Goal: Task Accomplishment & Management: Complete application form

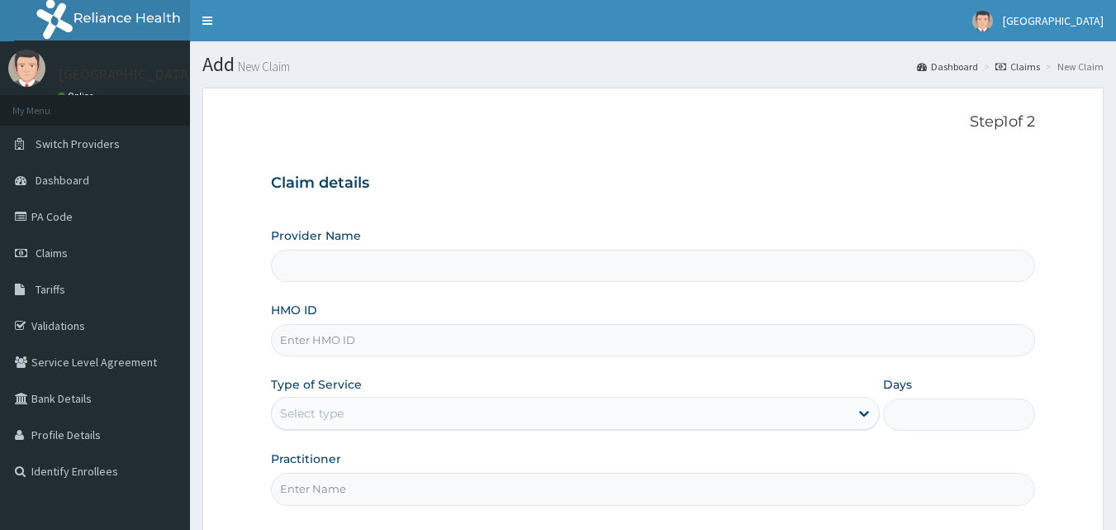
click at [429, 354] on input "HMO ID" at bounding box center [653, 340] width 765 height 32
click at [497, 255] on input "Provider Name" at bounding box center [653, 266] width 765 height 32
type input "[GEOGRAPHIC_DATA] ([GEOGRAPHIC_DATA])"
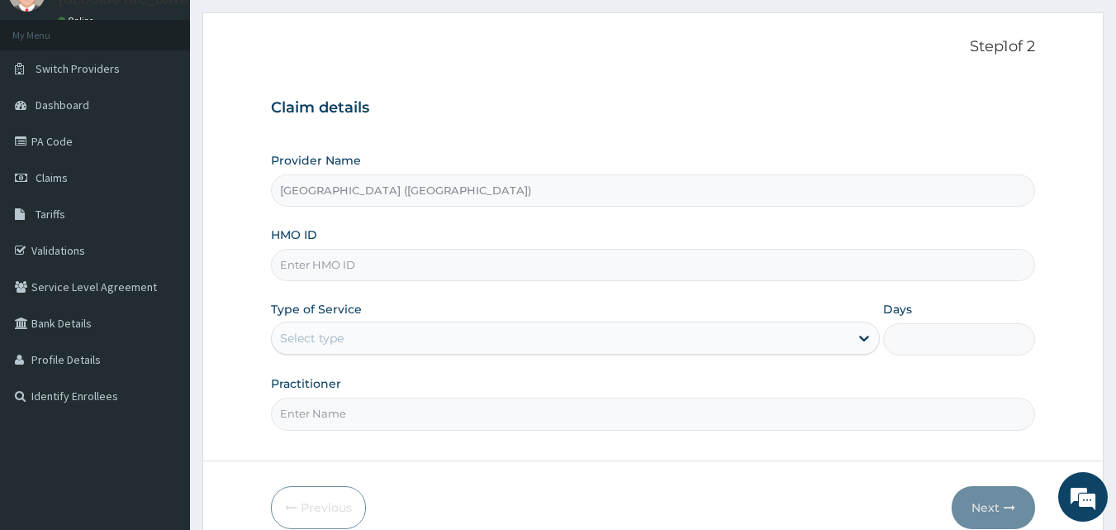
scroll to position [80, 0]
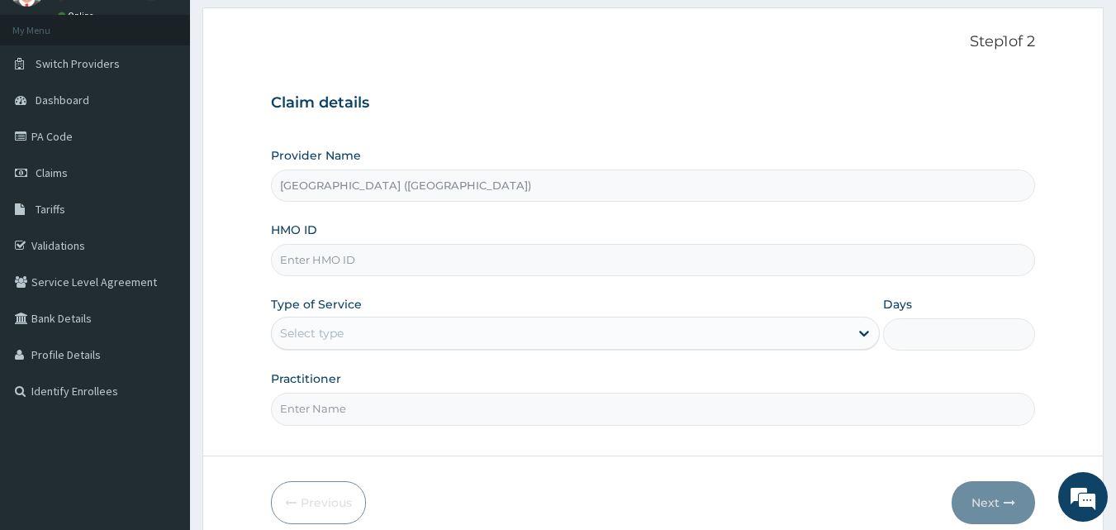
click at [603, 255] on input "HMO ID" at bounding box center [653, 260] width 765 height 32
type input "ruy/10041/a"
click at [867, 340] on icon at bounding box center [864, 333] width 17 height 17
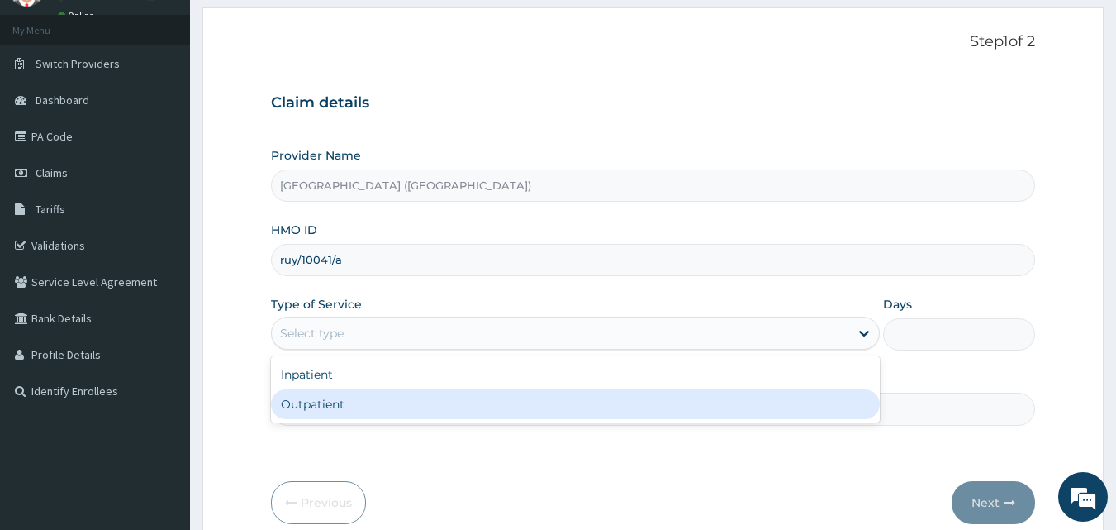
click at [747, 412] on div "Outpatient" at bounding box center [575, 404] width 609 height 30
type input "1"
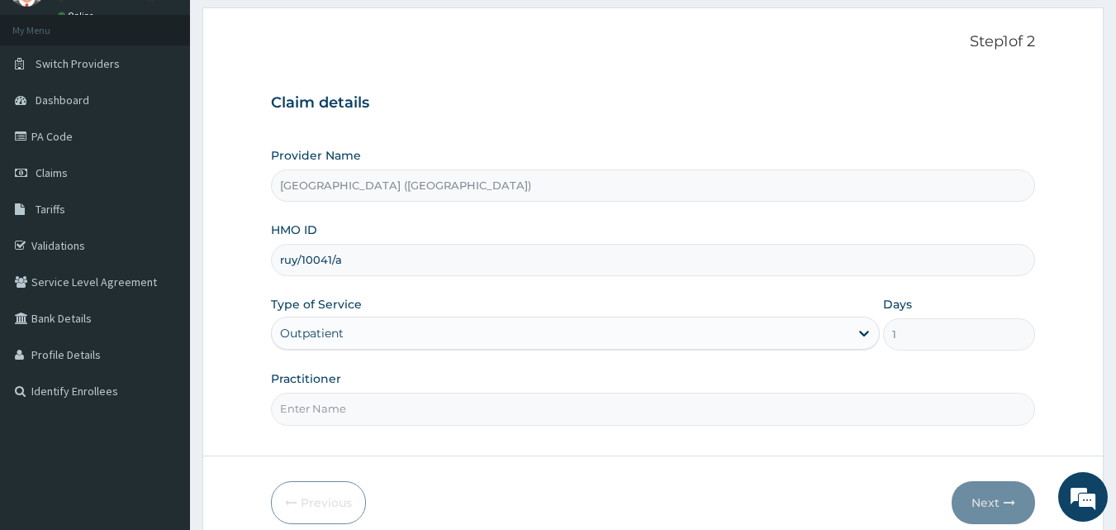
click at [774, 415] on input "Practitioner" at bounding box center [653, 409] width 765 height 32
click at [293, 408] on input "dr val" at bounding box center [653, 409] width 765 height 32
click at [316, 408] on input "Dr. val" at bounding box center [653, 409] width 765 height 32
type input "Dr. valentine"
click at [983, 506] on button "Next" at bounding box center [993, 502] width 83 height 43
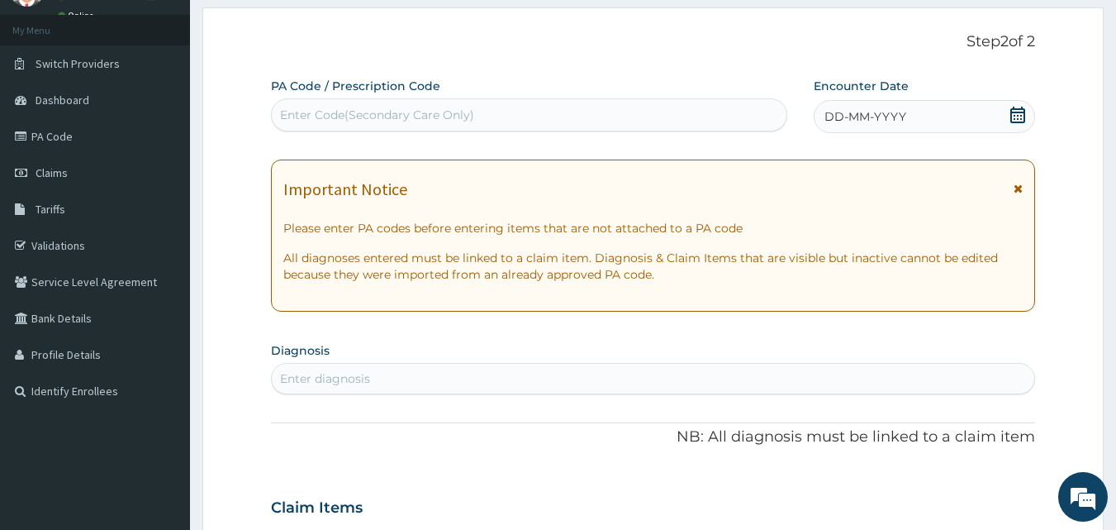
drag, startPoint x: 601, startPoint y: 110, endPoint x: 478, endPoint y: 116, distance: 122.4
click at [478, 116] on div "Enter Code(Secondary Care Only)" at bounding box center [530, 115] width 516 height 26
drag, startPoint x: 478, startPoint y: 116, endPoint x: 281, endPoint y: 117, distance: 197.5
click at [281, 117] on div "Enter Code(Secondary Care Only)" at bounding box center [377, 115] width 194 height 17
click at [289, 114] on div "Enter Code(Secondary Care Only)" at bounding box center [377, 115] width 194 height 17
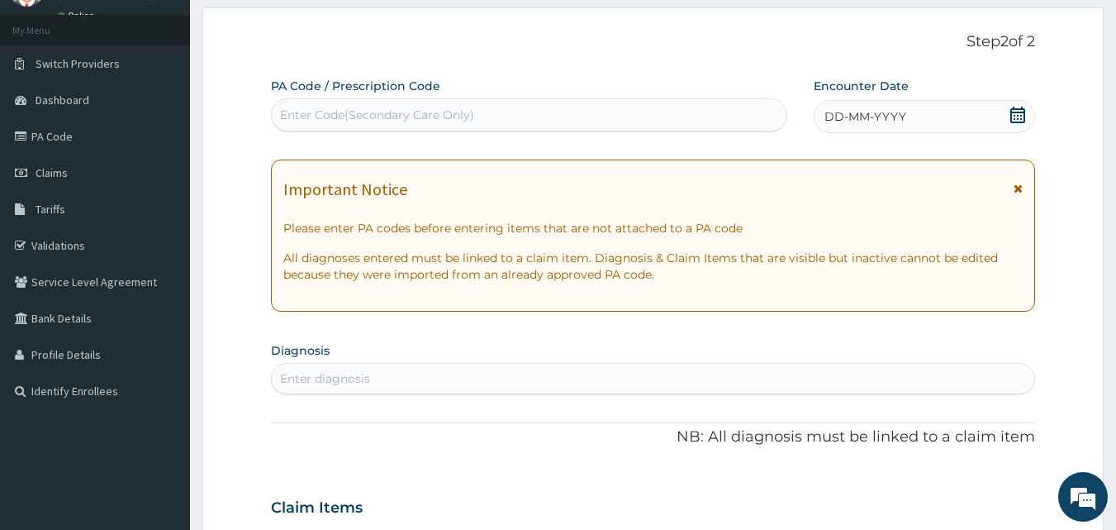
click at [289, 114] on div "Enter Code(Secondary Care Only)" at bounding box center [377, 115] width 194 height 17
click at [421, 123] on div "Enter Code(Secondary Care Only)" at bounding box center [377, 115] width 194 height 17
drag, startPoint x: 421, startPoint y: 123, endPoint x: 57, endPoint y: 136, distance: 363.8
click at [57, 136] on link "PA Code" at bounding box center [95, 136] width 190 height 36
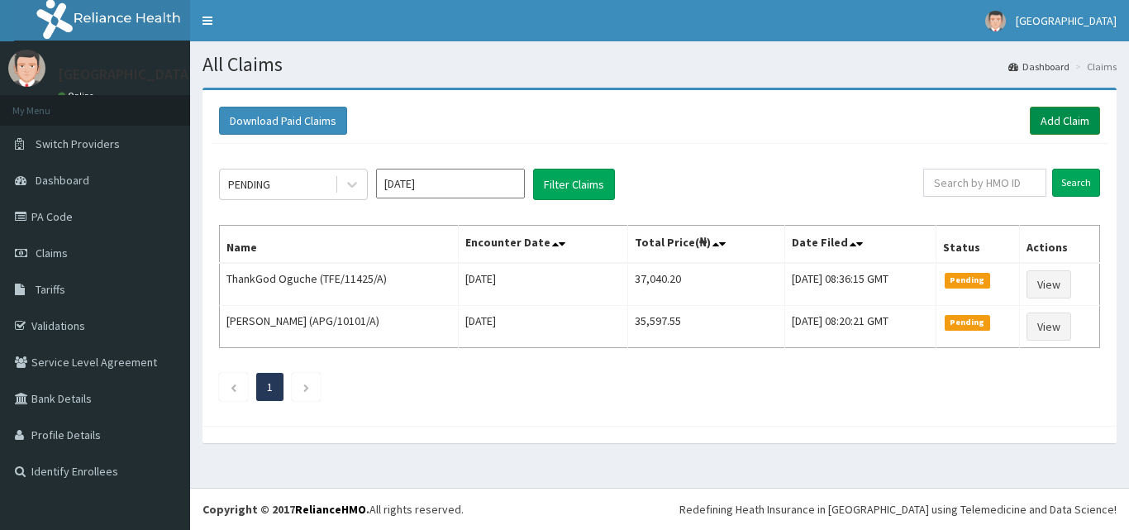
click at [1053, 119] on link "Add Claim" at bounding box center [1065, 121] width 70 height 28
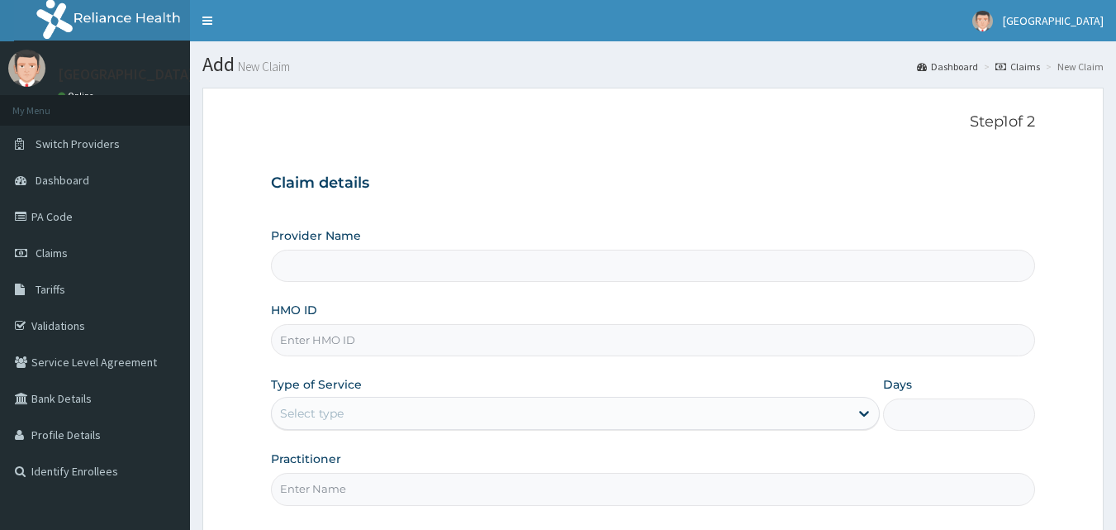
type input "[GEOGRAPHIC_DATA] ([GEOGRAPHIC_DATA])"
click at [545, 345] on input "HMO ID" at bounding box center [653, 340] width 765 height 32
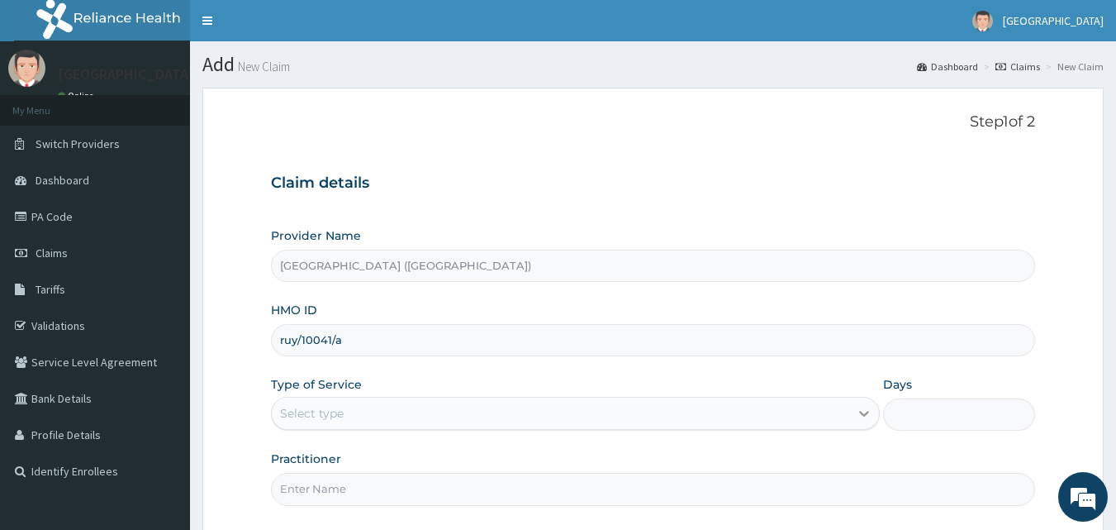
type input "ruy/10041/a"
click at [856, 416] on icon at bounding box center [864, 413] width 17 height 17
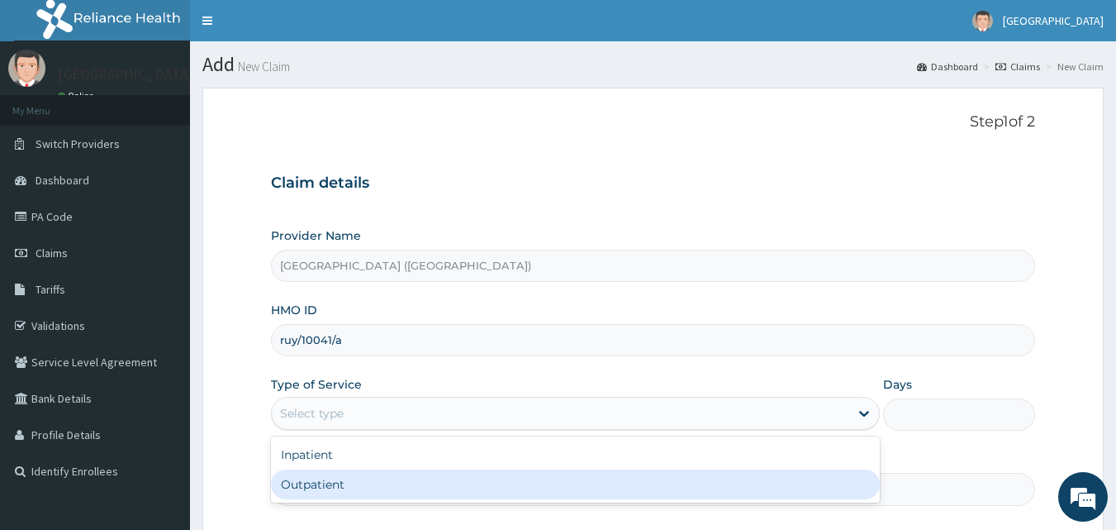
click at [724, 484] on div "Outpatient" at bounding box center [575, 484] width 609 height 30
type input "1"
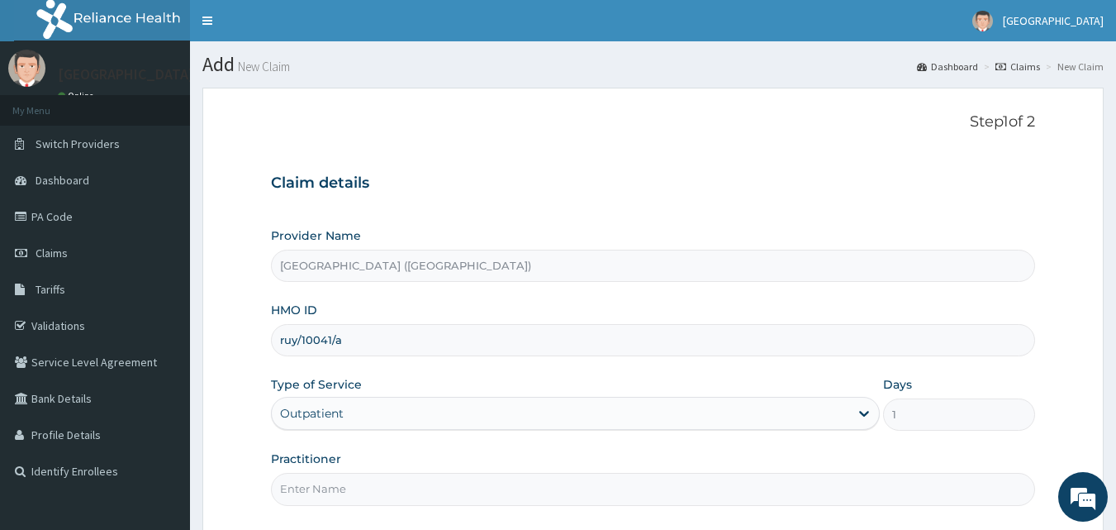
click at [374, 501] on input "Practitioner" at bounding box center [653, 489] width 765 height 32
type input "d"
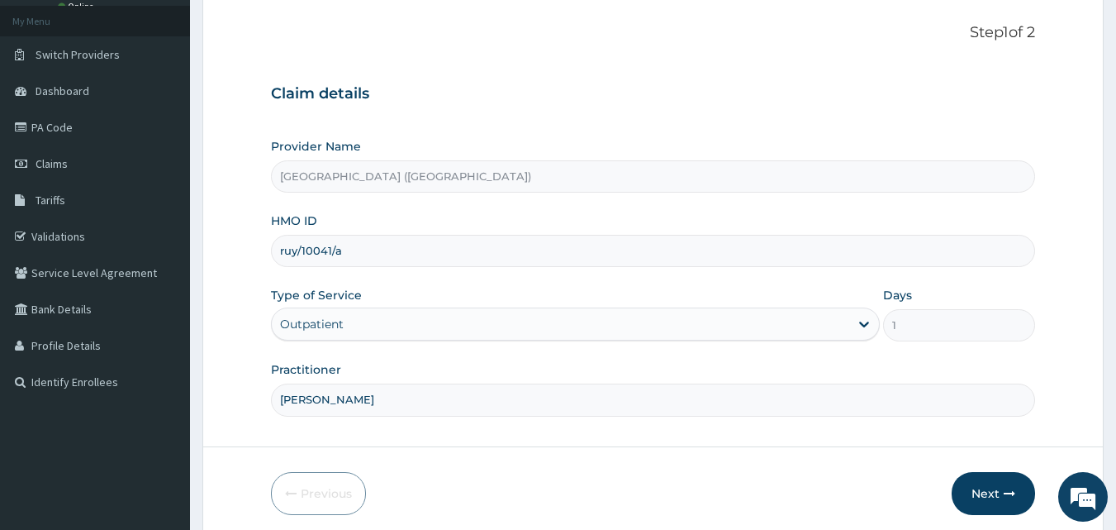
scroll to position [149, 0]
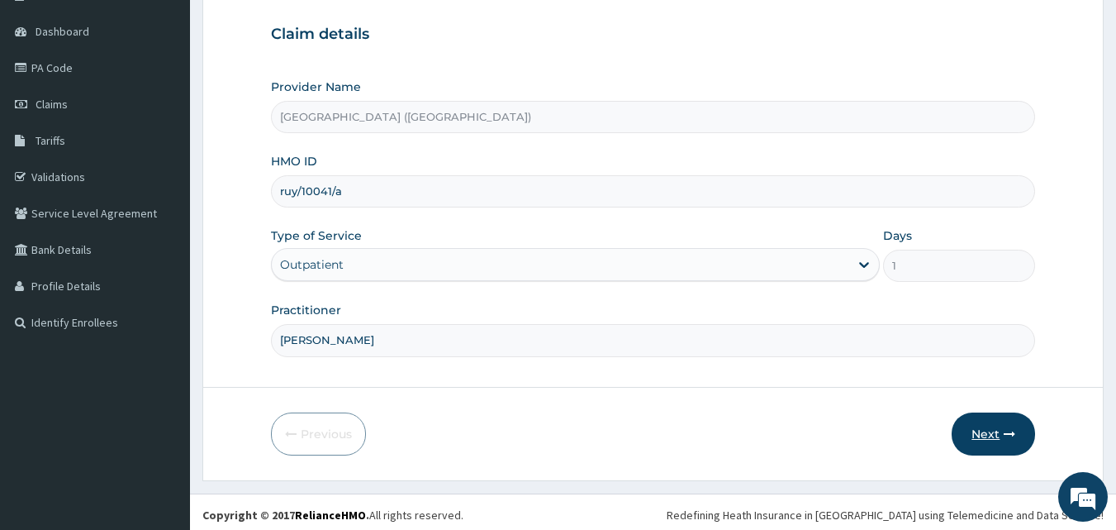
type input "Dr Valentine"
click at [997, 435] on button "Next" at bounding box center [993, 433] width 83 height 43
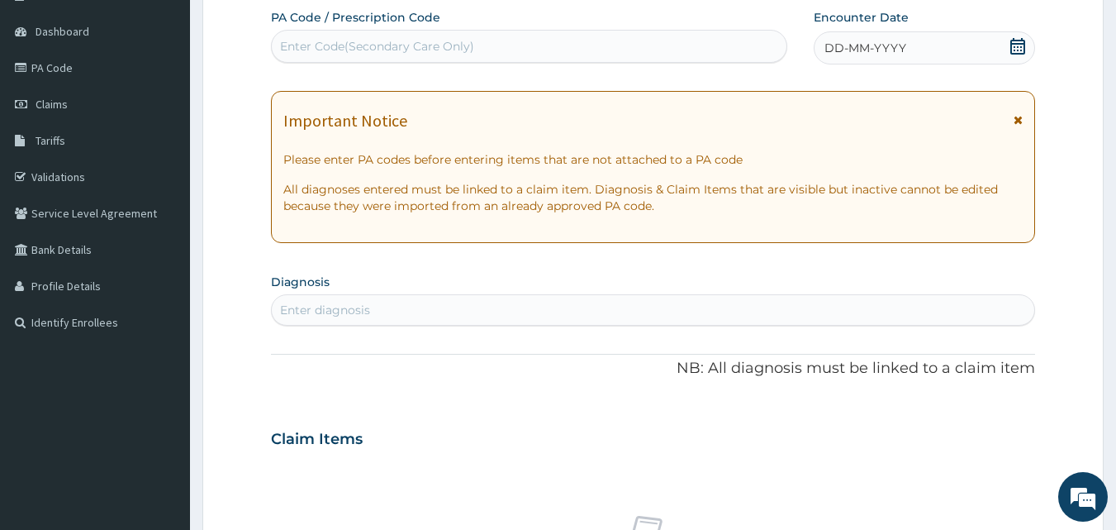
click at [326, 50] on div "Enter Code(Secondary Care Only)" at bounding box center [377, 46] width 194 height 17
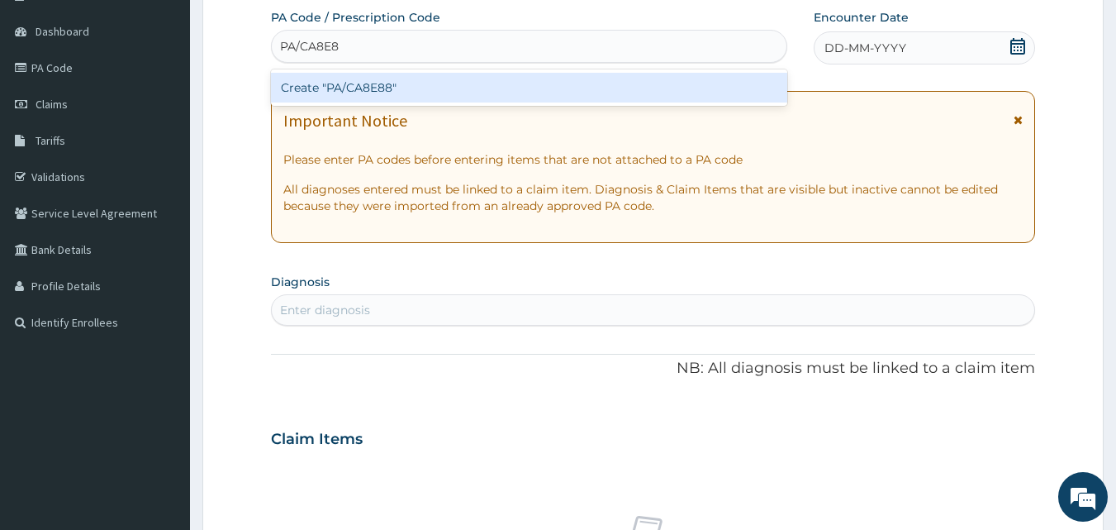
type input "PA/CA8E88"
click at [340, 87] on div "Create "PA/CA8E88"" at bounding box center [529, 88] width 517 height 30
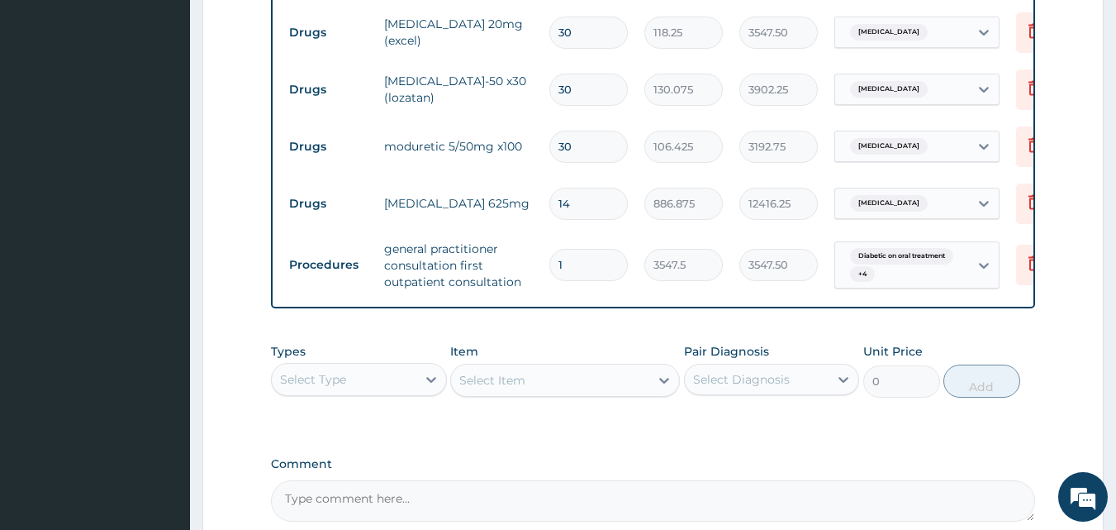
scroll to position [1289, 0]
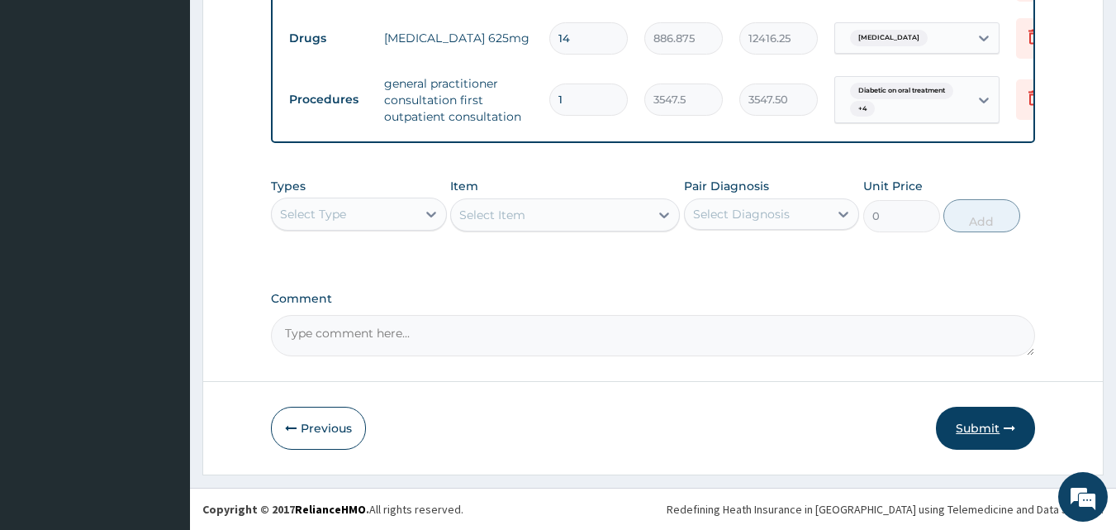
click at [983, 416] on button "Submit" at bounding box center [985, 428] width 99 height 43
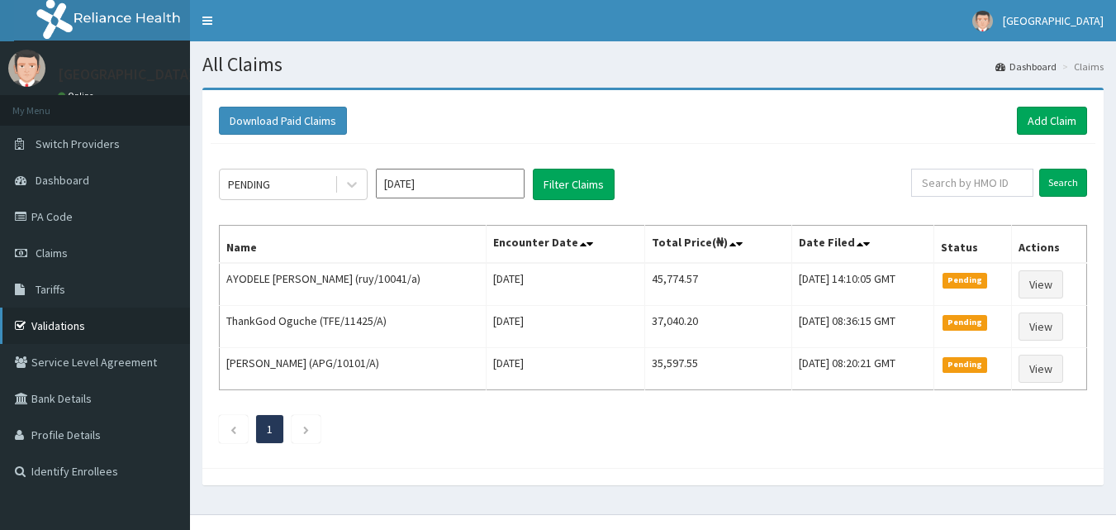
click at [46, 319] on link "Validations" at bounding box center [95, 325] width 190 height 36
click at [59, 215] on link "PA Code" at bounding box center [95, 216] width 190 height 36
click at [1054, 110] on link "Add Claim" at bounding box center [1052, 121] width 70 height 28
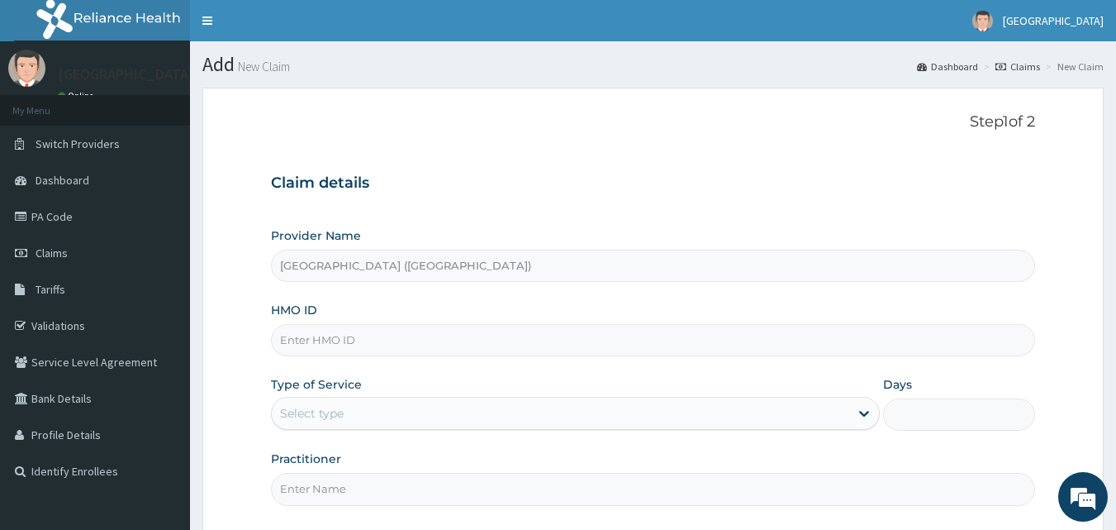
type input "Amuwo Medical Centre (AMC Hospital)"
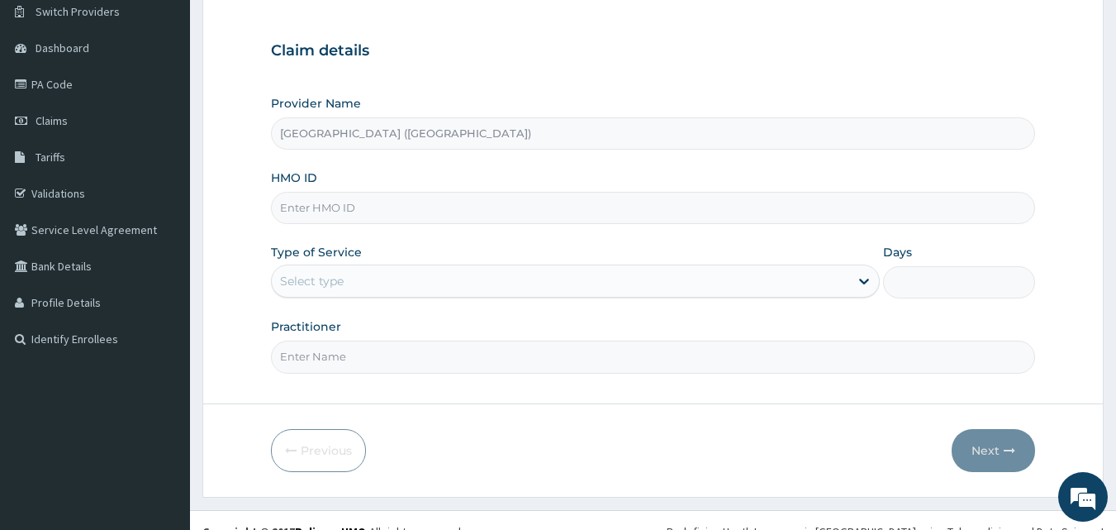
scroll to position [142, 0]
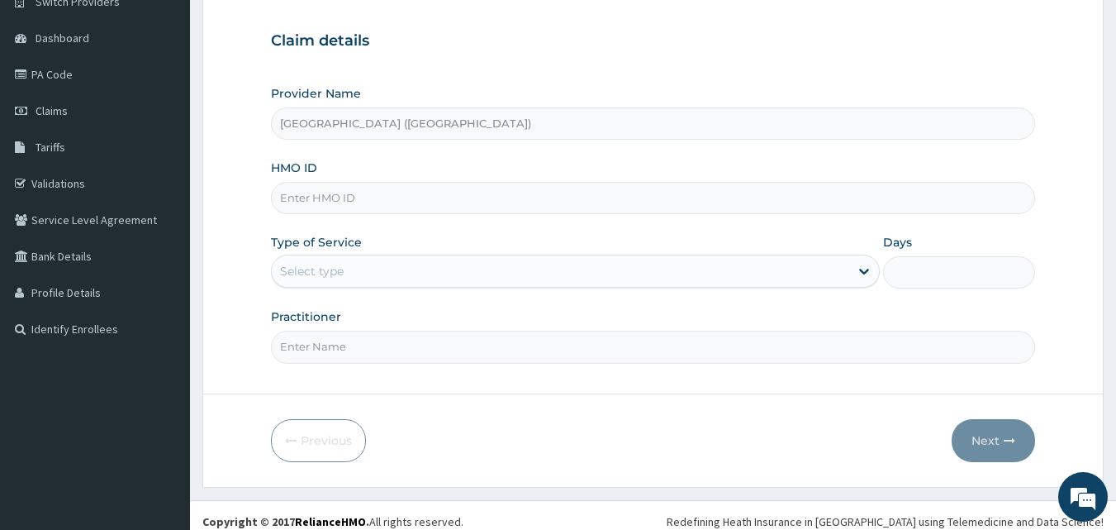
click at [458, 206] on input "HMO ID" at bounding box center [653, 198] width 765 height 32
type input "RUY/10044/A"
click at [464, 270] on div "Select type" at bounding box center [561, 271] width 578 height 26
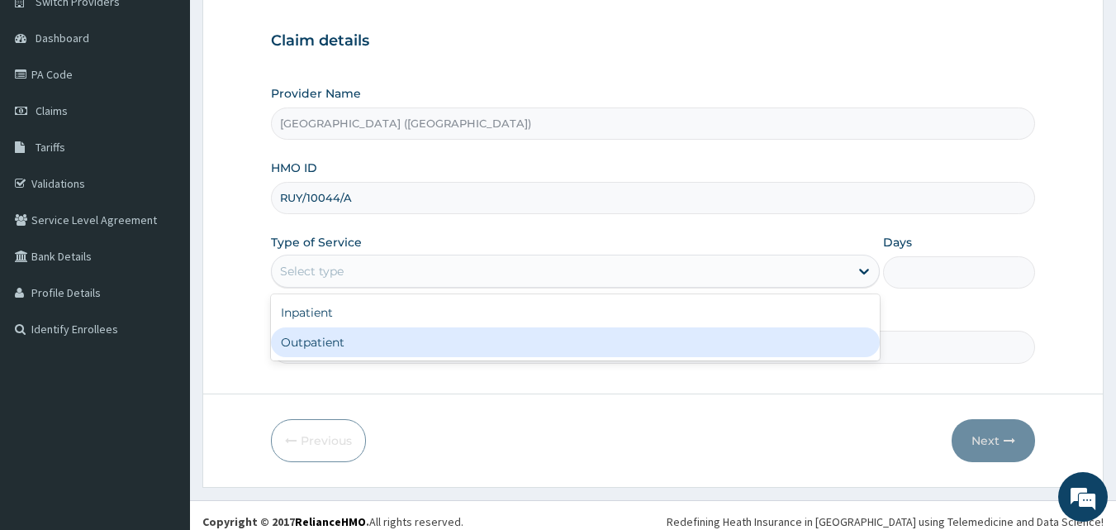
click at [401, 342] on div "Outpatient" at bounding box center [575, 342] width 609 height 30
type input "1"
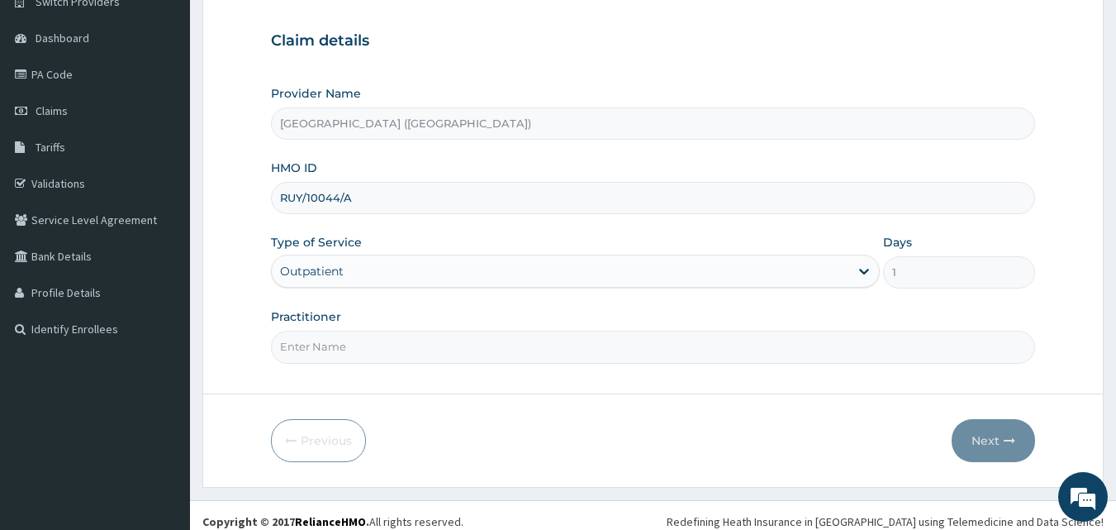
click at [738, 340] on input "Practitioner" at bounding box center [653, 347] width 765 height 32
type input "Dr. kalu"
click at [987, 431] on button "Next" at bounding box center [993, 440] width 83 height 43
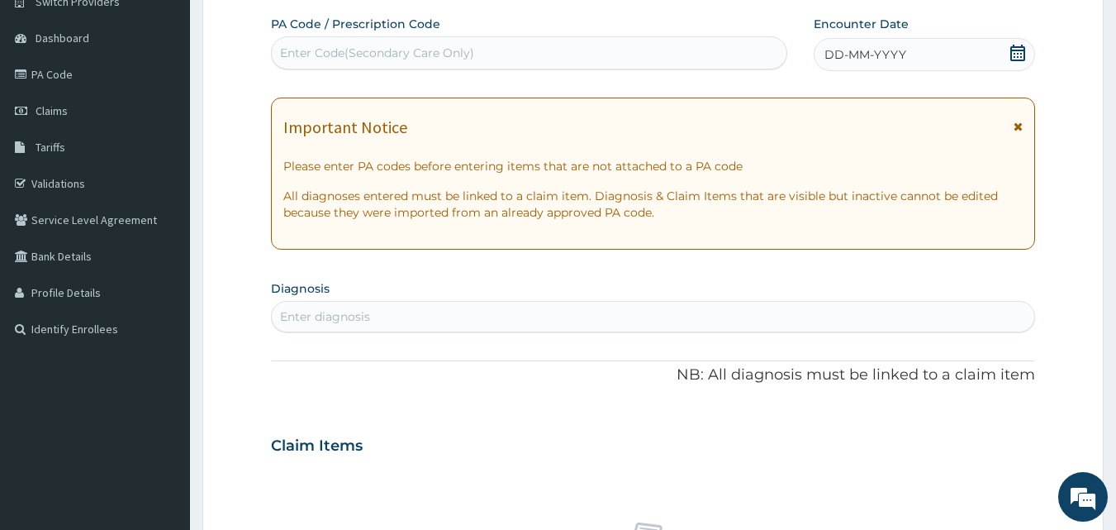
click at [426, 47] on div "Enter Code(Secondary Care Only)" at bounding box center [377, 53] width 194 height 17
click at [291, 51] on div "Enter Code(Secondary Care Only)" at bounding box center [377, 53] width 194 height 17
type input "PA/53B48E"
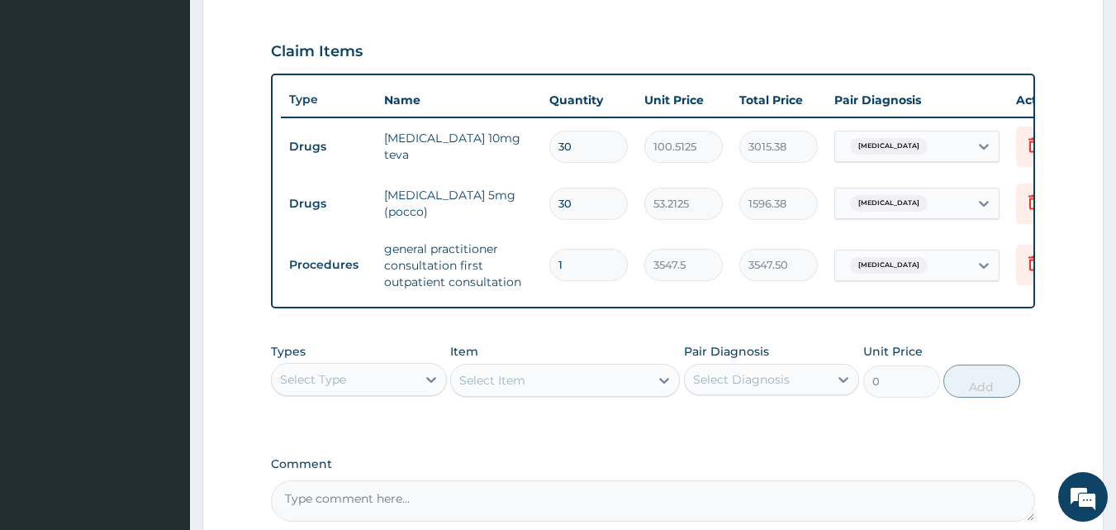
scroll to position [719, 0]
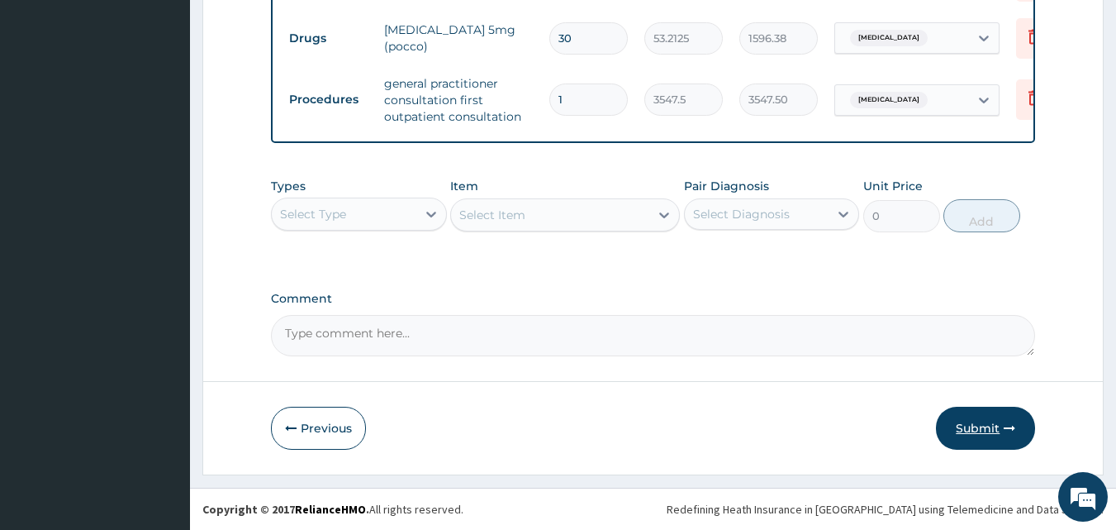
click at [963, 421] on button "Submit" at bounding box center [985, 428] width 99 height 43
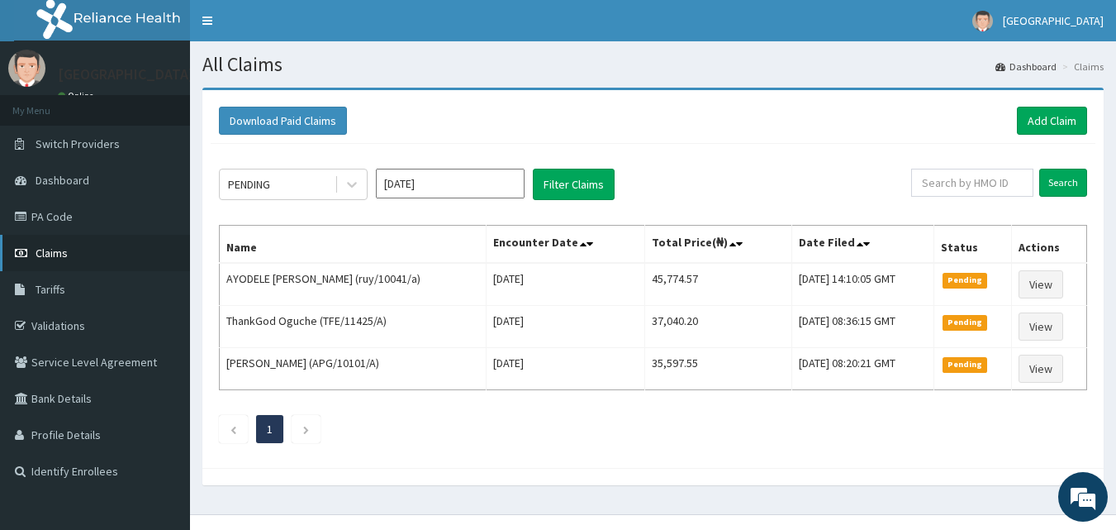
click at [72, 259] on link "Claims" at bounding box center [95, 253] width 190 height 36
click at [63, 324] on link "Validations" at bounding box center [95, 325] width 190 height 36
click at [51, 320] on link "Validations" at bounding box center [95, 325] width 190 height 36
click at [1046, 118] on link "Add Claim" at bounding box center [1052, 121] width 70 height 28
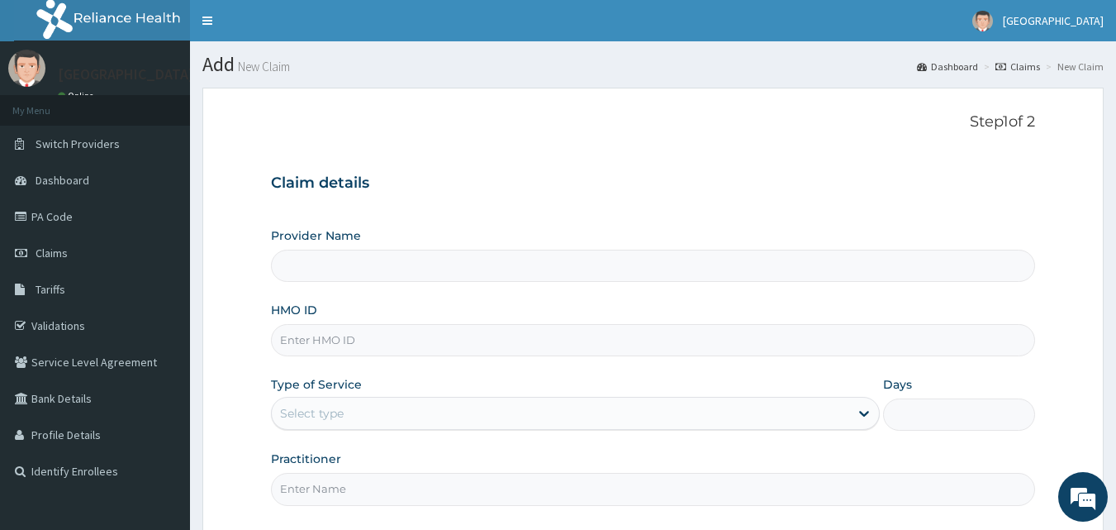
type input "[GEOGRAPHIC_DATA] ([GEOGRAPHIC_DATA])"
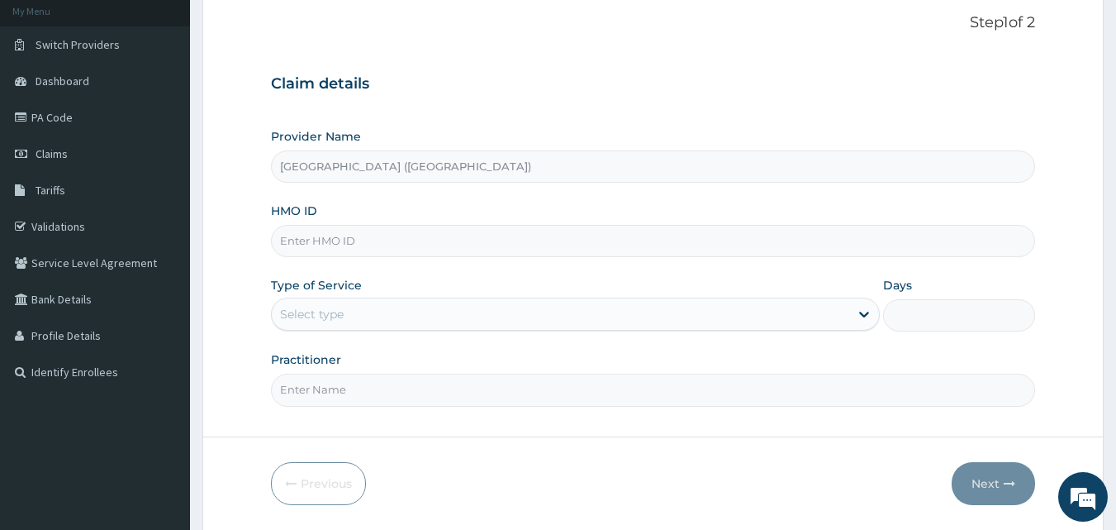
click at [761, 243] on input "HMO ID" at bounding box center [653, 241] width 765 height 32
type input "TZA/10009/D"
click at [856, 318] on icon at bounding box center [864, 314] width 17 height 17
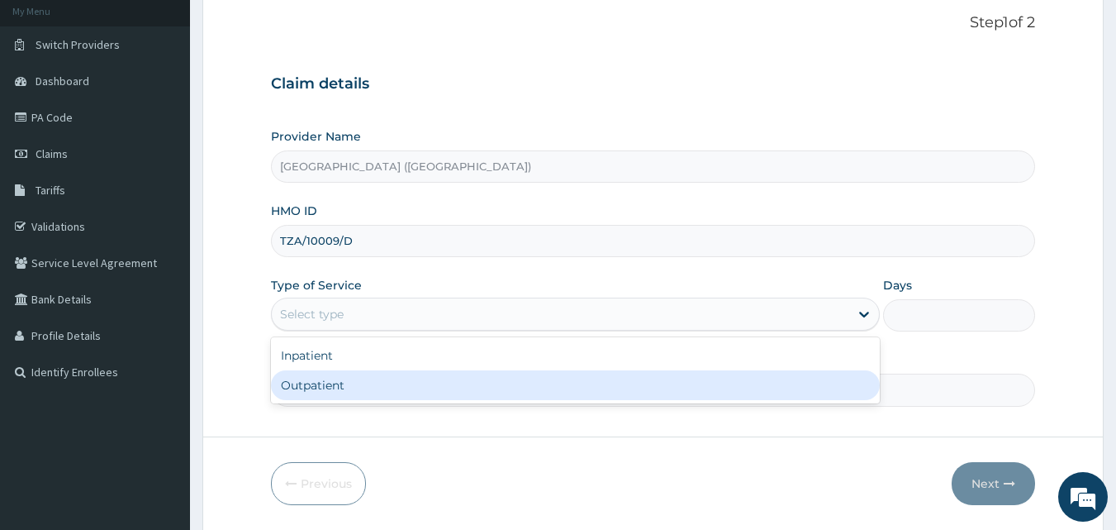
click at [654, 379] on div "Outpatient" at bounding box center [575, 385] width 609 height 30
type input "1"
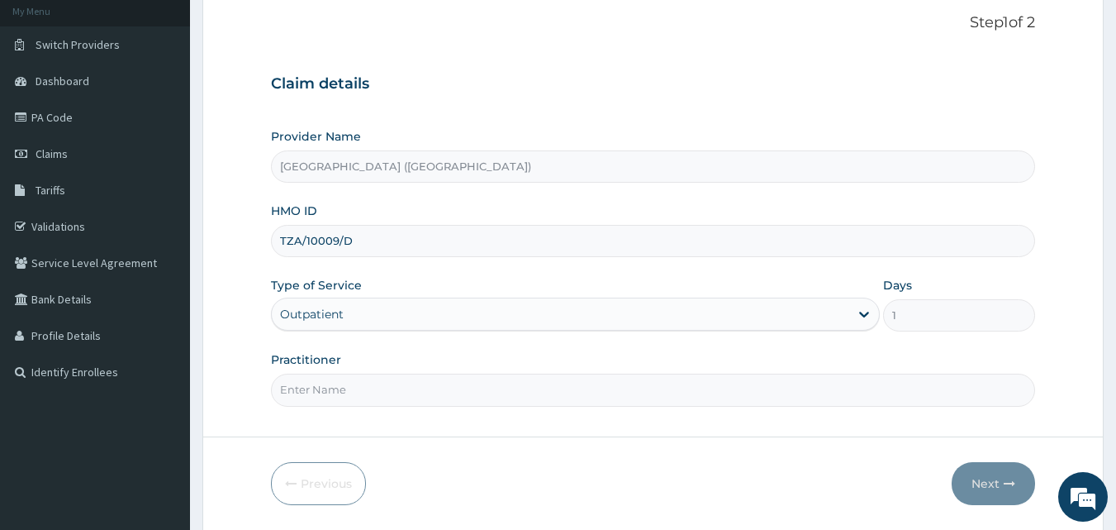
scroll to position [155, 0]
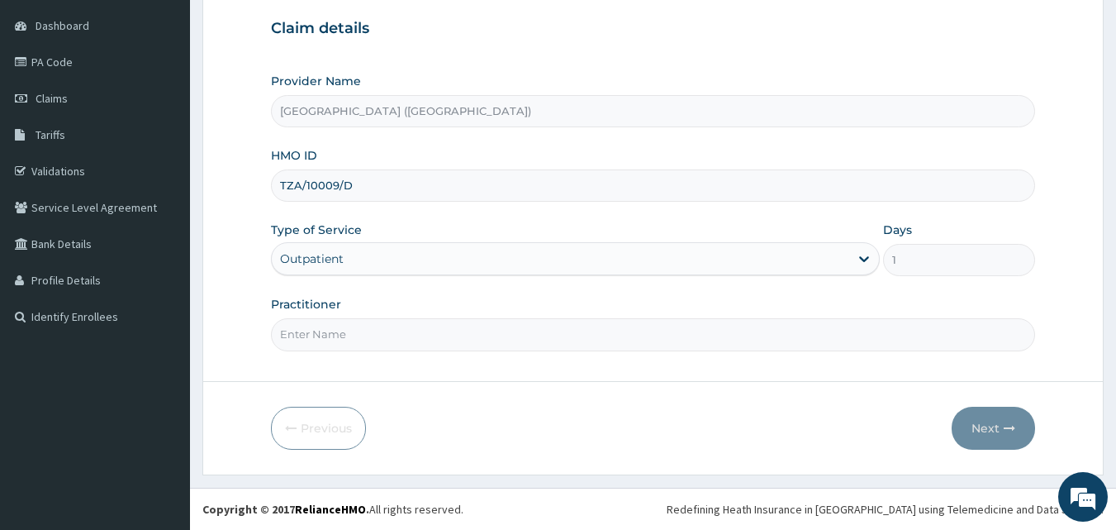
click at [502, 336] on input "Practitioner" at bounding box center [653, 334] width 765 height 32
type input "d"
type input "[PERSON_NAME]"
click at [988, 430] on button "Next" at bounding box center [993, 428] width 83 height 43
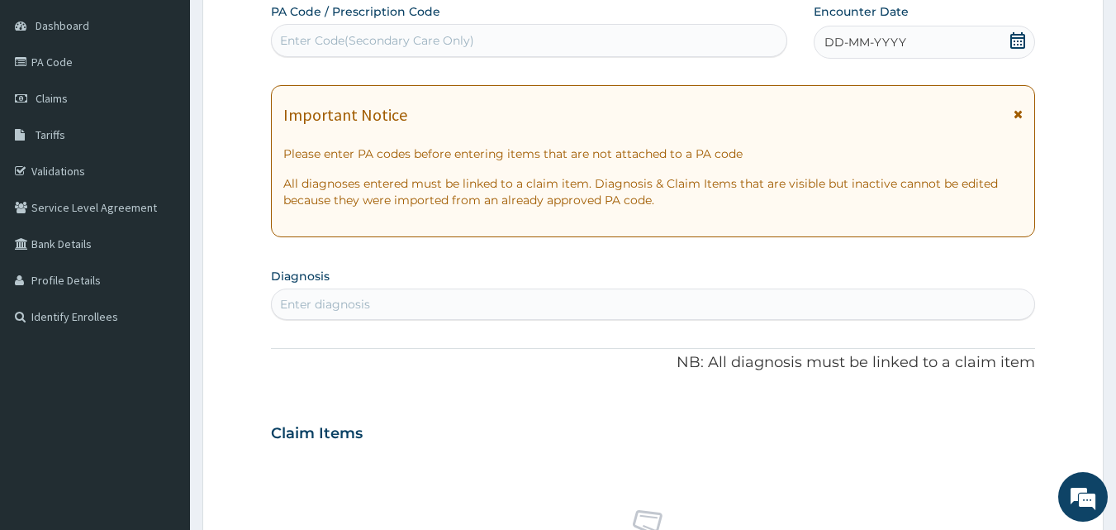
click at [1008, 51] on div "DD-MM-YYYY" at bounding box center [924, 42] width 221 height 33
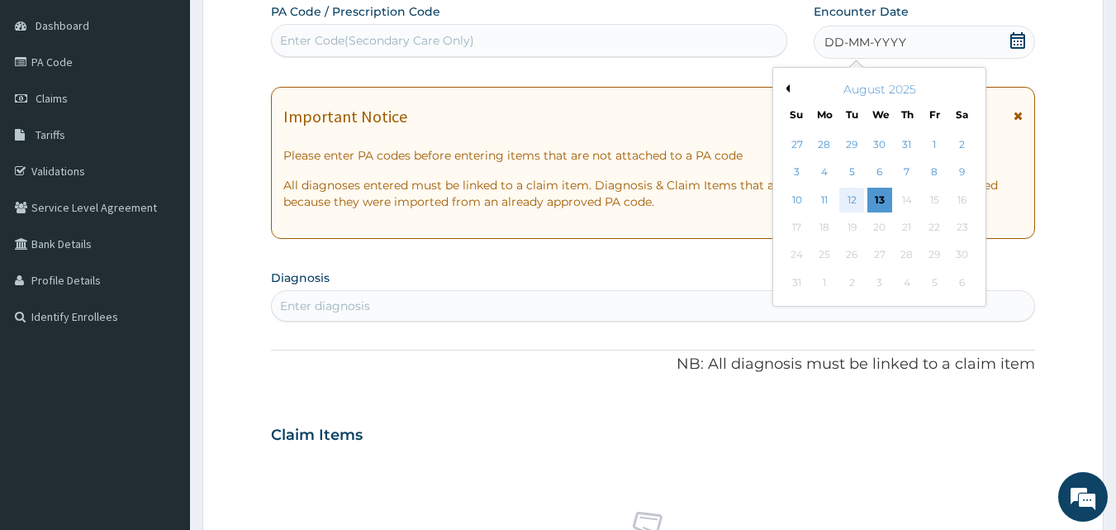
click at [851, 196] on div "12" at bounding box center [852, 200] width 25 height 25
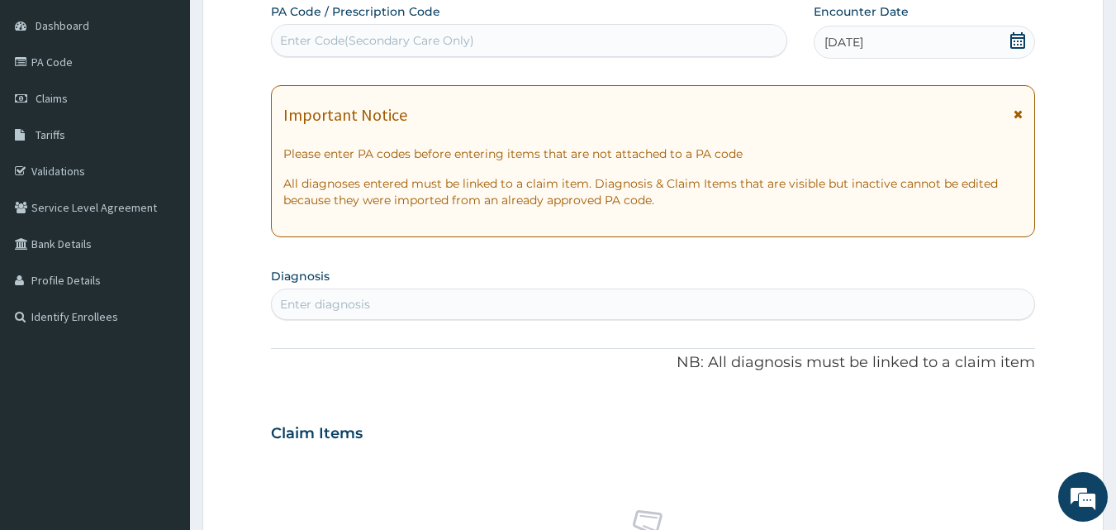
click at [527, 298] on div "Enter diagnosis" at bounding box center [654, 304] width 764 height 26
click at [522, 305] on div "Enter diagnosis" at bounding box center [654, 304] width 764 height 26
type input "[MEDICAL_DATA]"
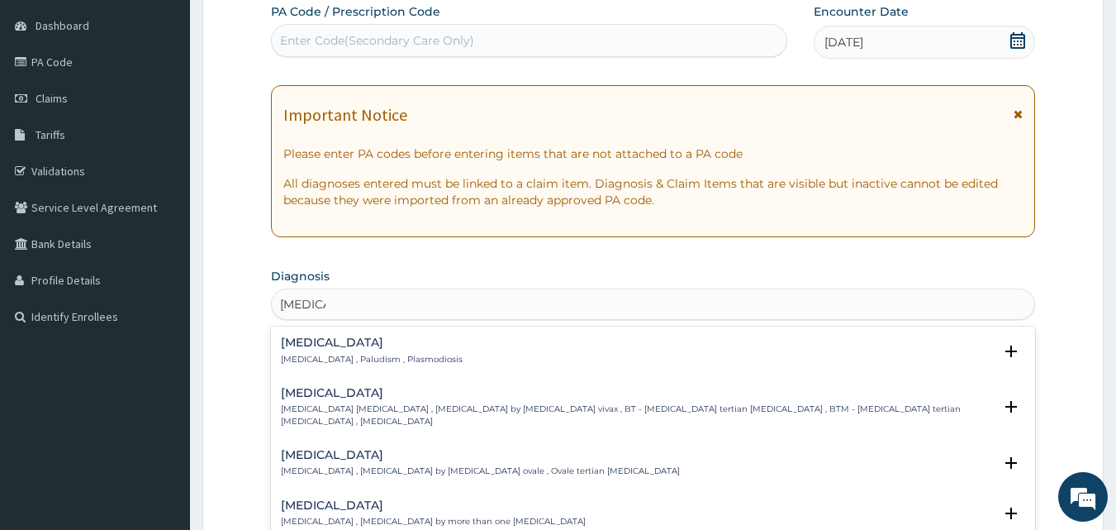
click at [450, 354] on div "[MEDICAL_DATA] [MEDICAL_DATA] , Paludism , Plasmodiosis" at bounding box center [653, 350] width 745 height 29
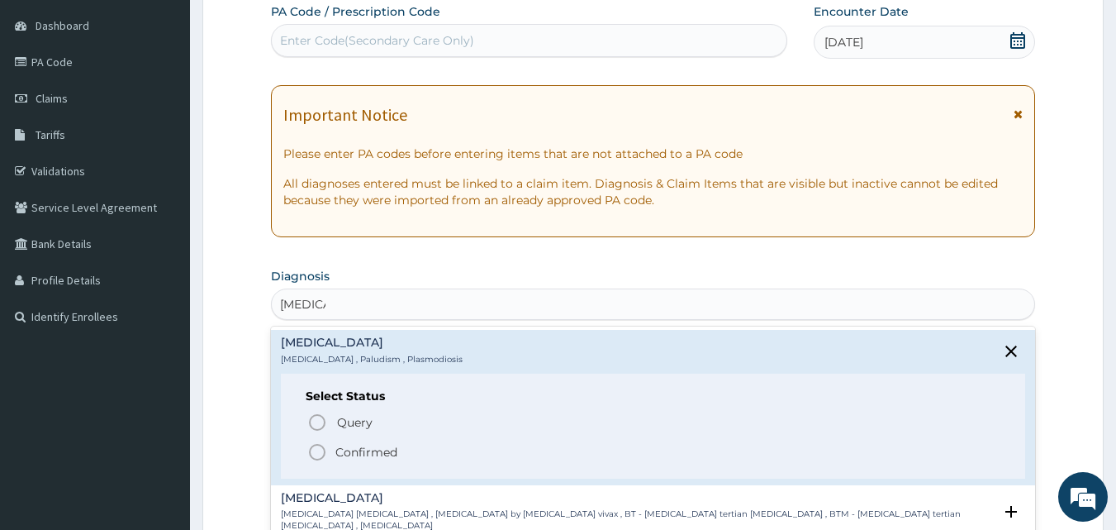
click at [322, 451] on icon "status option filled" at bounding box center [317, 452] width 20 height 20
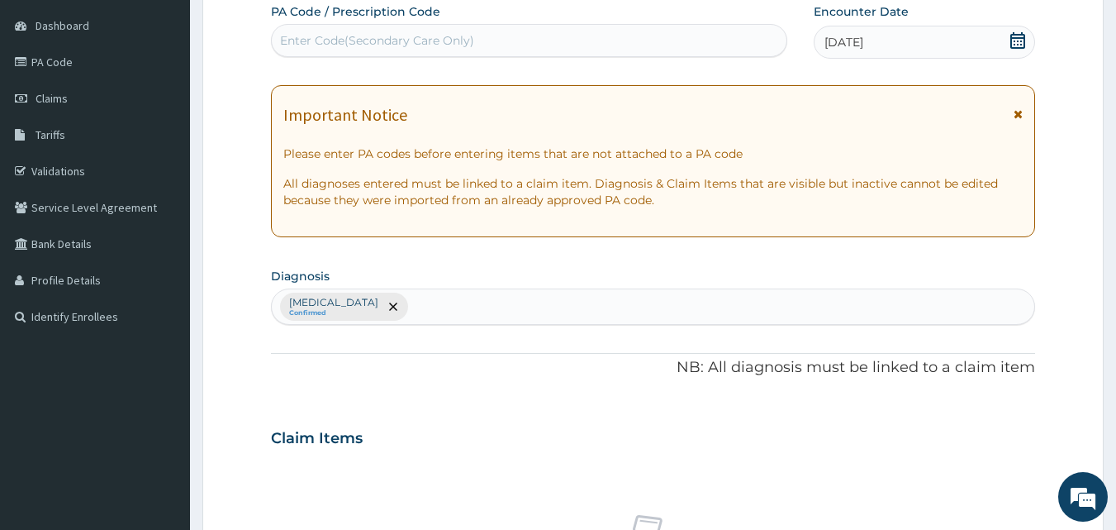
type input "r"
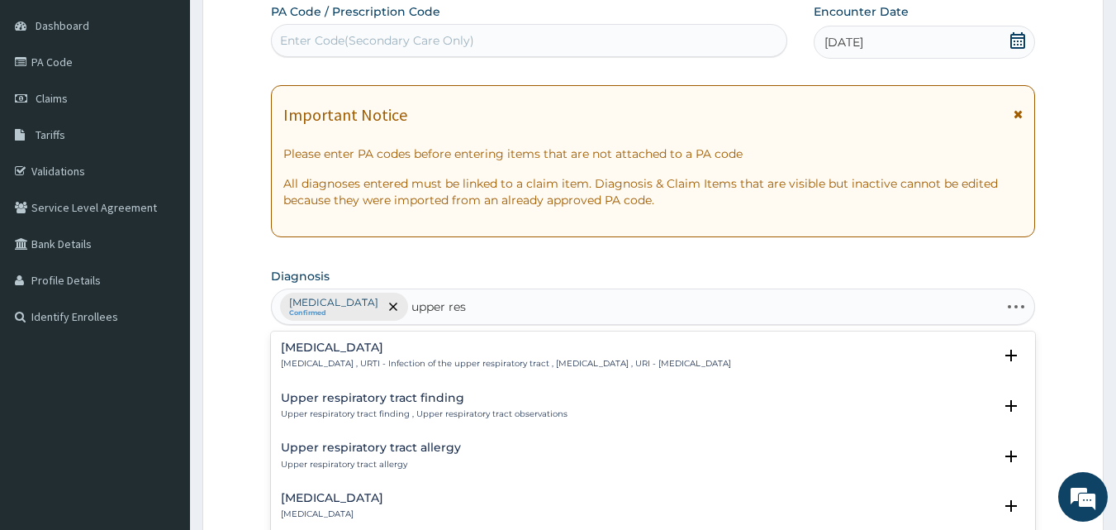
type input "upper resp"
click at [331, 361] on p "Upper respiratory infection , URTI - Infection of the upper respiratory tract ,…" at bounding box center [506, 364] width 450 height 12
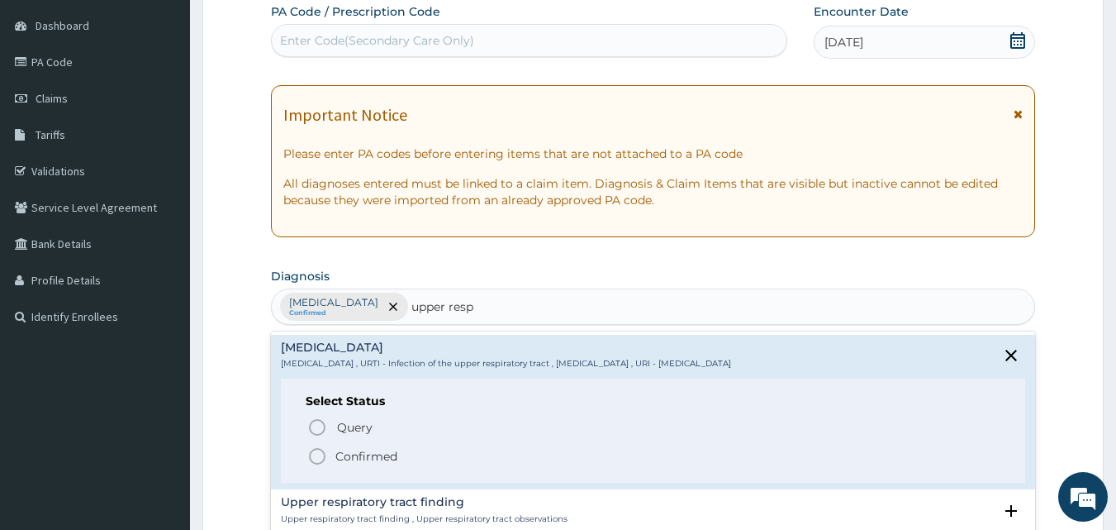
click at [316, 453] on icon "status option filled" at bounding box center [317, 456] width 20 height 20
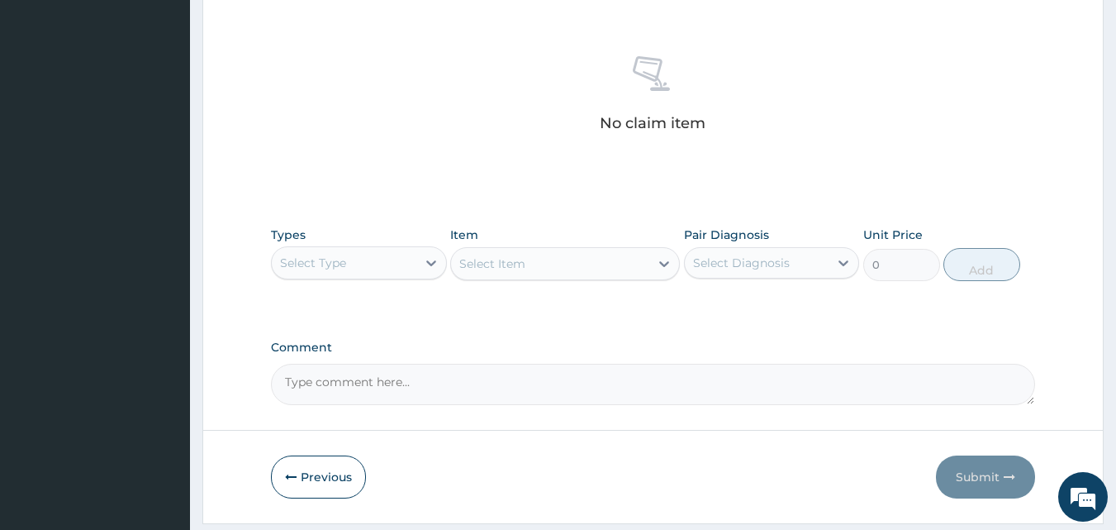
scroll to position [617, 0]
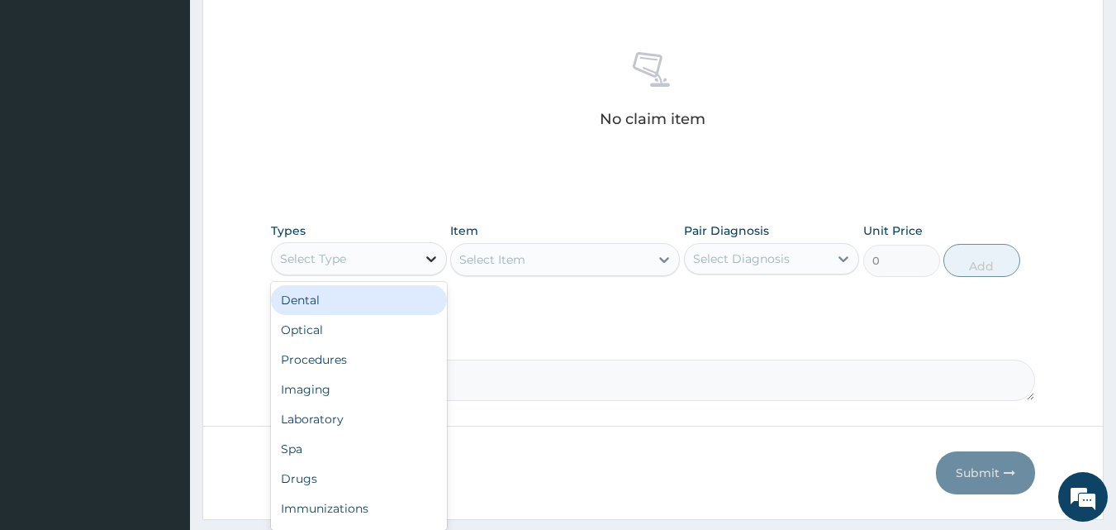
click at [430, 263] on icon at bounding box center [431, 258] width 17 height 17
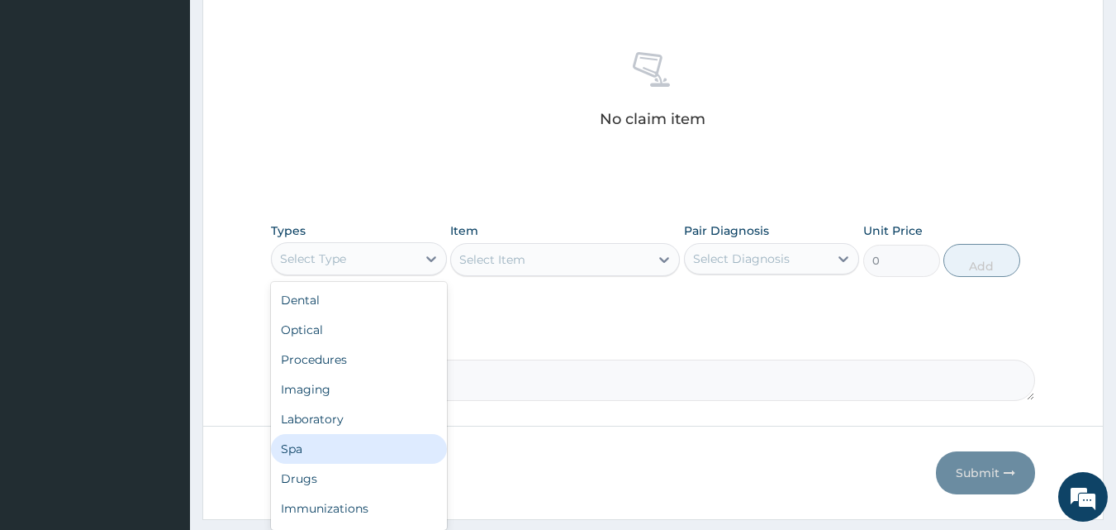
scroll to position [56, 0]
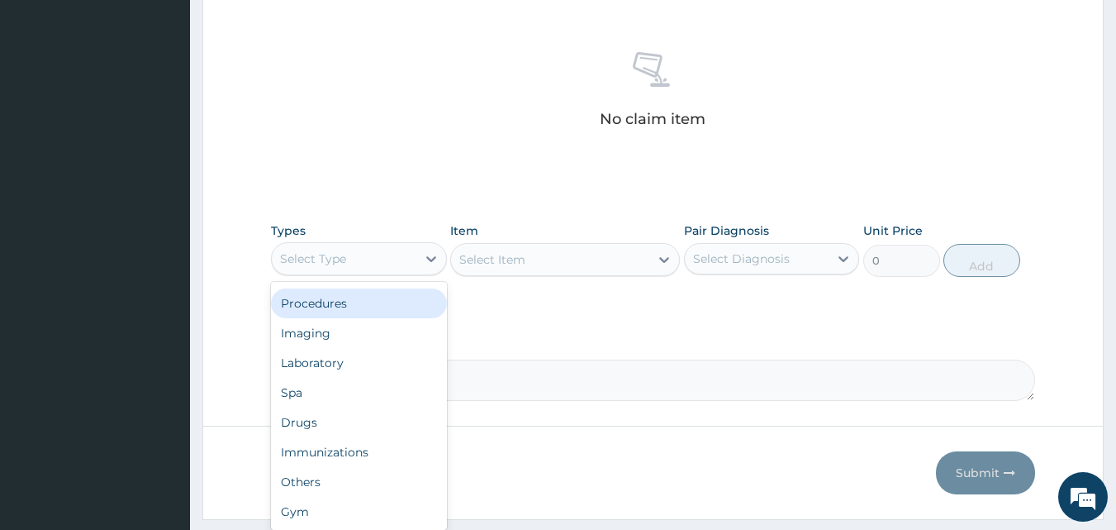
click at [304, 299] on div "Procedures" at bounding box center [359, 303] width 176 height 30
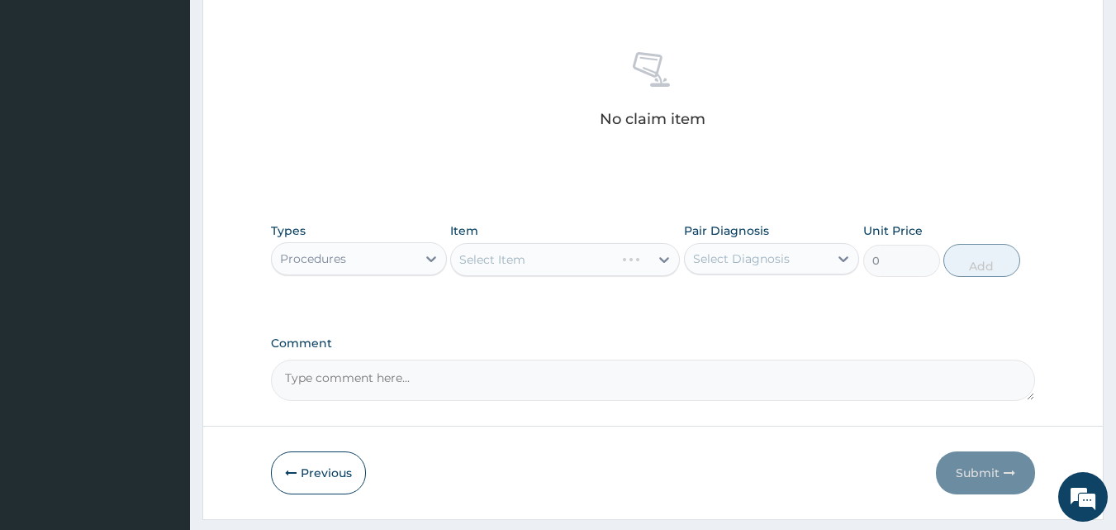
click at [668, 264] on div "Select Item" at bounding box center [565, 259] width 230 height 33
click at [658, 262] on icon at bounding box center [664, 259] width 17 height 17
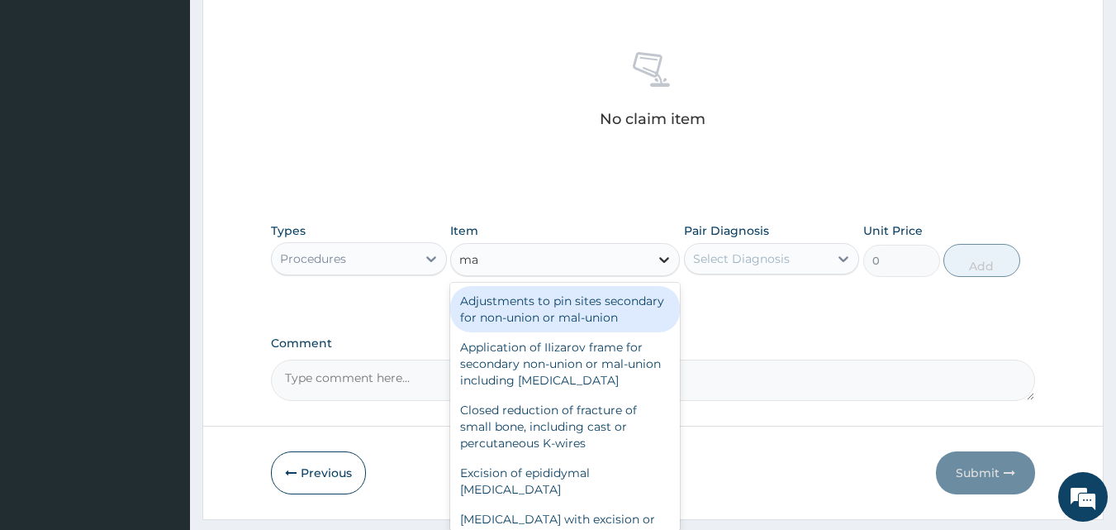
type input "m"
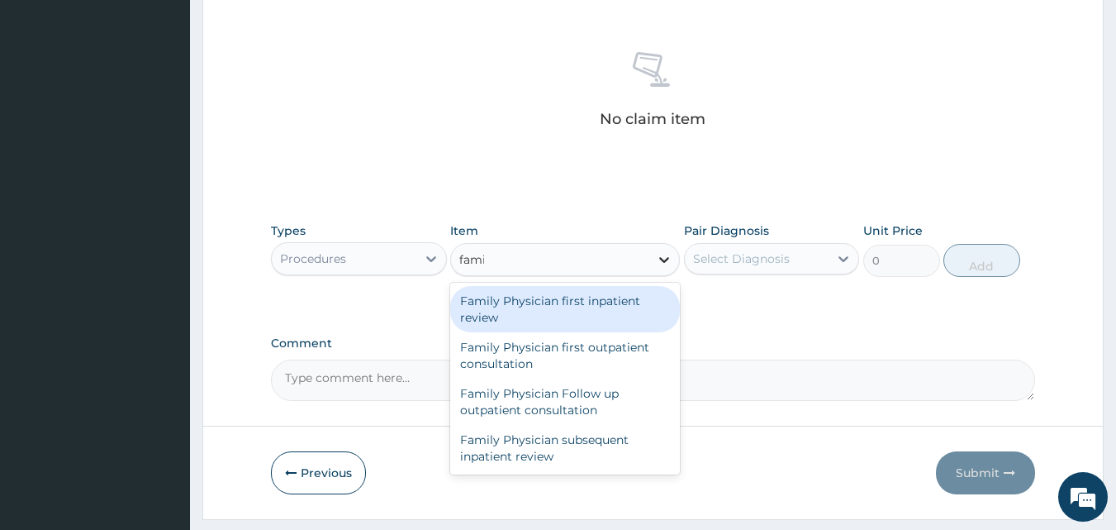
type input "famil"
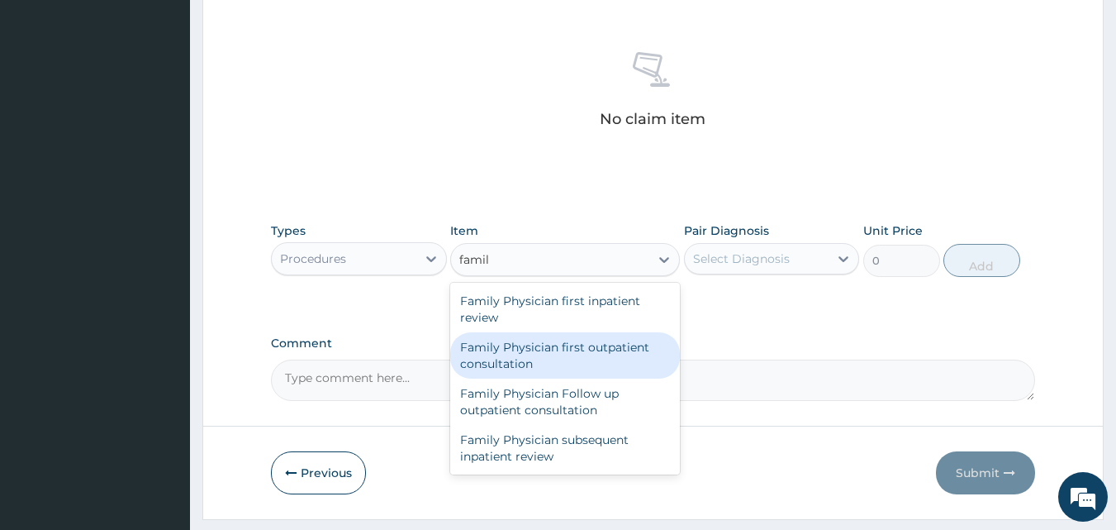
click at [581, 349] on div "Family Physician first outpatient consultation" at bounding box center [565, 355] width 230 height 46
type input "12900"
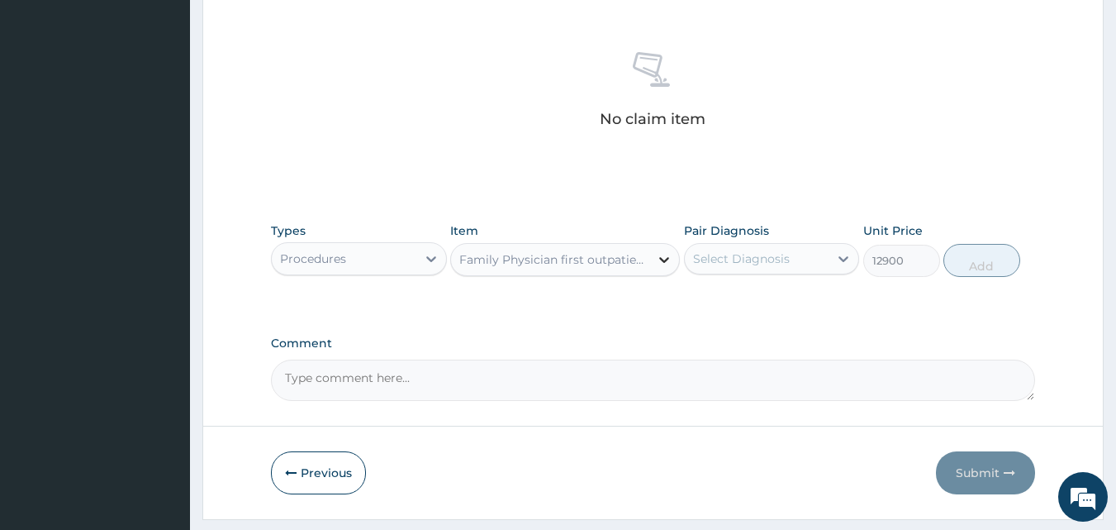
click at [668, 259] on icon at bounding box center [664, 260] width 10 height 6
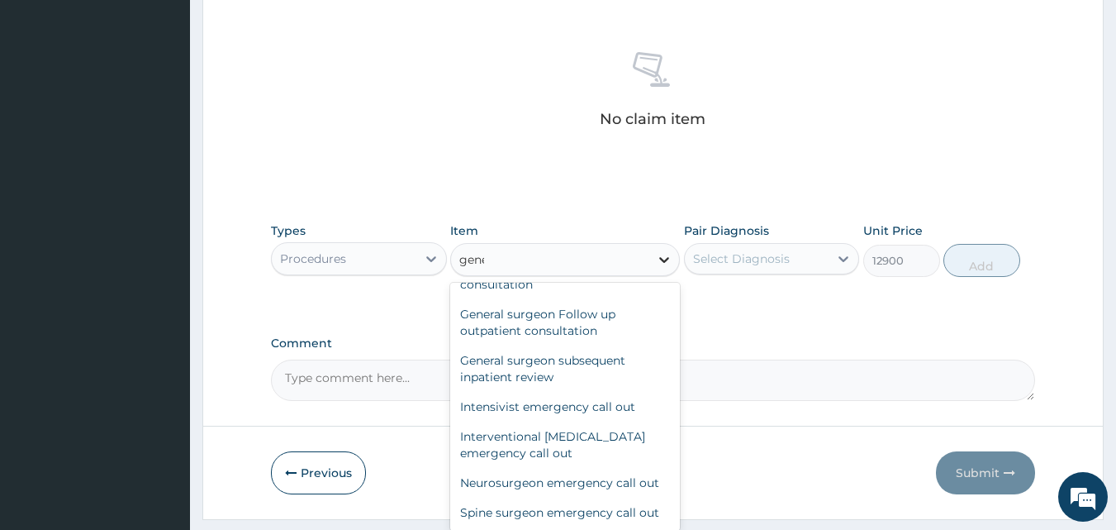
scroll to position [0, 0]
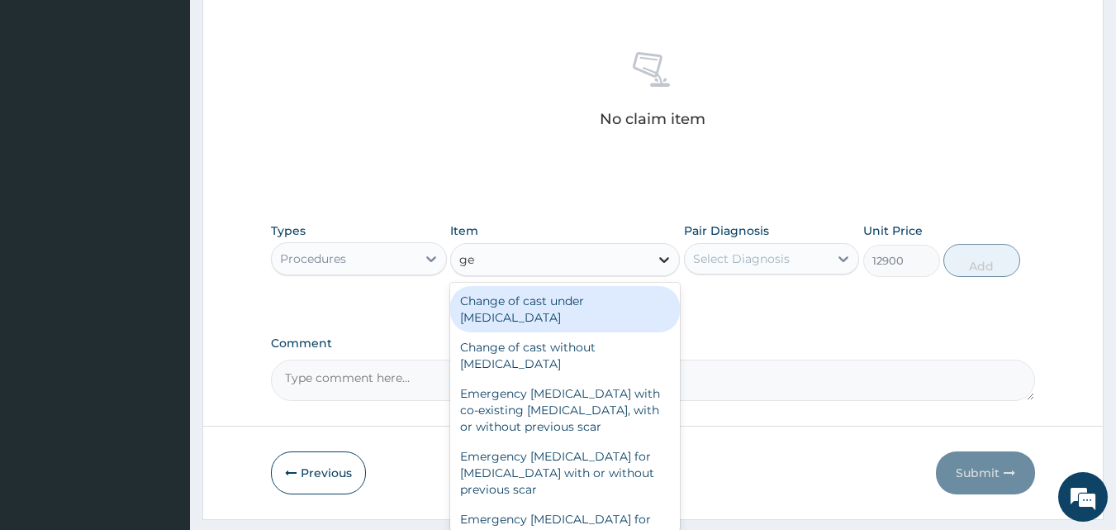
type input "g"
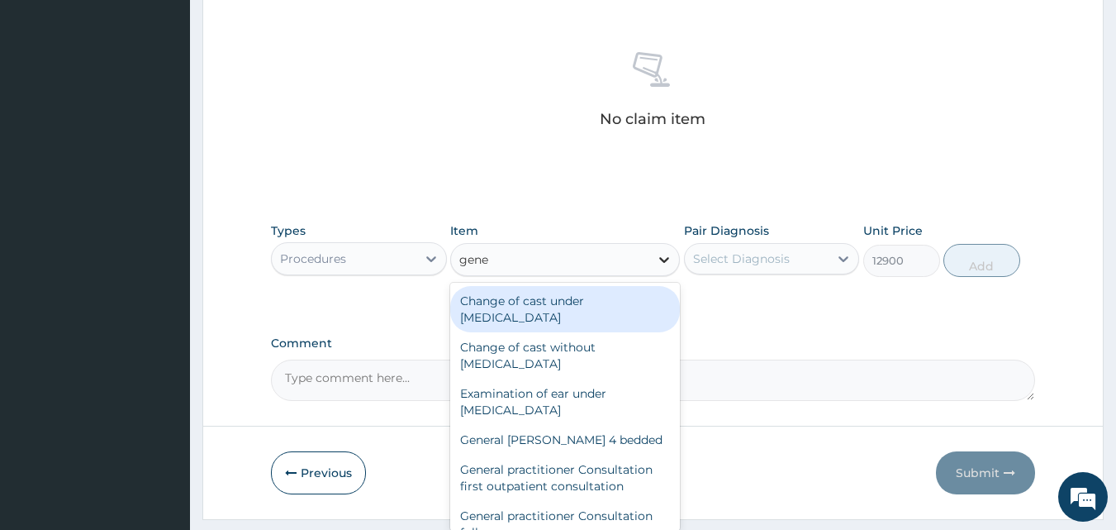
type input "gener"
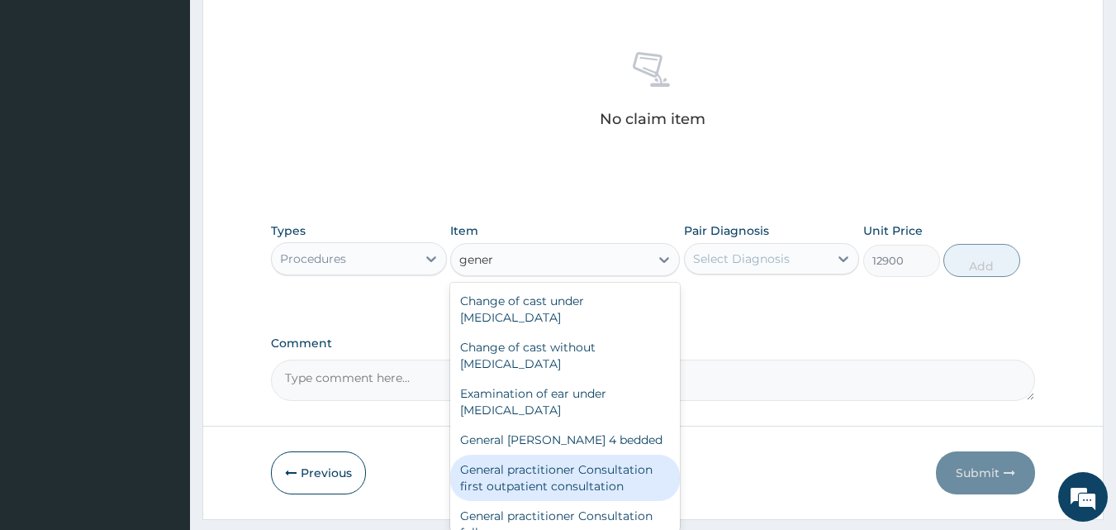
click at [598, 488] on div "General practitioner Consultation first outpatient consultation" at bounding box center [565, 477] width 230 height 46
type input "3547.5"
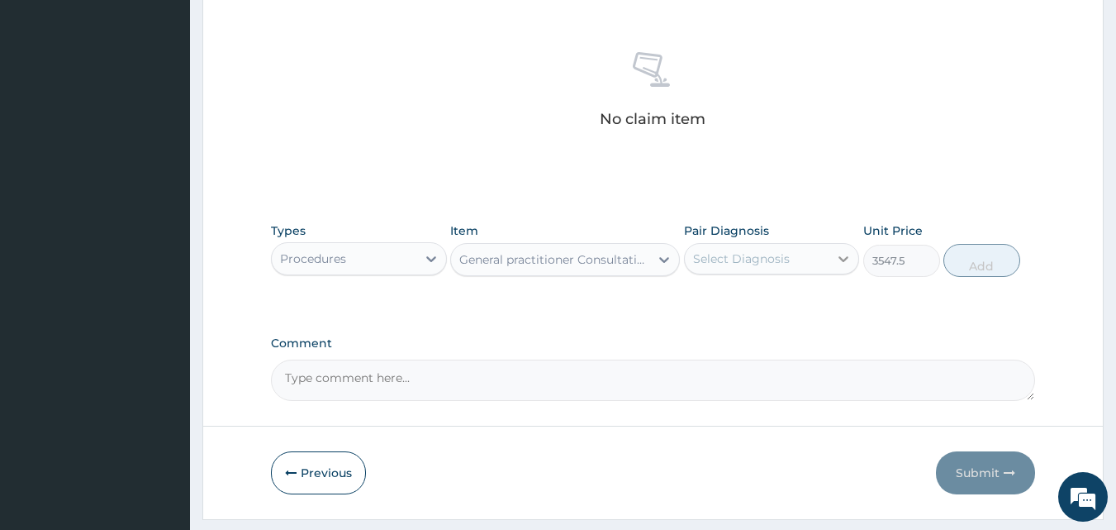
click at [845, 257] on icon at bounding box center [843, 258] width 17 height 17
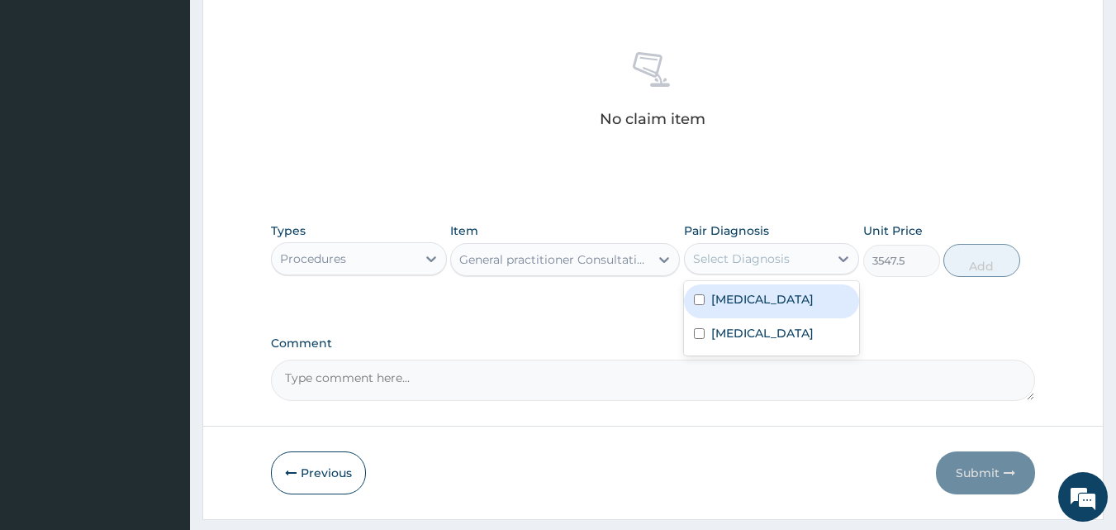
click at [694, 301] on input "checkbox" at bounding box center [699, 299] width 11 height 11
checkbox input "true"
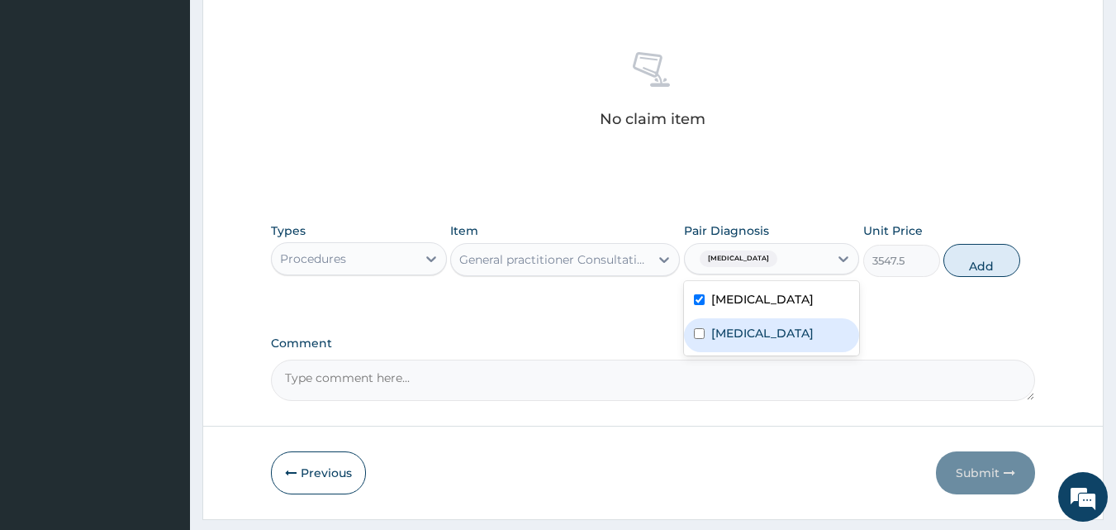
click at [696, 339] on input "checkbox" at bounding box center [699, 333] width 11 height 11
checkbox input "true"
click at [979, 259] on button "Add" at bounding box center [982, 260] width 77 height 33
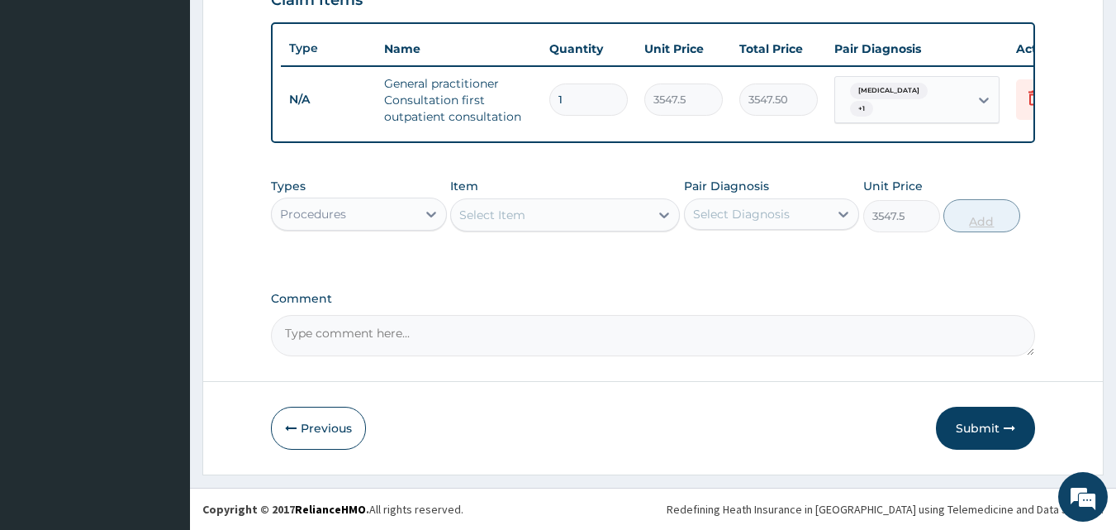
type input "0"
click at [435, 218] on icon at bounding box center [431, 214] width 17 height 17
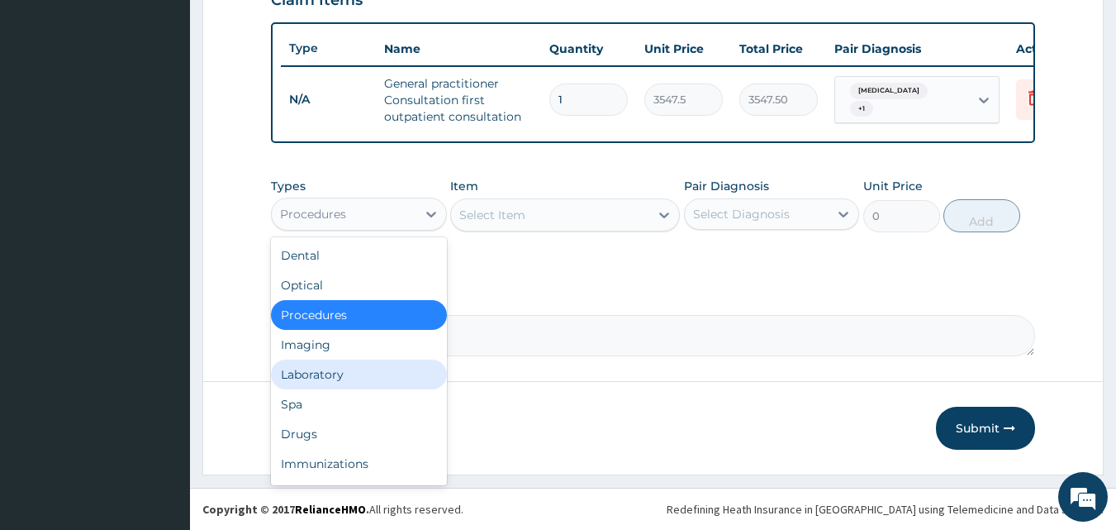
click at [321, 372] on div "Laboratory" at bounding box center [359, 374] width 176 height 30
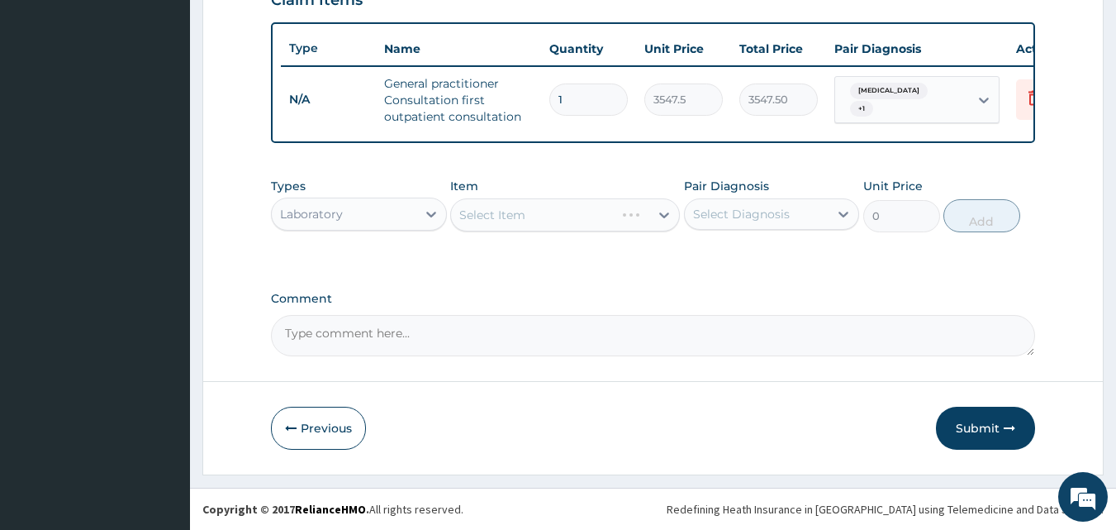
click at [659, 212] on div "Select Item" at bounding box center [565, 214] width 230 height 33
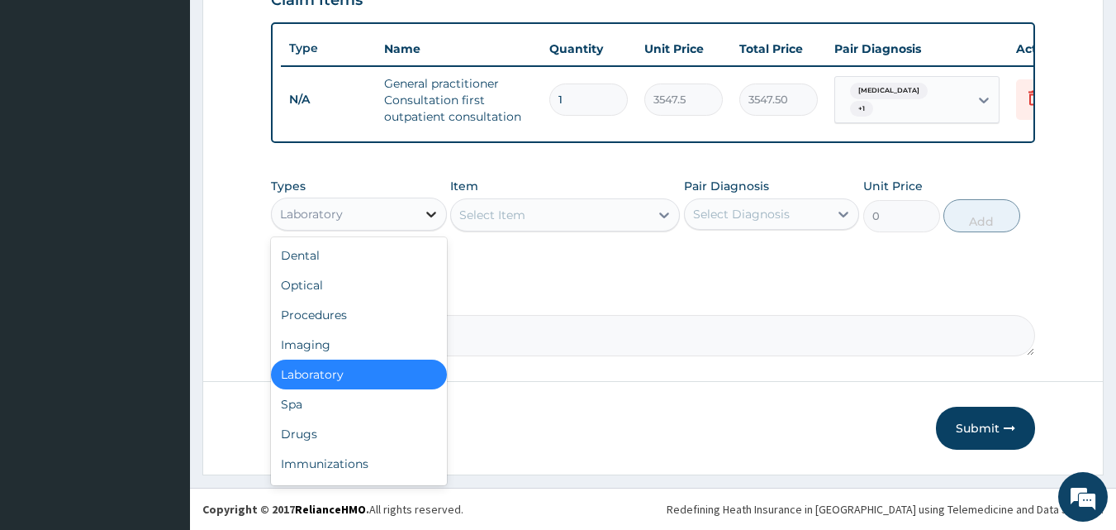
click at [427, 216] on icon at bounding box center [431, 214] width 17 height 17
click at [317, 429] on div "Drugs" at bounding box center [359, 434] width 176 height 30
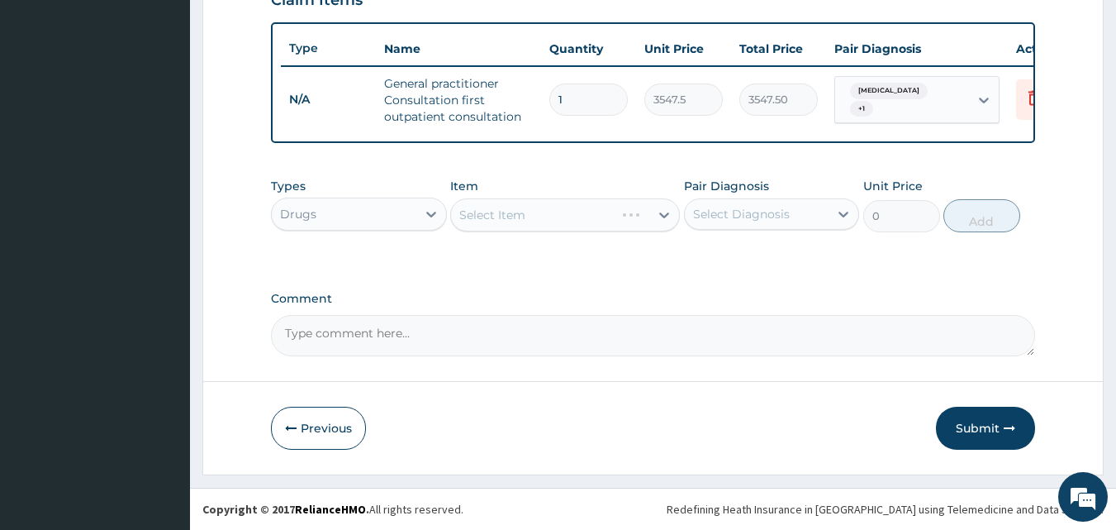
click at [659, 212] on div "Select Item" at bounding box center [565, 214] width 230 height 33
click at [659, 217] on icon at bounding box center [664, 215] width 17 height 17
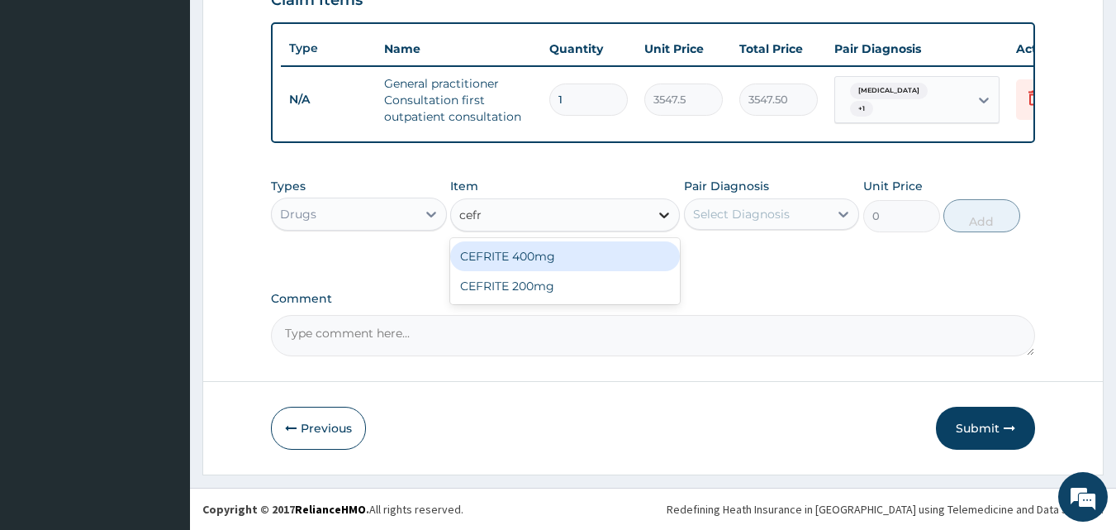
type input "cef"
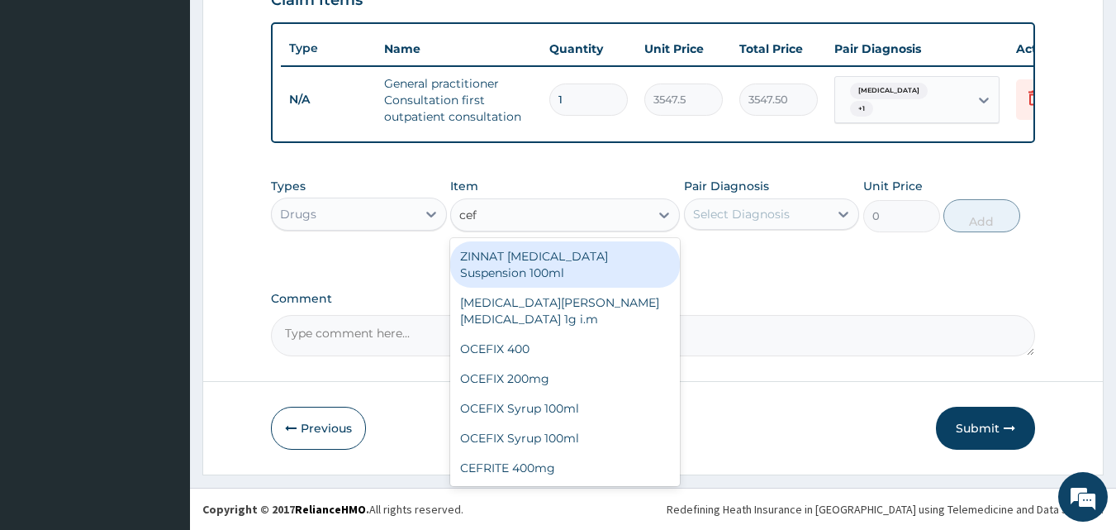
click at [573, 254] on div "ZINNAT CEFUROXIME Suspension 100ml" at bounding box center [565, 264] width 230 height 46
type input "8868.75"
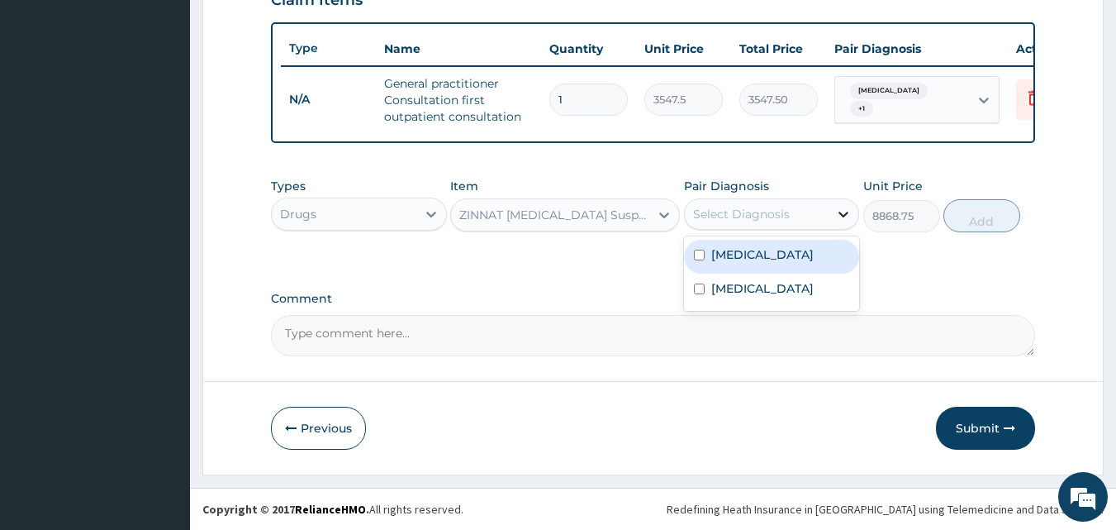
click at [844, 212] on icon at bounding box center [843, 214] width 17 height 17
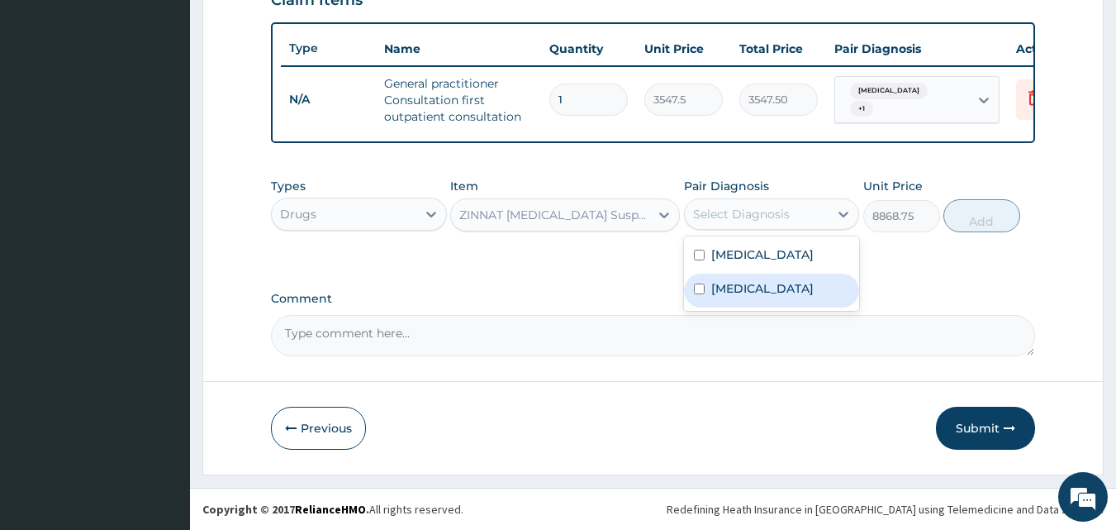
click at [703, 294] on input "checkbox" at bounding box center [699, 288] width 11 height 11
checkbox input "true"
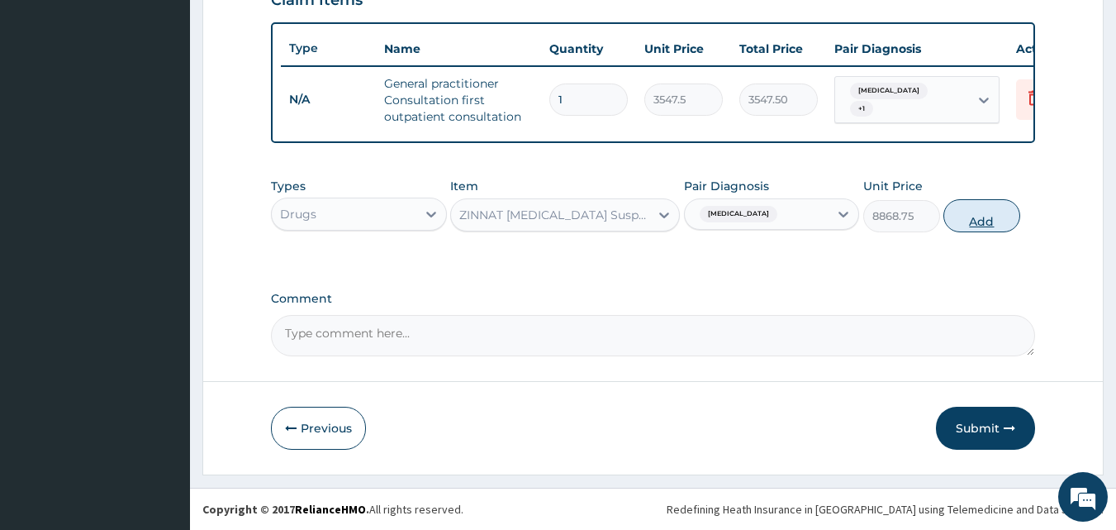
click at [978, 224] on button "Add" at bounding box center [982, 215] width 77 height 33
type input "0"
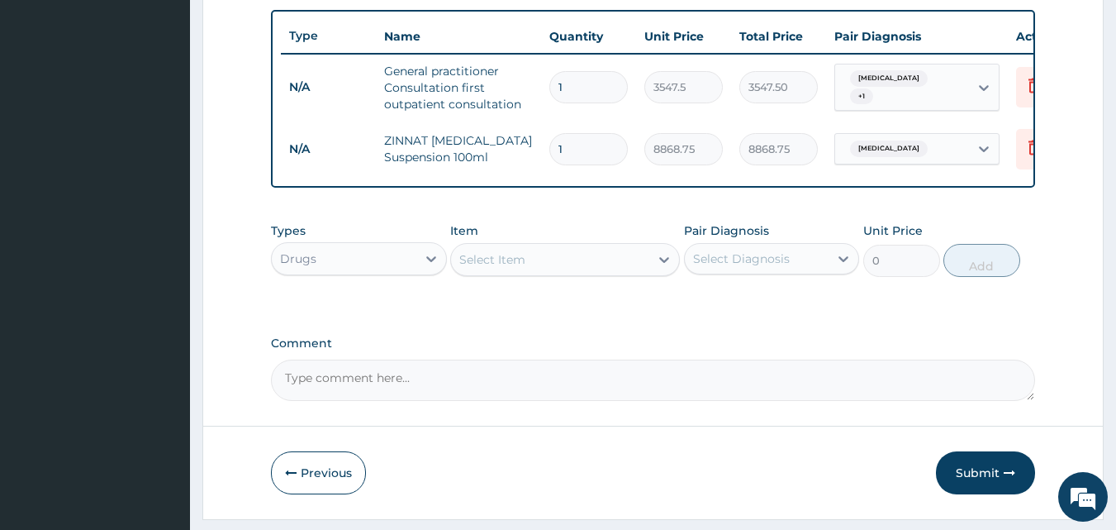
click at [640, 270] on div "Select Item" at bounding box center [550, 259] width 198 height 26
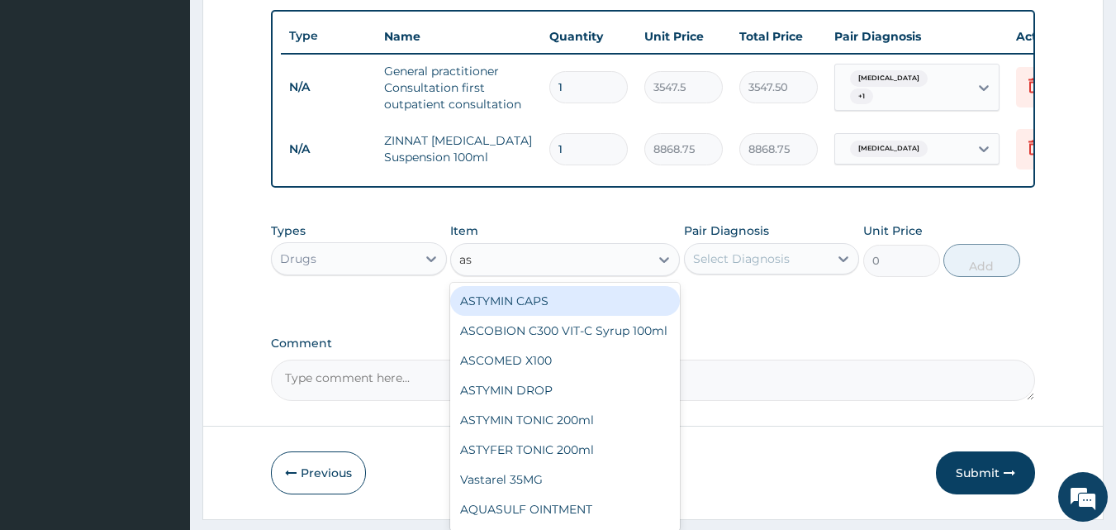
type input "a"
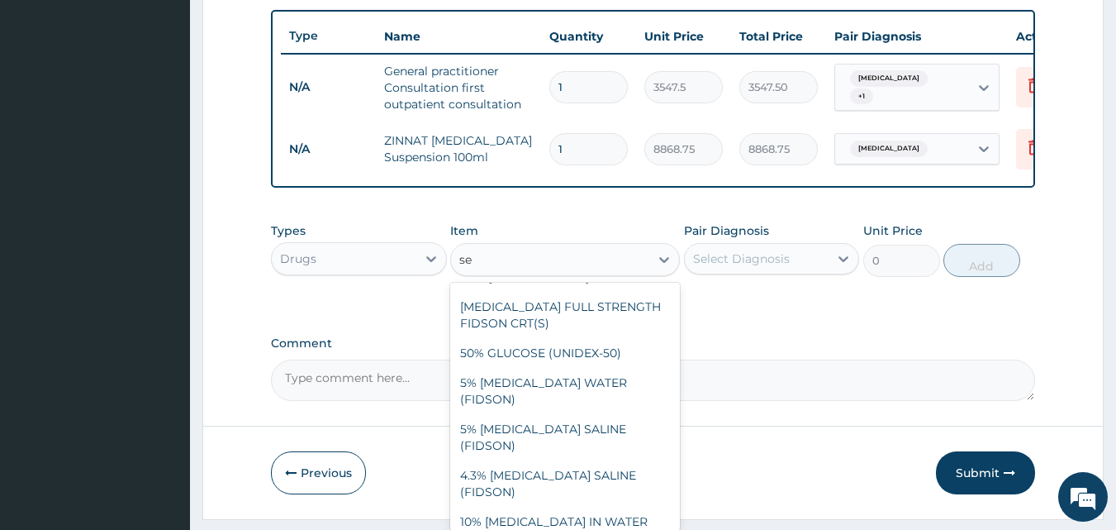
scroll to position [134, 0]
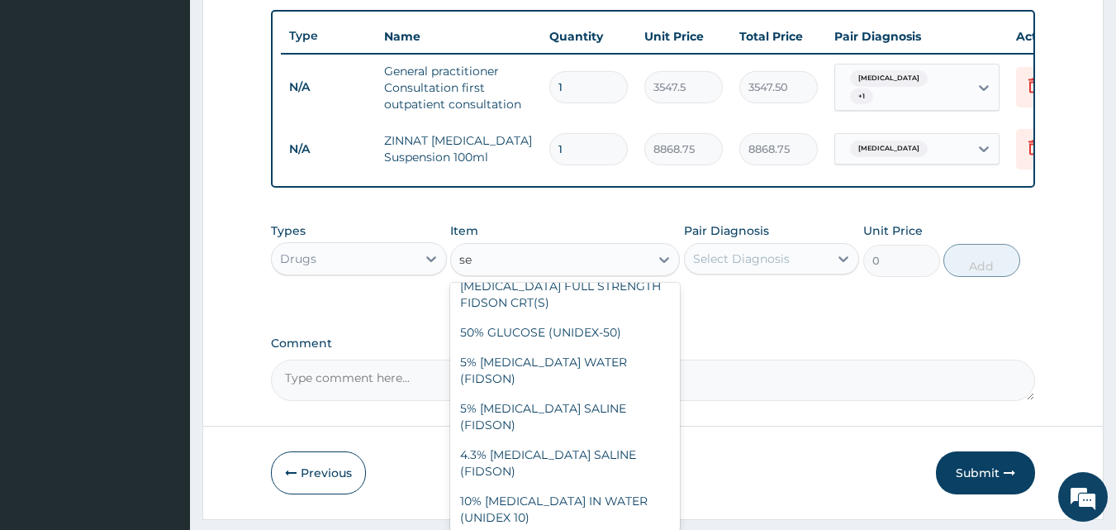
type input "seb"
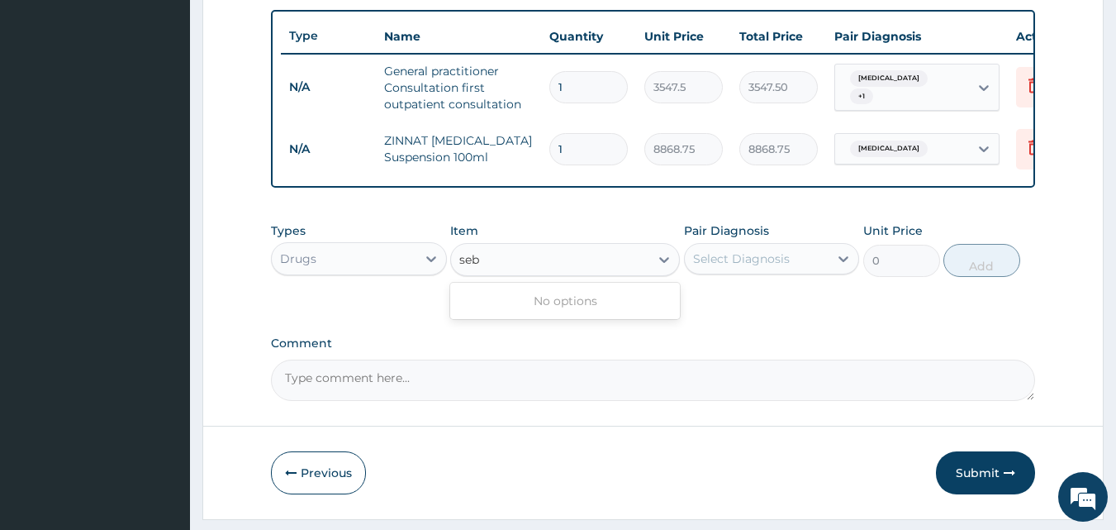
scroll to position [0, 0]
click at [670, 268] on icon at bounding box center [664, 259] width 17 height 17
click at [547, 273] on div "Select Item" at bounding box center [550, 259] width 198 height 26
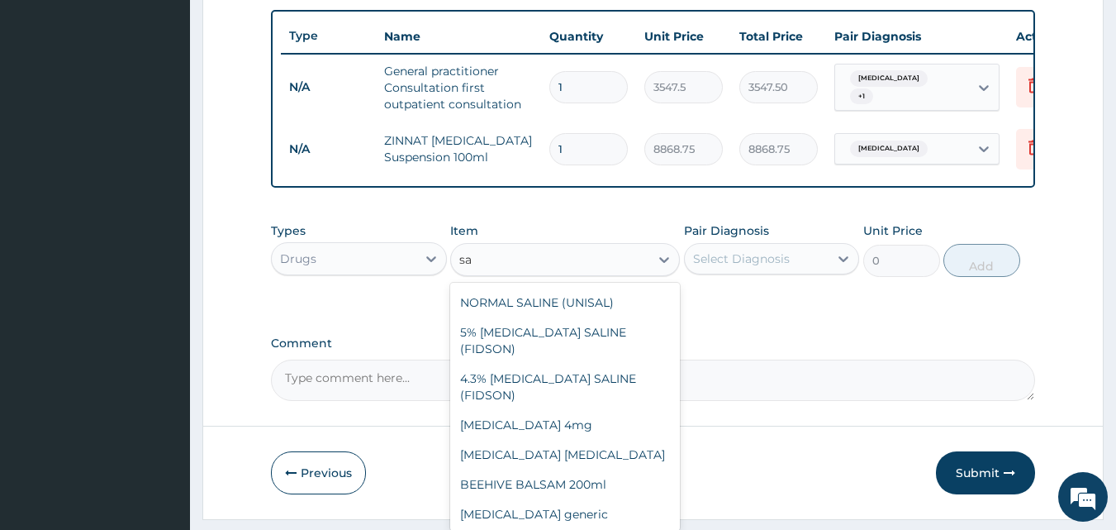
scroll to position [103, 0]
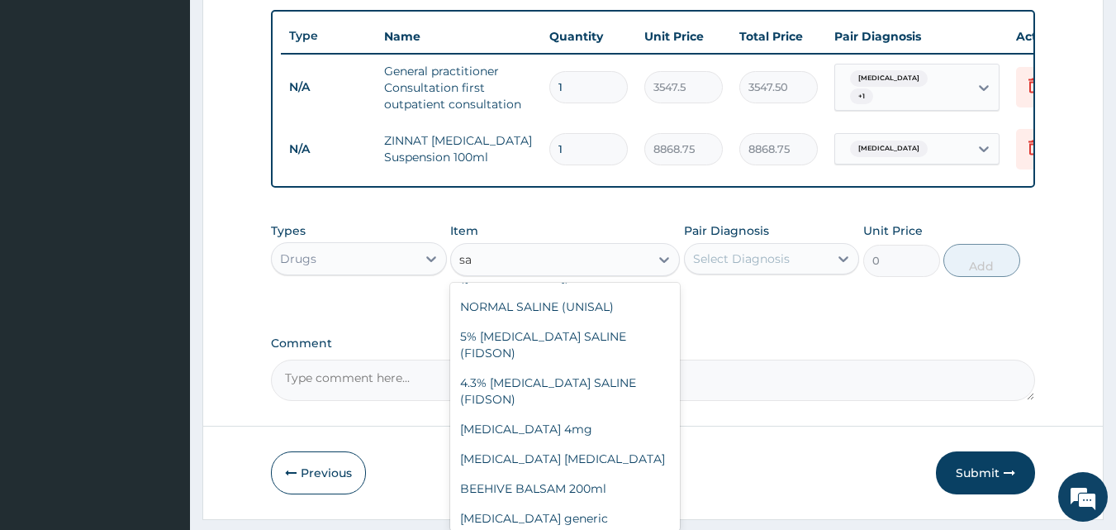
type input "sal"
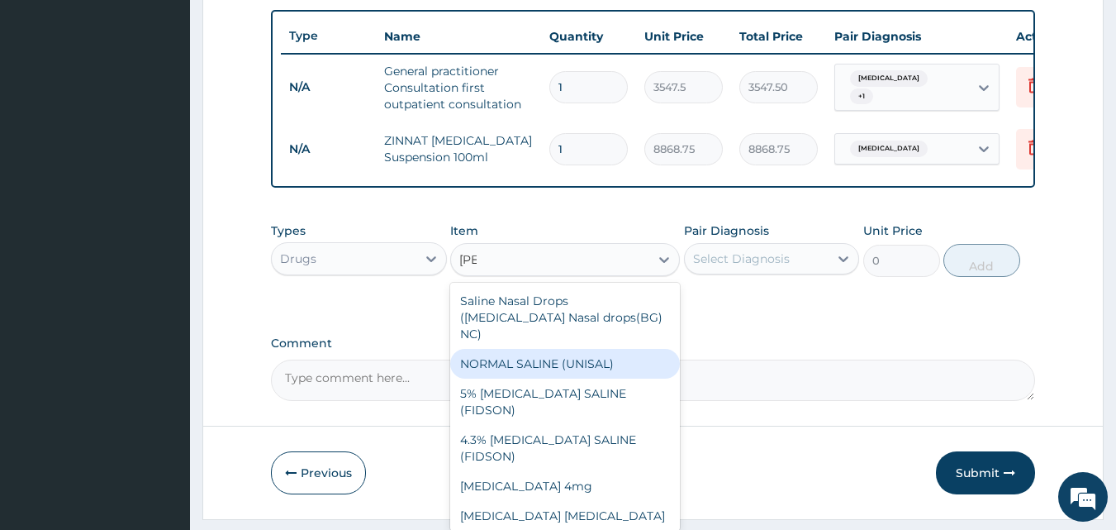
scroll to position [13, 0]
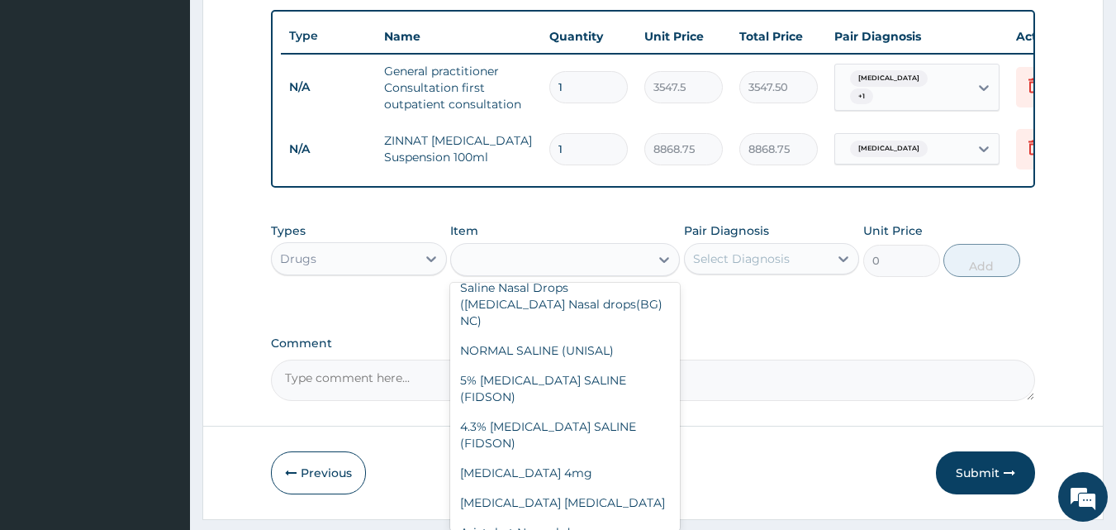
click at [483, 273] on div "sal" at bounding box center [550, 259] width 198 height 26
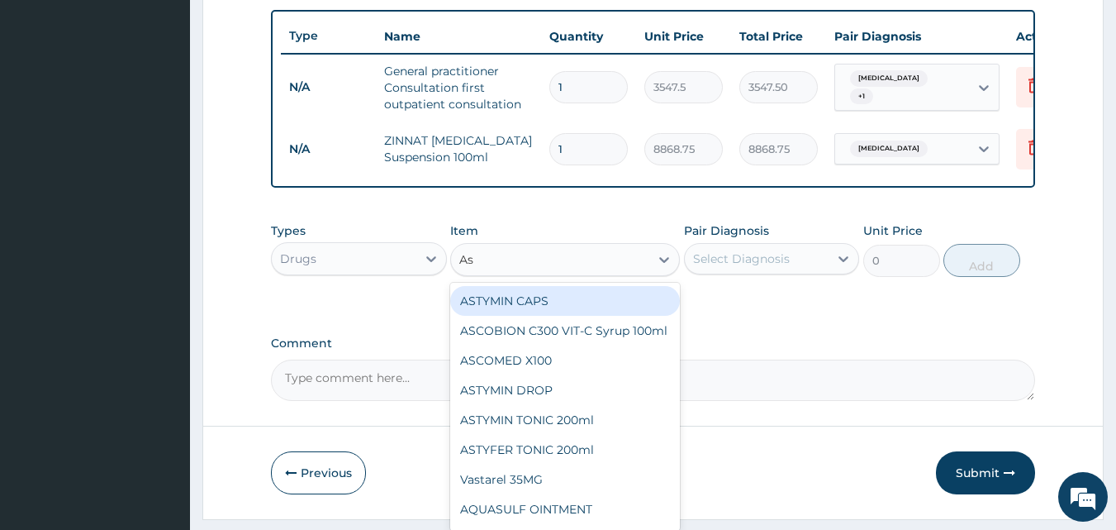
type input "A"
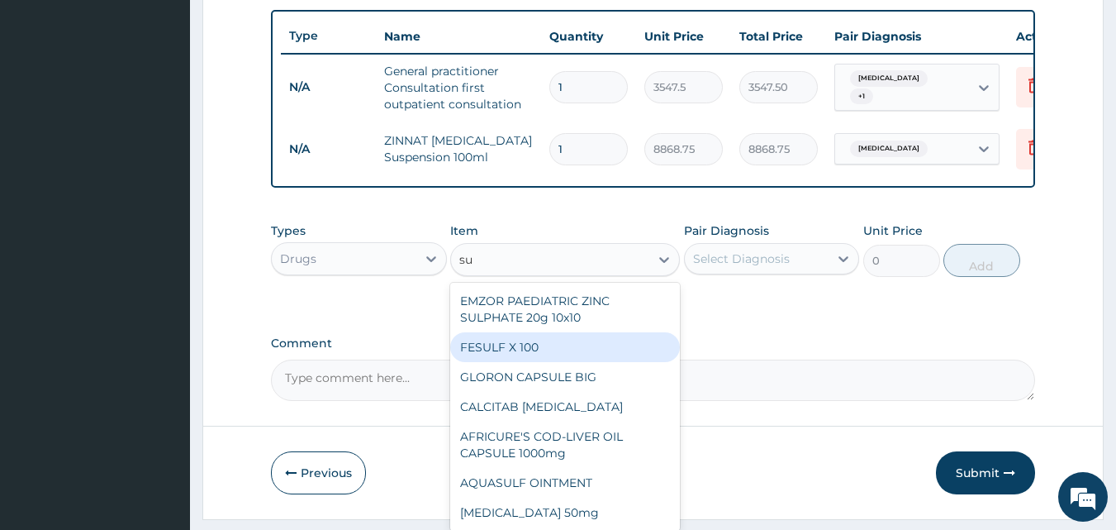
type input "s"
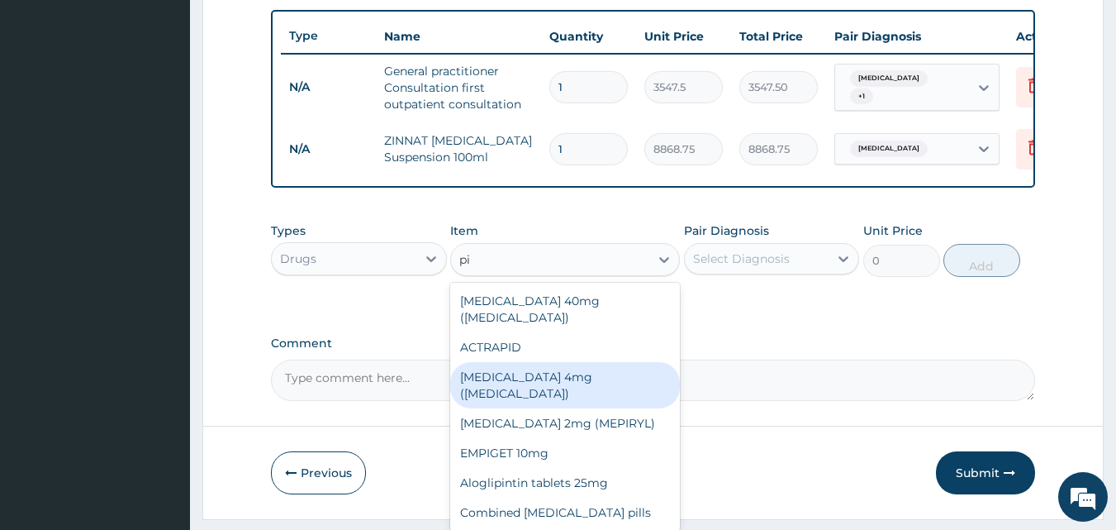
type input "p"
type input "piri"
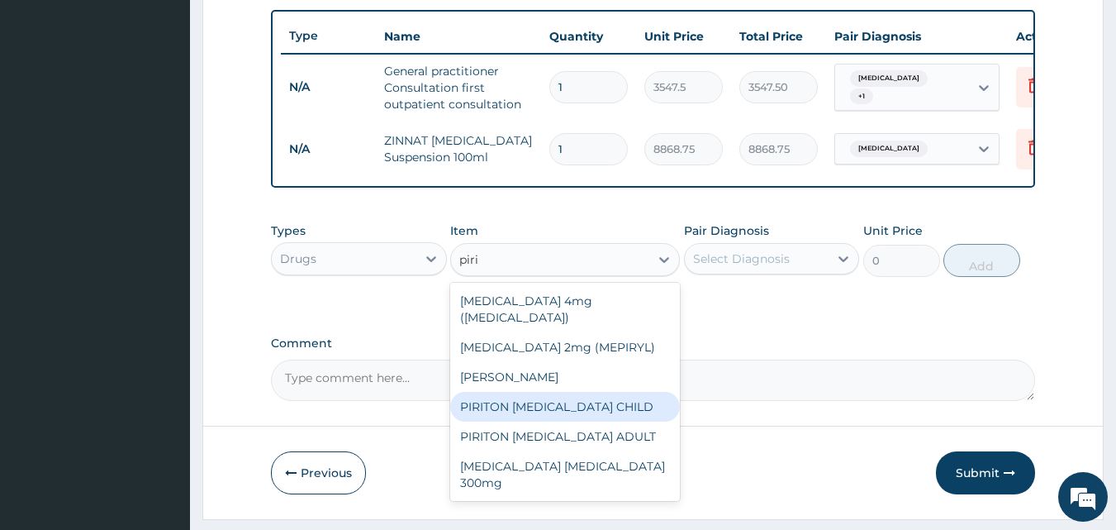
click at [526, 403] on div "PIRITON EXPECTORANT CHILD" at bounding box center [565, 407] width 230 height 30
type input "1182.5"
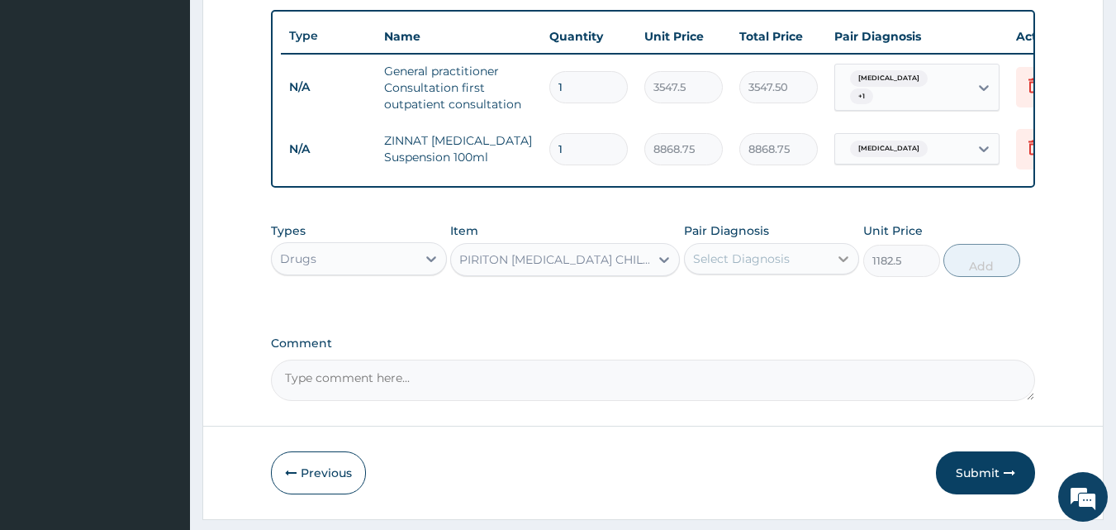
click at [834, 271] on div at bounding box center [844, 259] width 30 height 30
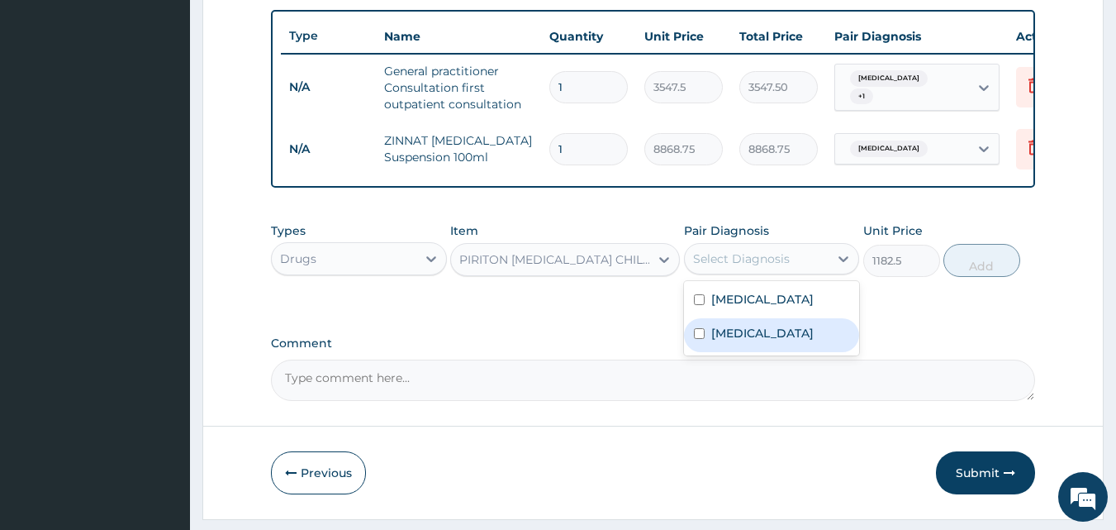
click at [697, 339] on input "checkbox" at bounding box center [699, 333] width 11 height 11
checkbox input "true"
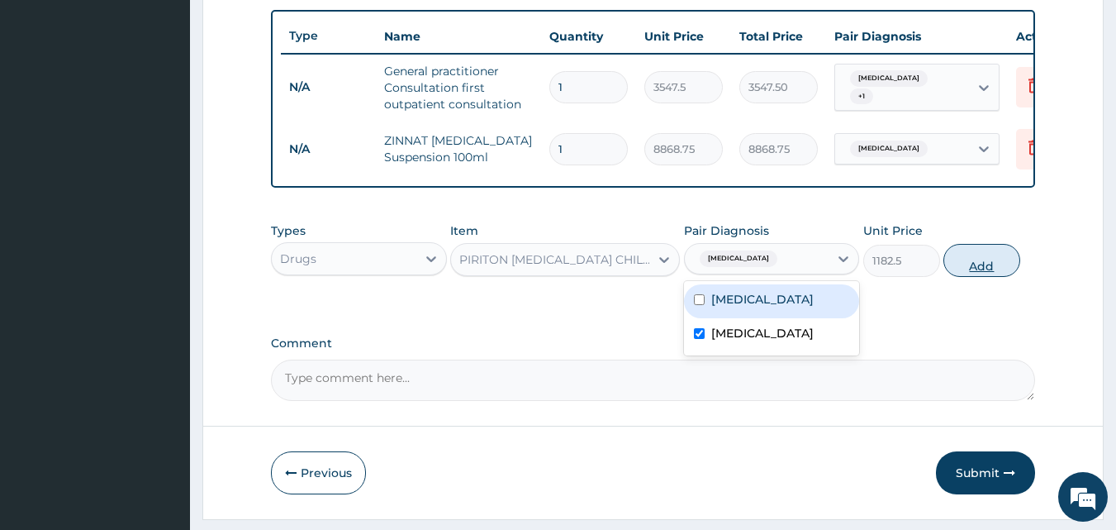
click at [979, 274] on button "Add" at bounding box center [982, 260] width 77 height 33
type input "0"
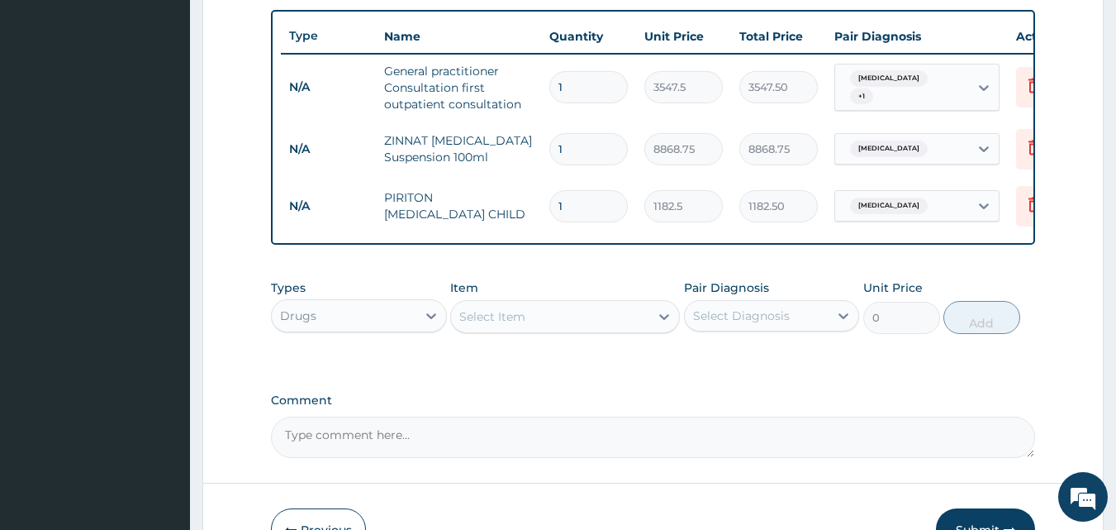
click at [516, 325] on div "Select Item" at bounding box center [492, 316] width 66 height 17
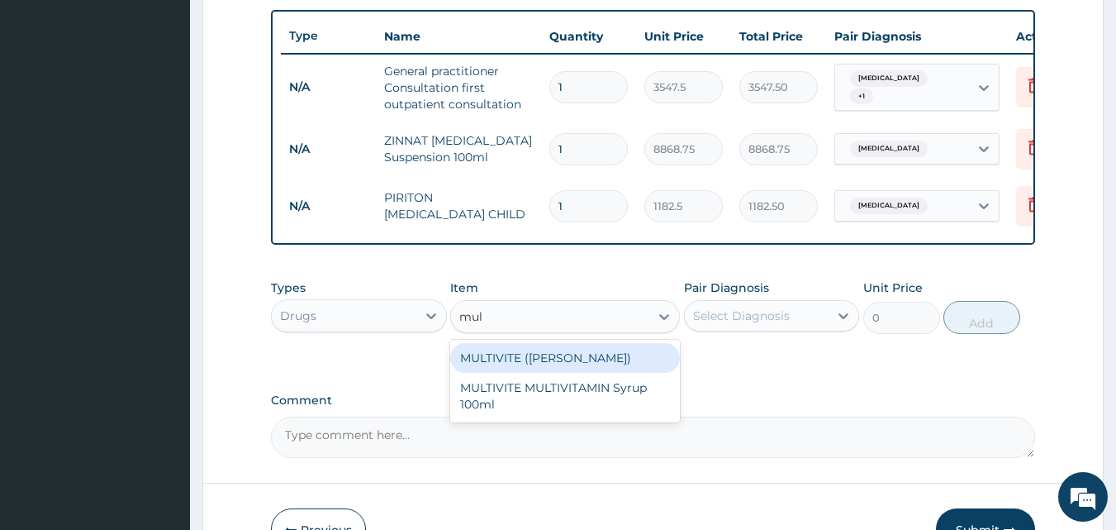
type input "mult"
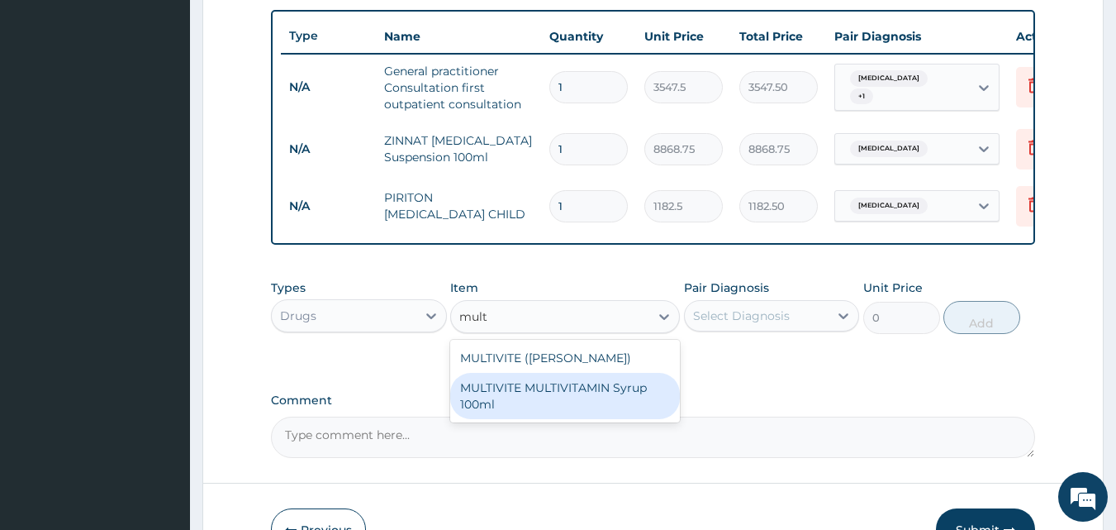
click at [536, 414] on div "MULTIVITE MULTIVITAMIN Syrup 100ml" at bounding box center [565, 396] width 230 height 46
type input "946"
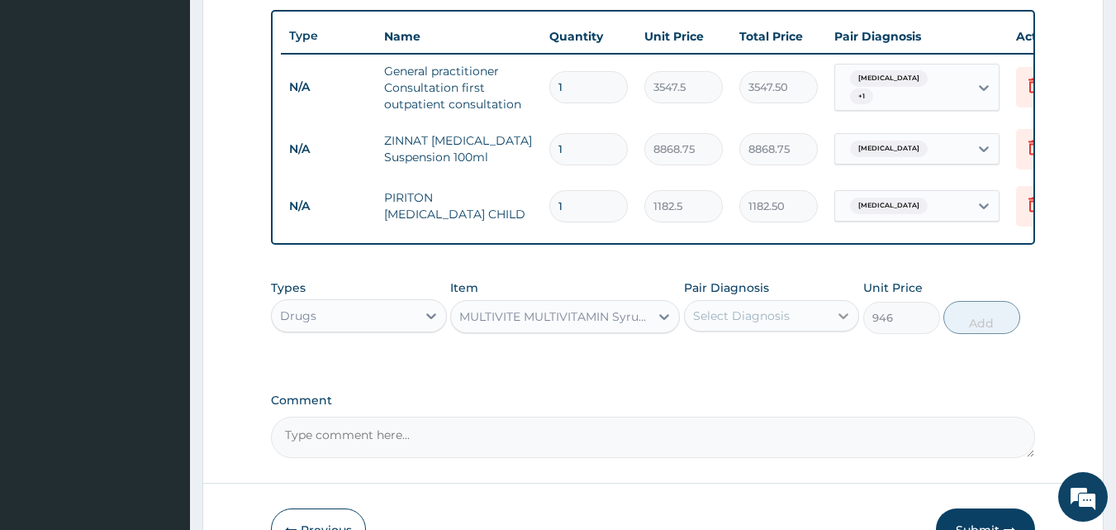
click at [846, 324] on icon at bounding box center [843, 315] width 17 height 17
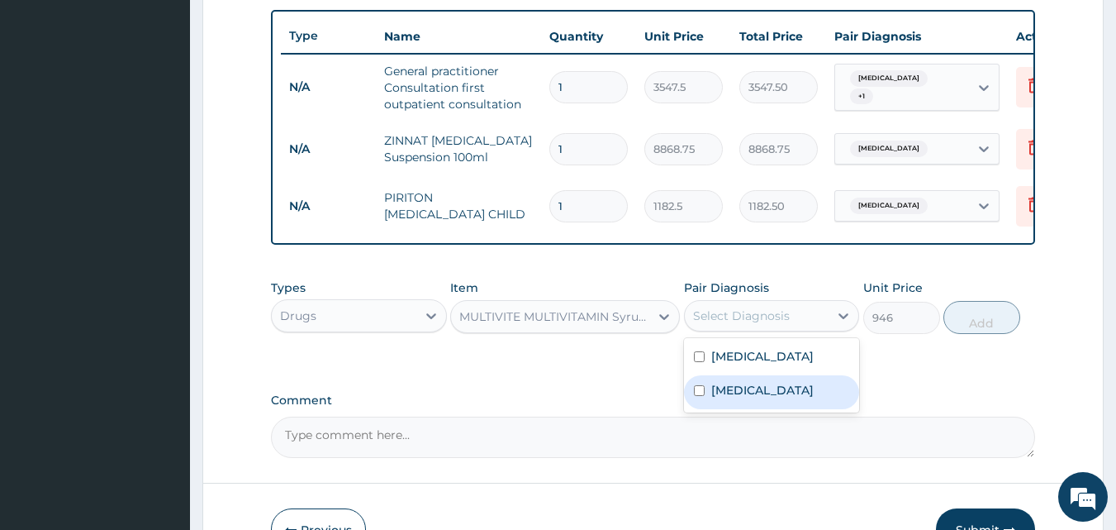
click at [702, 396] on input "checkbox" at bounding box center [699, 390] width 11 height 11
checkbox input "true"
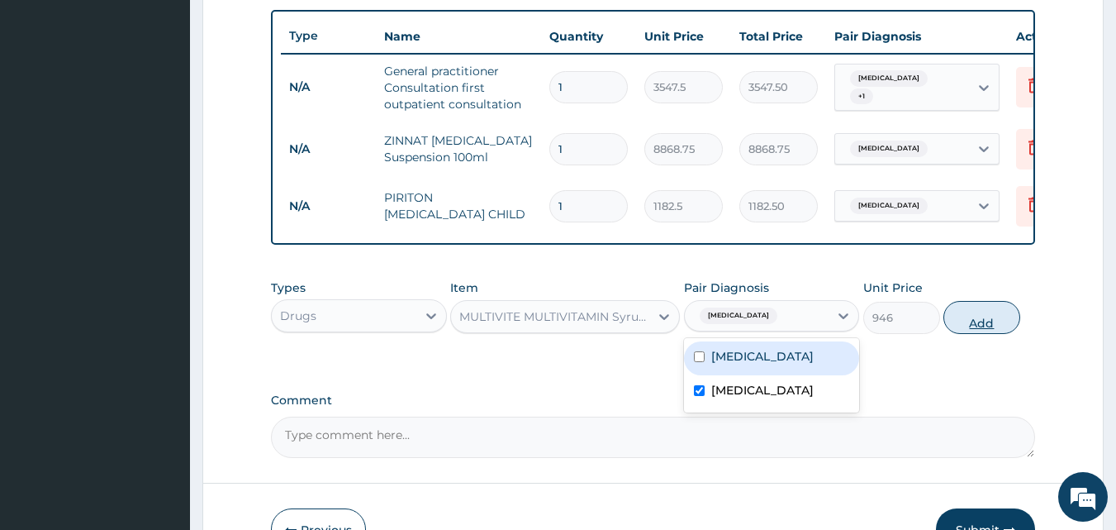
click at [988, 327] on button "Add" at bounding box center [982, 317] width 77 height 33
type input "0"
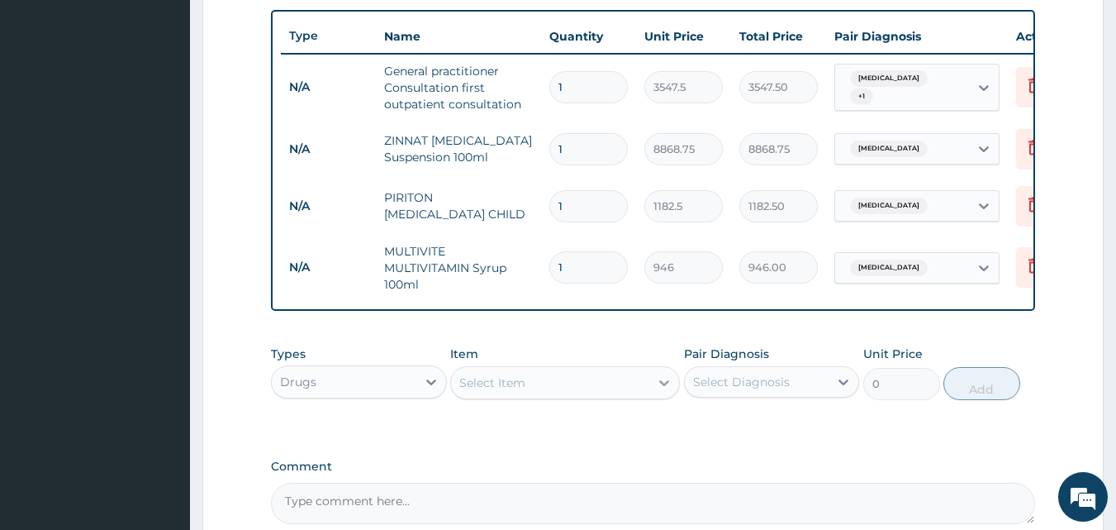
click at [659, 391] on icon at bounding box center [664, 382] width 17 height 17
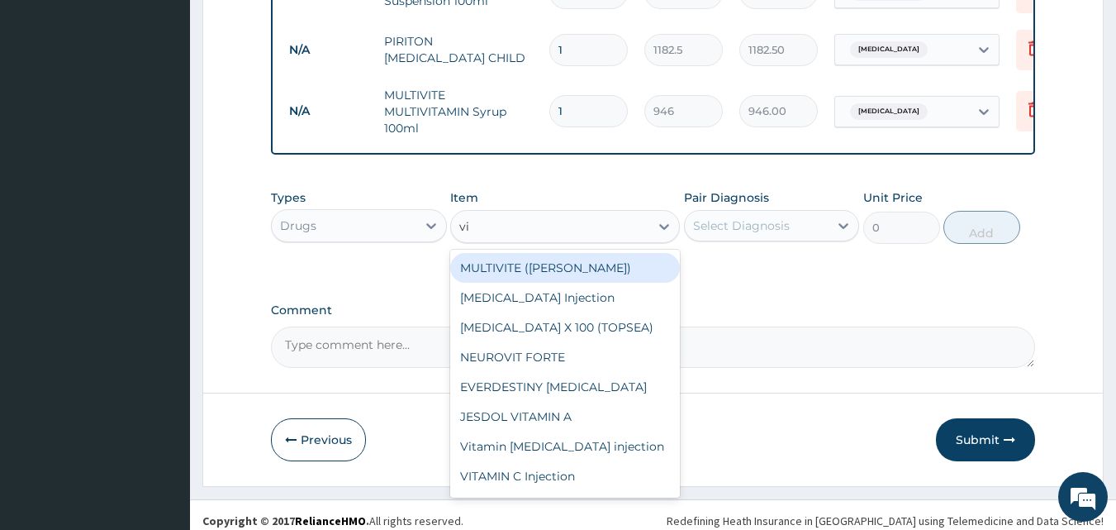
scroll to position [785, 0]
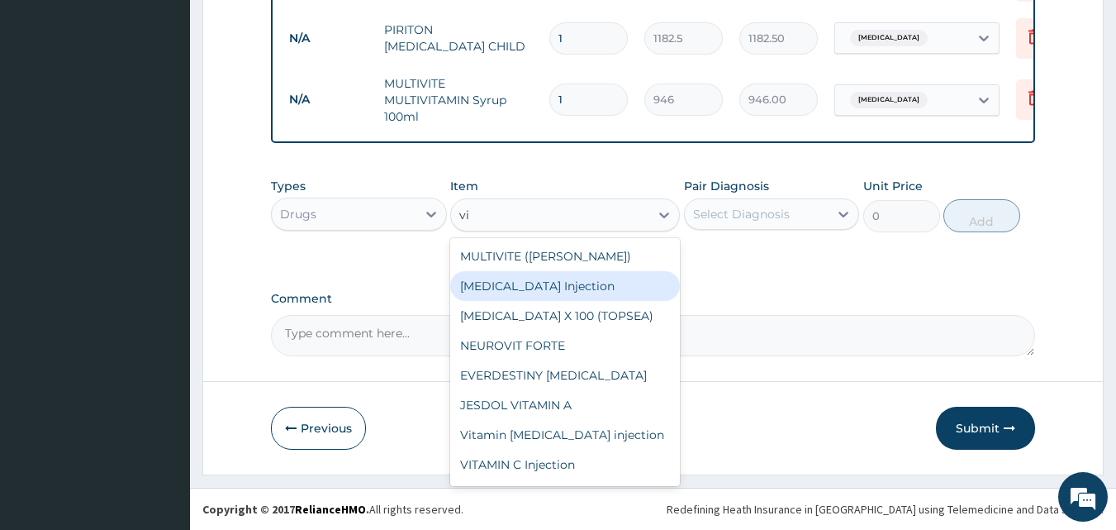
type input "v"
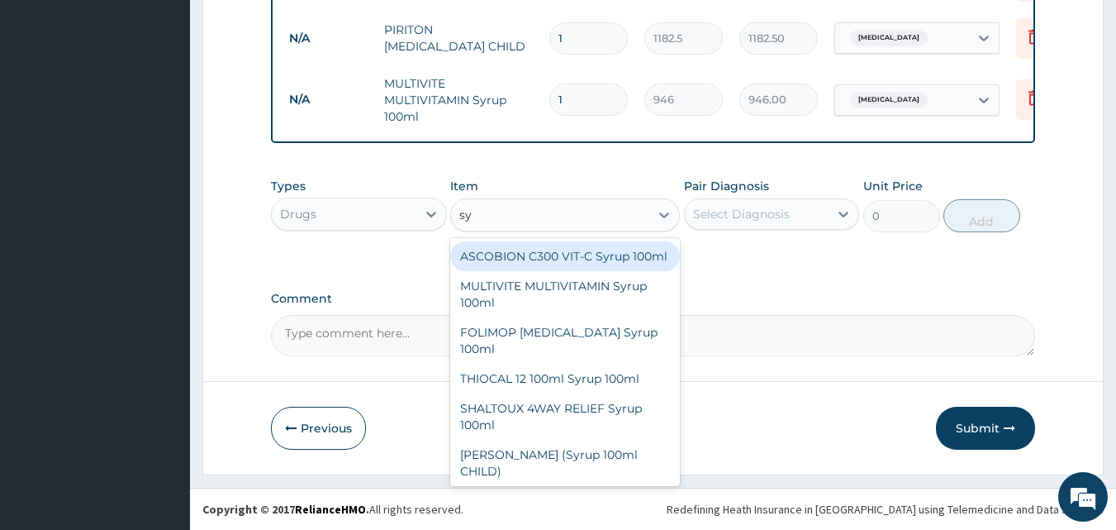
type input "syr"
click at [532, 259] on div "ASCOBION C300 VIT-C Syrup 100ml" at bounding box center [565, 256] width 230 height 30
type input "946"
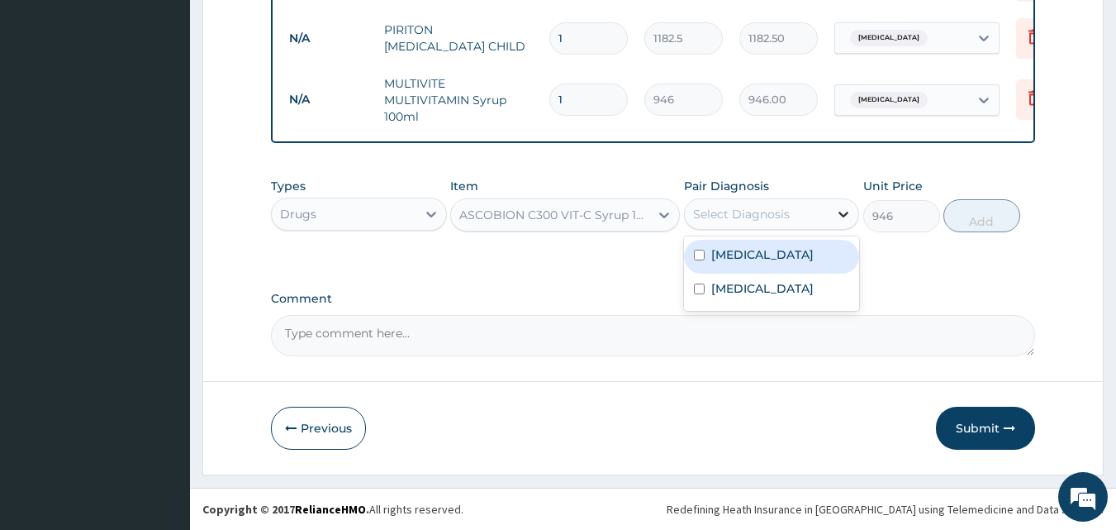
click at [843, 212] on icon at bounding box center [843, 214] width 17 height 17
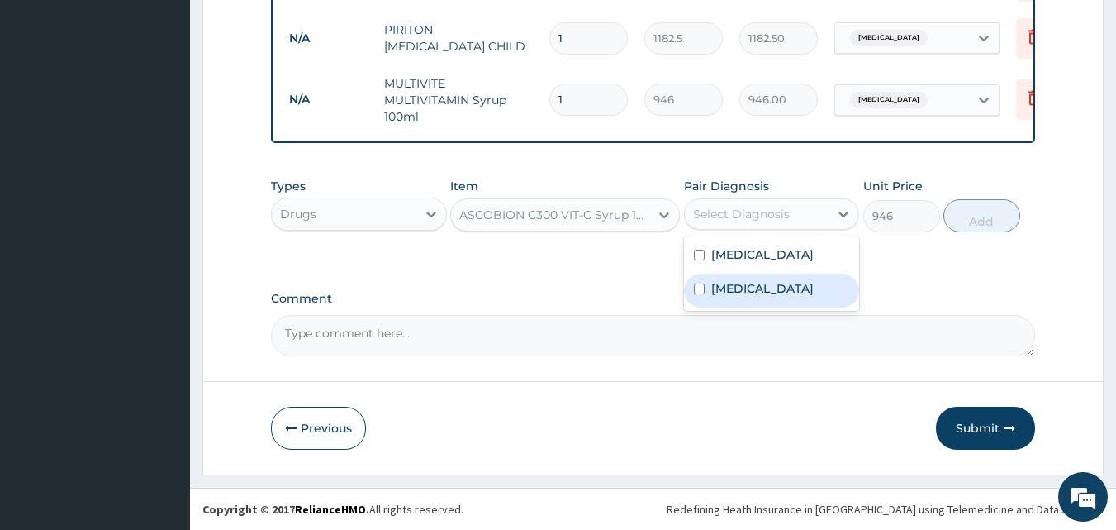
click at [700, 294] on input "checkbox" at bounding box center [699, 288] width 11 height 11
checkbox input "true"
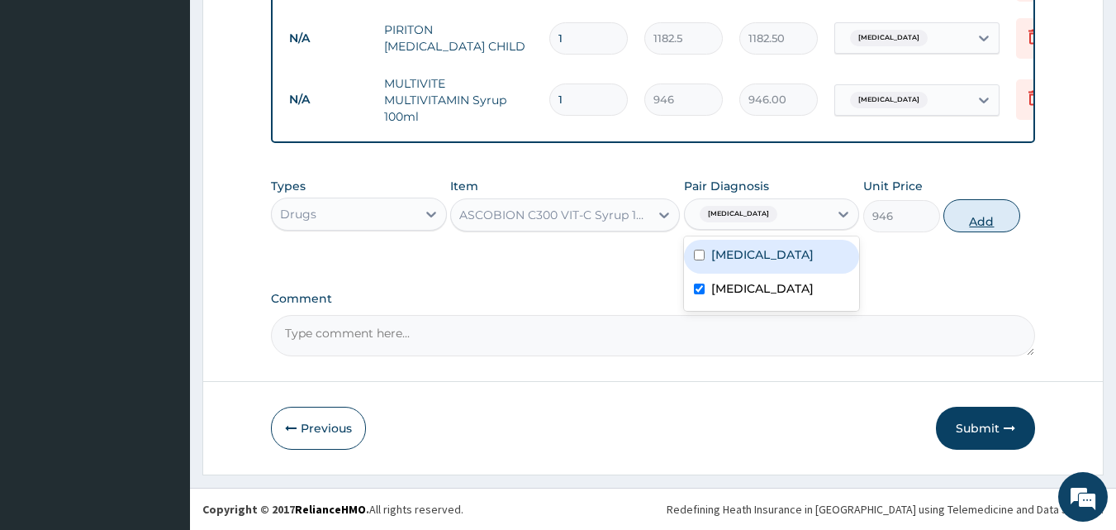
click at [990, 221] on button "Add" at bounding box center [982, 215] width 77 height 33
type input "0"
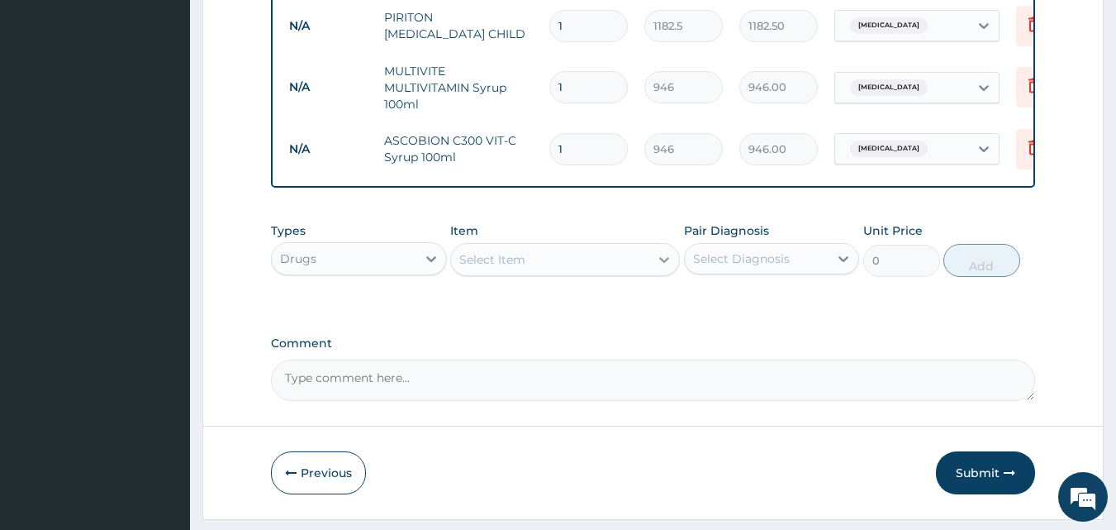
click at [659, 268] on icon at bounding box center [664, 259] width 17 height 17
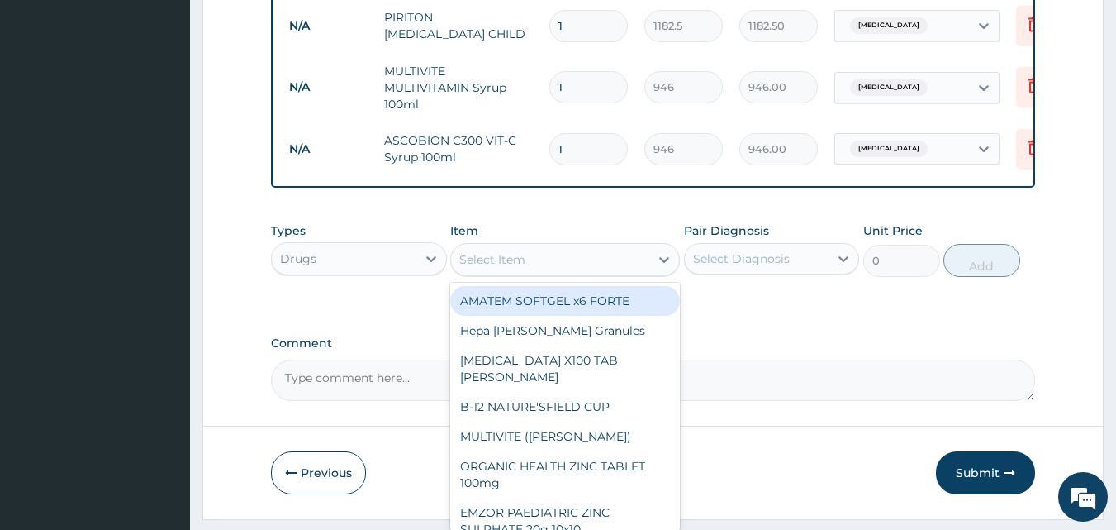
click at [493, 268] on div "Select Item" at bounding box center [492, 259] width 66 height 17
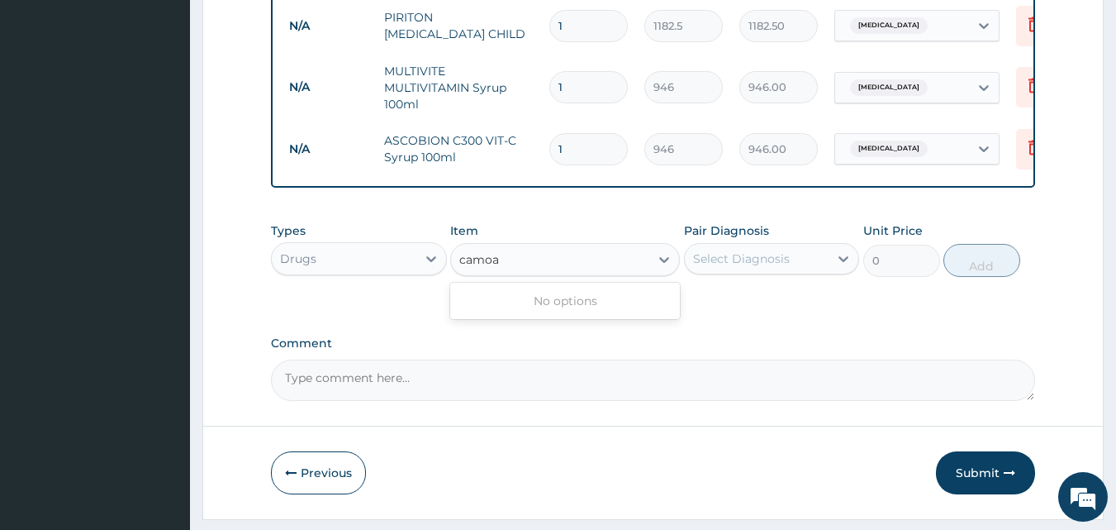
type input "camo"
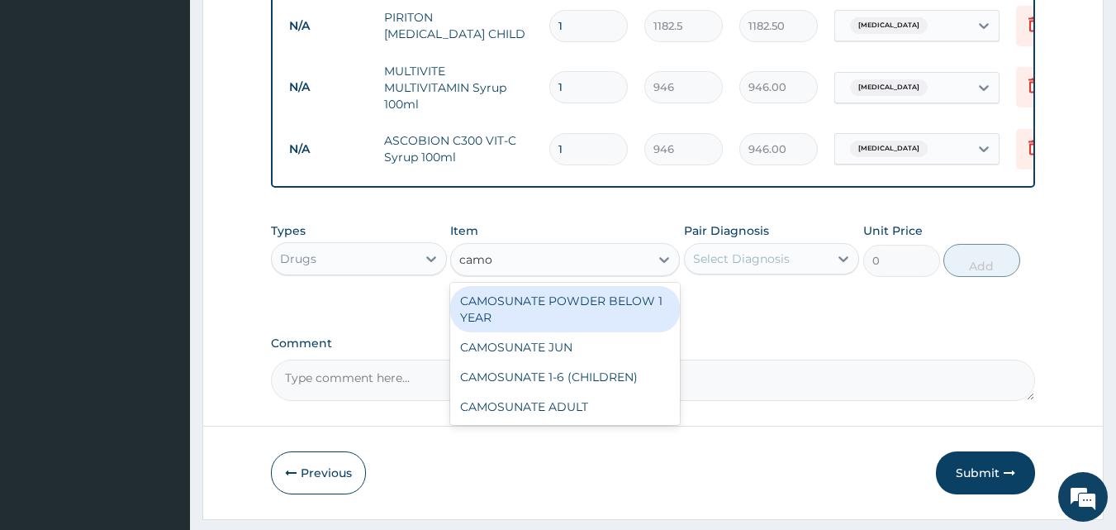
click at [534, 318] on div "CAMOSUNATE POWDER BELOW 1 YEAR" at bounding box center [565, 309] width 230 height 46
type input "147.8125"
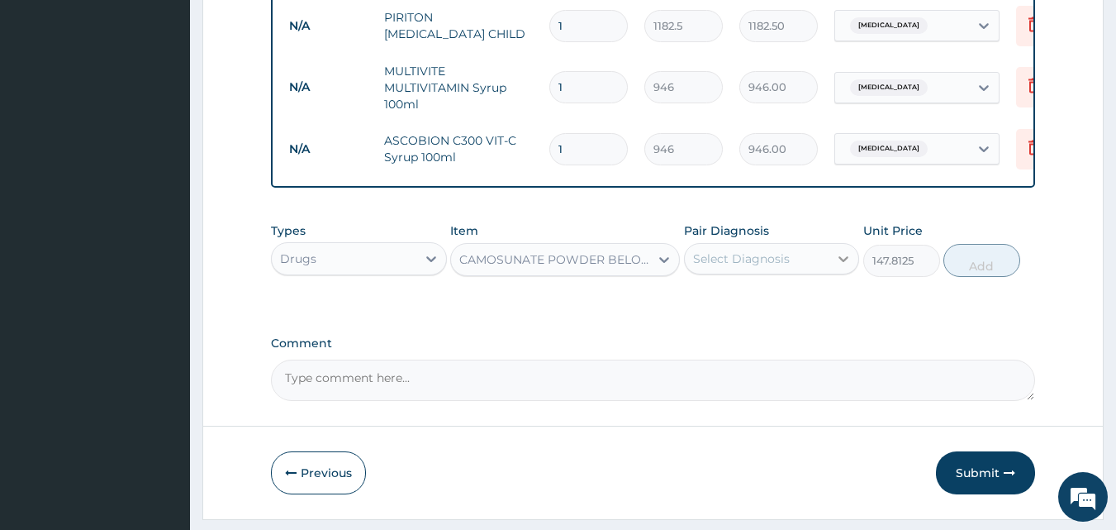
click at [833, 269] on div at bounding box center [844, 259] width 30 height 30
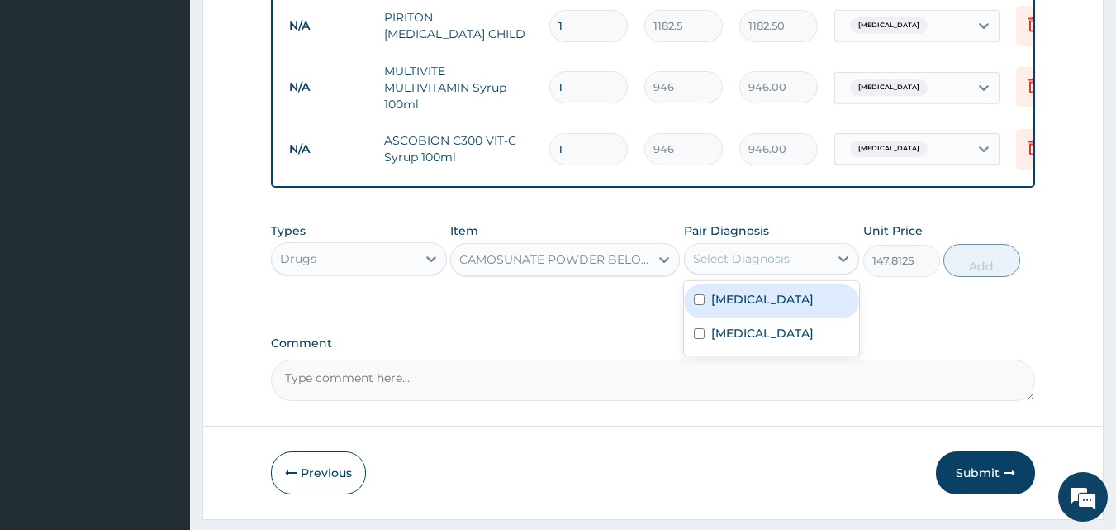
click at [700, 305] on input "checkbox" at bounding box center [699, 299] width 11 height 11
checkbox input "true"
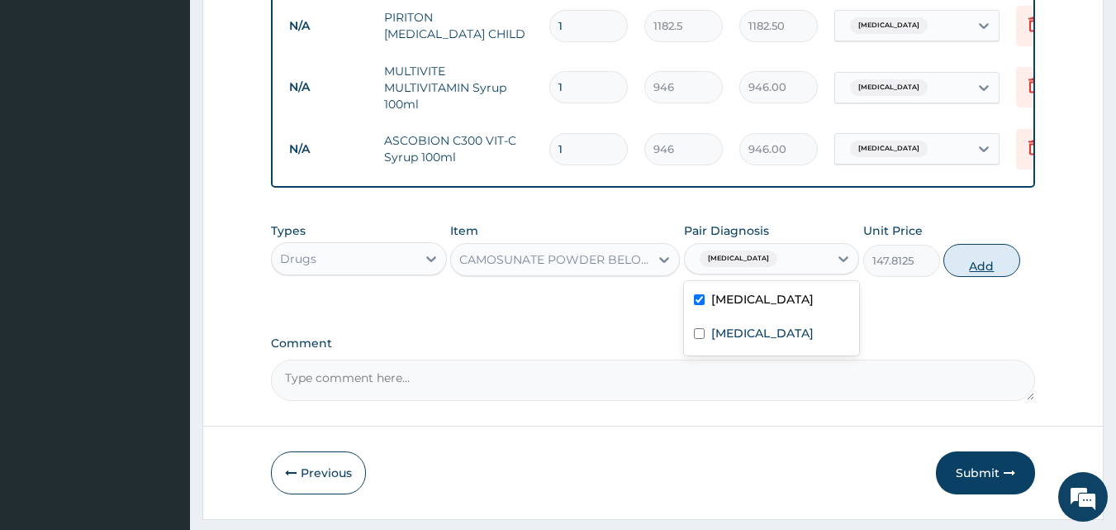
click at [996, 277] on button "Add" at bounding box center [982, 260] width 77 height 33
type input "0"
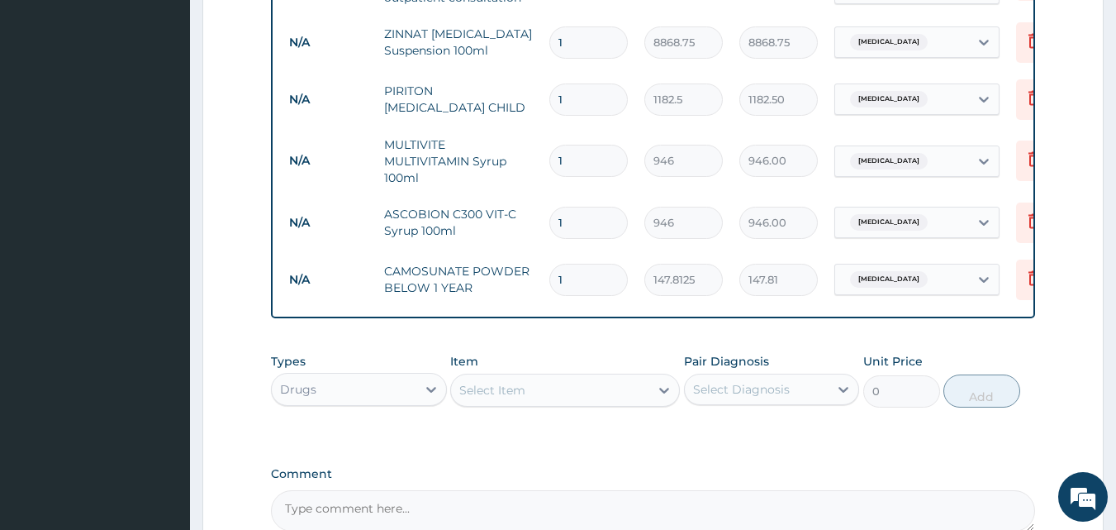
scroll to position [707, 0]
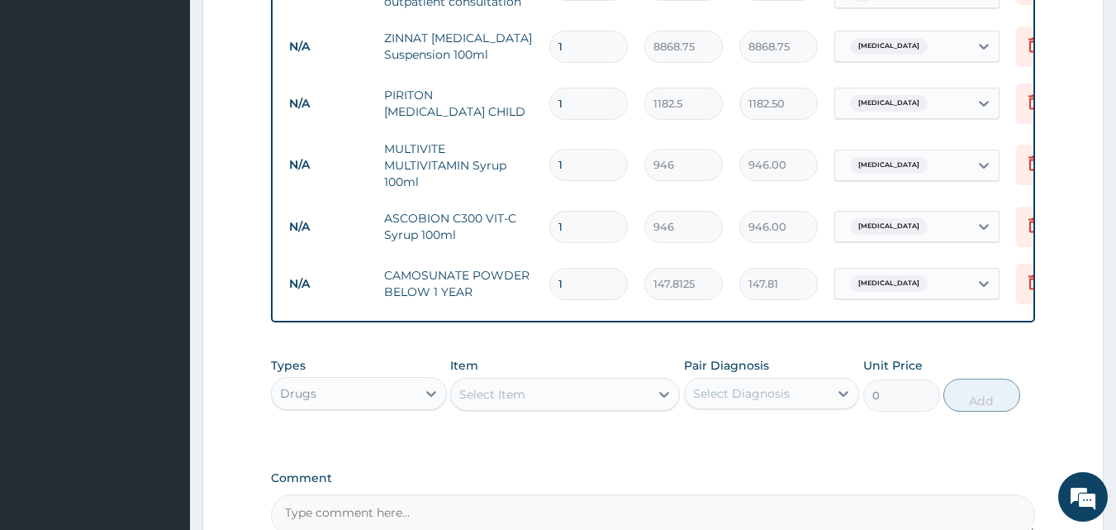
click at [580, 288] on input "1" at bounding box center [589, 284] width 79 height 32
type input "0.00"
type input "6"
type input "886.88"
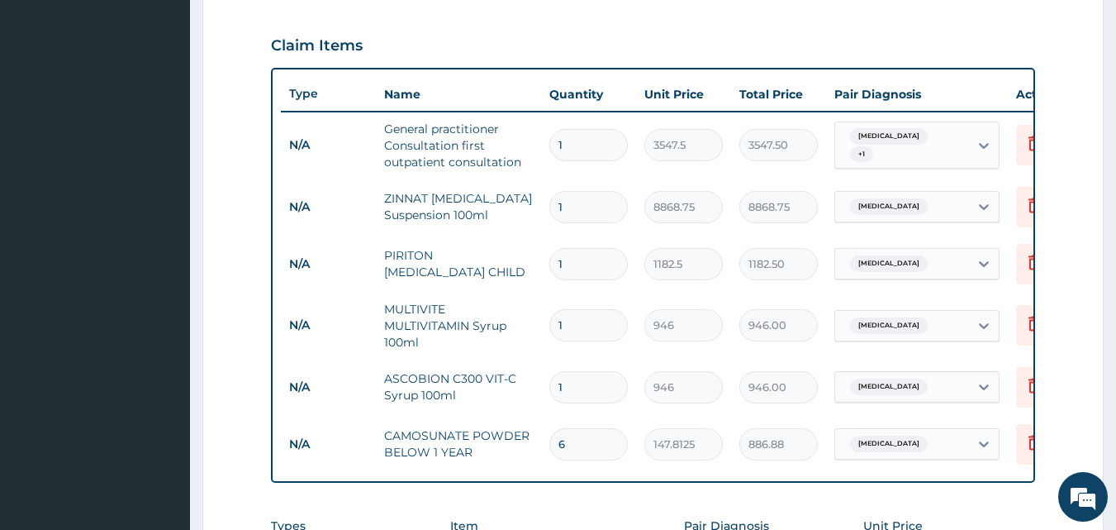
scroll to position [899, 0]
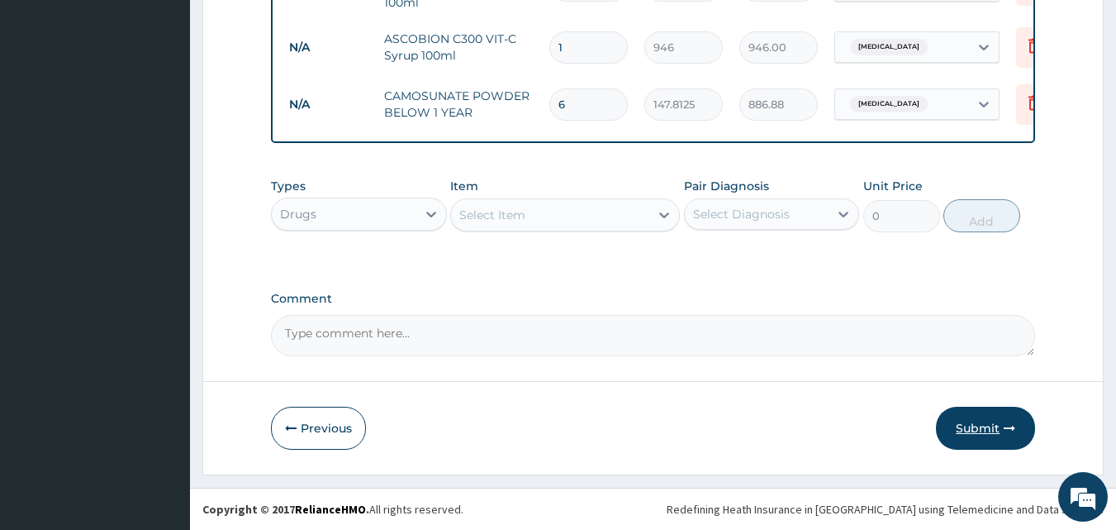
type input "6"
click at [989, 433] on button "Submit" at bounding box center [985, 428] width 99 height 43
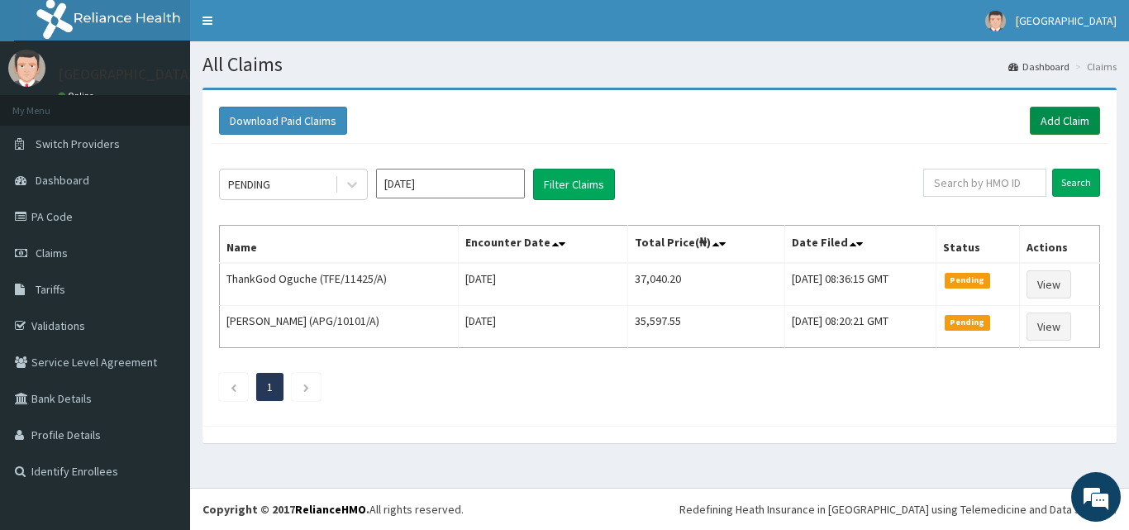
click at [1073, 114] on link "Add Claim" at bounding box center [1065, 121] width 70 height 28
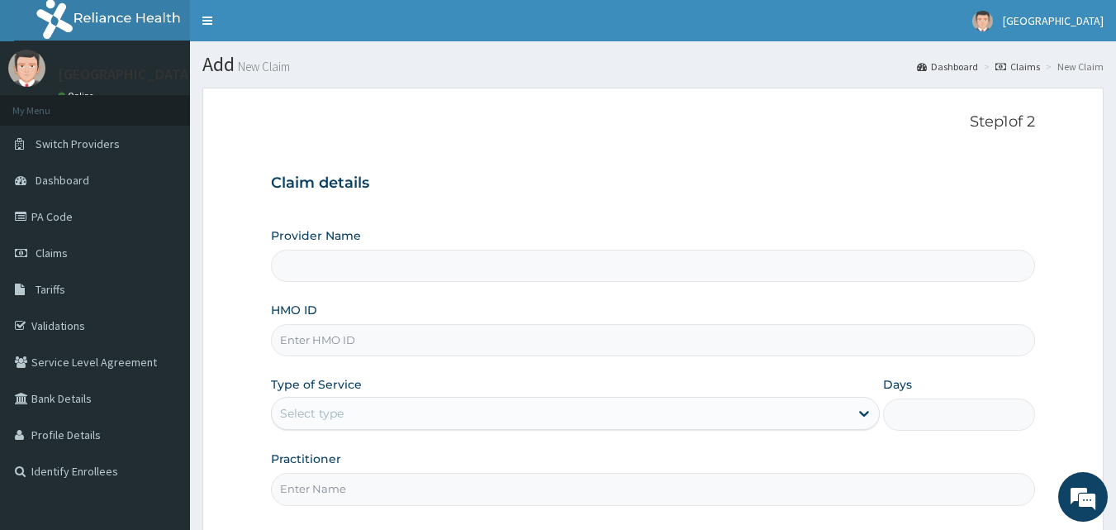
type input "[GEOGRAPHIC_DATA] ([GEOGRAPHIC_DATA])"
click at [638, 345] on input "HMO ID" at bounding box center [653, 340] width 765 height 32
click at [64, 316] on link "Validations" at bounding box center [95, 325] width 190 height 36
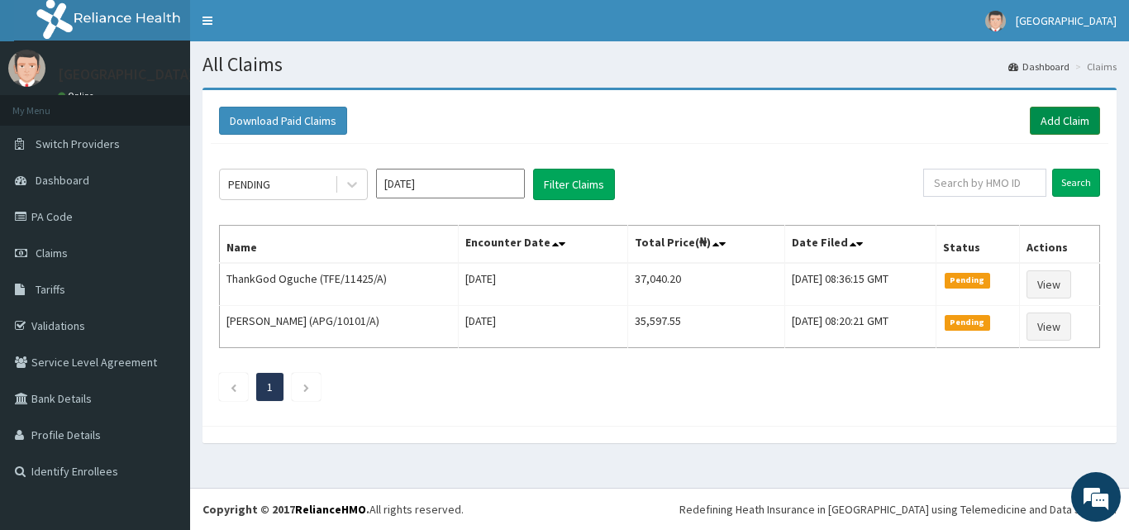
click at [1052, 116] on link "Add Claim" at bounding box center [1065, 121] width 70 height 28
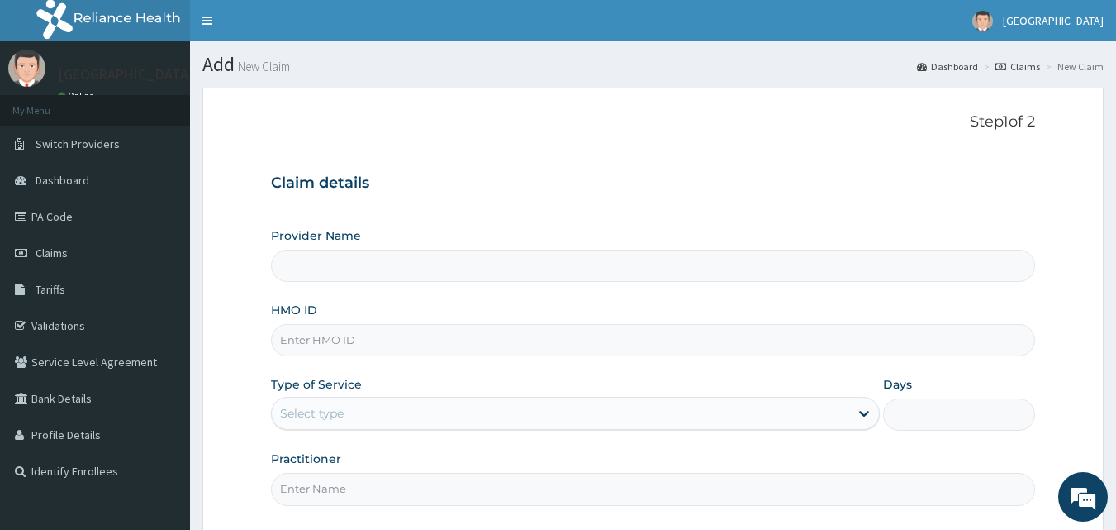
type input "[GEOGRAPHIC_DATA] ([GEOGRAPHIC_DATA])"
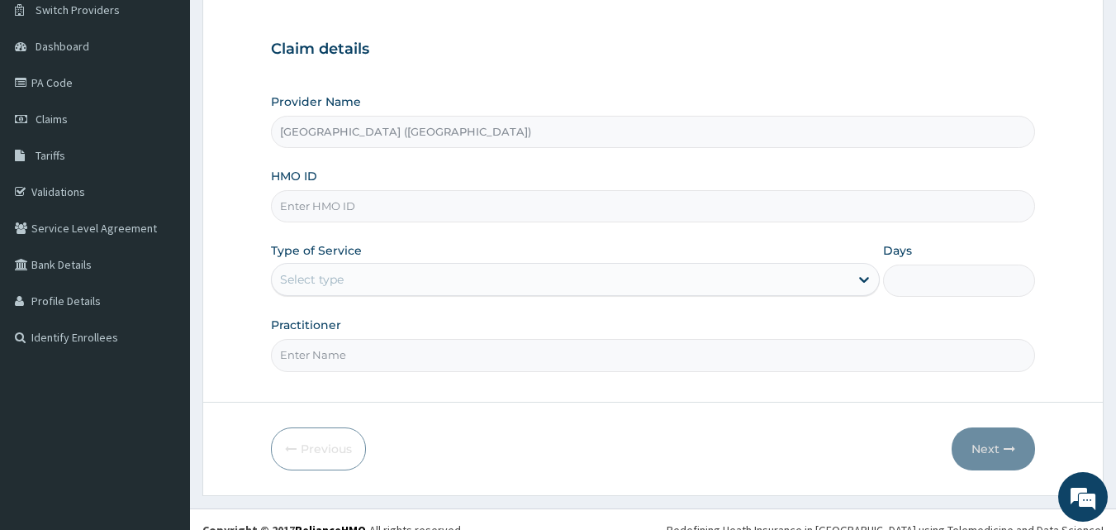
scroll to position [138, 0]
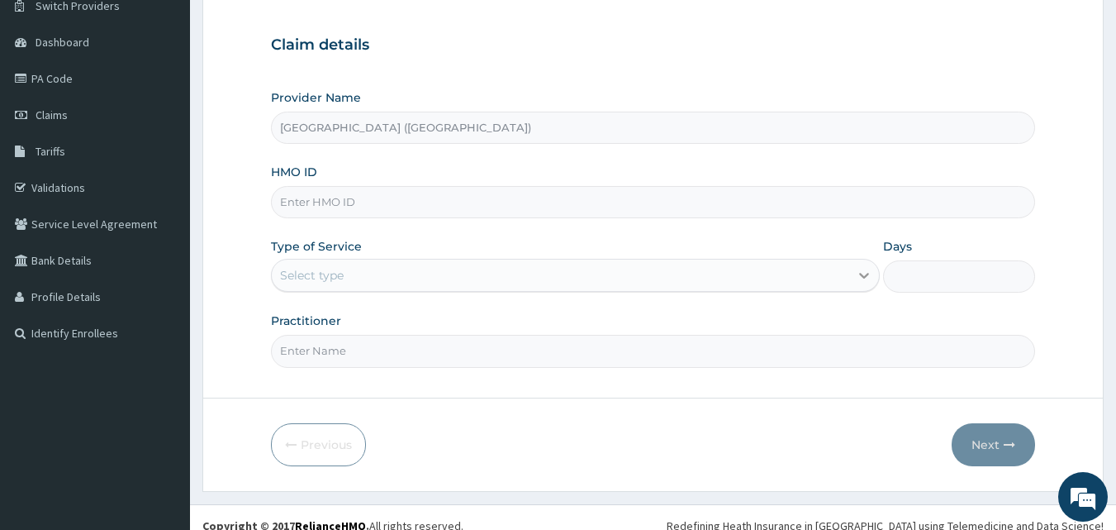
click at [864, 276] on icon at bounding box center [864, 277] width 10 height 6
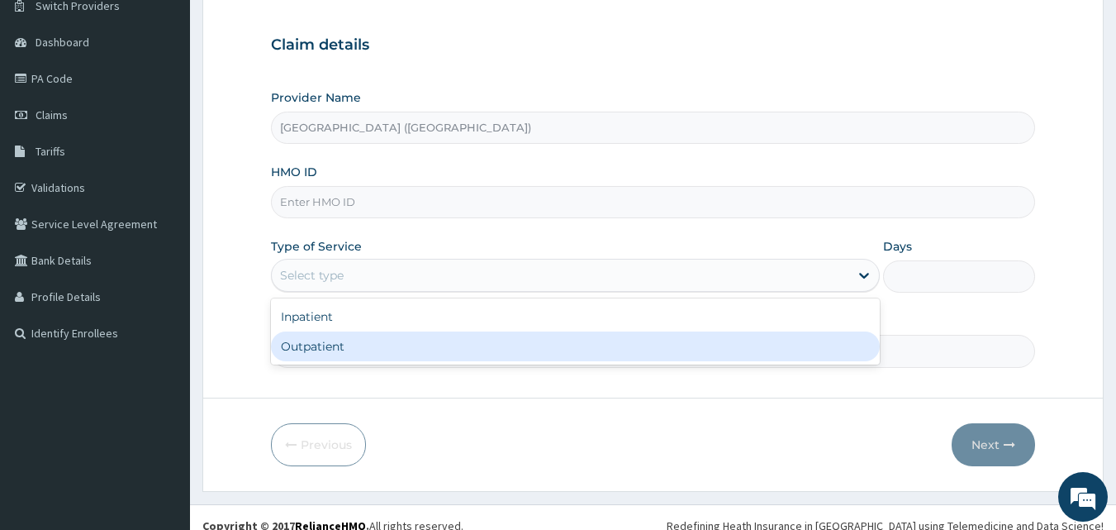
click at [616, 350] on div "Outpatient" at bounding box center [575, 346] width 609 height 30
type input "1"
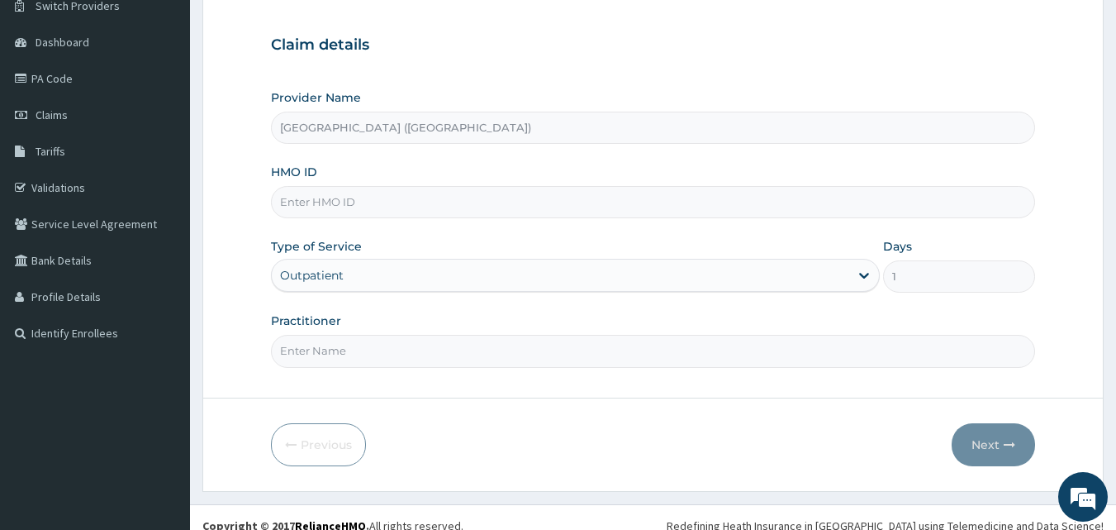
click at [920, 351] on input "Practitioner" at bounding box center [653, 351] width 765 height 32
click at [642, 203] on input "HMO ID" at bounding box center [653, 202] width 765 height 32
type input "mbs/10009/a"
click at [780, 356] on input "Practitioner" at bounding box center [653, 351] width 765 height 32
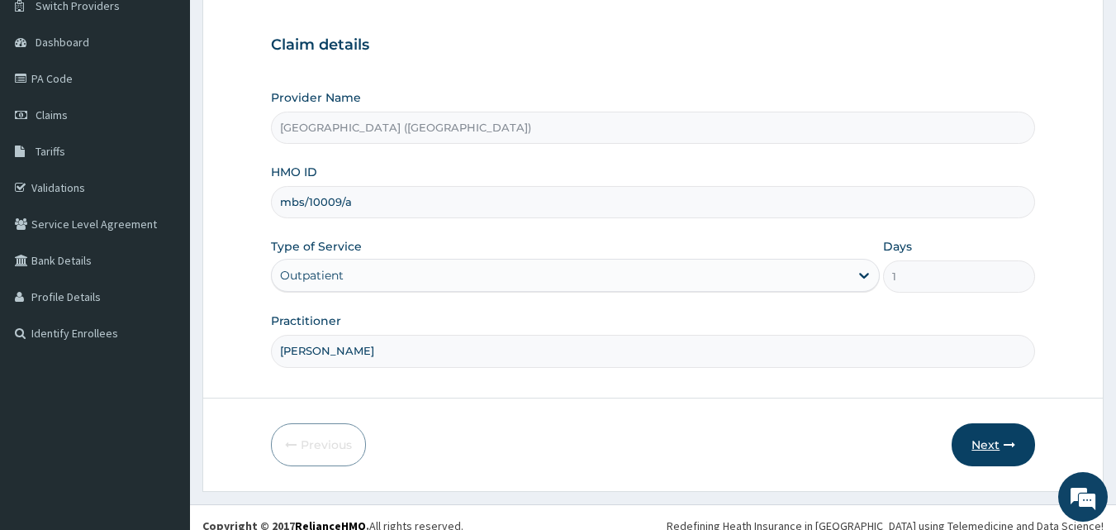
type input "Dr.Kalu"
click at [980, 430] on button "Next" at bounding box center [993, 444] width 83 height 43
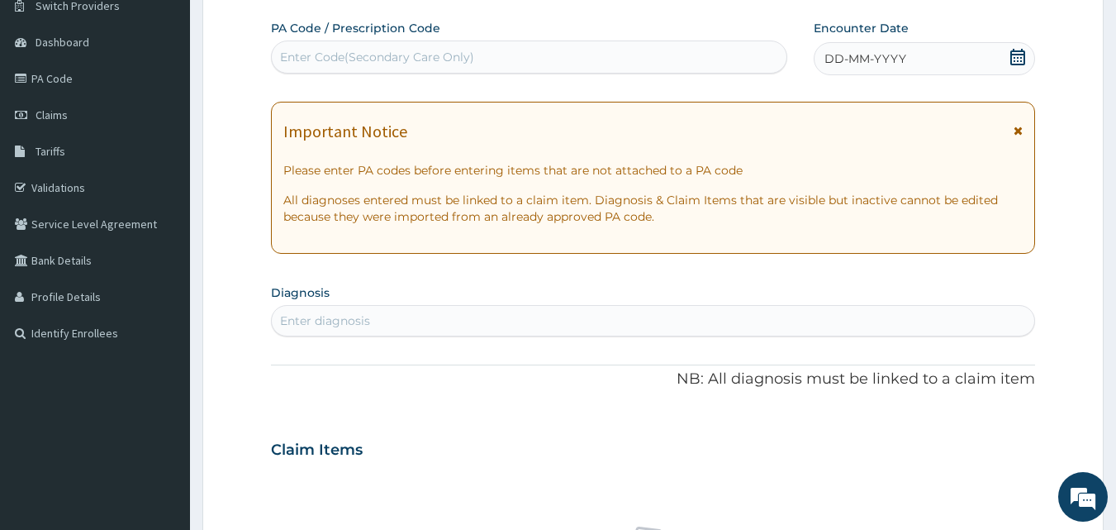
click at [1011, 64] on icon at bounding box center [1018, 57] width 15 height 17
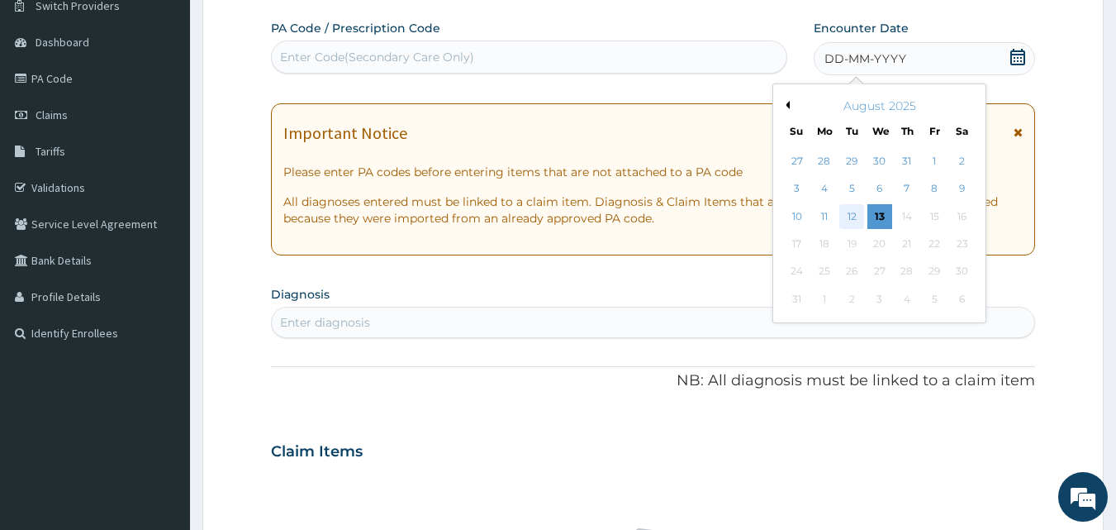
click at [855, 214] on div "12" at bounding box center [852, 216] width 25 height 25
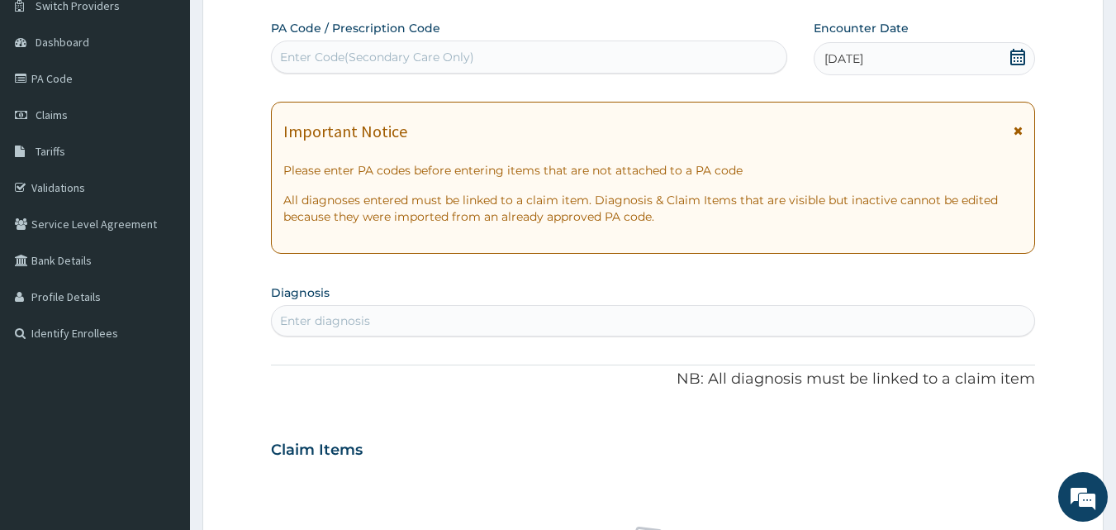
click at [773, 323] on div "Enter diagnosis" at bounding box center [654, 320] width 764 height 26
click at [783, 315] on div "Enter diagnosis" at bounding box center [654, 320] width 764 height 26
type input "malaria"
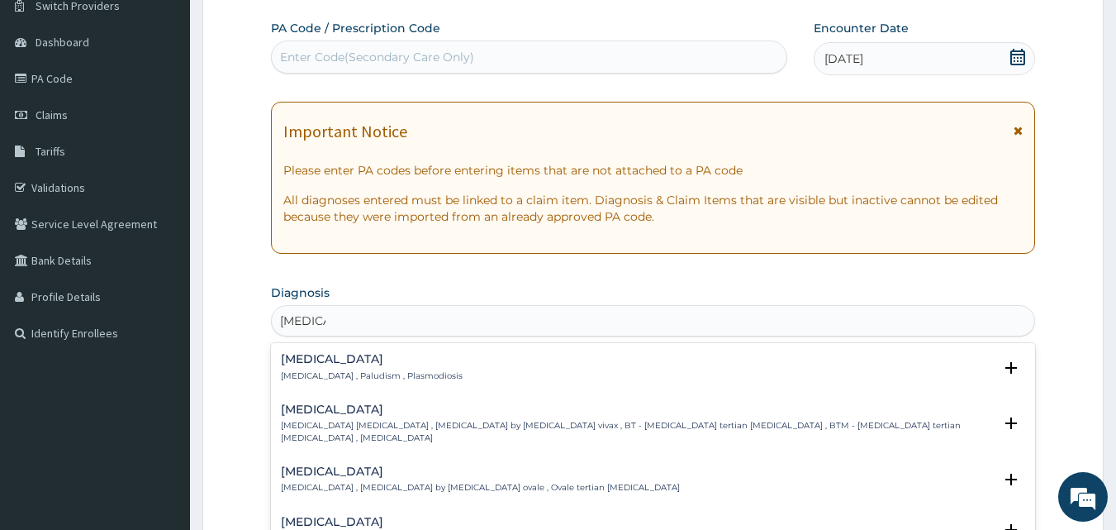
click at [373, 370] on p "Malaria , Paludism , Plasmodiosis" at bounding box center [372, 376] width 182 height 12
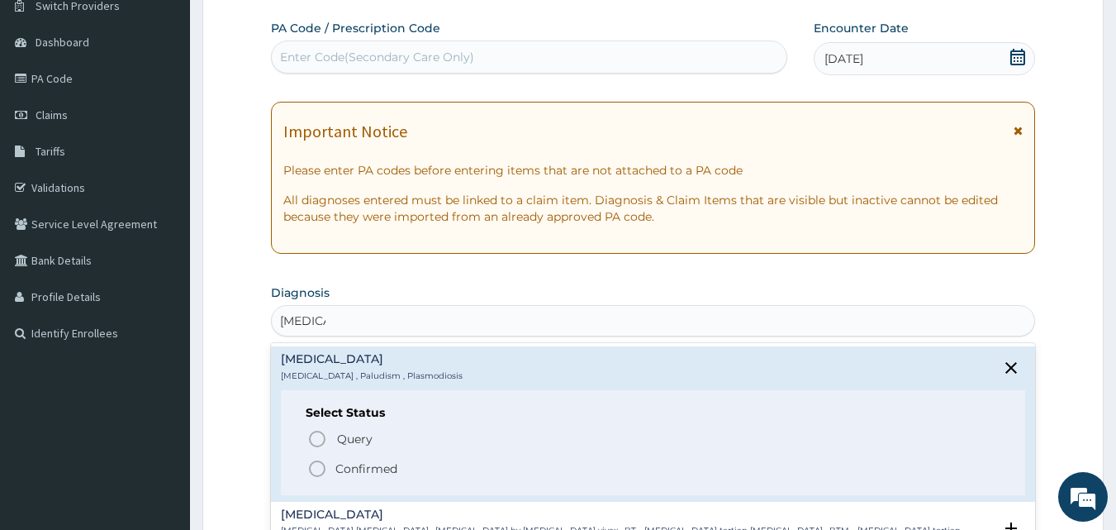
click at [325, 459] on icon "status option filled" at bounding box center [317, 469] width 20 height 20
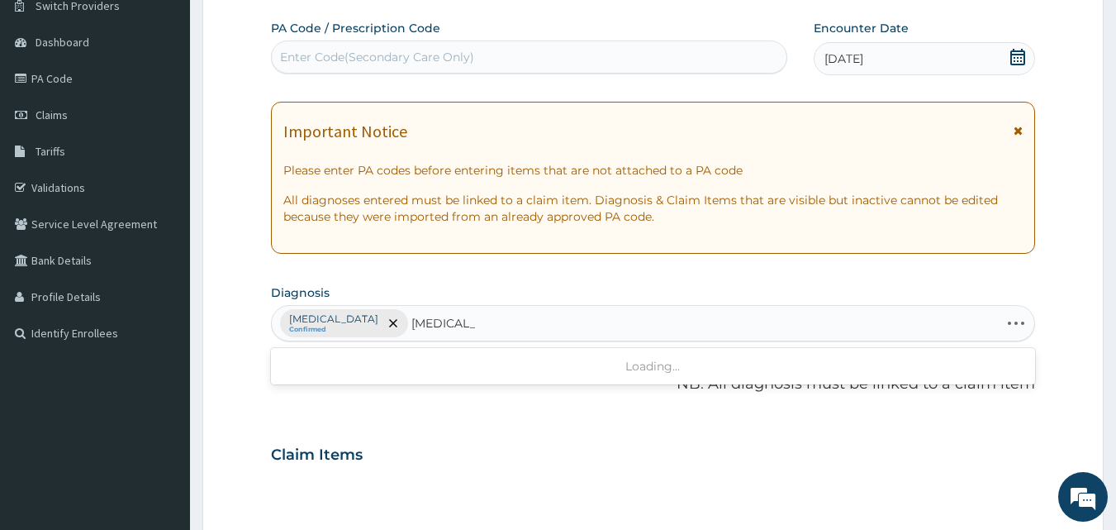
type input "typhoid ent"
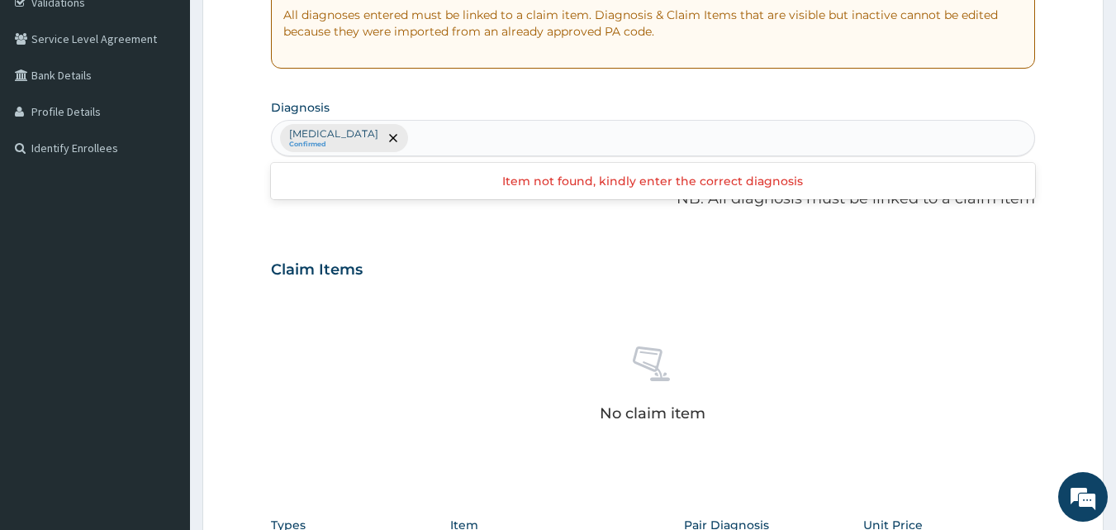
click at [436, 141] on div "Malaria Confirmed" at bounding box center [654, 138] width 764 height 35
type input "enterit"
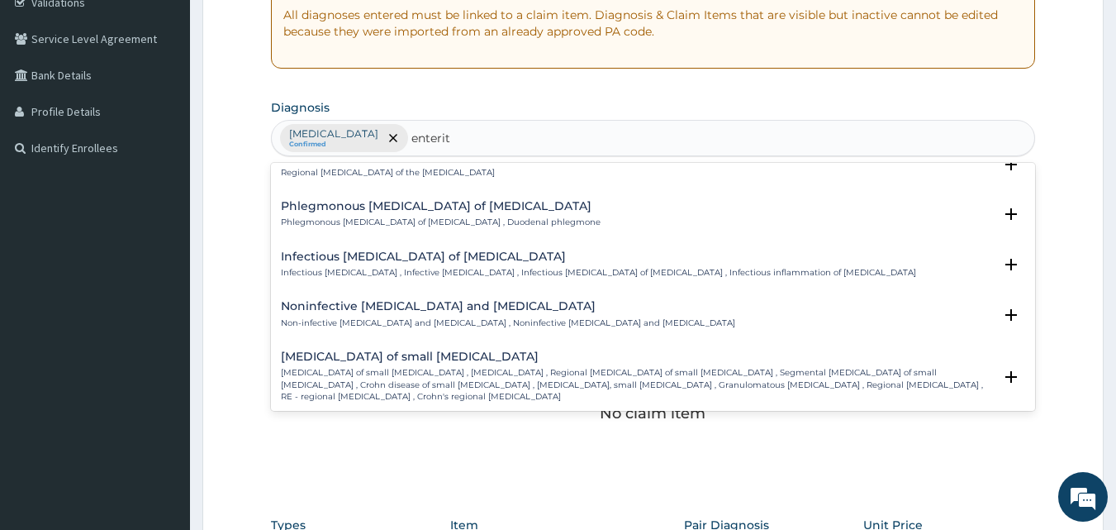
scroll to position [1419, 0]
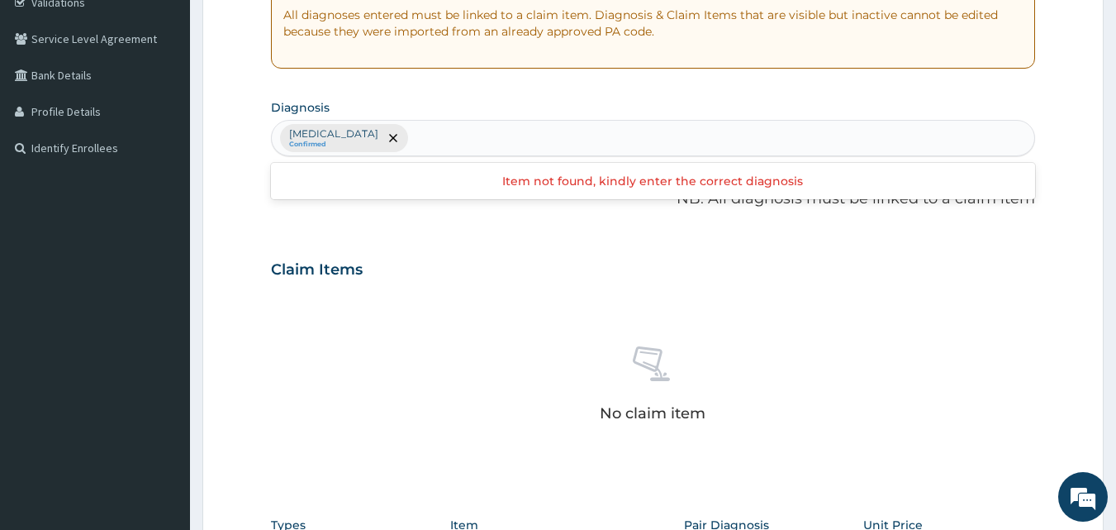
click at [401, 139] on div "Malaria Confirmed" at bounding box center [654, 138] width 764 height 35
type input "typhoid"
click at [409, 139] on div "Malaria Confirmed" at bounding box center [654, 138] width 764 height 35
type input "Typhoid"
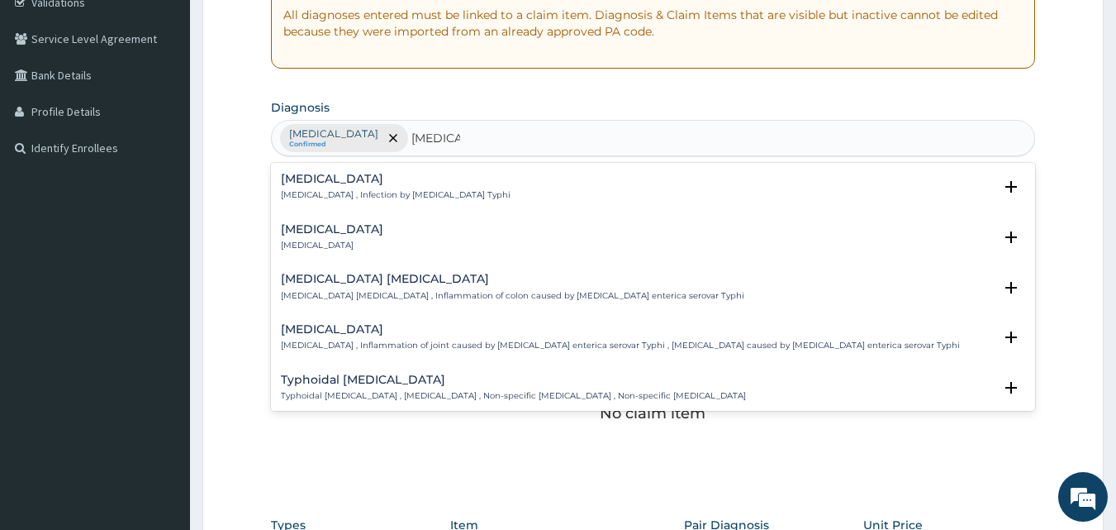
click at [322, 197] on p "Typhoid fever , Infection by Salmonella Typhi" at bounding box center [396, 195] width 230 height 12
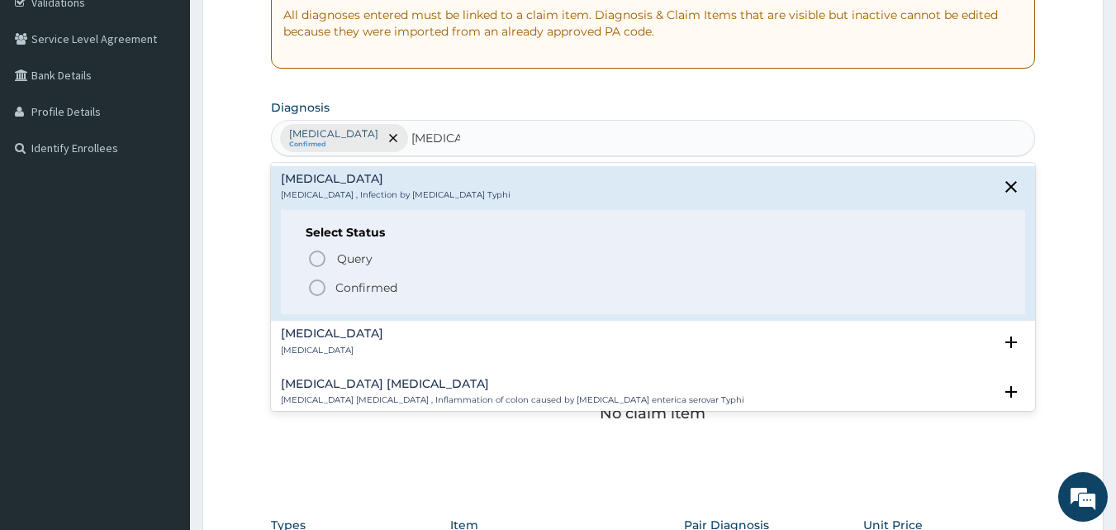
click at [318, 288] on icon "status option filled" at bounding box center [317, 288] width 20 height 20
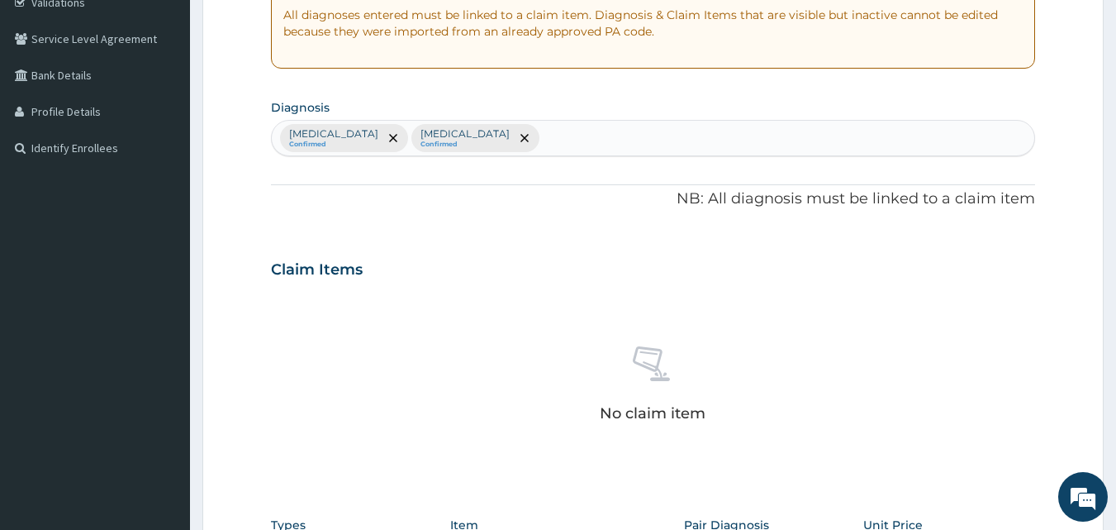
click at [543, 140] on input "text" at bounding box center [544, 138] width 2 height 17
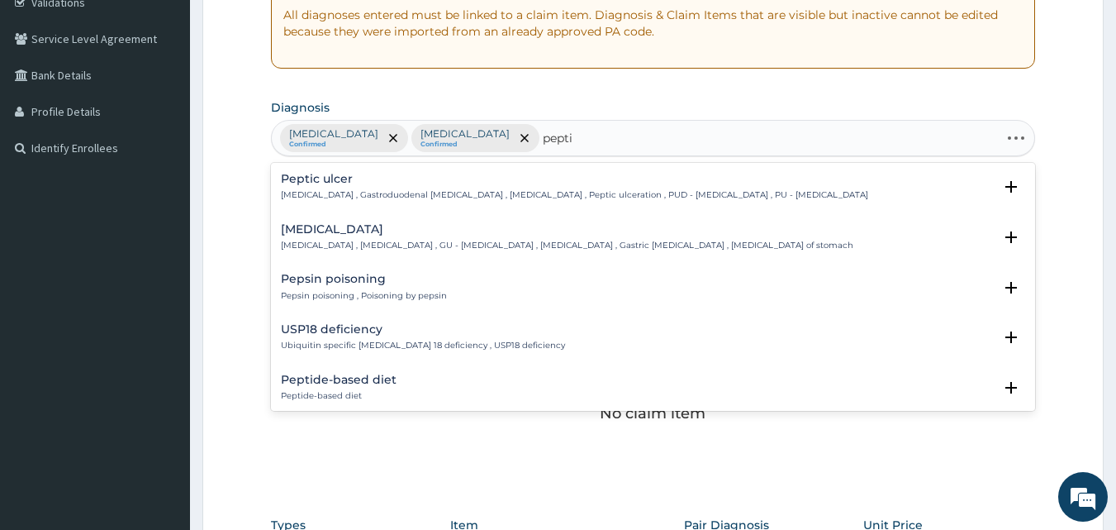
type input "peptic"
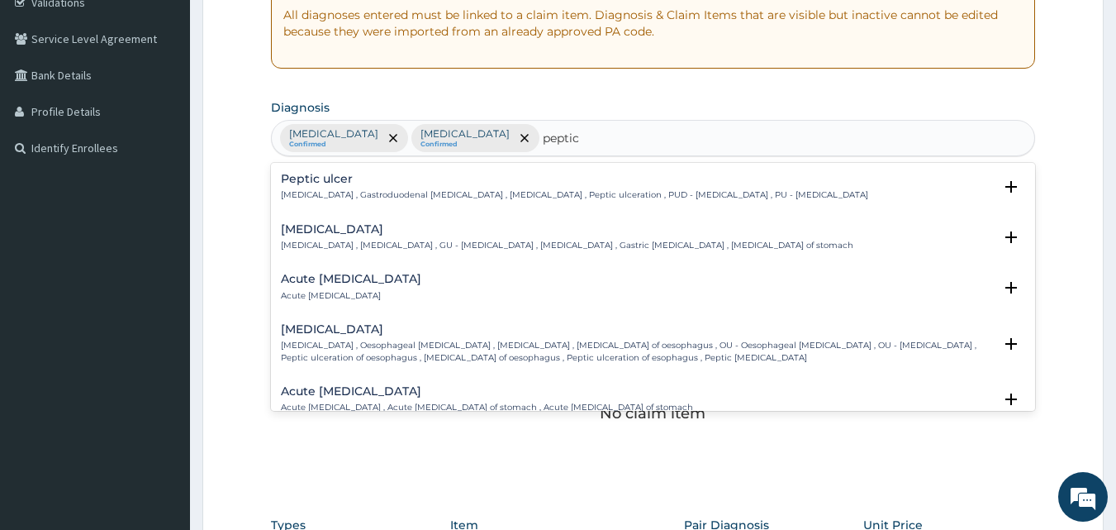
click at [426, 198] on p "Peptic ulcer , Gastroduodenal ulcer , Peptic ulcer disease , Peptic ulceration …" at bounding box center [575, 195] width 588 height 12
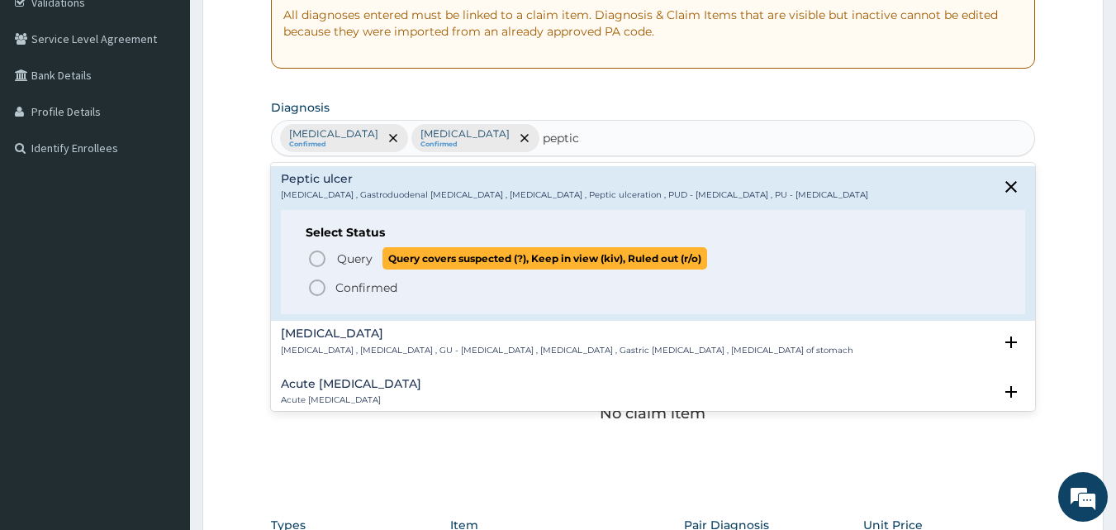
click at [317, 255] on icon "status option query" at bounding box center [317, 259] width 20 height 20
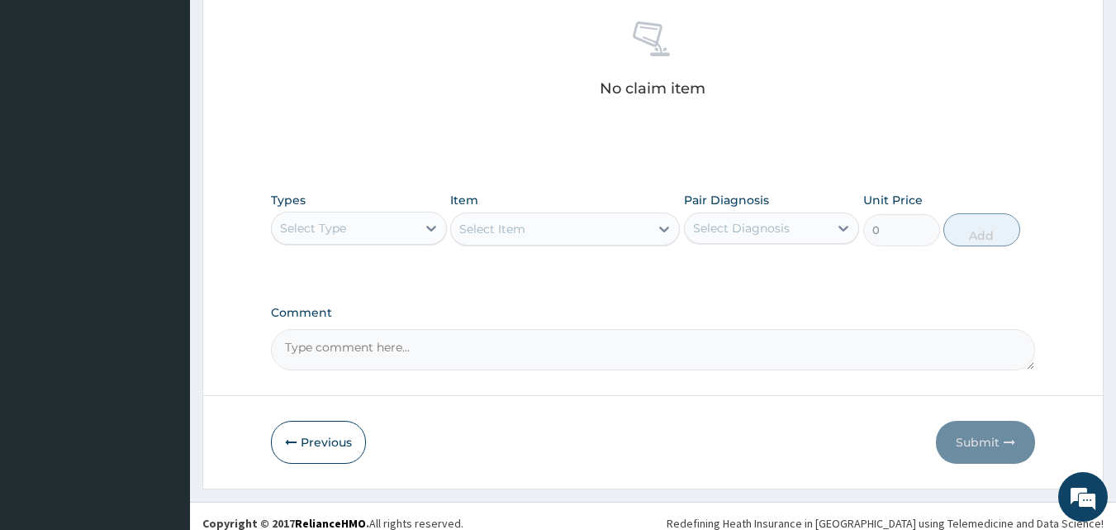
scroll to position [662, 0]
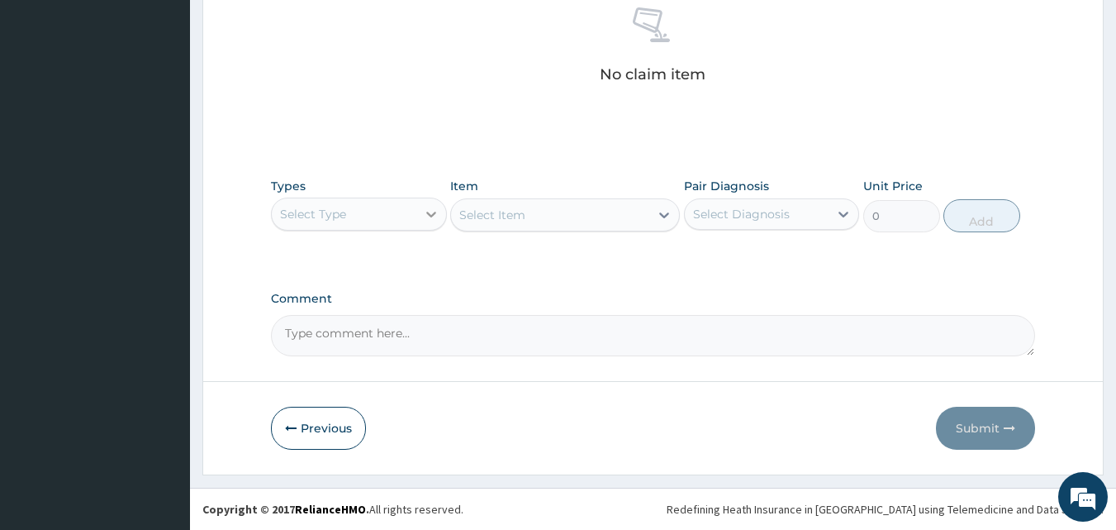
click at [427, 213] on icon at bounding box center [431, 215] width 10 height 6
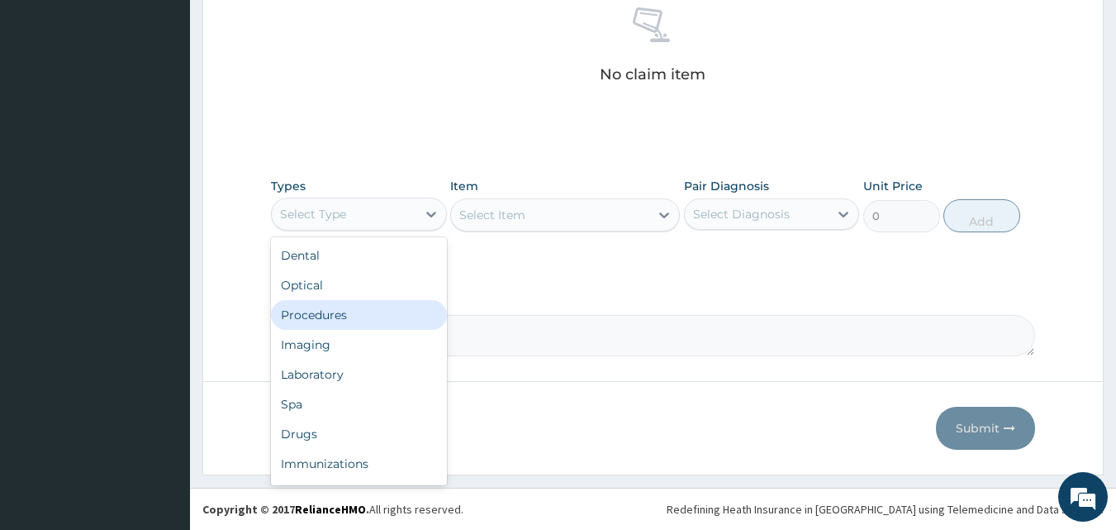
click at [329, 307] on div "Procedures" at bounding box center [359, 315] width 176 height 30
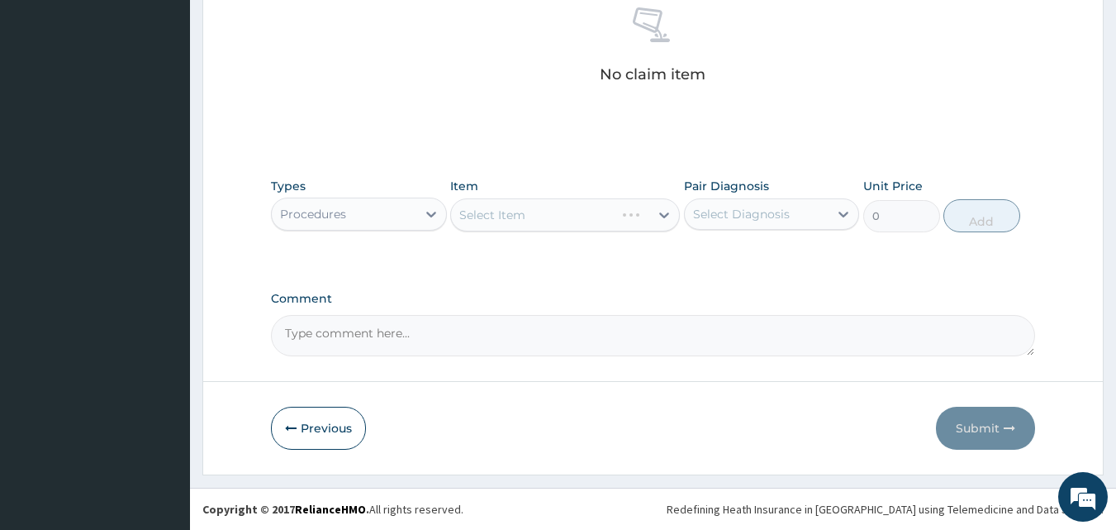
click at [671, 213] on div "Select Item" at bounding box center [565, 214] width 230 height 33
click at [659, 214] on icon at bounding box center [664, 215] width 17 height 17
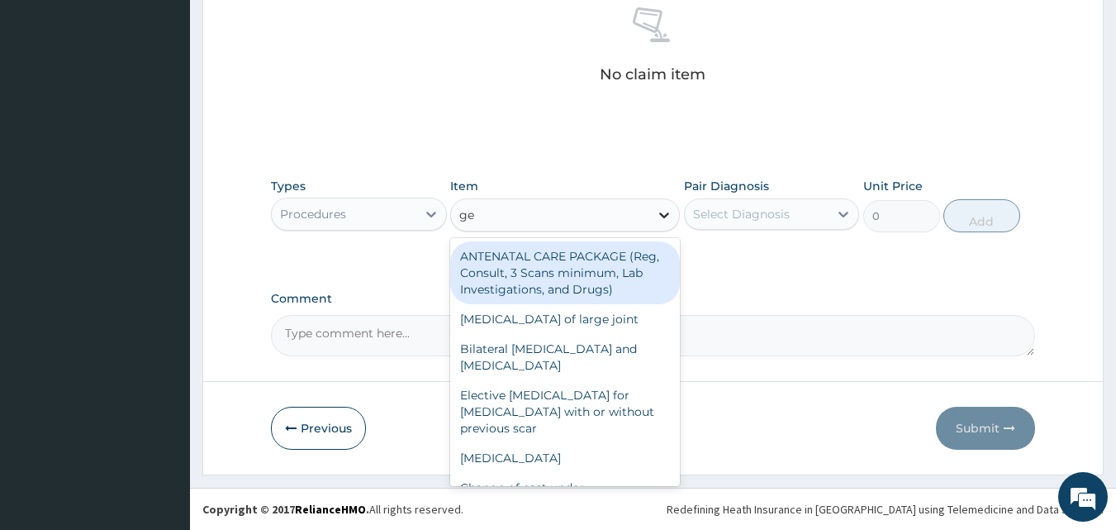
type input "gen"
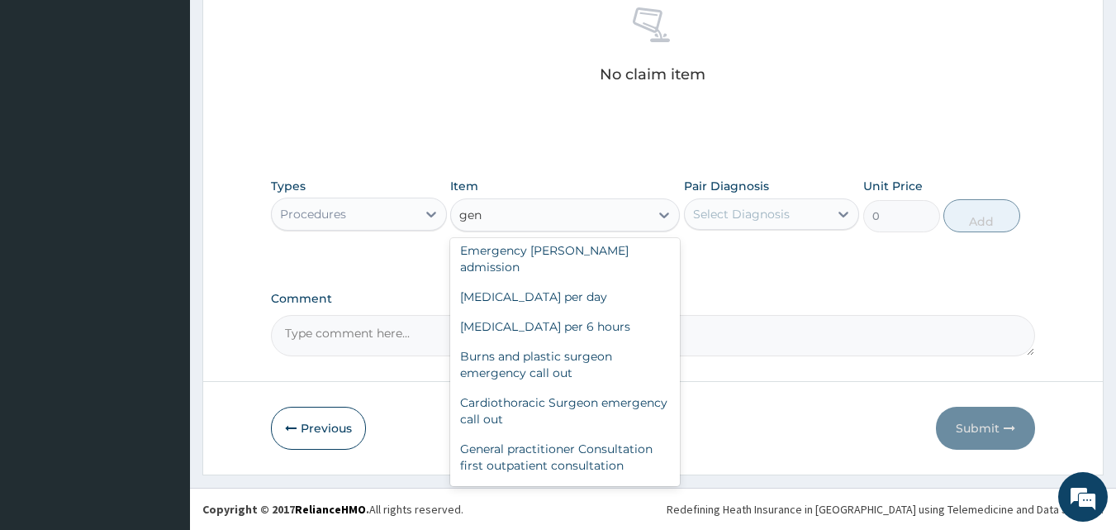
scroll to position [464, 0]
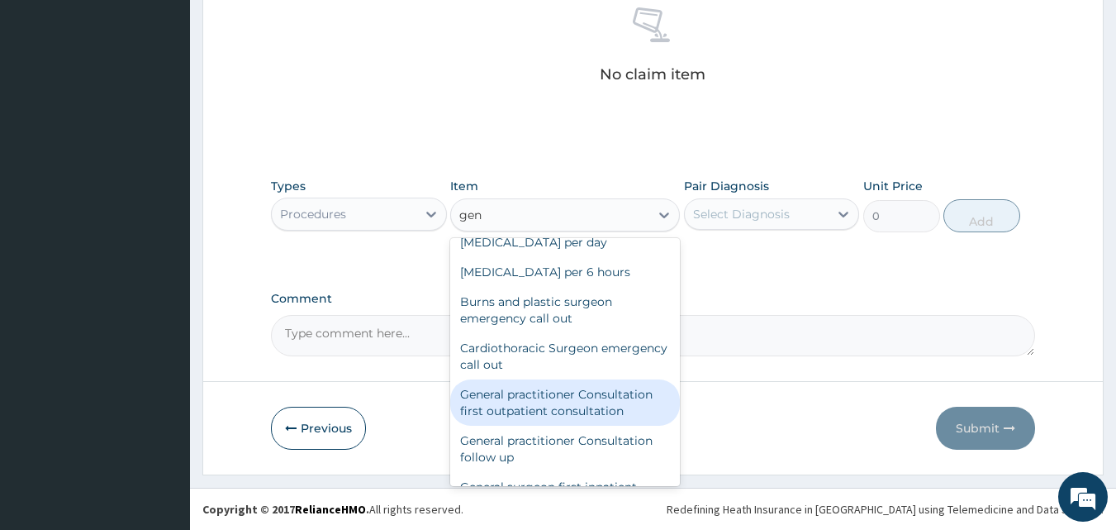
click at [615, 390] on div "General practitioner Consultation first outpatient consultation" at bounding box center [565, 402] width 230 height 46
type input "3547.5"
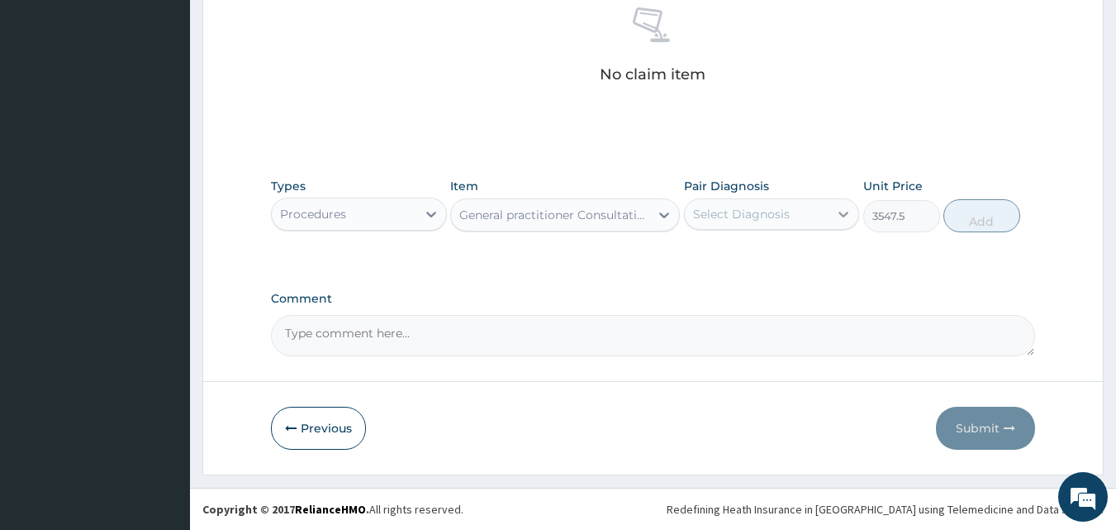
click at [836, 221] on icon at bounding box center [843, 214] width 17 height 17
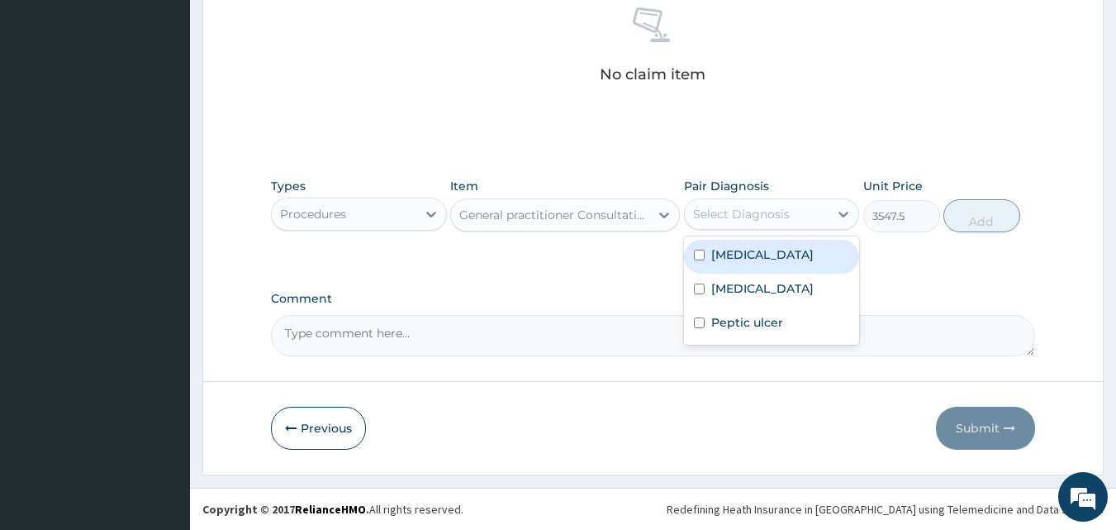
click at [707, 254] on div "Malaria" at bounding box center [772, 257] width 176 height 34
checkbox input "true"
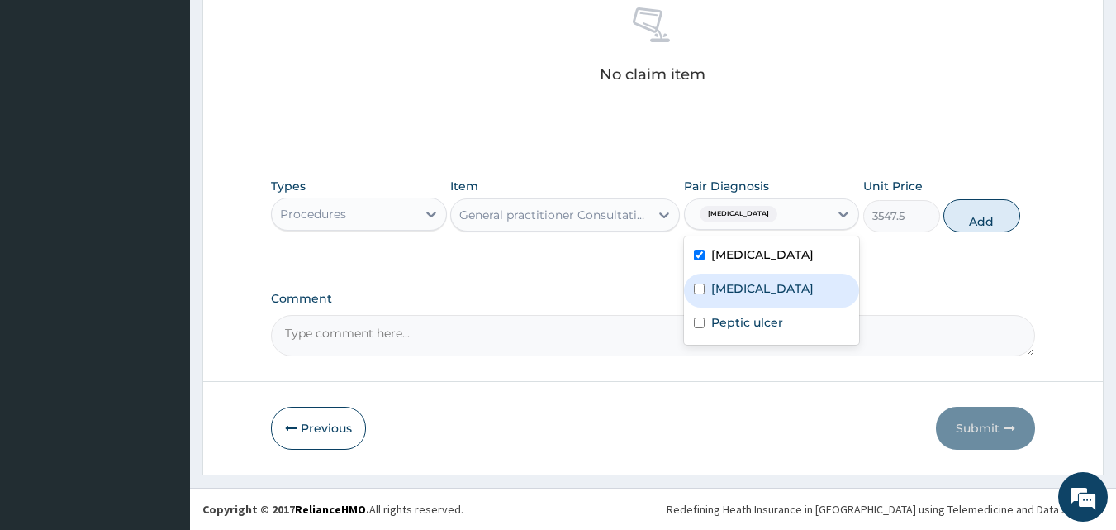
click at [699, 288] on input "checkbox" at bounding box center [699, 288] width 11 height 11
checkbox input "true"
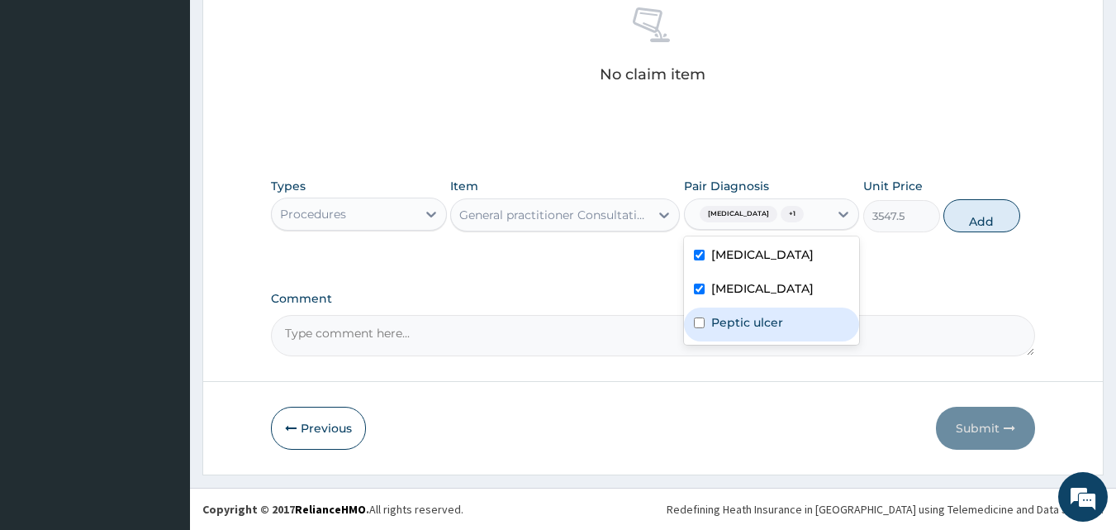
click at [697, 331] on div "Peptic ulcer" at bounding box center [772, 324] width 176 height 34
checkbox input "true"
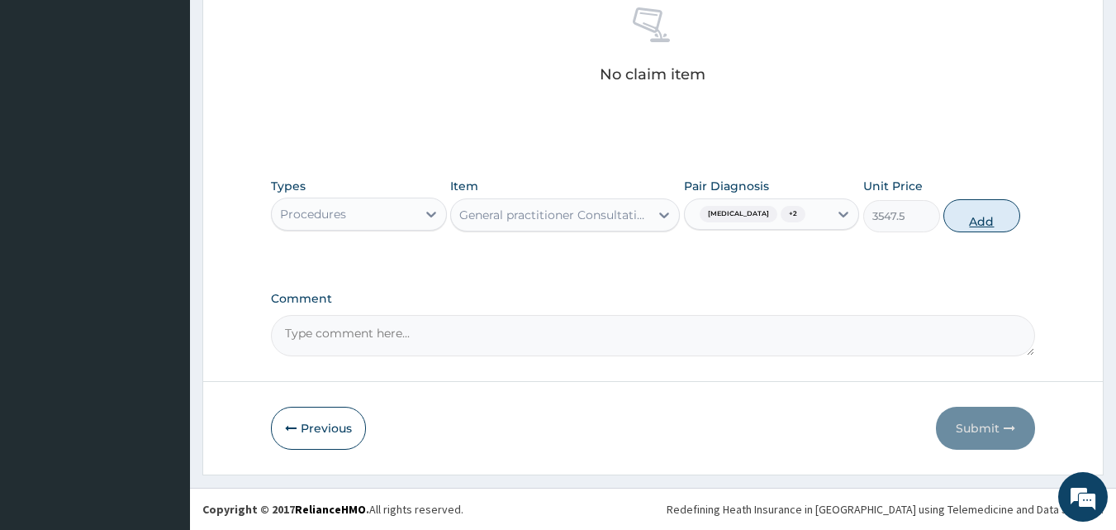
click at [983, 219] on button "Add" at bounding box center [982, 215] width 77 height 33
type input "0"
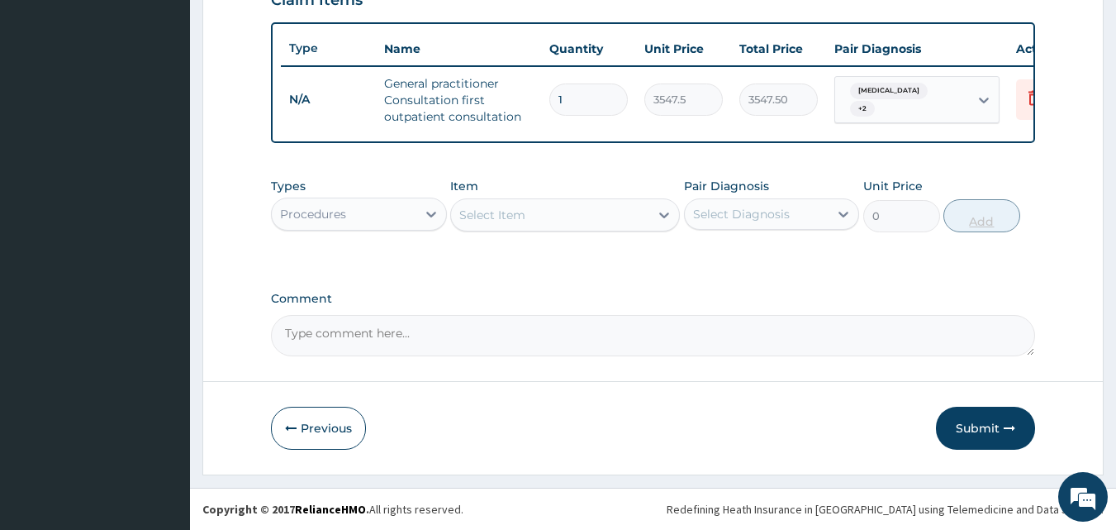
scroll to position [605, 0]
click at [433, 215] on icon at bounding box center [431, 215] width 10 height 6
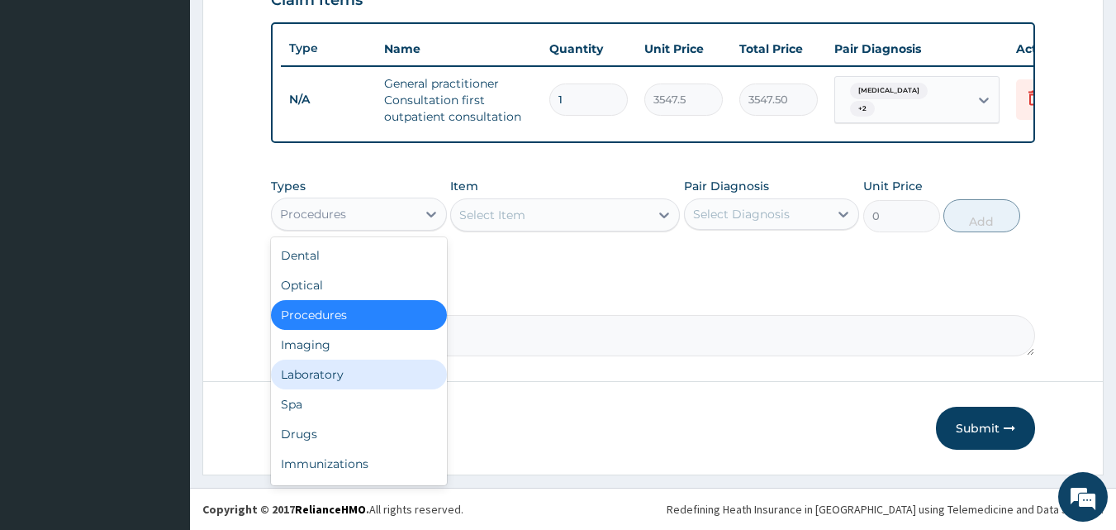
click at [340, 376] on div "Laboratory" at bounding box center [359, 374] width 176 height 30
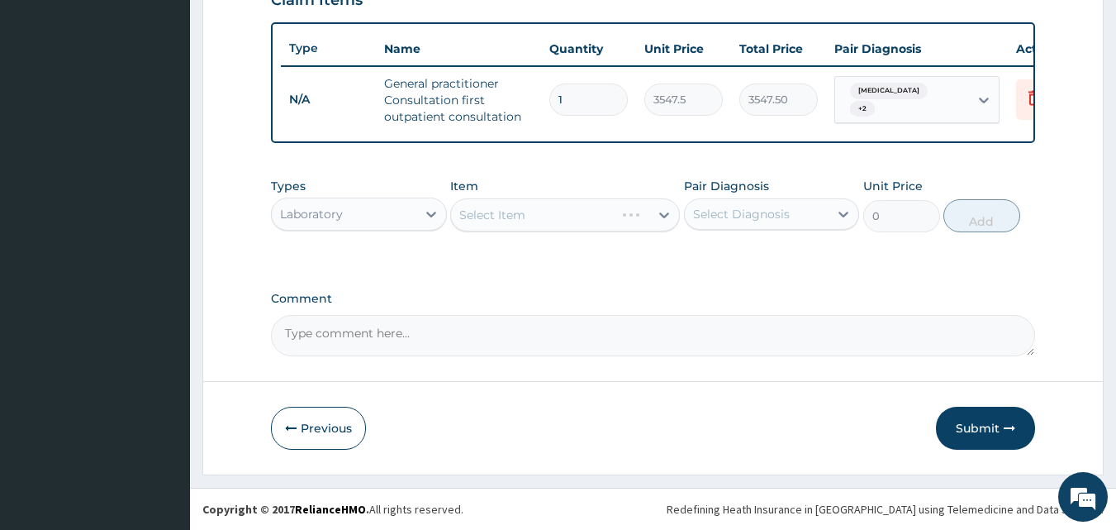
click at [616, 216] on div "Select Item" at bounding box center [565, 214] width 230 height 33
click at [661, 214] on icon at bounding box center [664, 215] width 10 height 6
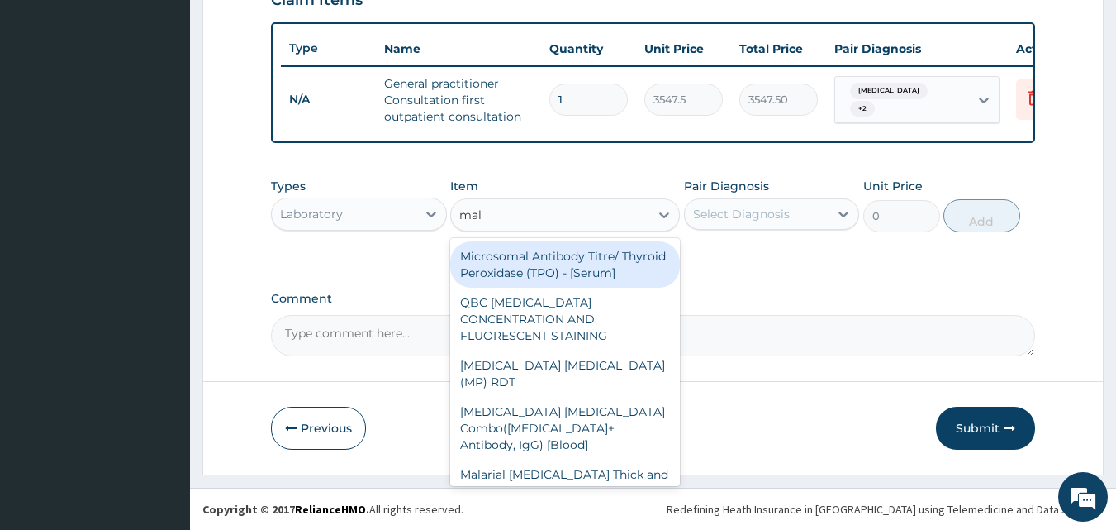
type input "mala"
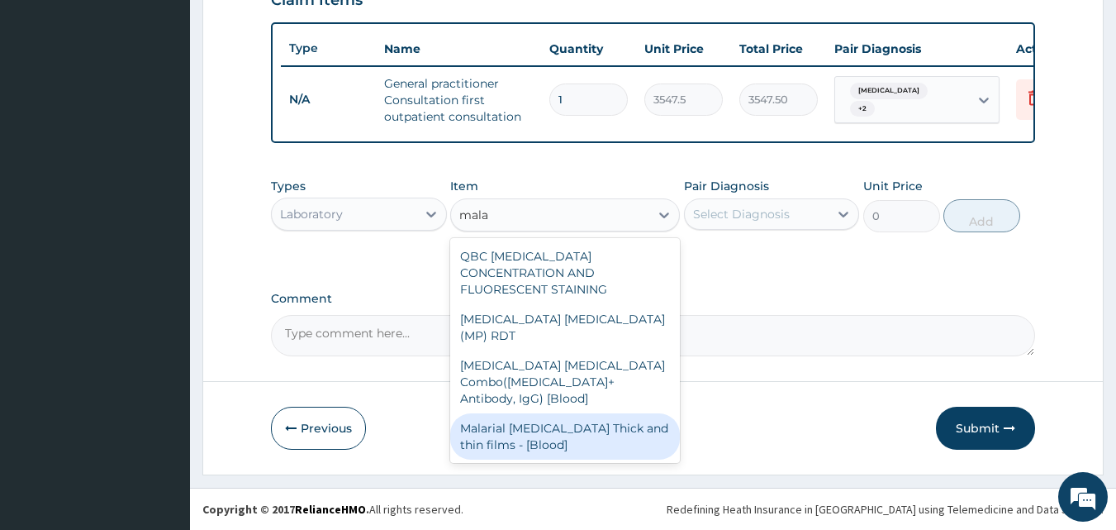
click at [565, 413] on div "Malarial Parasite Thick and thin films - [Blood]" at bounding box center [565, 436] width 230 height 46
type input "1612.5"
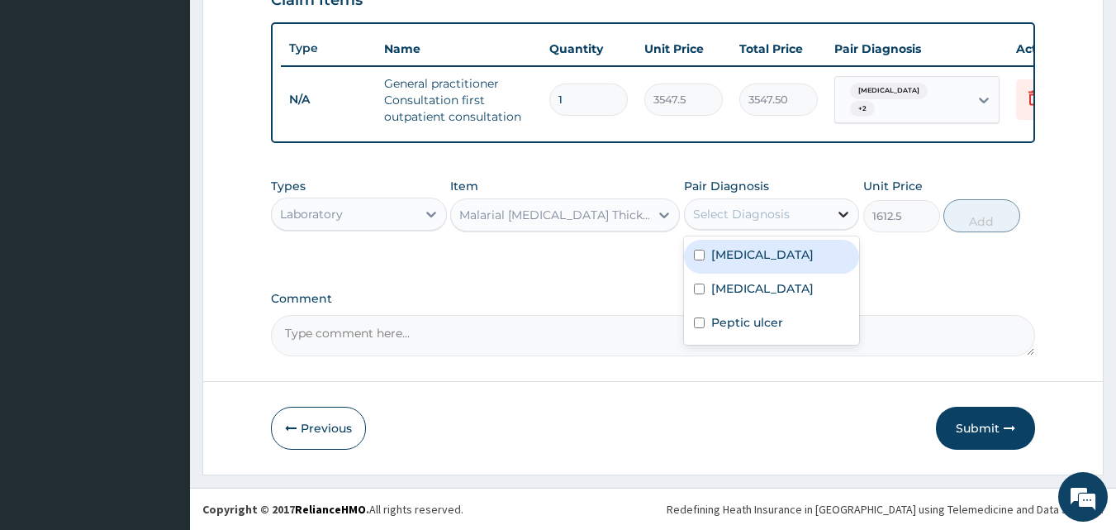
click at [844, 216] on icon at bounding box center [845, 215] width 10 height 6
click at [697, 258] on input "checkbox" at bounding box center [699, 255] width 11 height 11
checkbox input "true"
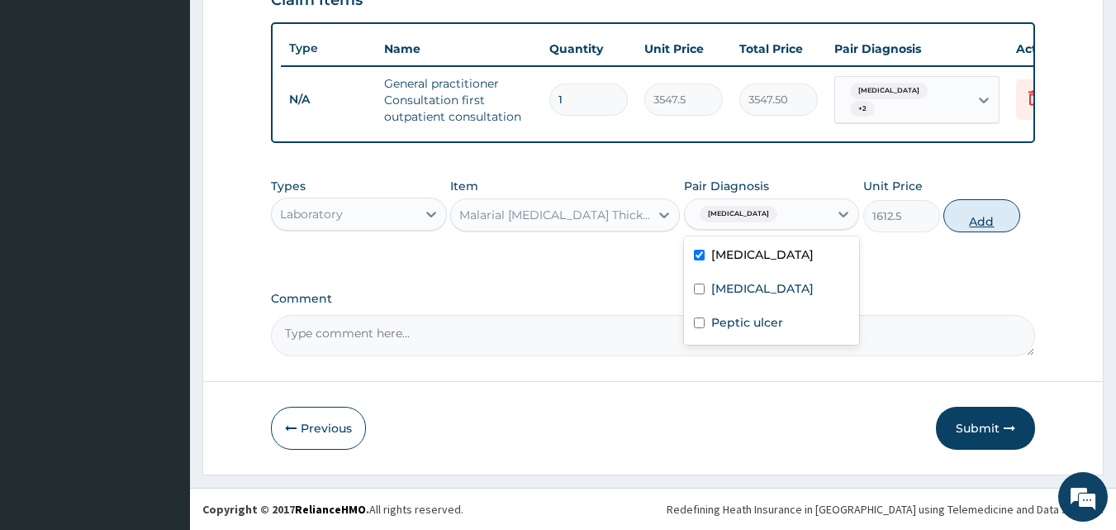
click at [977, 216] on button "Add" at bounding box center [982, 215] width 77 height 33
type input "0"
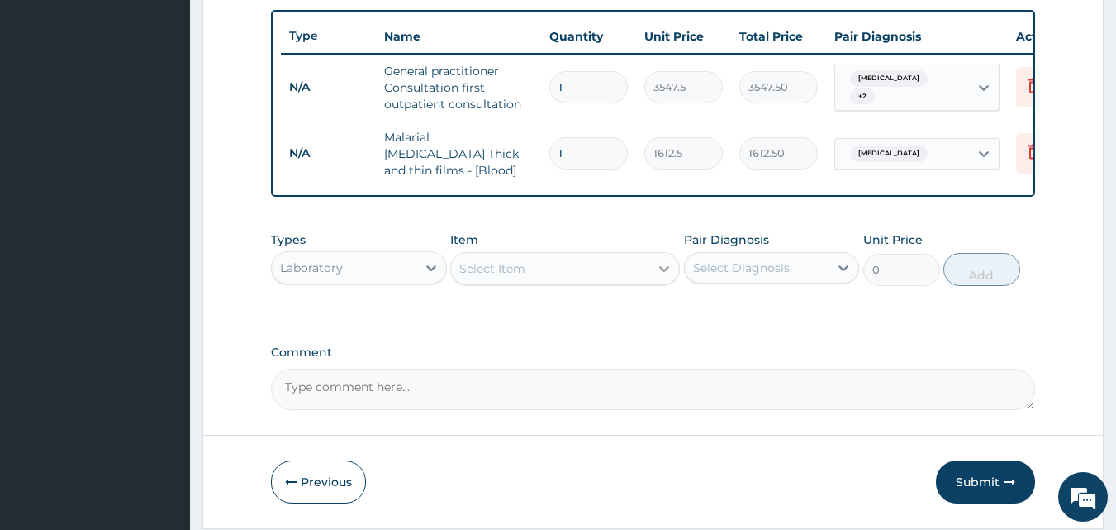
click at [660, 269] on icon at bounding box center [664, 269] width 10 height 6
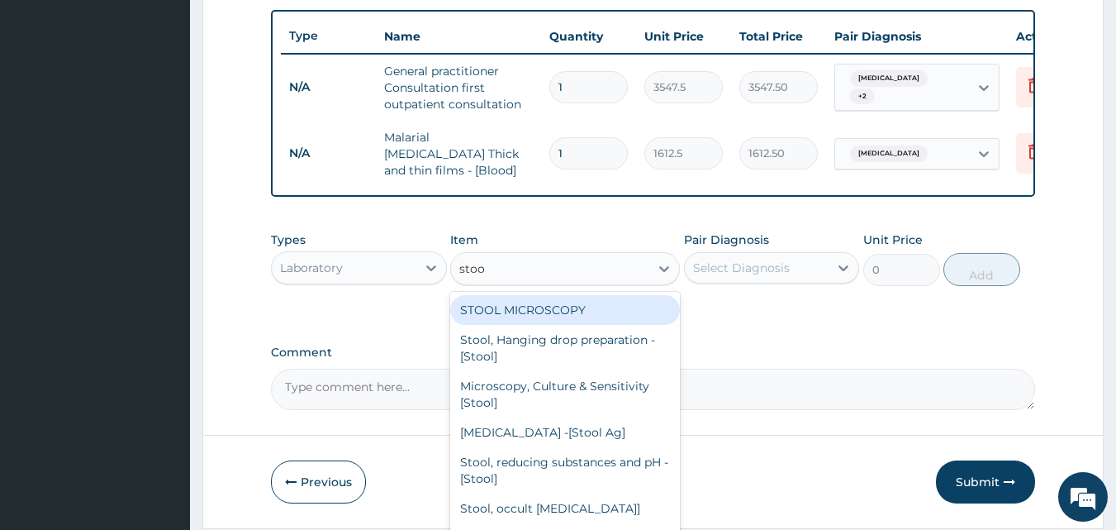
type input "stool"
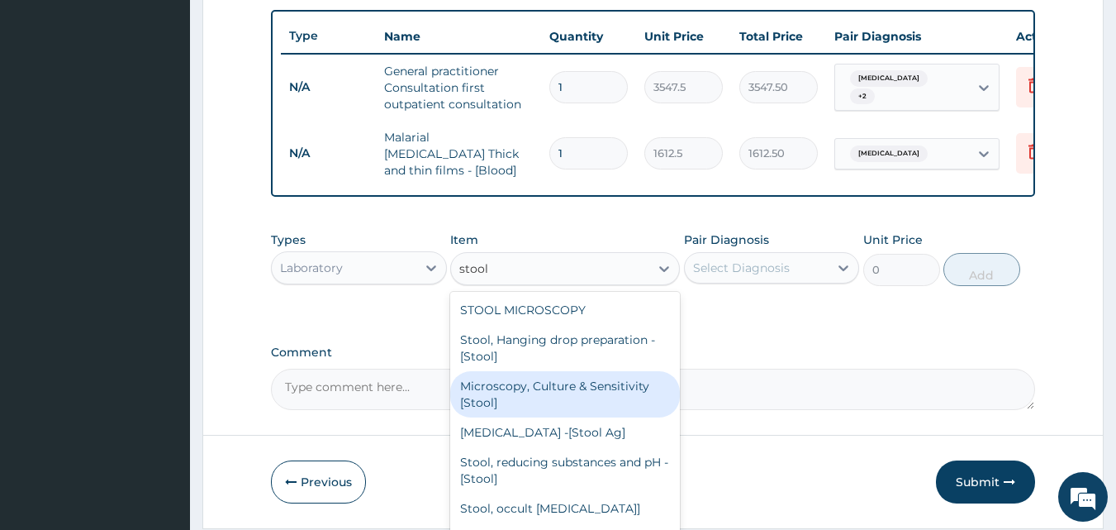
click at [544, 394] on div "Microscopy, Culture & Sensitivity [Stool]" at bounding box center [565, 394] width 230 height 46
type input "4837.5"
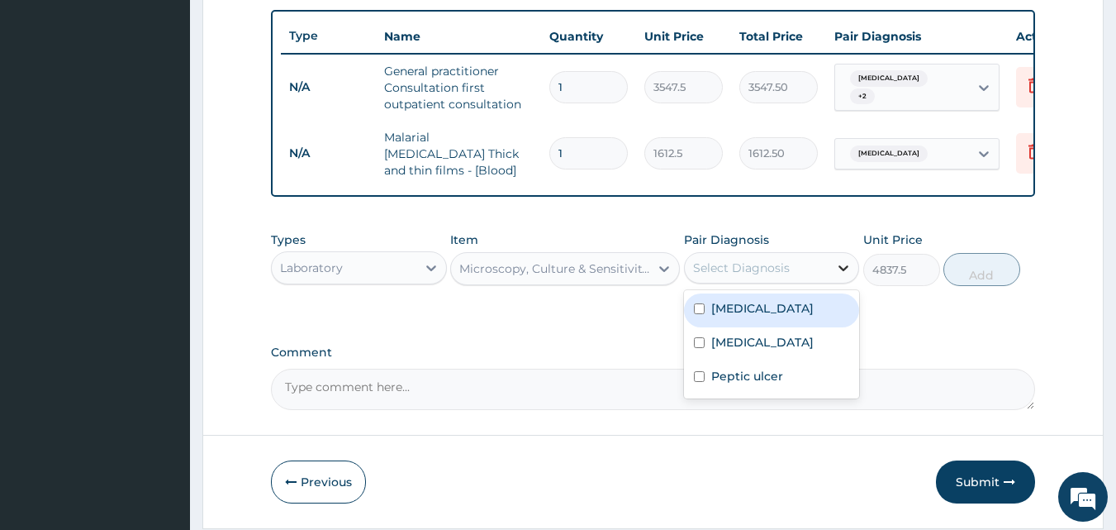
click at [844, 274] on icon at bounding box center [843, 267] width 17 height 17
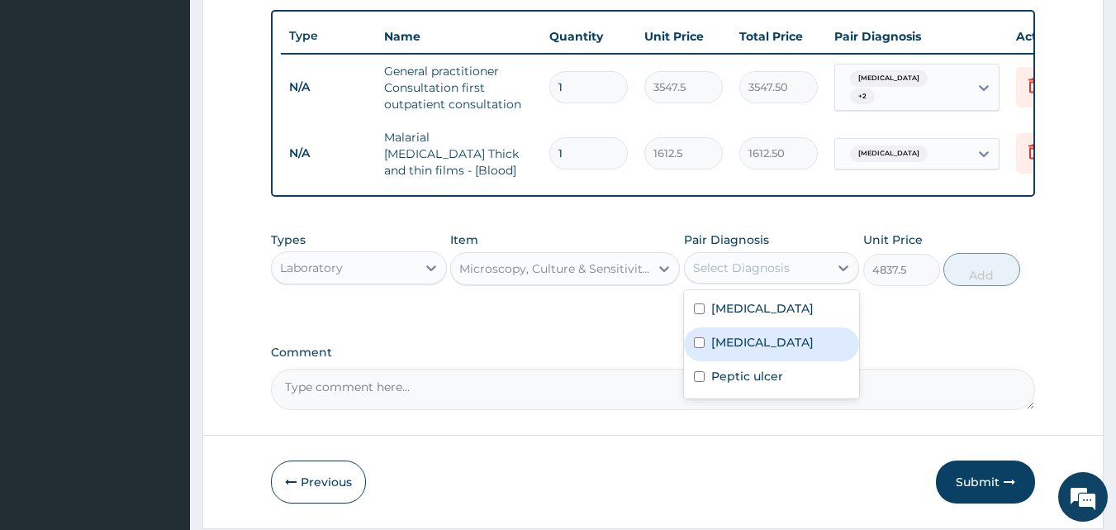
click at [703, 348] on input "checkbox" at bounding box center [699, 342] width 11 height 11
checkbox input "true"
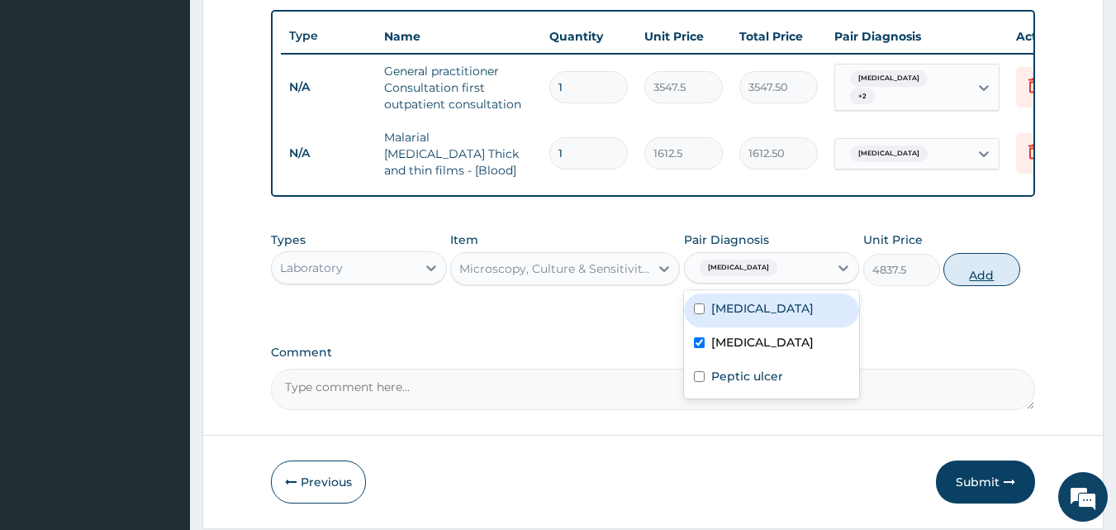
click at [986, 276] on button "Add" at bounding box center [982, 269] width 77 height 33
type input "0"
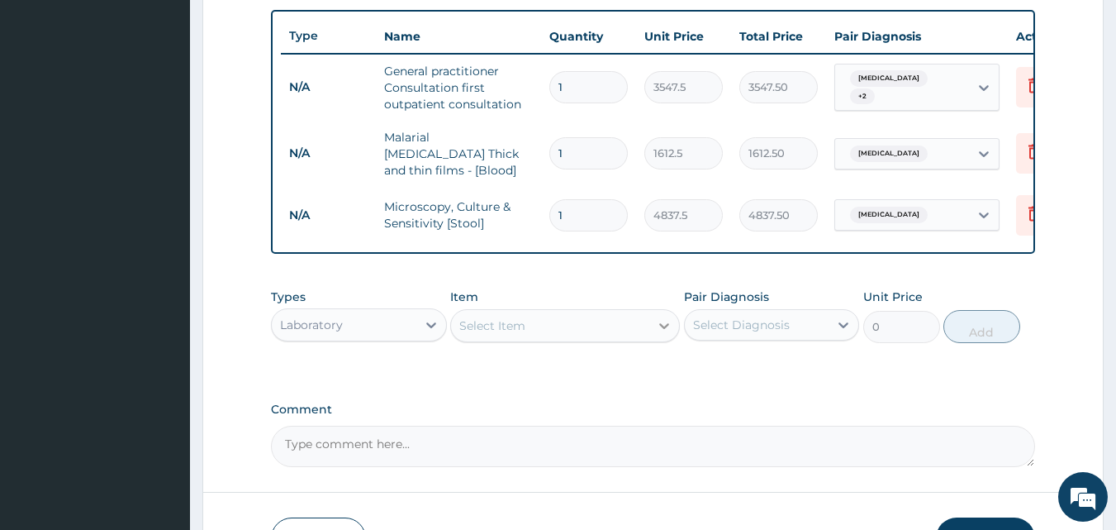
click at [669, 330] on icon at bounding box center [664, 325] width 17 height 17
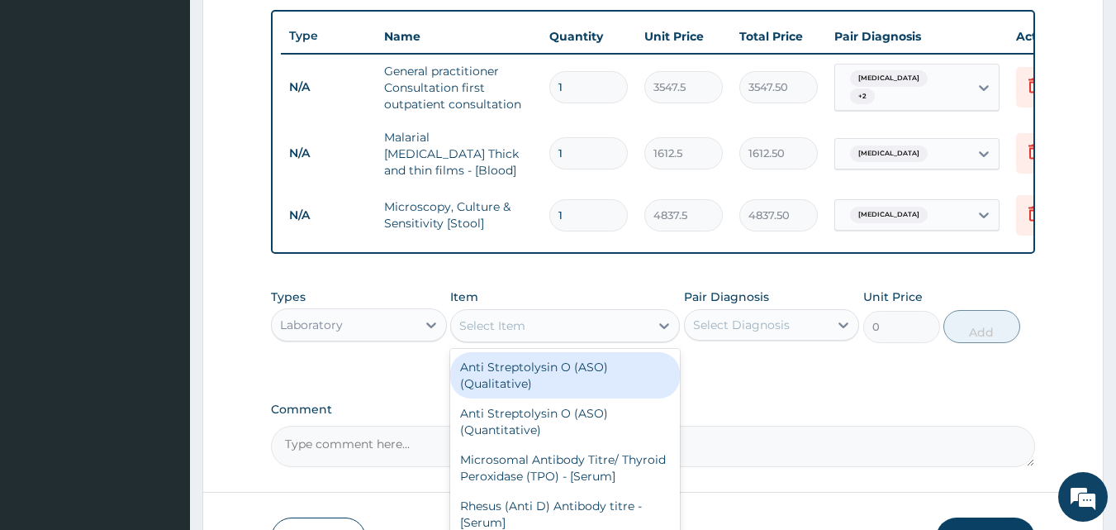
click at [597, 327] on div "Select Item" at bounding box center [550, 325] width 198 height 26
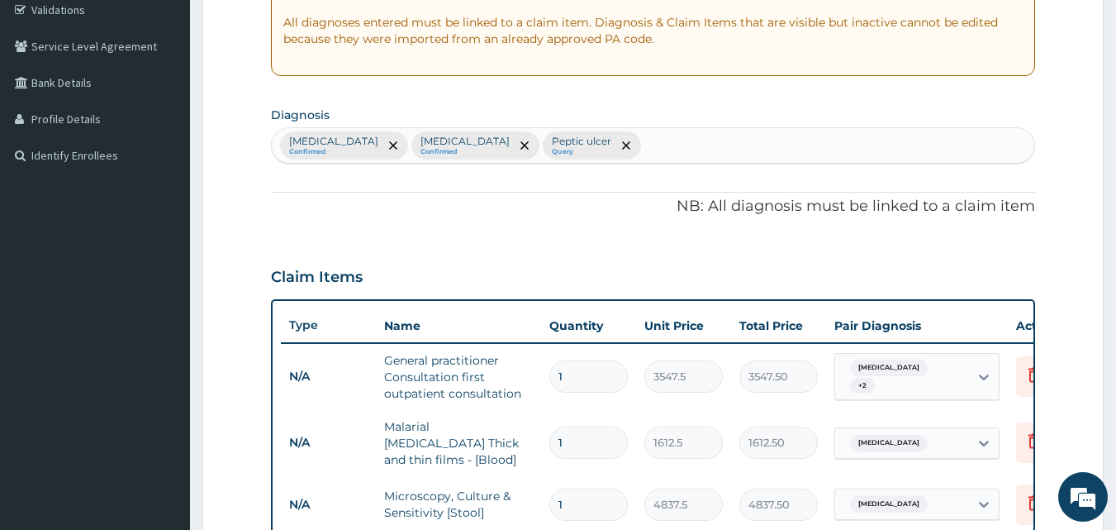
scroll to position [314, 0]
type input "ba"
click at [603, 143] on div "Malaria Confirmed Typhoid fever Confirmed Peptic ulcer Query" at bounding box center [654, 147] width 764 height 35
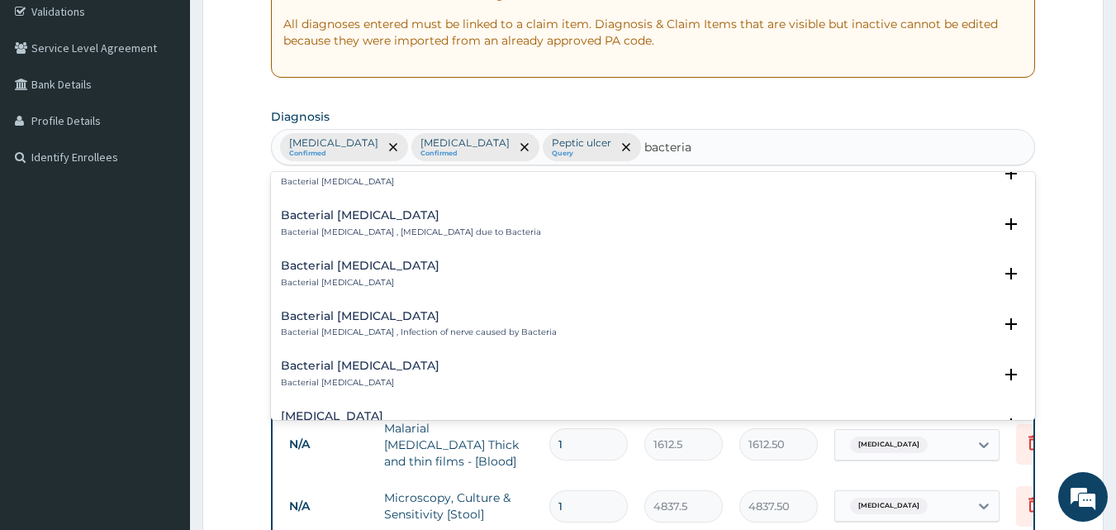
scroll to position [383, 0]
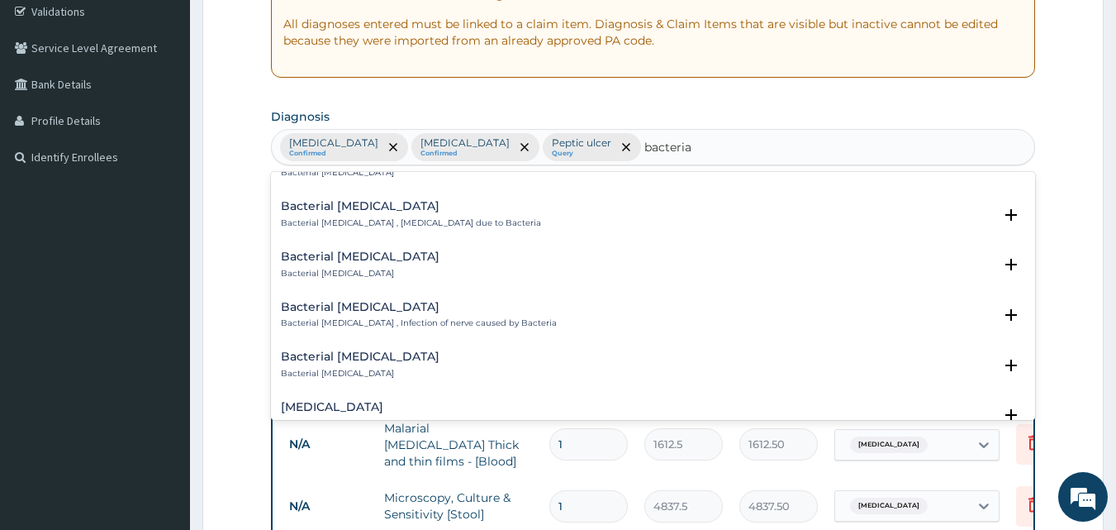
type input "bacteria"
click at [1000, 95] on div "PA Code / Prescription Code Enter Code(Secondary Care Only) Encounter Date 12-0…" at bounding box center [653, 301] width 765 height 914
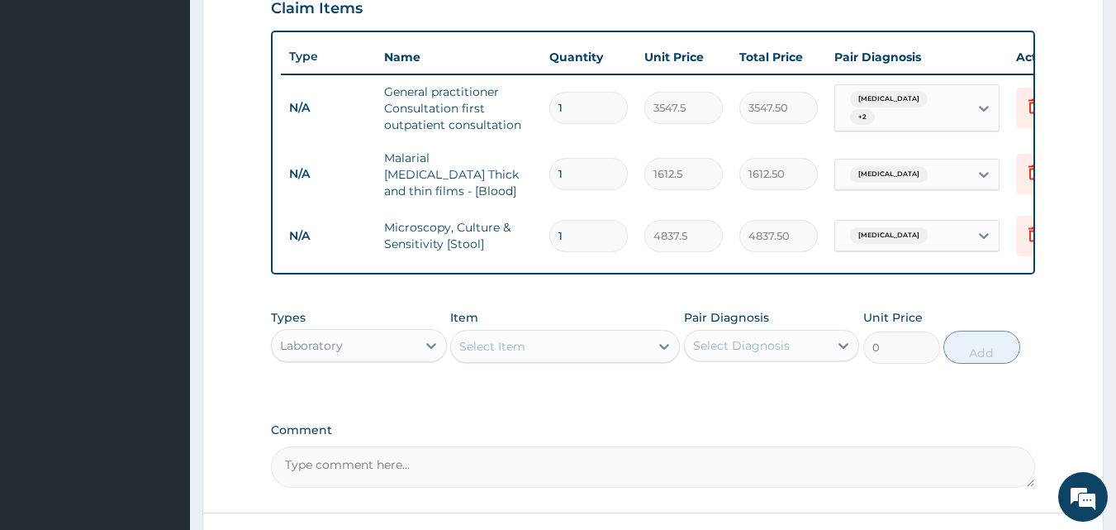
scroll to position [638, 0]
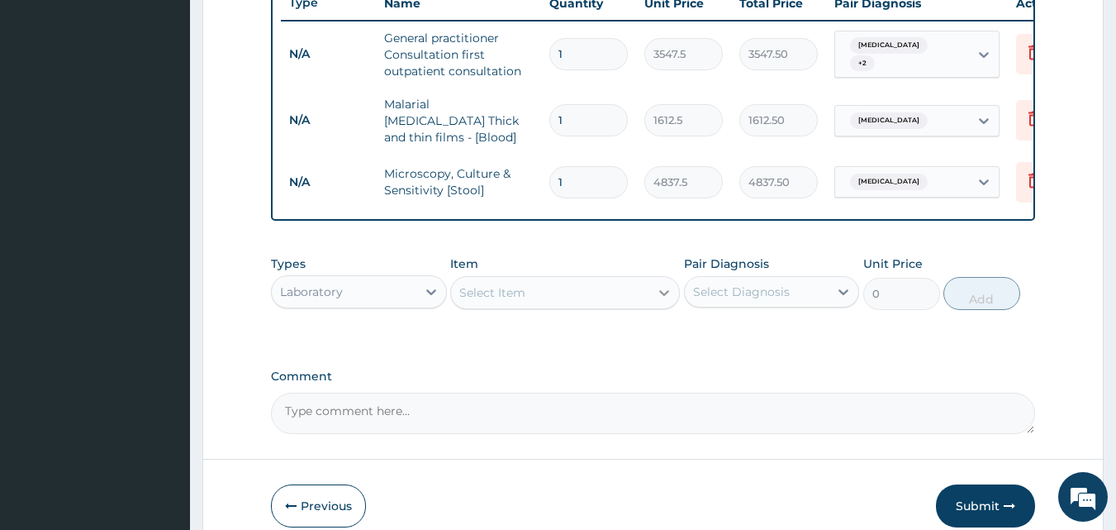
click at [668, 298] on icon at bounding box center [664, 292] width 17 height 17
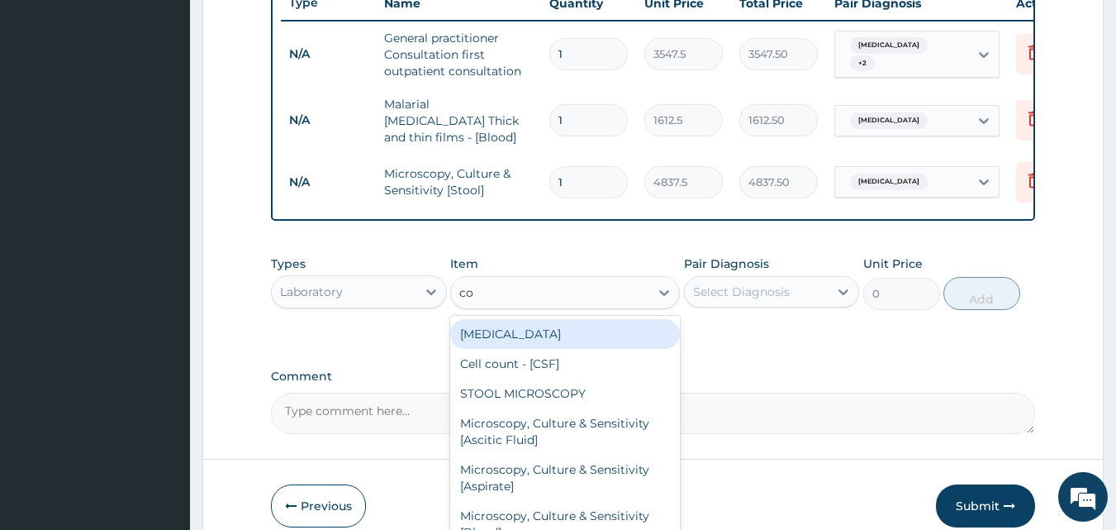
type input "com"
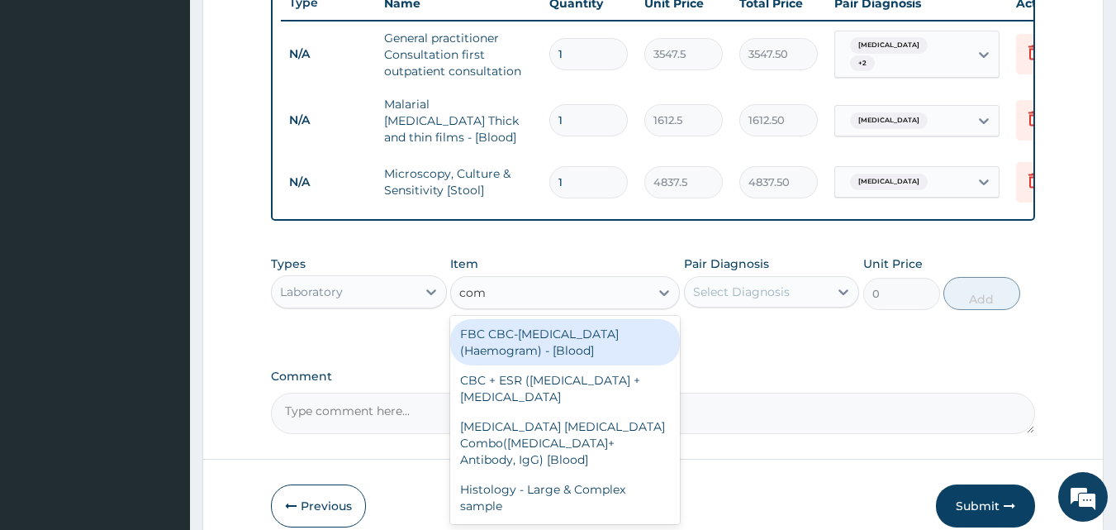
click at [552, 334] on div "FBC CBC-Complete Blood Count (Haemogram) - [Blood]" at bounding box center [565, 342] width 230 height 46
type input "4300"
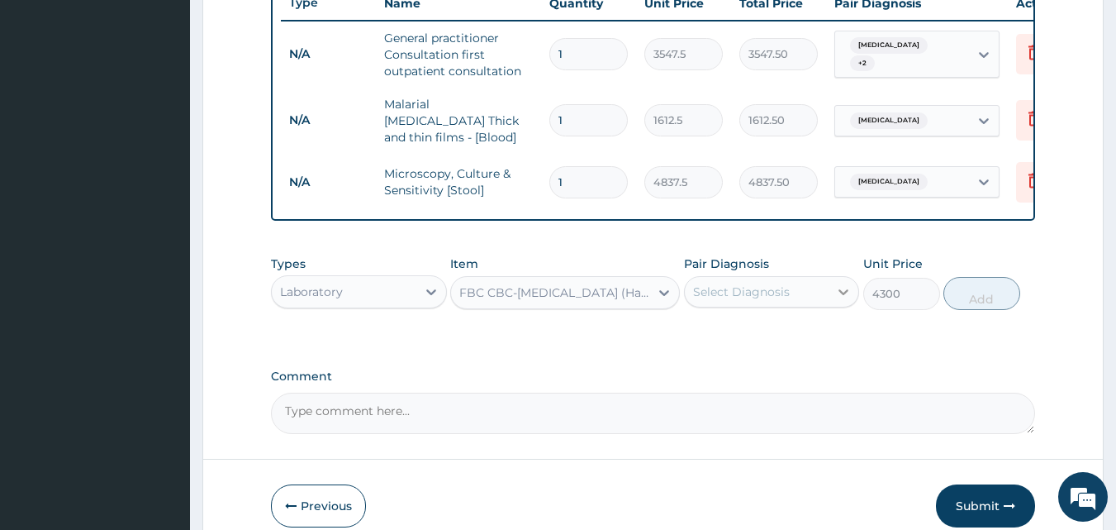
click at [845, 290] on icon at bounding box center [843, 291] width 17 height 17
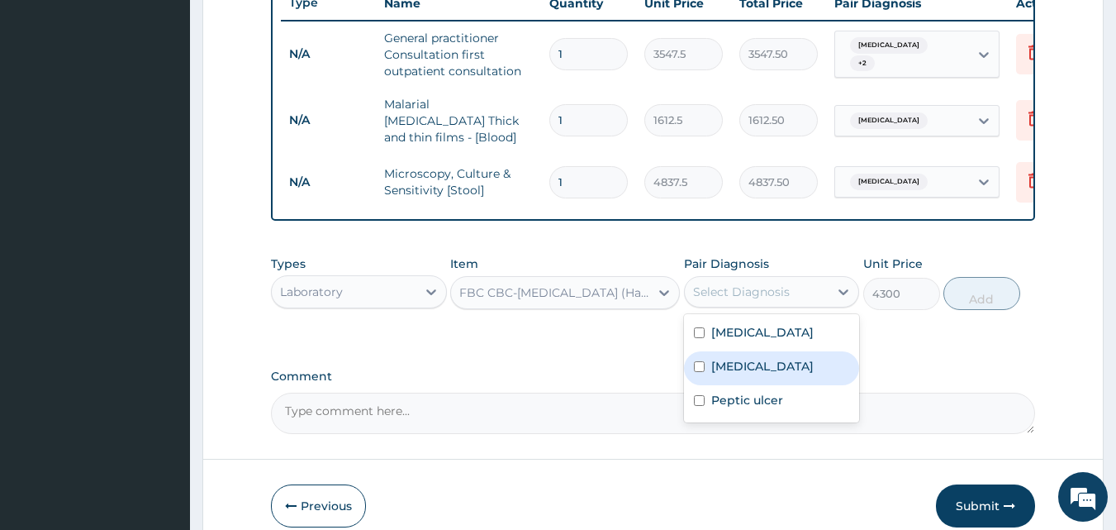
click at [696, 369] on input "checkbox" at bounding box center [699, 366] width 11 height 11
checkbox input "true"
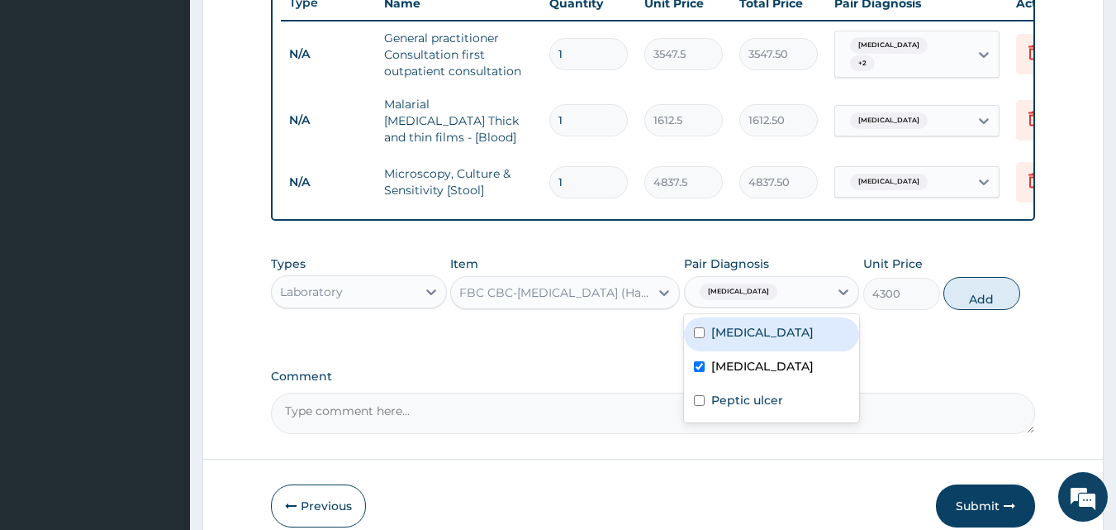
click at [699, 338] on input "checkbox" at bounding box center [699, 332] width 11 height 11
checkbox input "true"
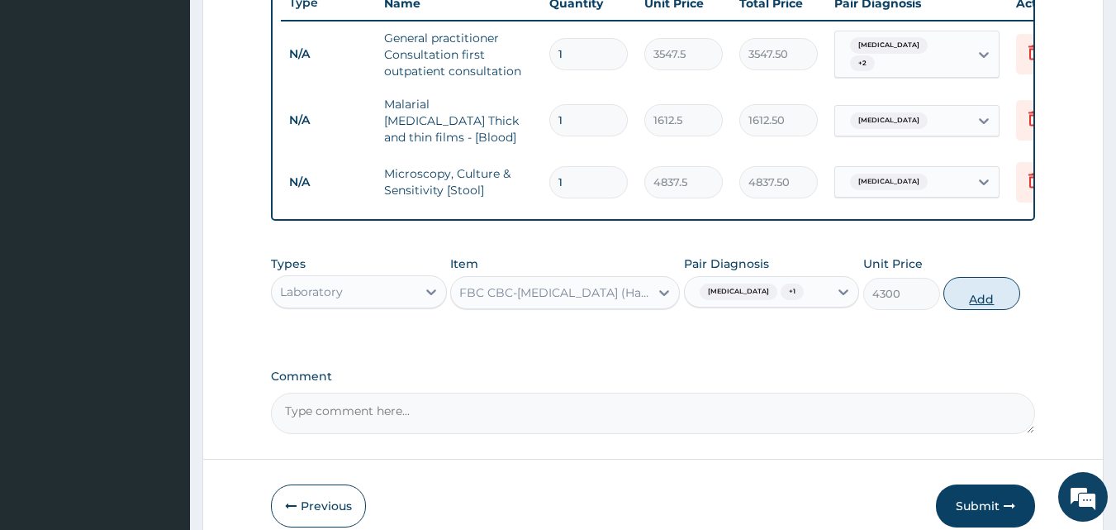
click at [972, 297] on button "Add" at bounding box center [982, 293] width 77 height 33
type input "0"
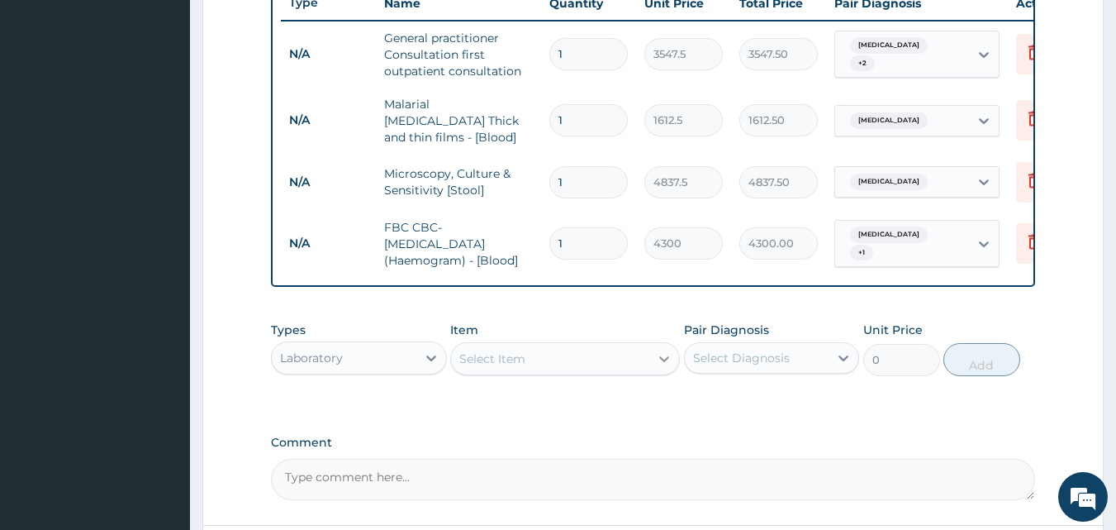
click at [658, 366] on icon at bounding box center [664, 358] width 17 height 17
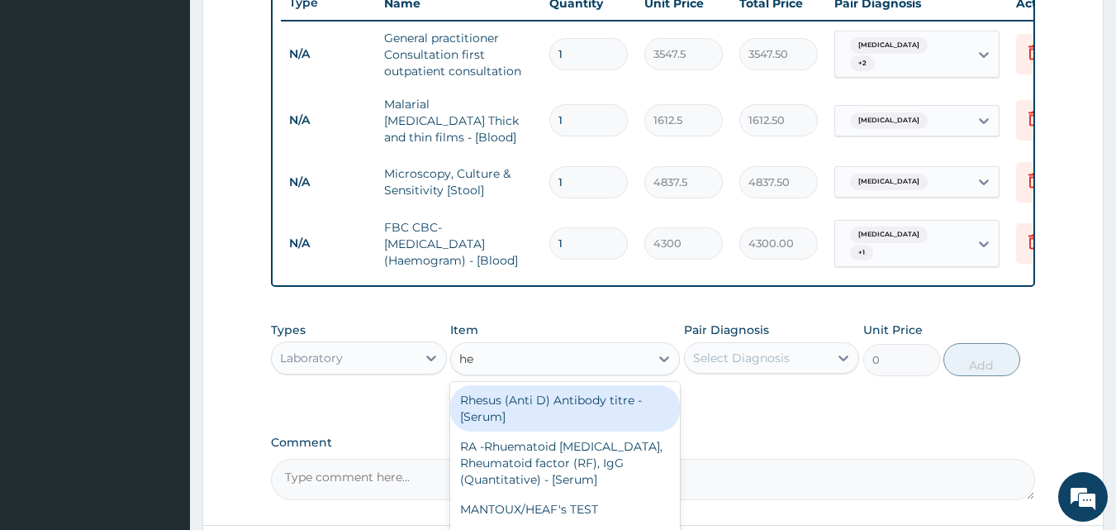
type input "hel"
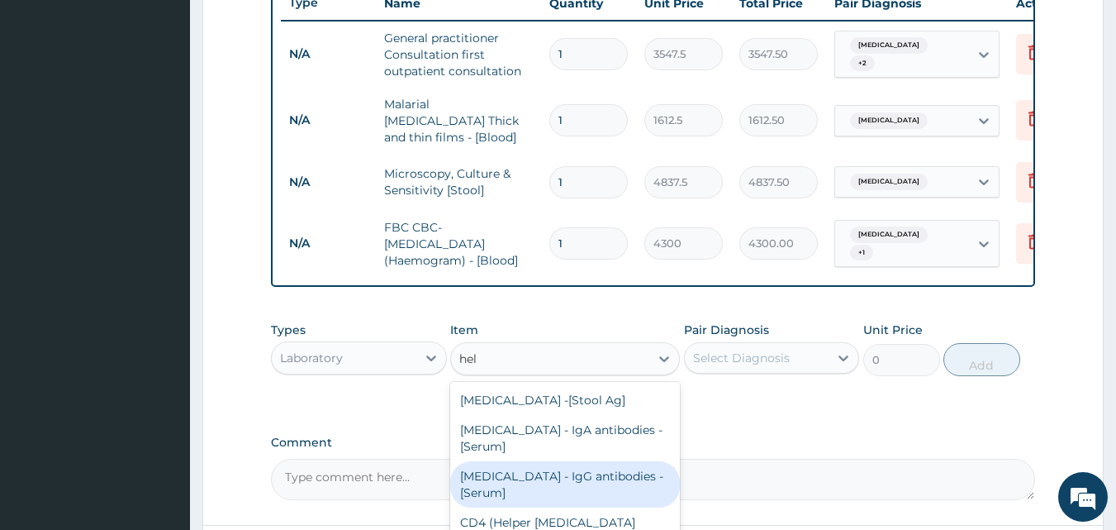
click at [623, 474] on div "Helicobacter Pylori - IgG antibodies - [Serum]" at bounding box center [565, 484] width 230 height 46
type input "5375"
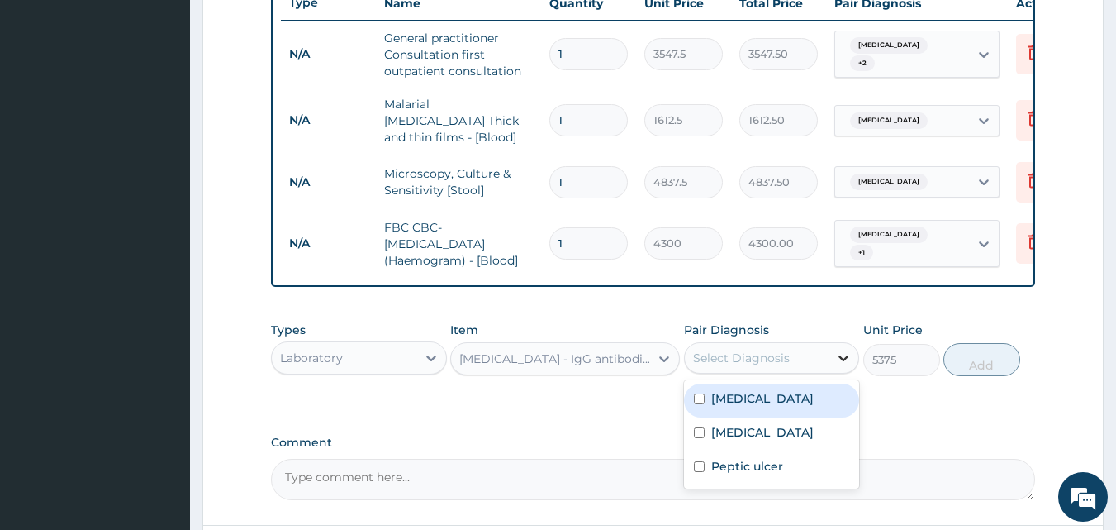
click at [832, 366] on div at bounding box center [844, 358] width 30 height 30
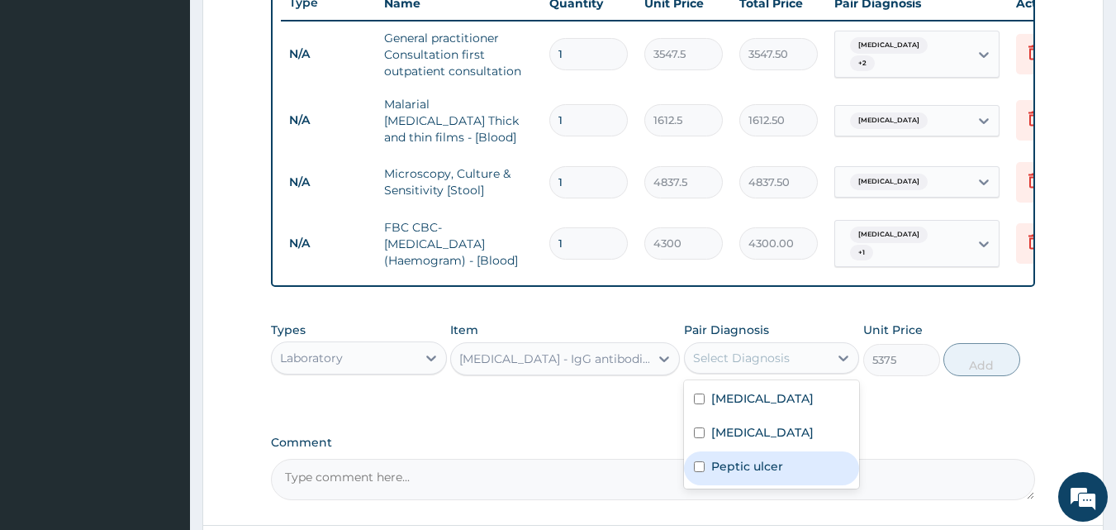
click at [698, 472] on input "checkbox" at bounding box center [699, 466] width 11 height 11
checkbox input "true"
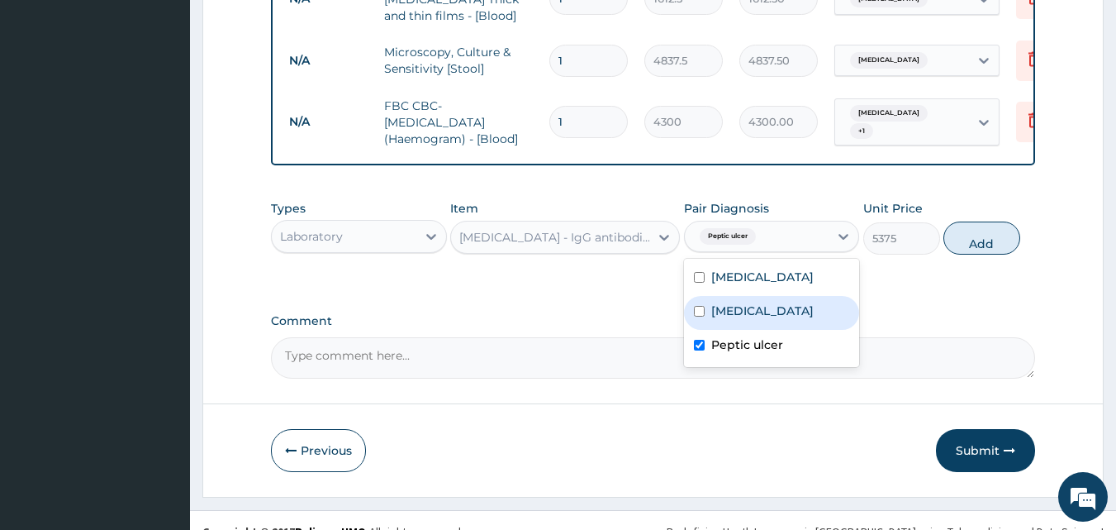
scroll to position [762, 0]
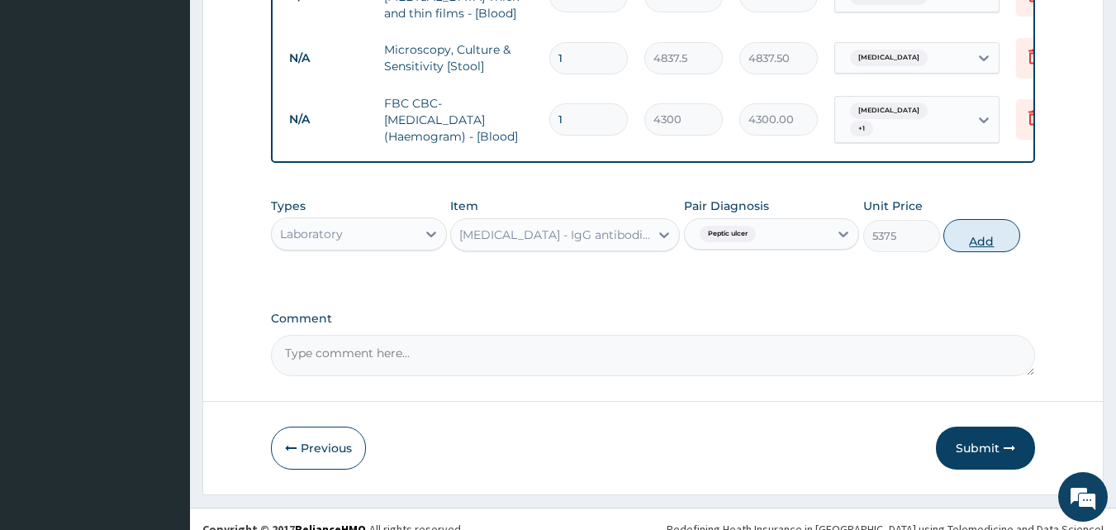
click at [971, 249] on button "Add" at bounding box center [982, 235] width 77 height 33
type input "0"
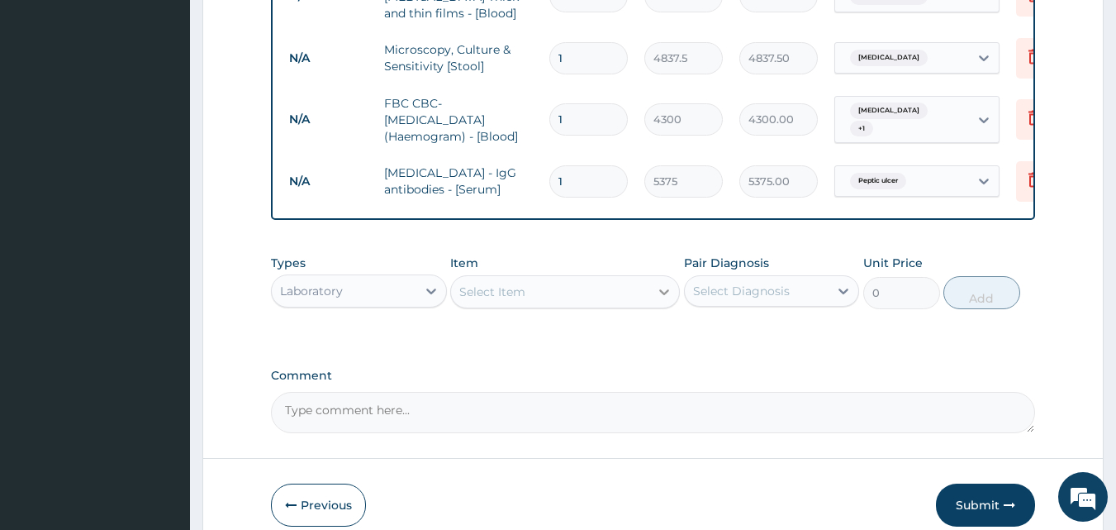
click at [654, 295] on div at bounding box center [664, 292] width 30 height 30
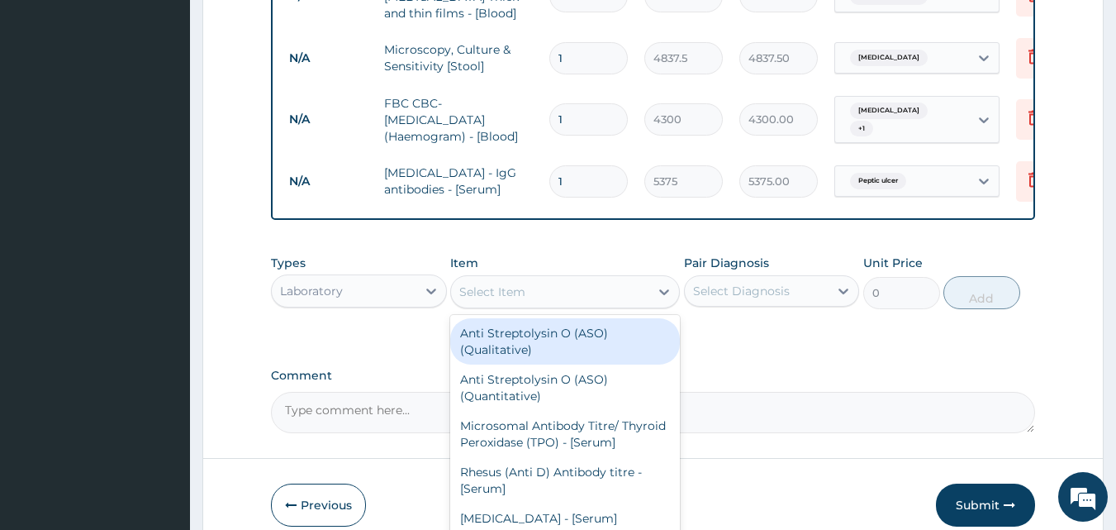
scroll to position [842, 0]
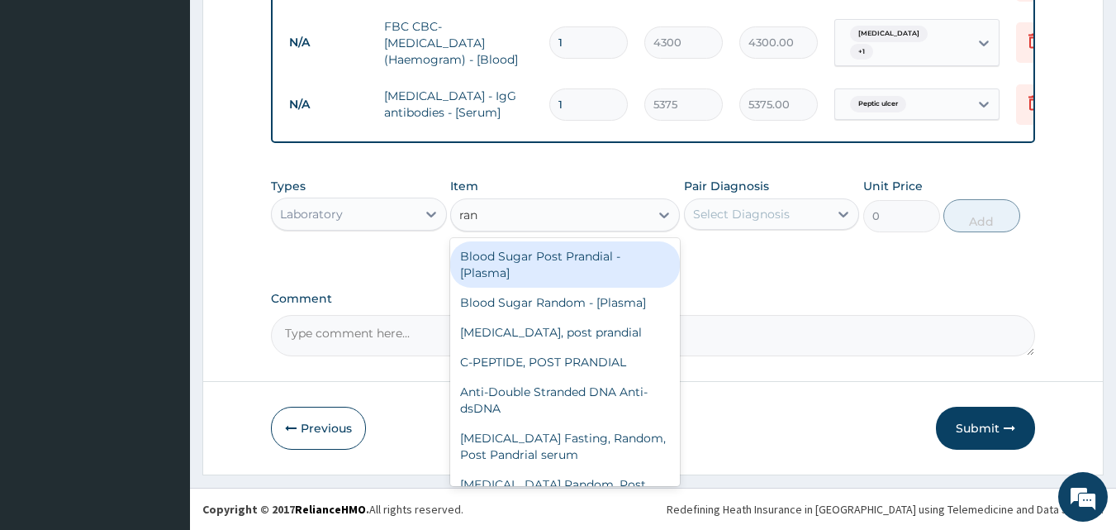
type input "rand"
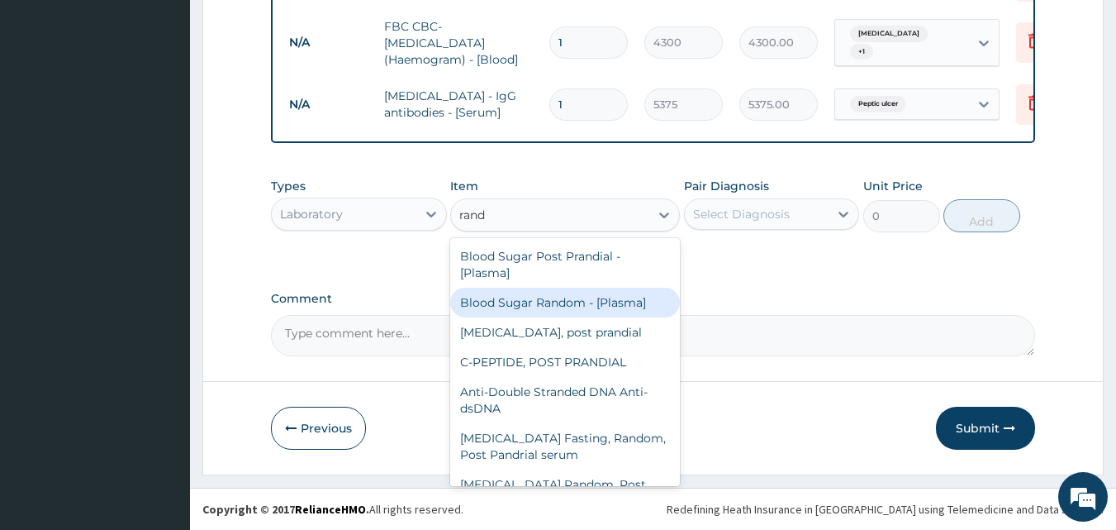
click at [528, 303] on div "Blood Sugar Random - [Plasma]" at bounding box center [565, 303] width 230 height 30
type input "1290"
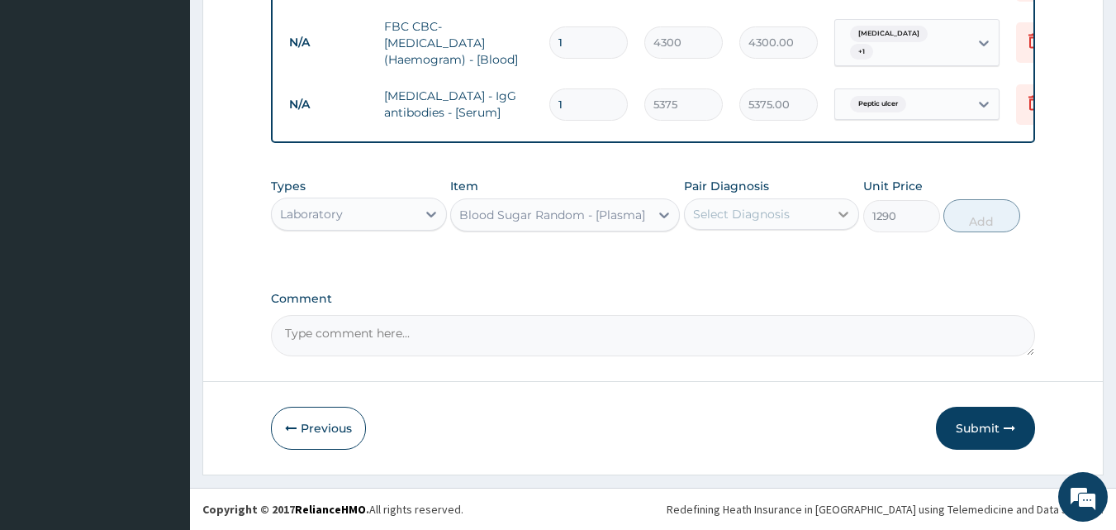
click at [830, 221] on div at bounding box center [844, 214] width 30 height 30
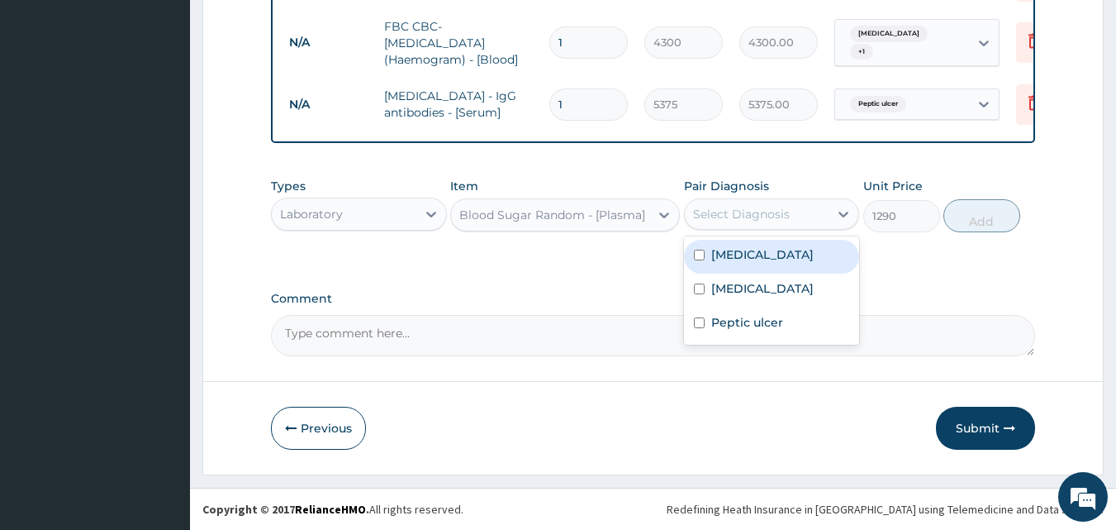
click at [695, 260] on input "checkbox" at bounding box center [699, 255] width 11 height 11
checkbox input "true"
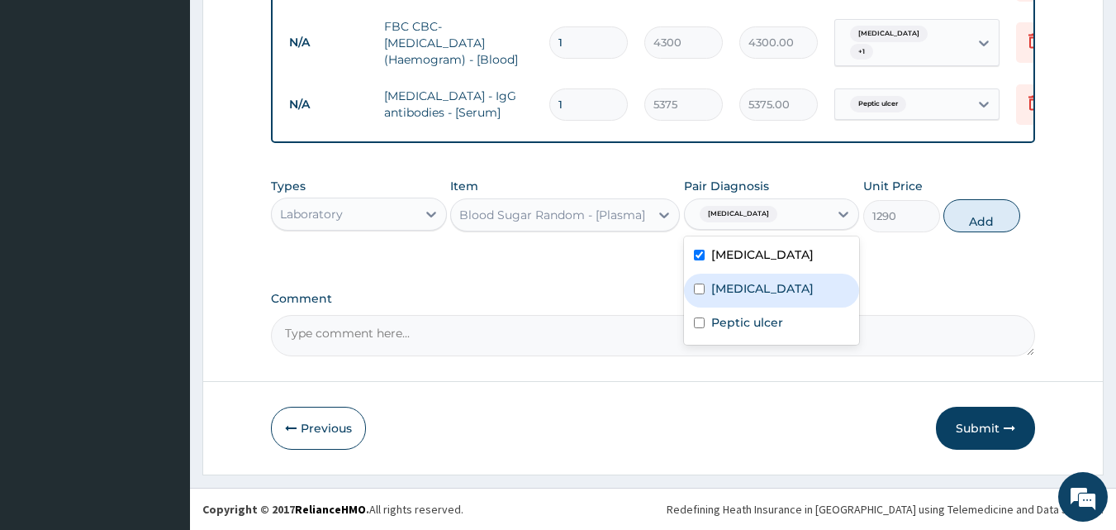
click at [697, 281] on div "Typhoid fever" at bounding box center [772, 291] width 176 height 34
checkbox input "true"
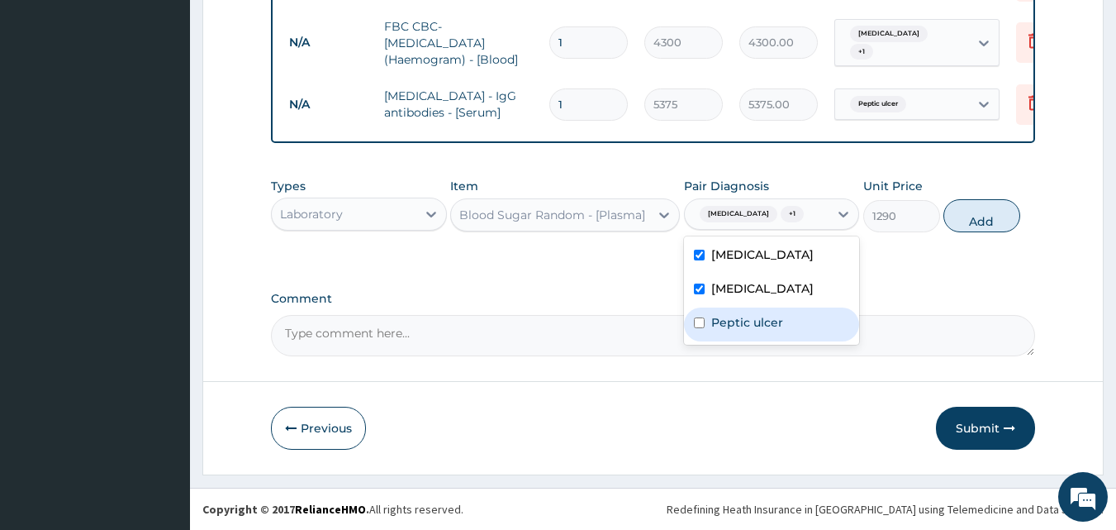
click at [697, 331] on div "Peptic ulcer" at bounding box center [772, 324] width 176 height 34
checkbox input "true"
click at [988, 216] on button "Add" at bounding box center [982, 215] width 77 height 33
type input "0"
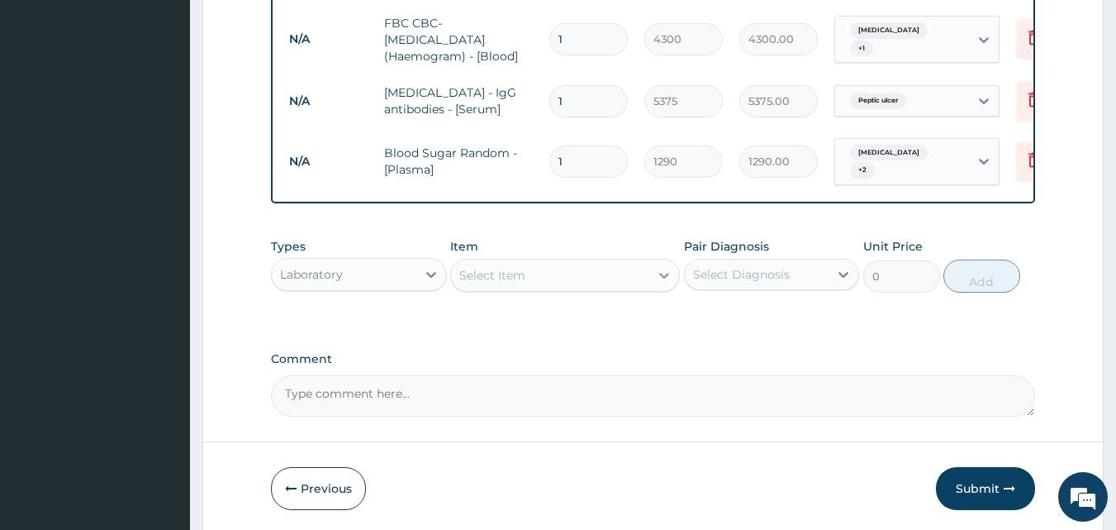
click at [659, 278] on icon at bounding box center [664, 275] width 17 height 17
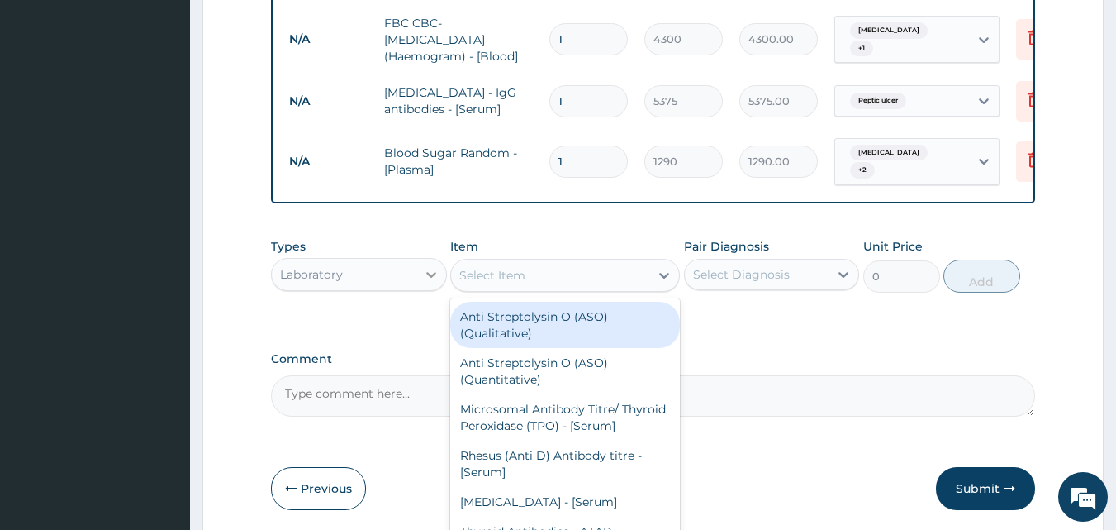
click at [425, 272] on icon at bounding box center [431, 274] width 17 height 17
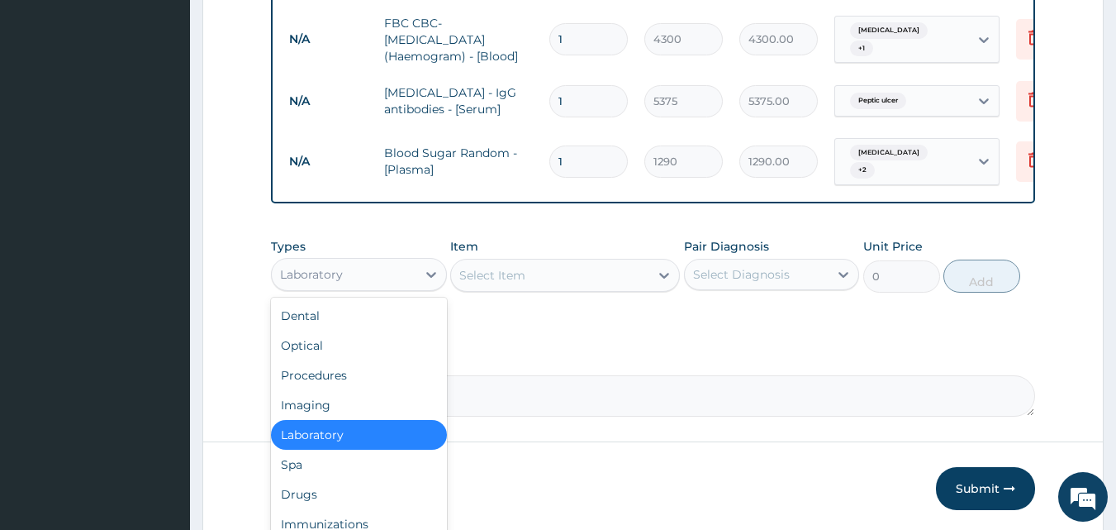
scroll to position [899, 0]
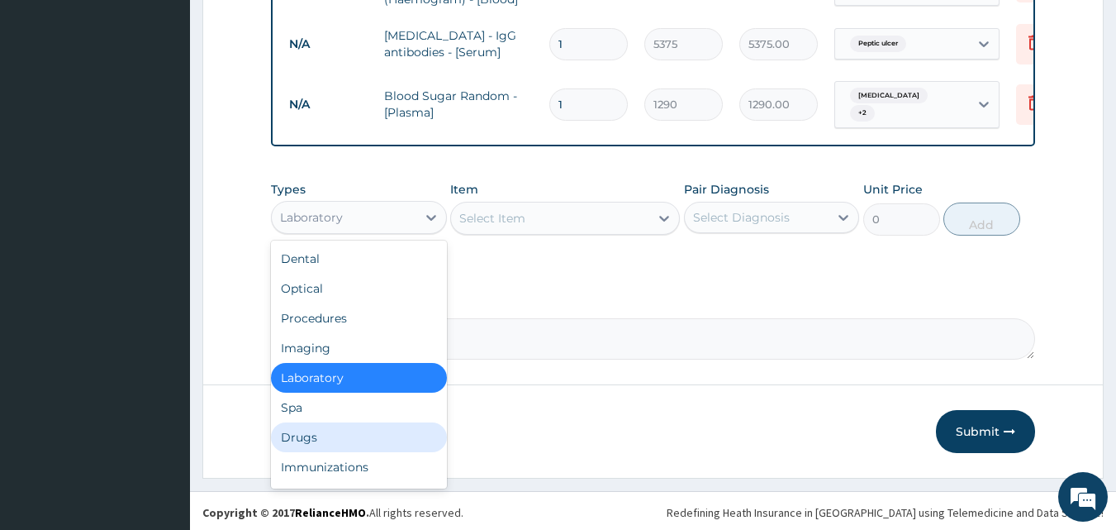
click at [312, 426] on div "Drugs" at bounding box center [359, 437] width 176 height 30
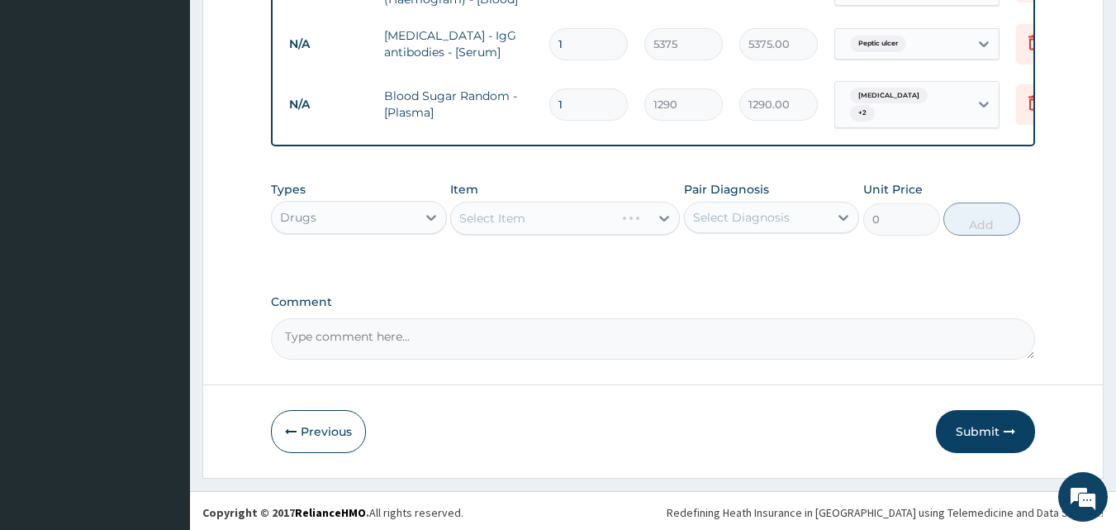
click at [653, 214] on div "Select Item" at bounding box center [565, 218] width 230 height 33
click at [653, 214] on div at bounding box center [664, 218] width 30 height 30
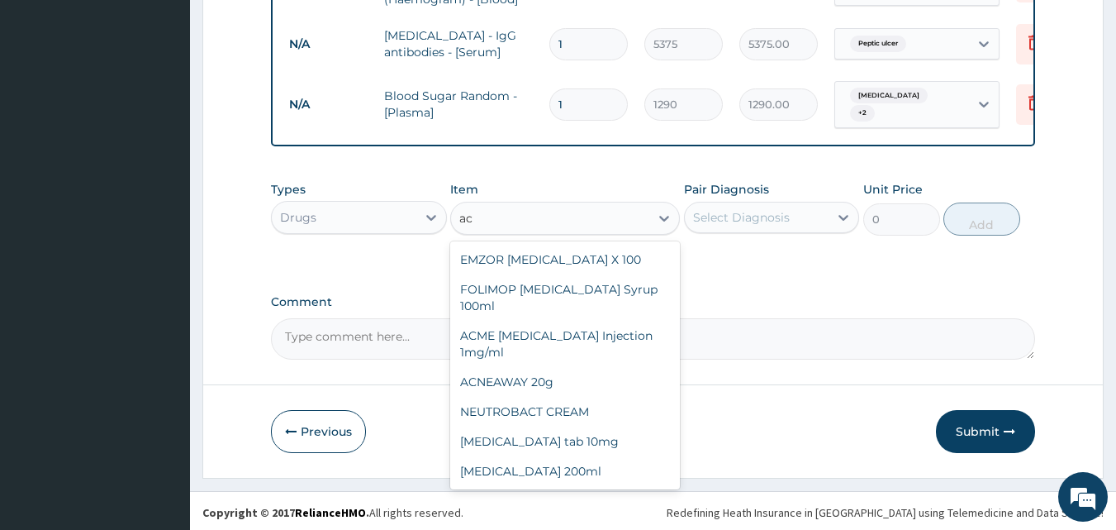
type input "a"
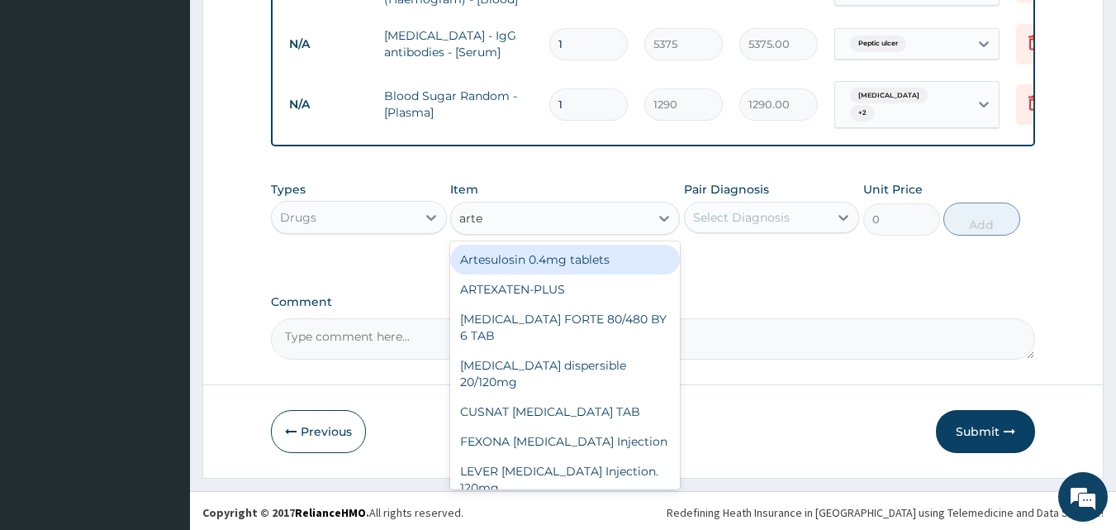
type input "artes"
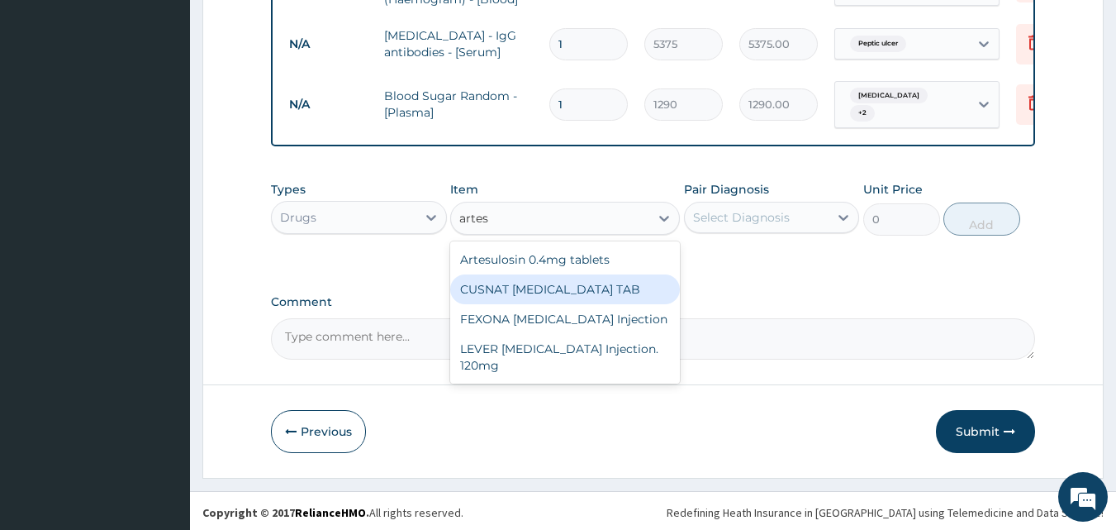
click at [614, 280] on div "CUSNAT ARTESUNATE TAB" at bounding box center [565, 289] width 230 height 30
type input "177.375"
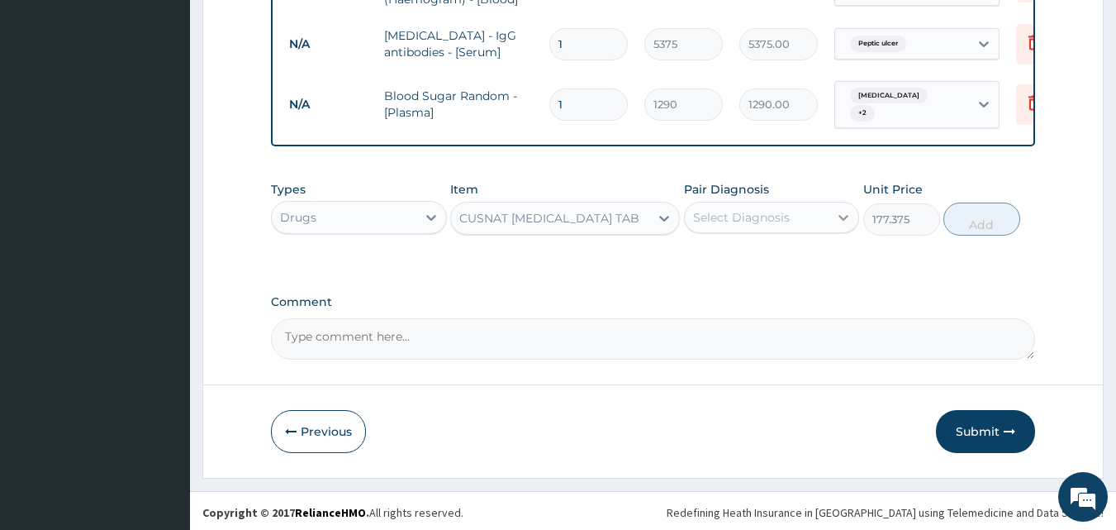
click at [852, 215] on icon at bounding box center [843, 217] width 17 height 17
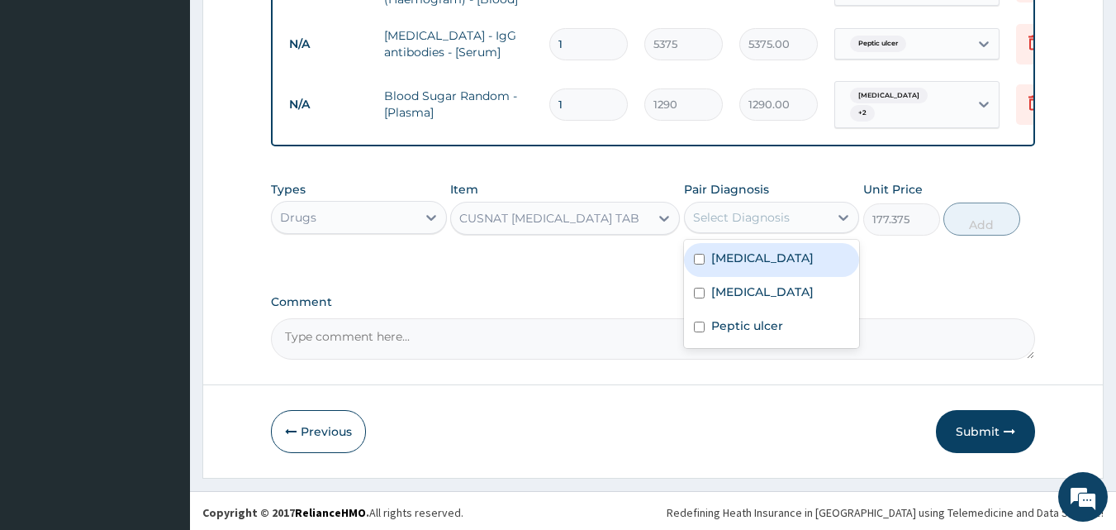
click at [702, 255] on input "checkbox" at bounding box center [699, 259] width 11 height 11
checkbox input "true"
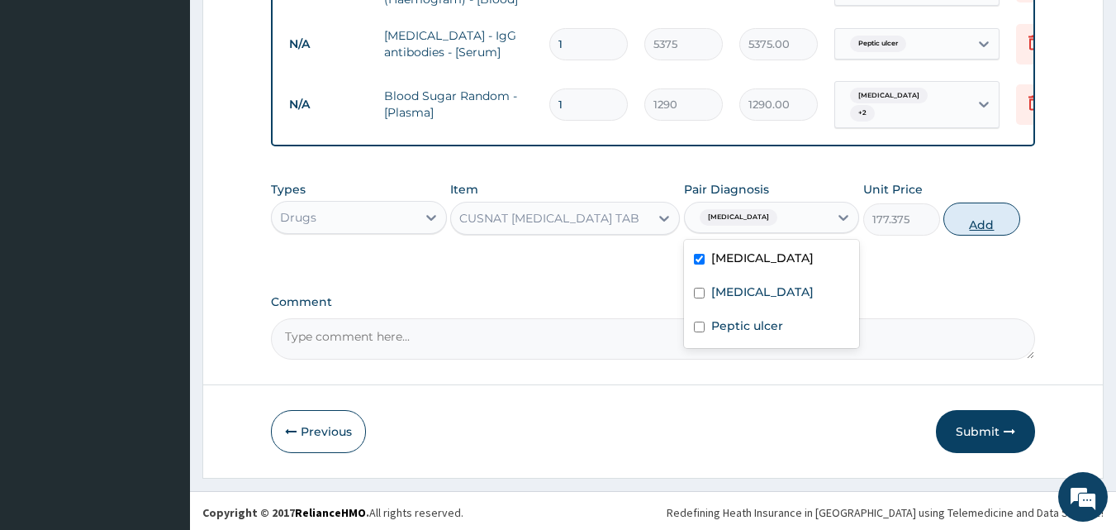
click at [992, 220] on button "Add" at bounding box center [982, 218] width 77 height 33
type input "0"
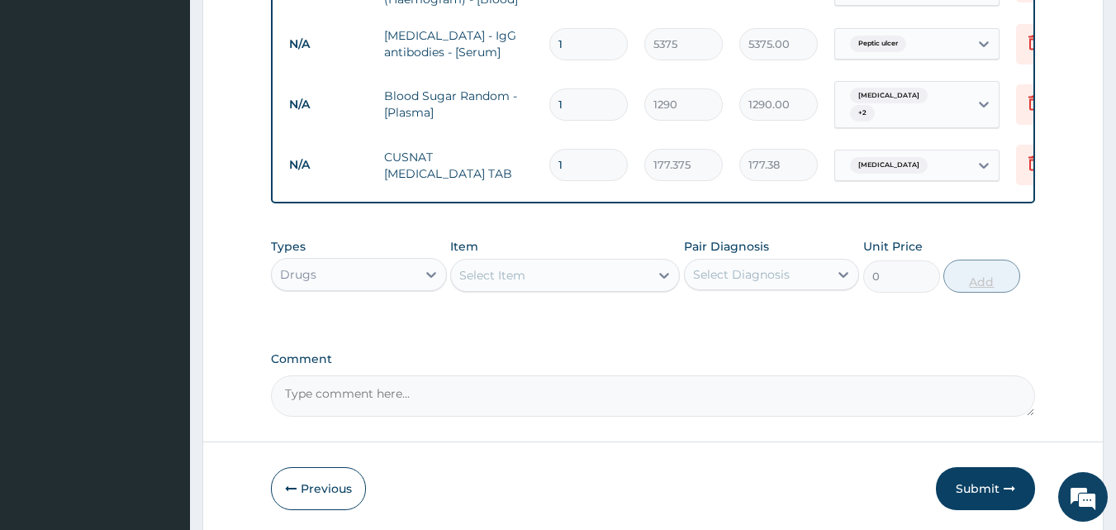
type input "0.00"
type input "6"
type input "1064.25"
type input "6"
click at [664, 270] on icon at bounding box center [664, 275] width 17 height 17
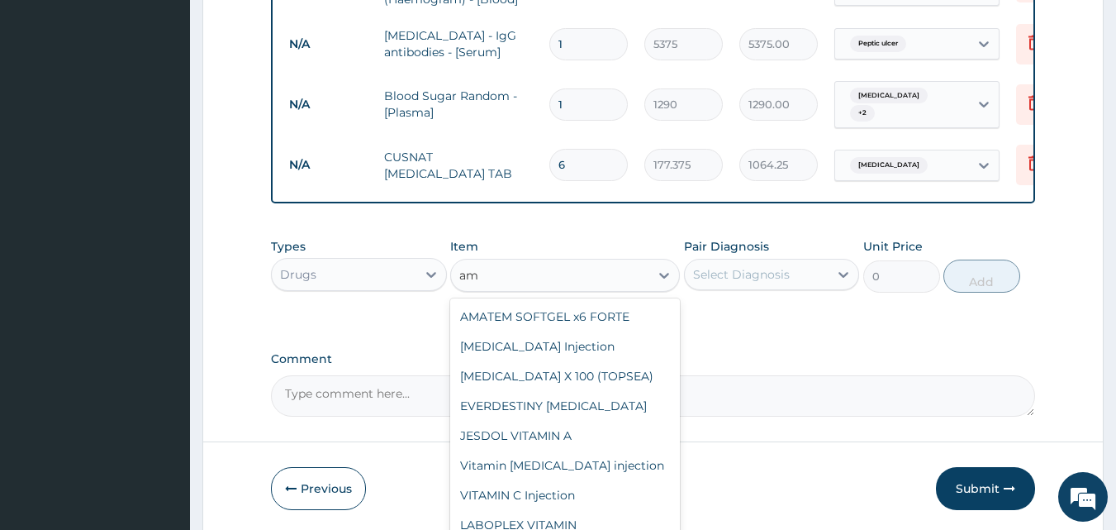
type input "a"
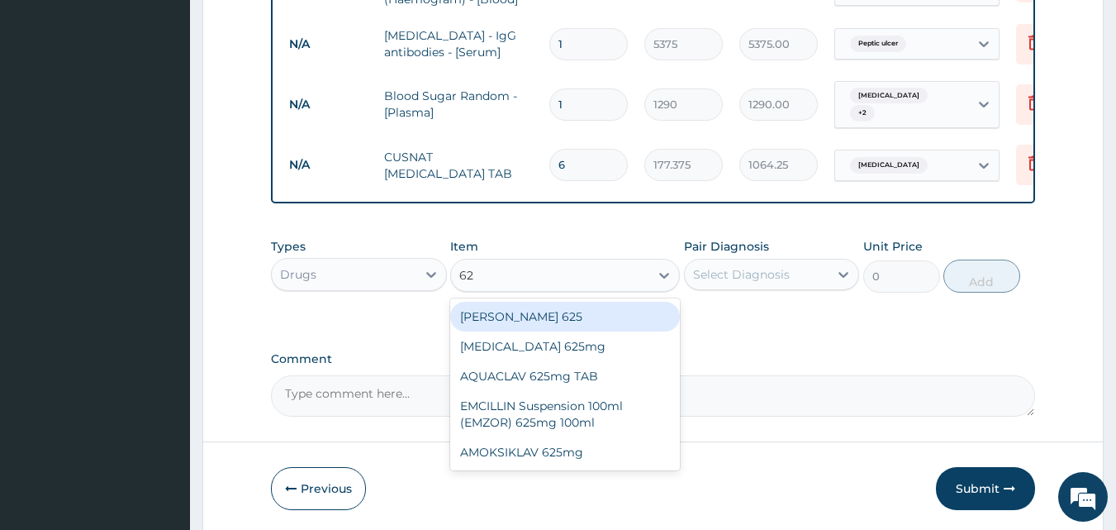
type input "625"
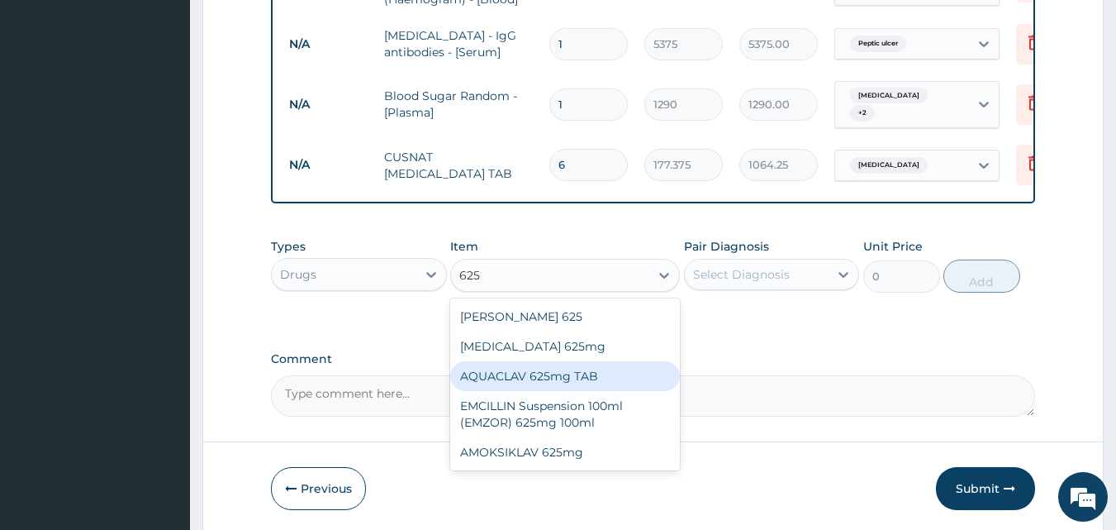
click at [526, 367] on div "AQUACLAV 625mg TAB" at bounding box center [565, 376] width 230 height 30
type input "242.4125"
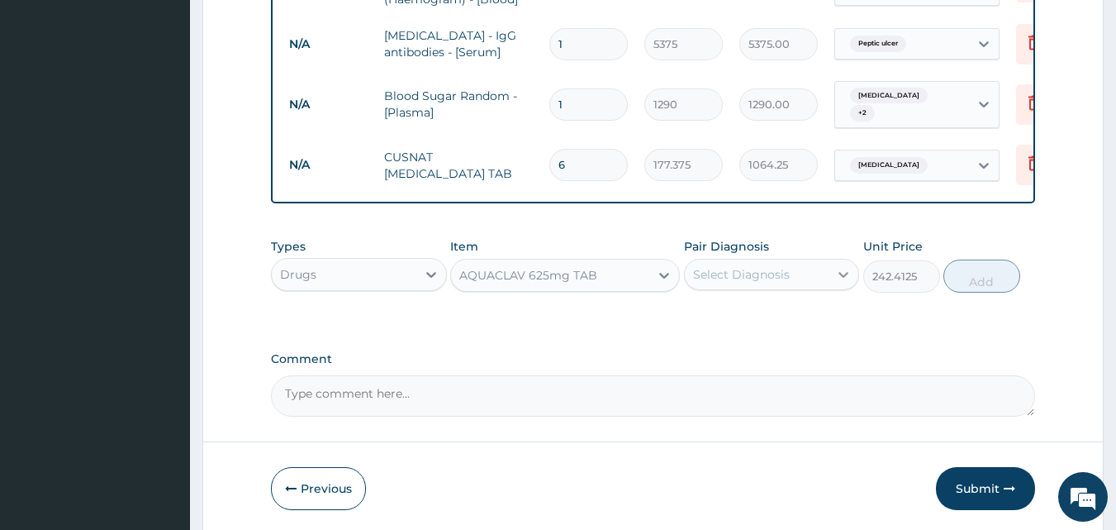
click at [845, 272] on icon at bounding box center [845, 275] width 10 height 6
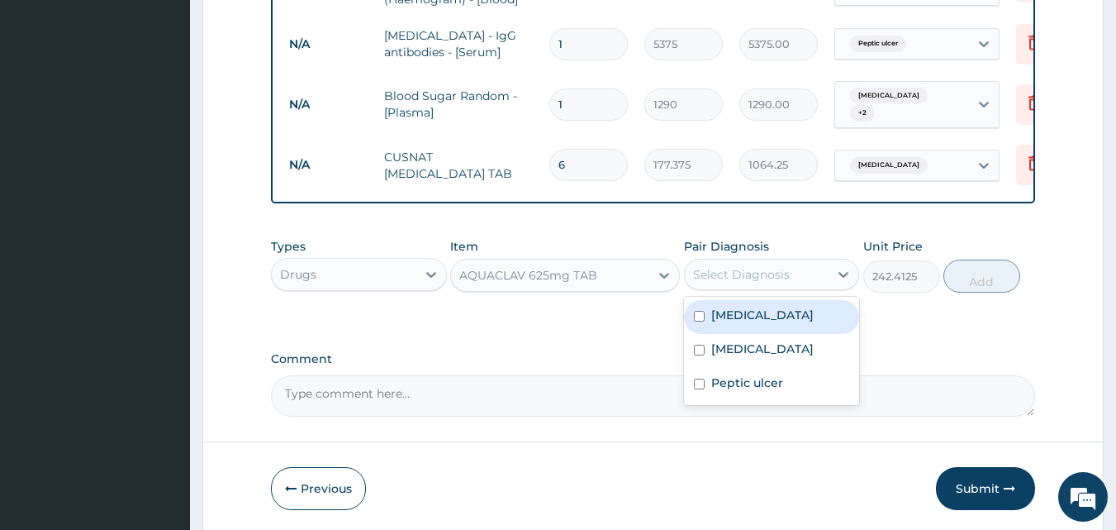
click at [694, 317] on input "checkbox" at bounding box center [699, 316] width 11 height 11
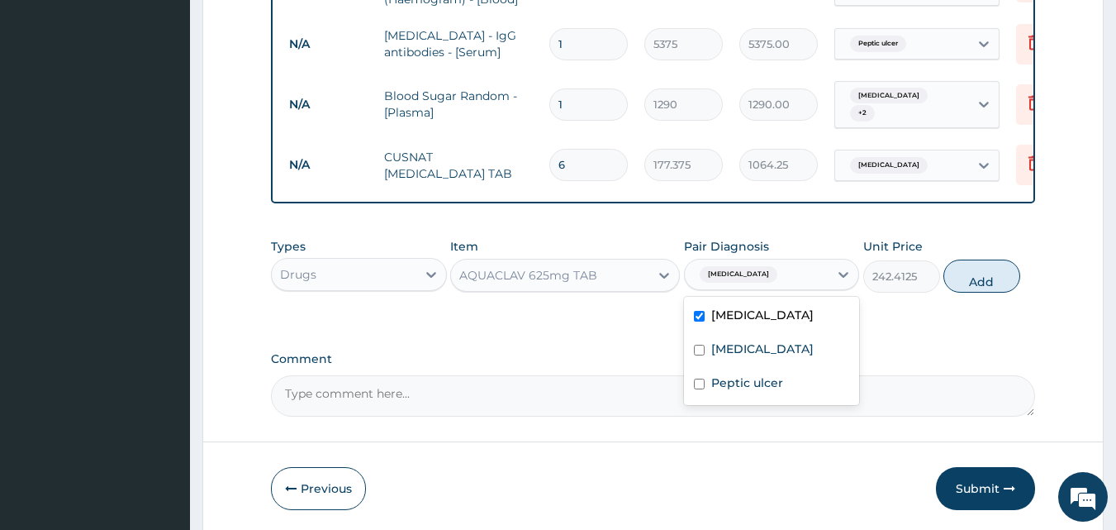
click at [696, 314] on input "checkbox" at bounding box center [699, 316] width 11 height 11
checkbox input "false"
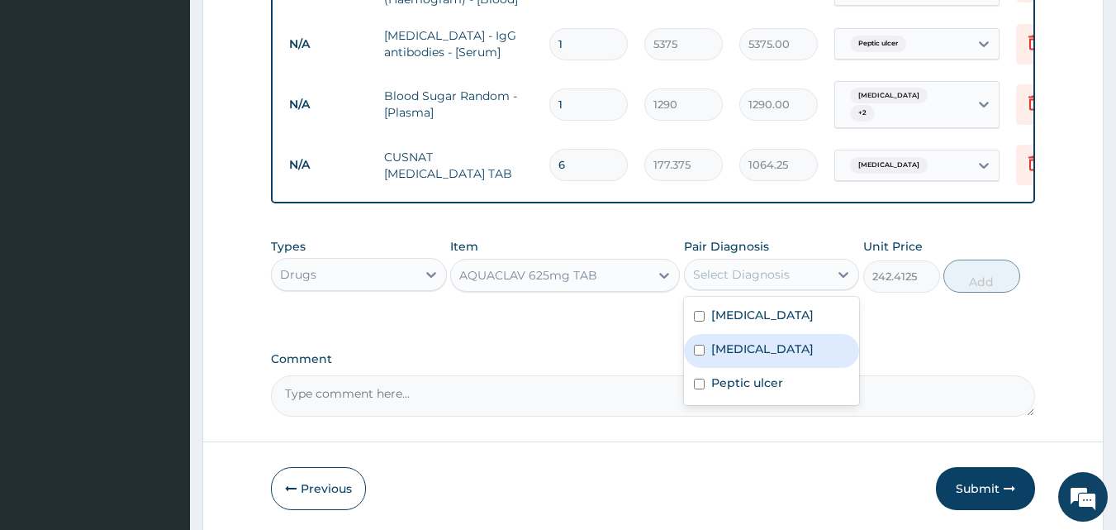
click at [700, 345] on input "checkbox" at bounding box center [699, 350] width 11 height 11
checkbox input "true"
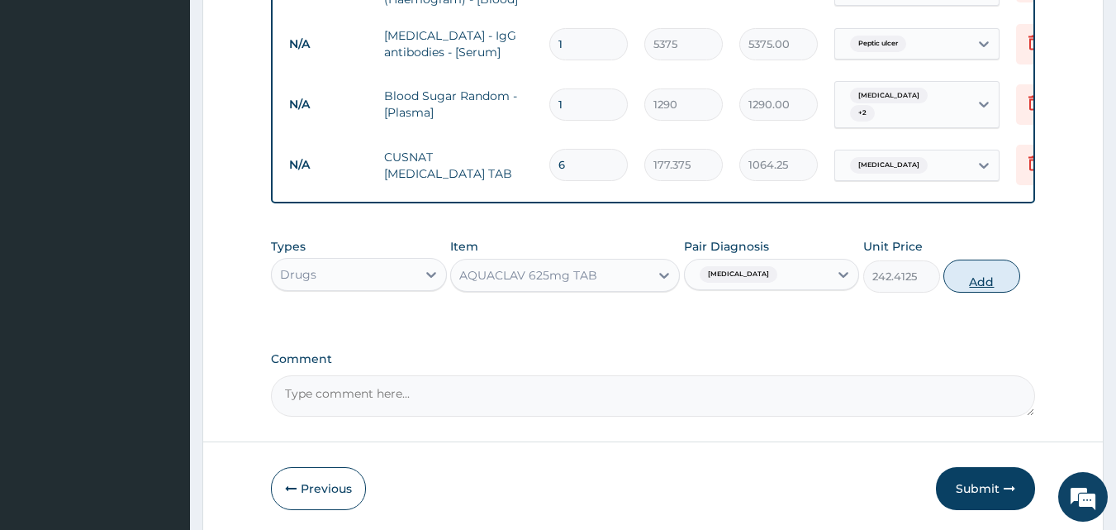
click at [978, 280] on button "Add" at bounding box center [982, 275] width 77 height 33
type input "0"
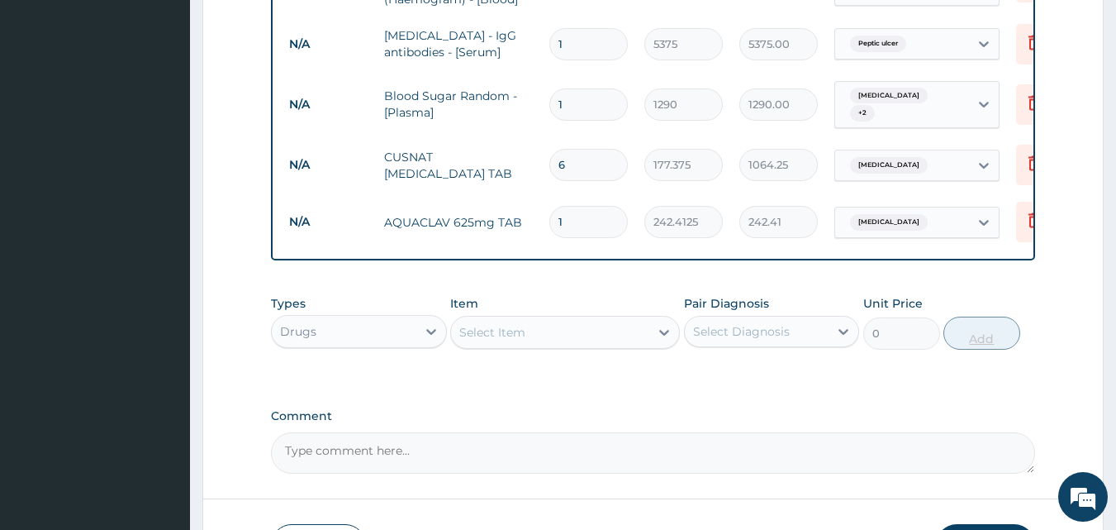
type input "14"
type input "3393.78"
type input "14"
click at [662, 330] on icon at bounding box center [664, 333] width 10 height 6
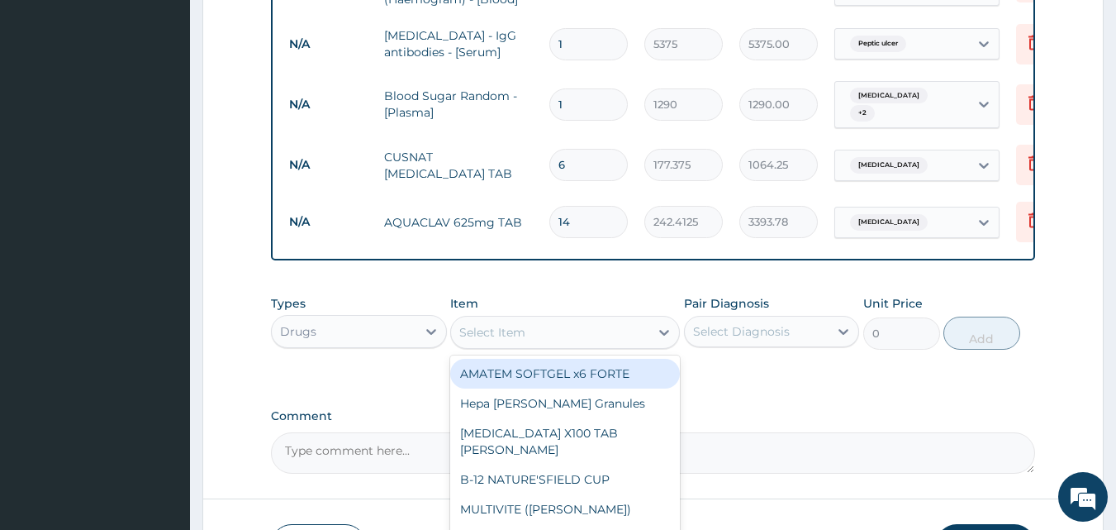
scroll to position [1013, 0]
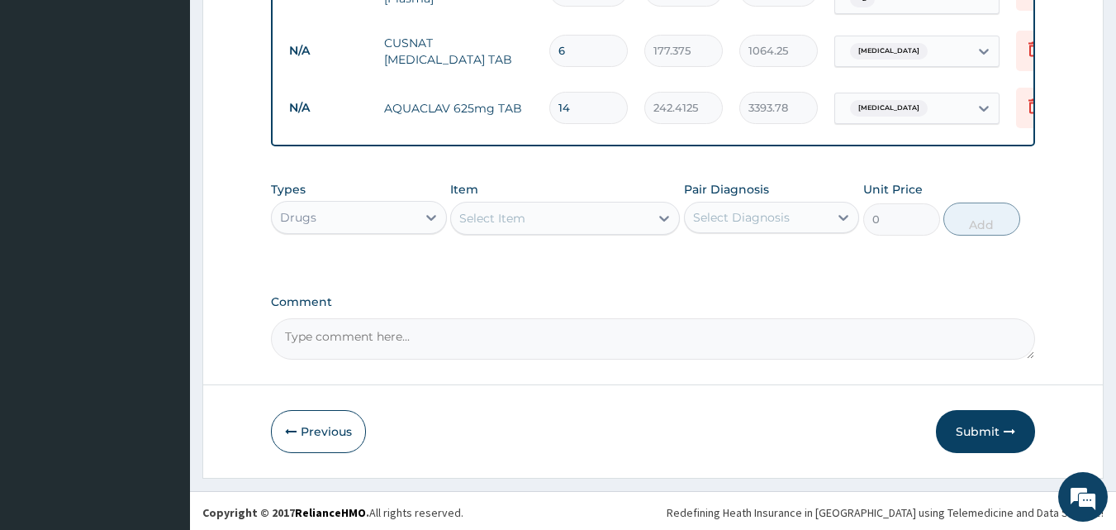
click at [472, 216] on div "Select Item" at bounding box center [492, 218] width 66 height 17
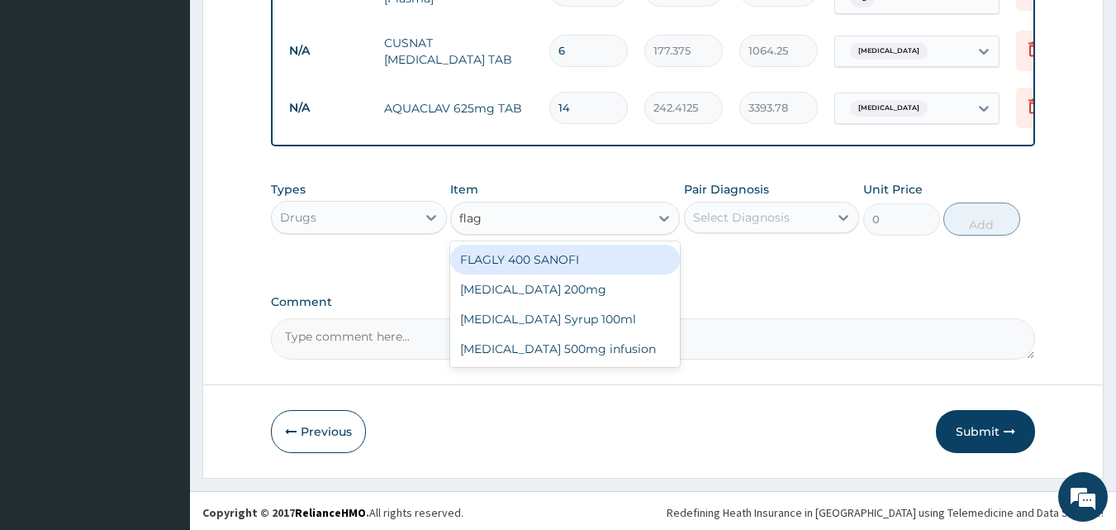
type input "flagy"
click at [494, 253] on div "Flagyl 200mg" at bounding box center [565, 260] width 230 height 30
type input "47.3"
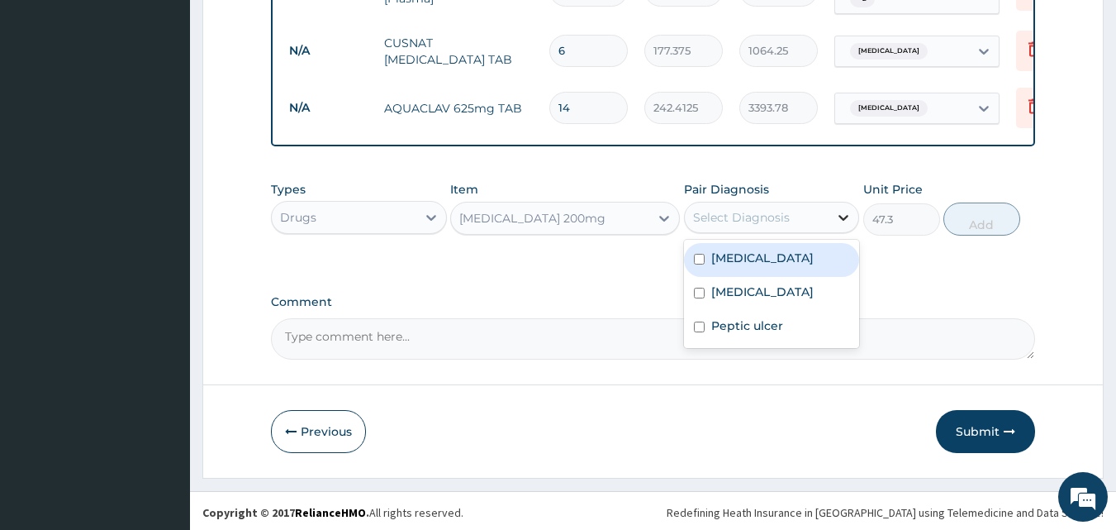
click at [839, 216] on icon at bounding box center [843, 217] width 17 height 17
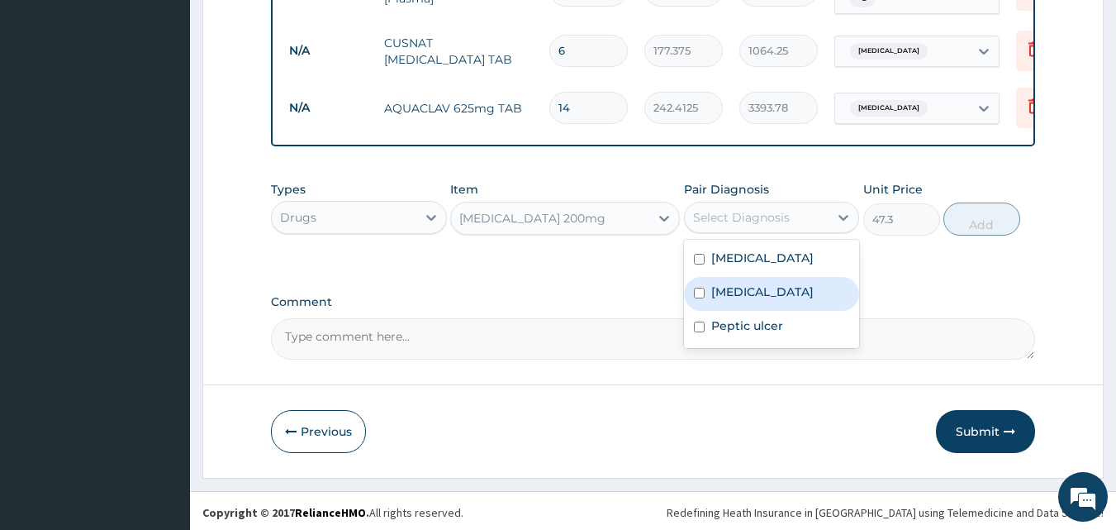
click at [697, 288] on input "checkbox" at bounding box center [699, 293] width 11 height 11
checkbox input "true"
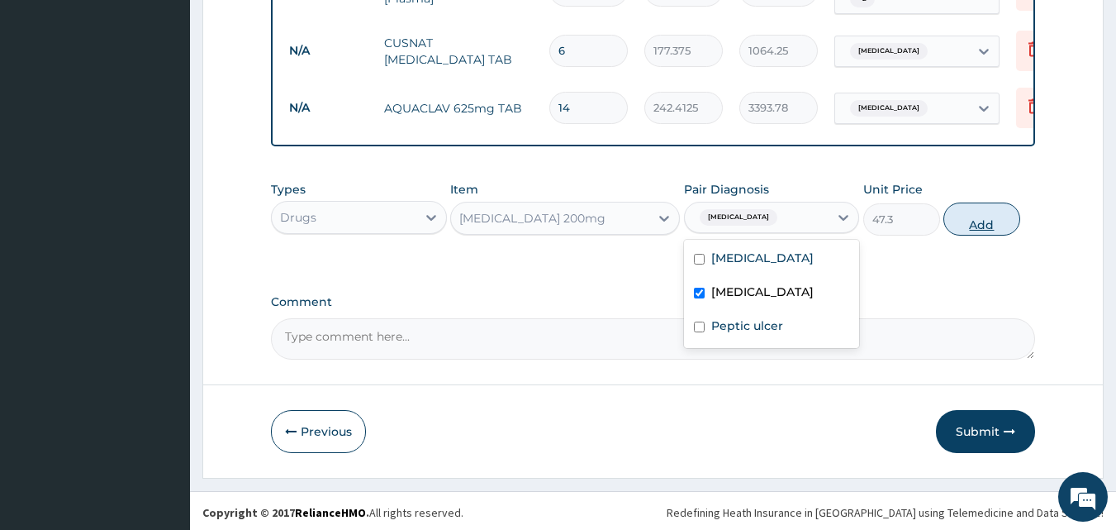
click at [980, 221] on button "Add" at bounding box center [982, 218] width 77 height 33
type input "0"
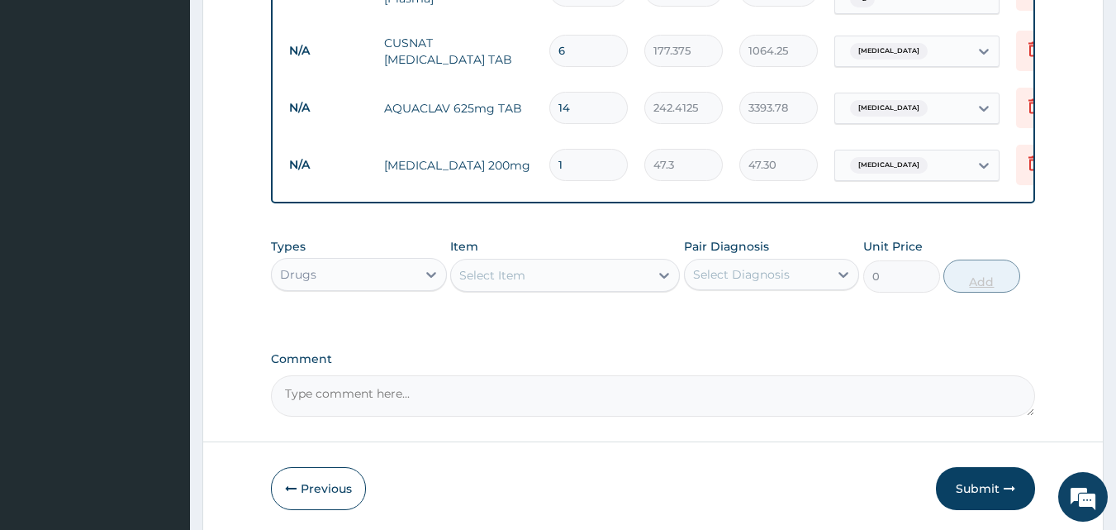
type input "15"
type input "709.50"
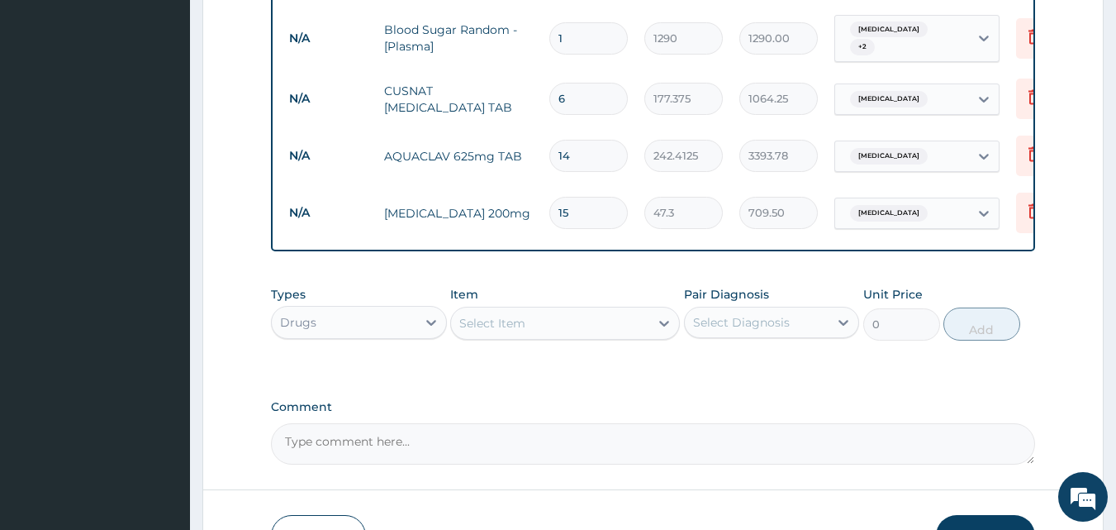
scroll to position [1026, 0]
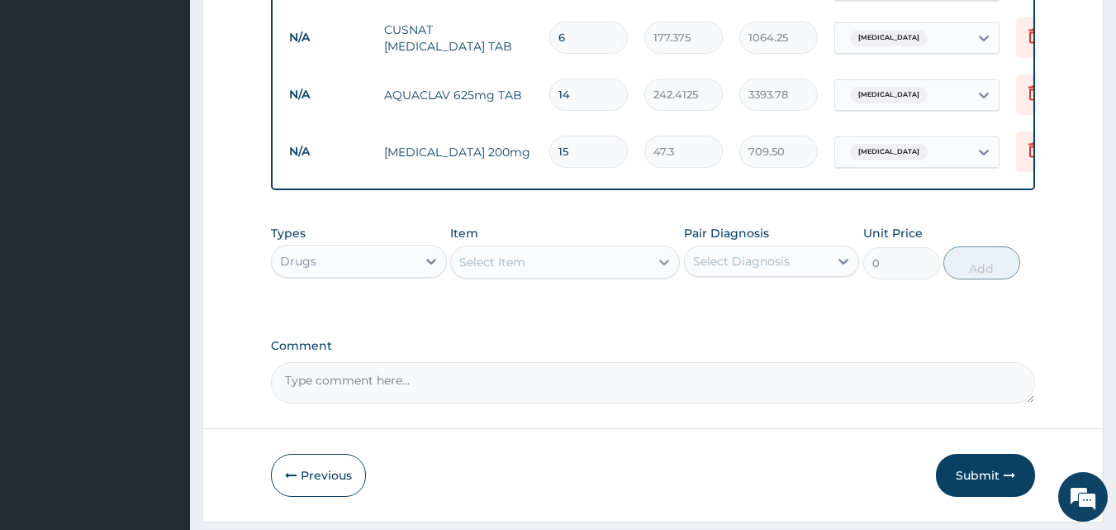
type input "15"
click at [664, 259] on icon at bounding box center [664, 262] width 17 height 17
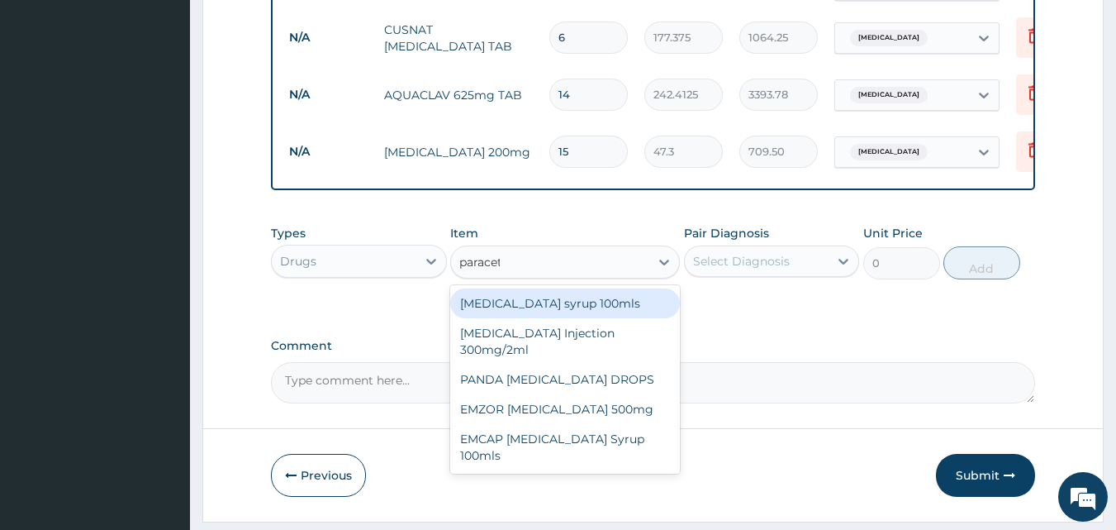
type input "paraceta"
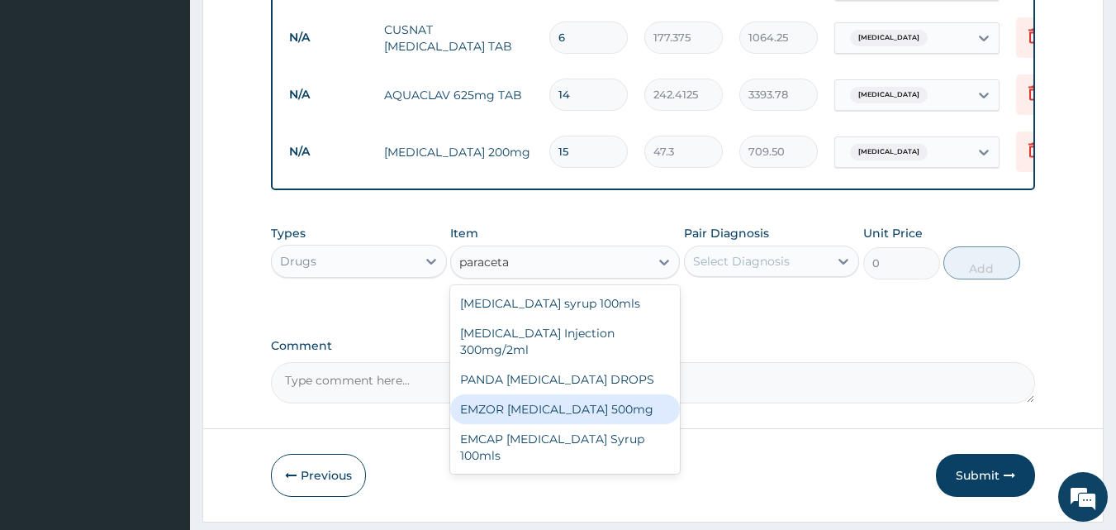
click at [569, 404] on div "EMZOR PARACETAMOL 500mg" at bounding box center [565, 409] width 230 height 30
type input "23.65"
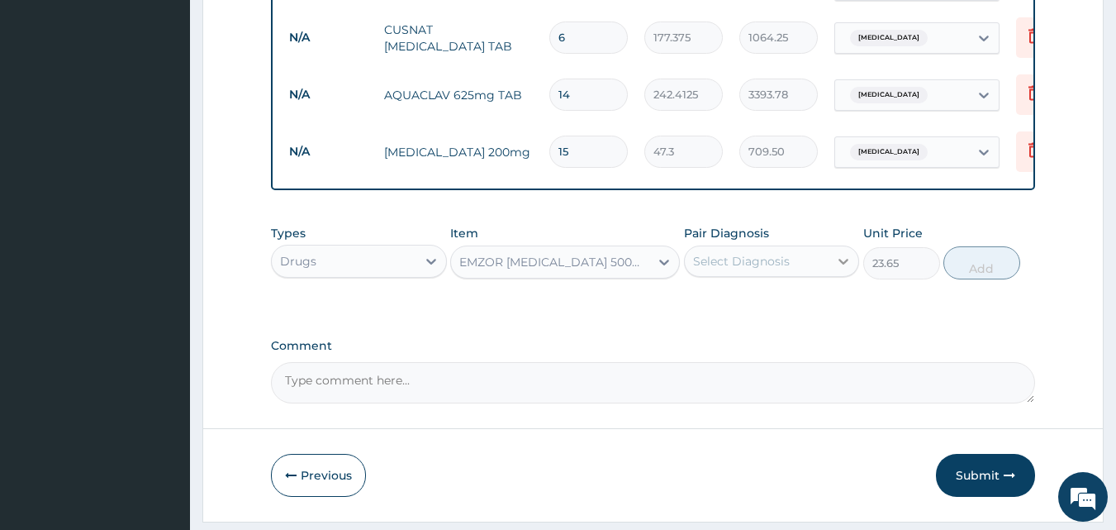
click at [835, 261] on icon at bounding box center [843, 261] width 17 height 17
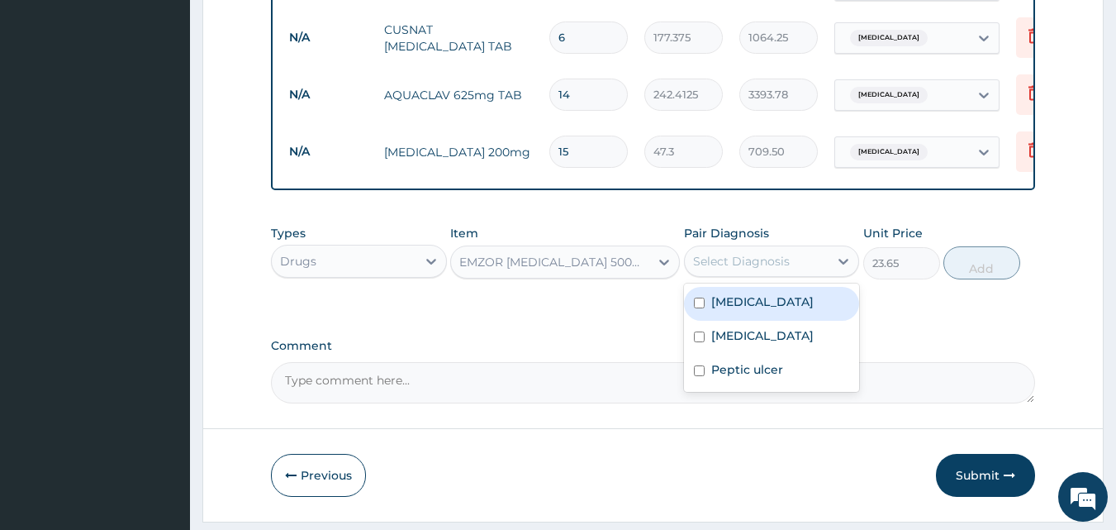
click at [704, 298] on input "checkbox" at bounding box center [699, 302] width 11 height 11
checkbox input "true"
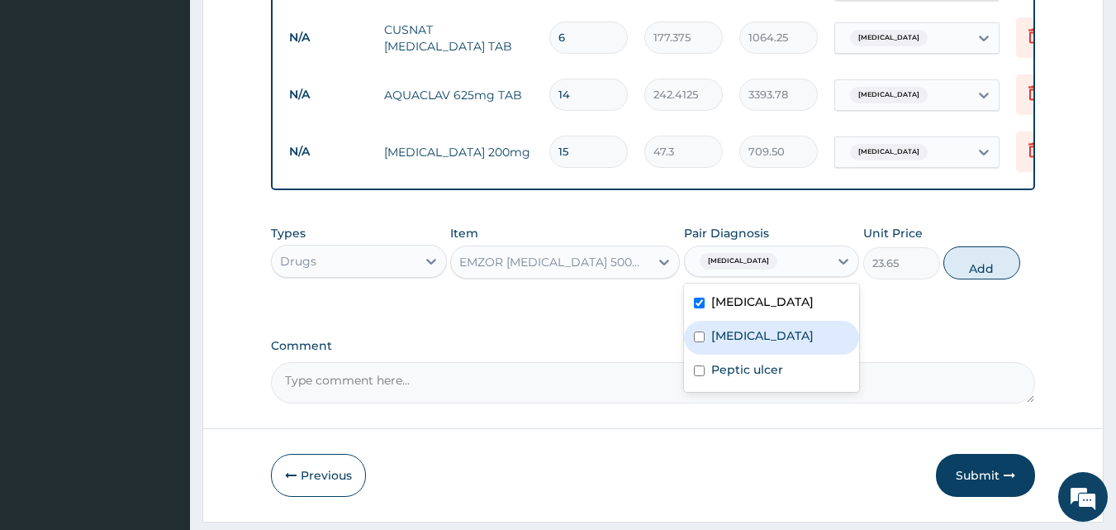
click at [702, 331] on input "checkbox" at bounding box center [699, 336] width 11 height 11
checkbox input "true"
click at [988, 265] on button "Add" at bounding box center [982, 262] width 77 height 33
type input "0"
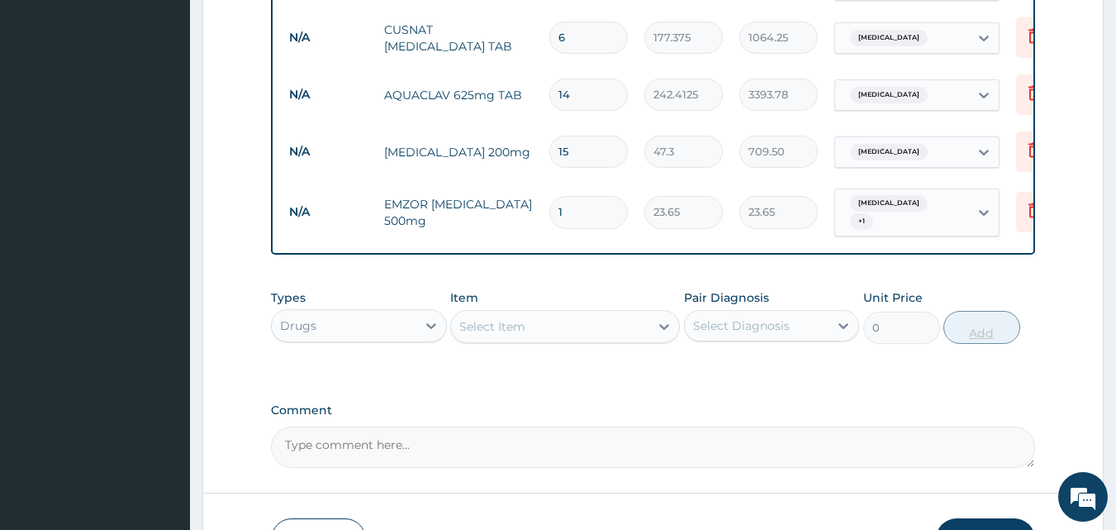
type input "18"
type input "425.70"
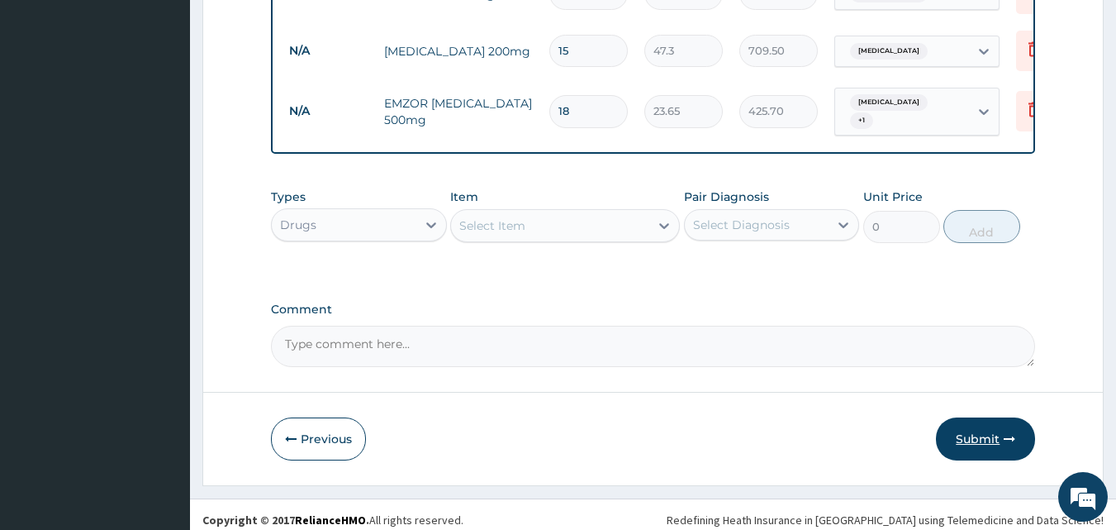
type input "18"
click at [990, 425] on button "Submit" at bounding box center [985, 438] width 99 height 43
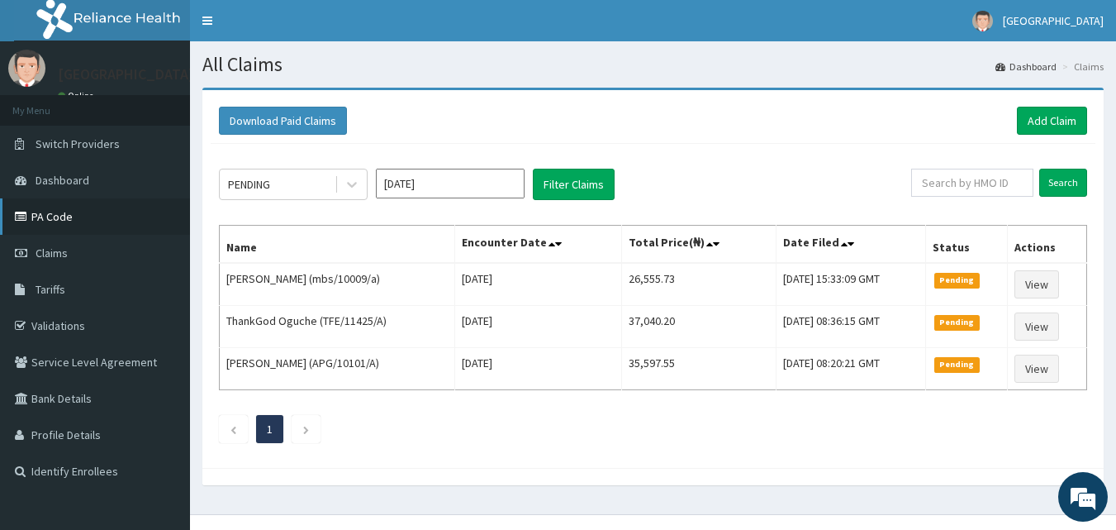
click at [36, 215] on link "PA Code" at bounding box center [95, 216] width 190 height 36
click at [1035, 119] on link "Add Claim" at bounding box center [1052, 121] width 70 height 28
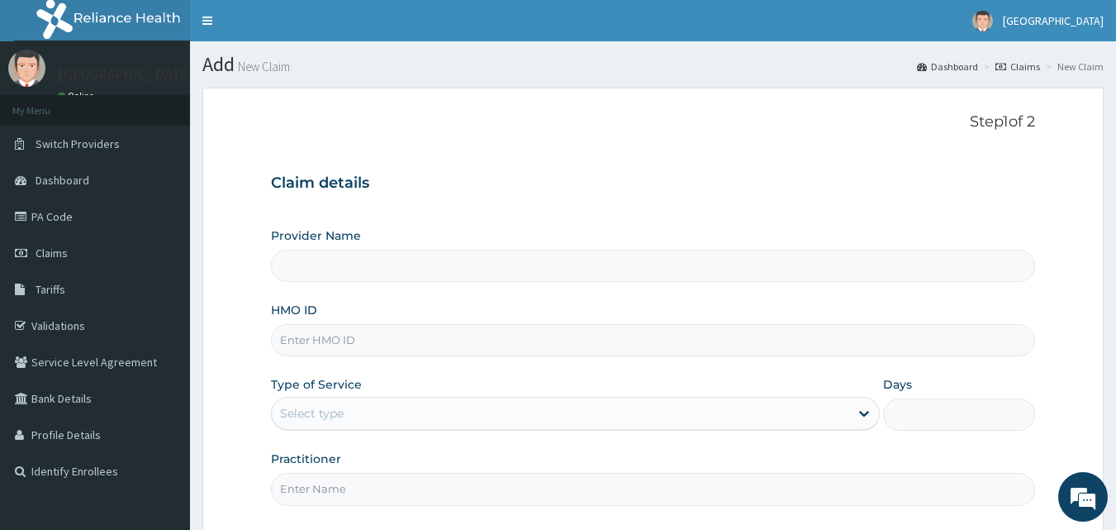
type input "[GEOGRAPHIC_DATA] ([GEOGRAPHIC_DATA])"
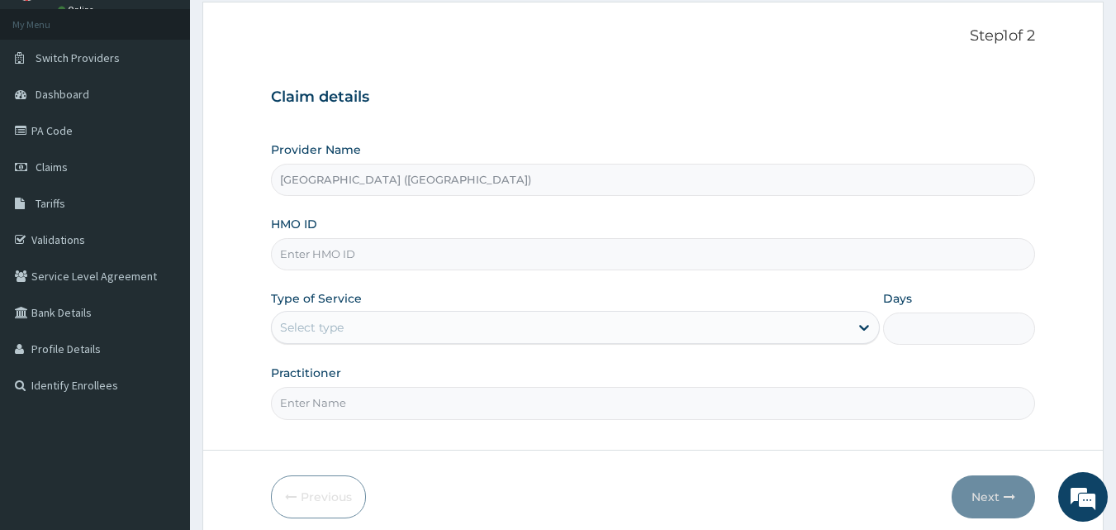
scroll to position [155, 0]
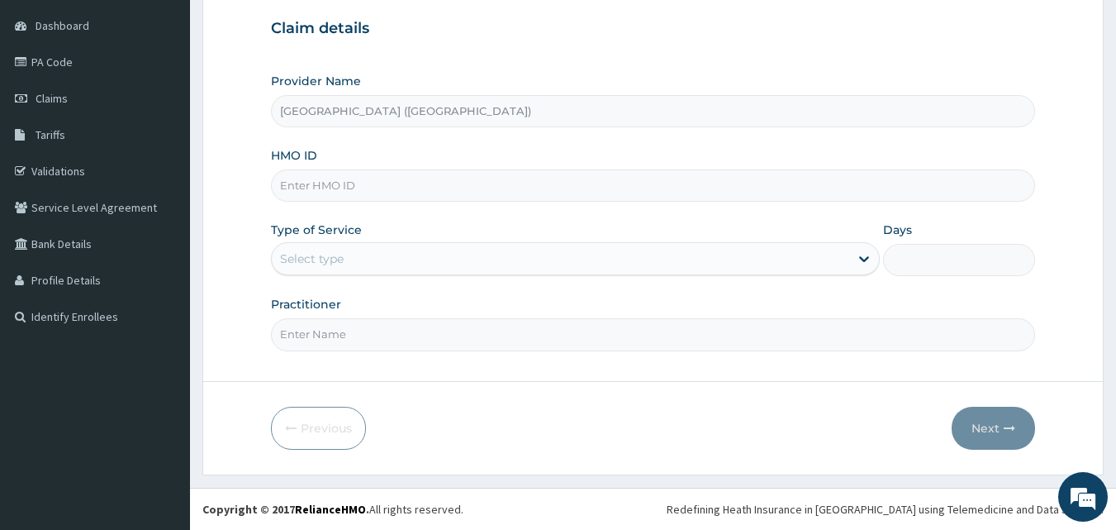
click at [748, 196] on input "HMO ID" at bounding box center [653, 185] width 765 height 32
type input "RUY/10006/A"
click at [863, 262] on icon at bounding box center [864, 258] width 17 height 17
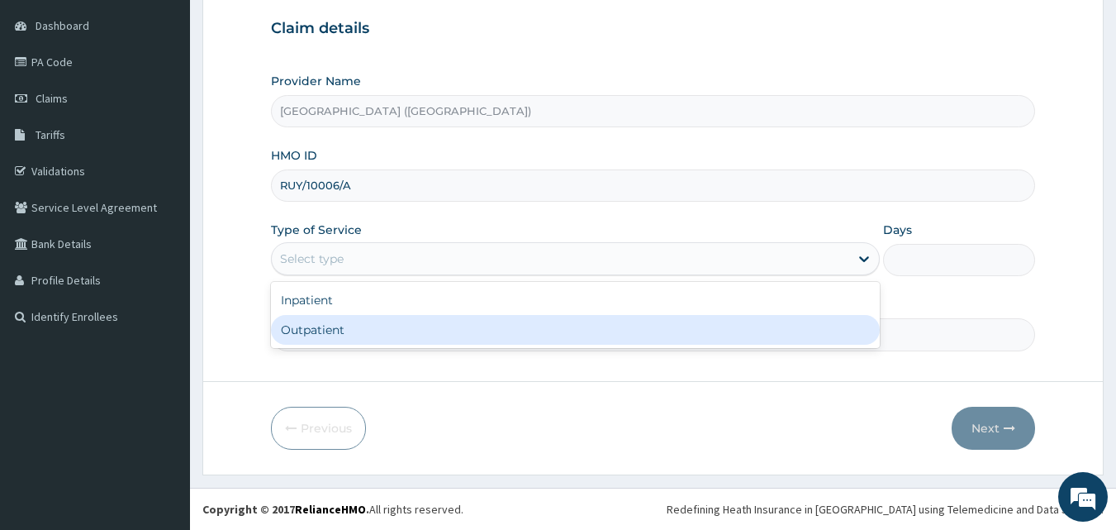
click at [647, 340] on div "Outpatient" at bounding box center [575, 330] width 609 height 30
type input "1"
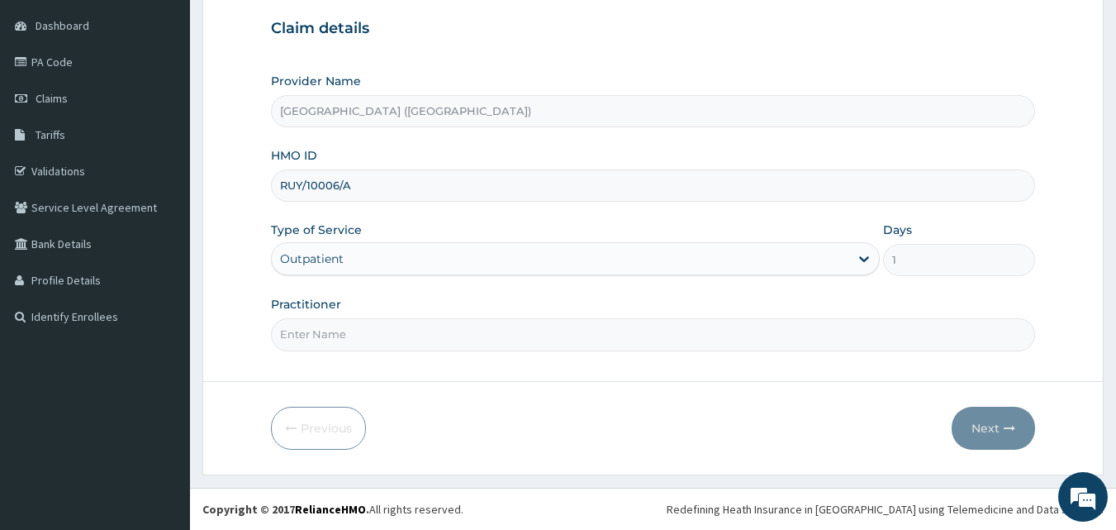
click at [835, 335] on input "Practitioner" at bounding box center [653, 334] width 765 height 32
type input "Dr Kalu"
click at [989, 432] on button "Next" at bounding box center [993, 428] width 83 height 43
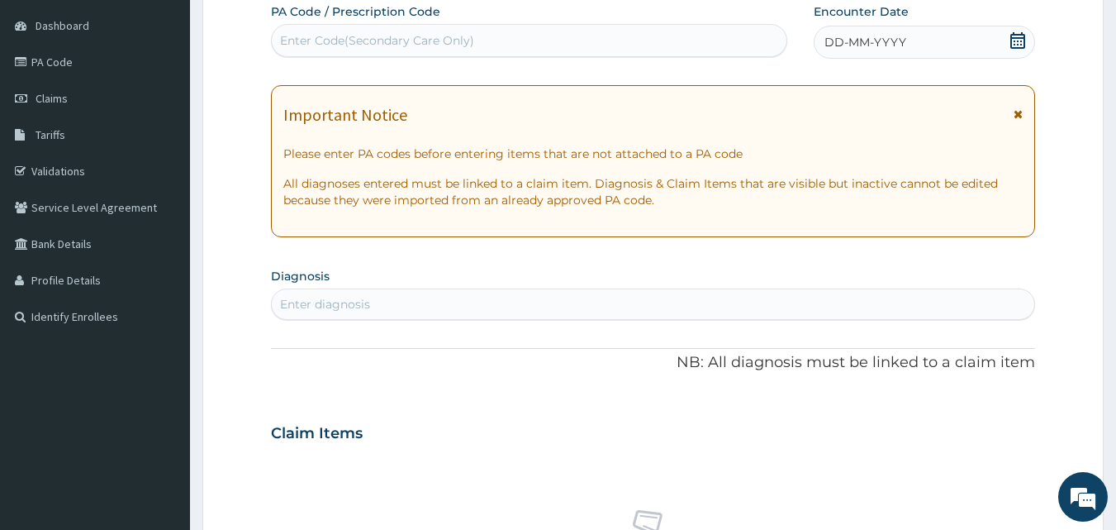
click at [691, 41] on div "Enter Code(Secondary Care Only)" at bounding box center [530, 40] width 516 height 26
type input "PA/E324AO"
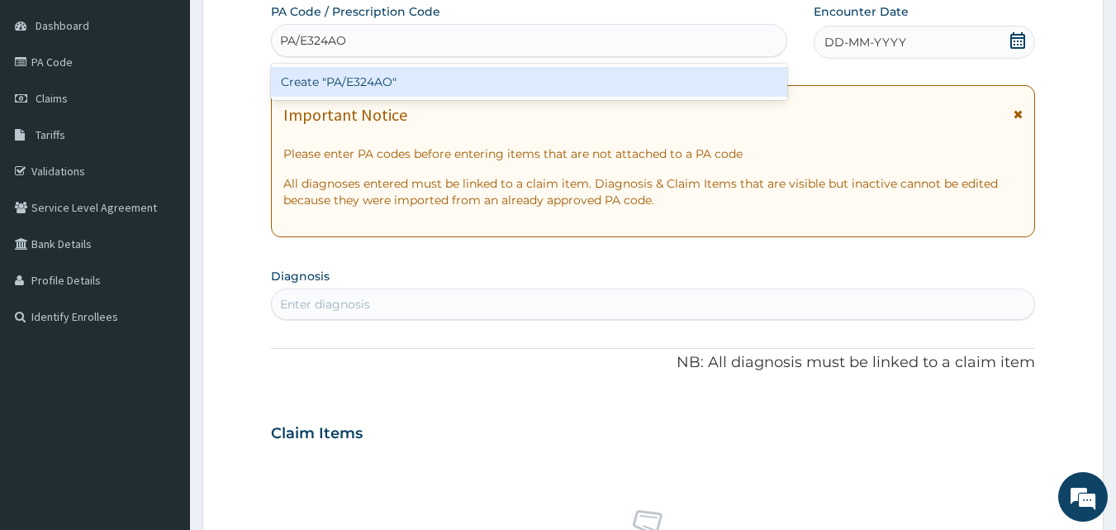
click at [634, 79] on div "Create "PA/E324AO"" at bounding box center [529, 82] width 517 height 30
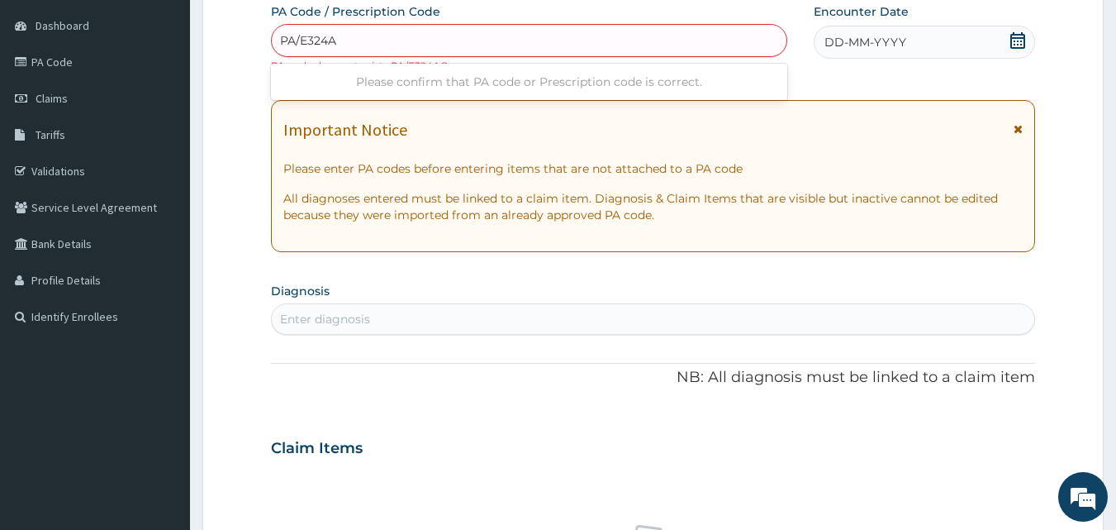
type input "PA/E324A0"
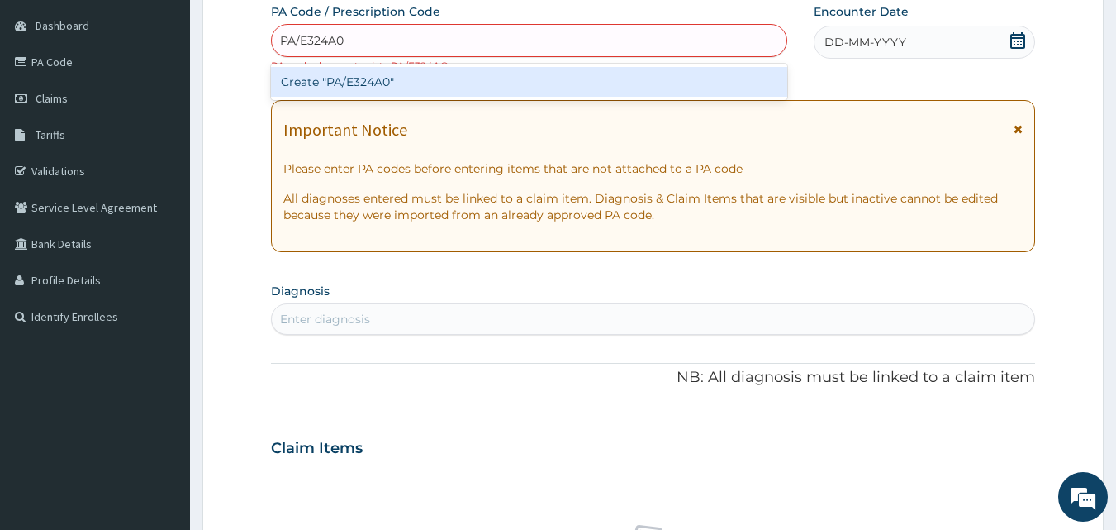
click at [395, 78] on div "Create "PA/E324A0"" at bounding box center [529, 82] width 517 height 30
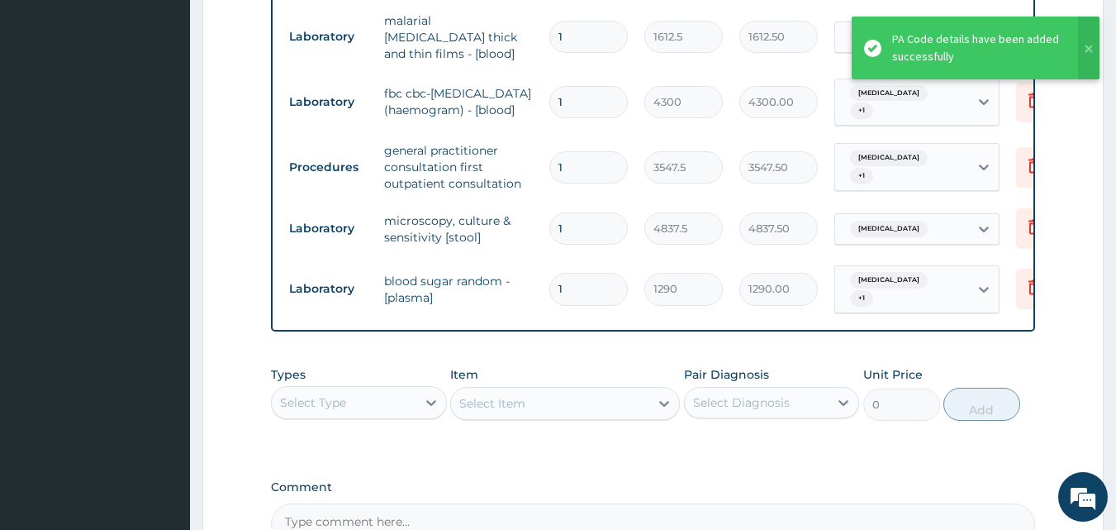
scroll to position [1127, 0]
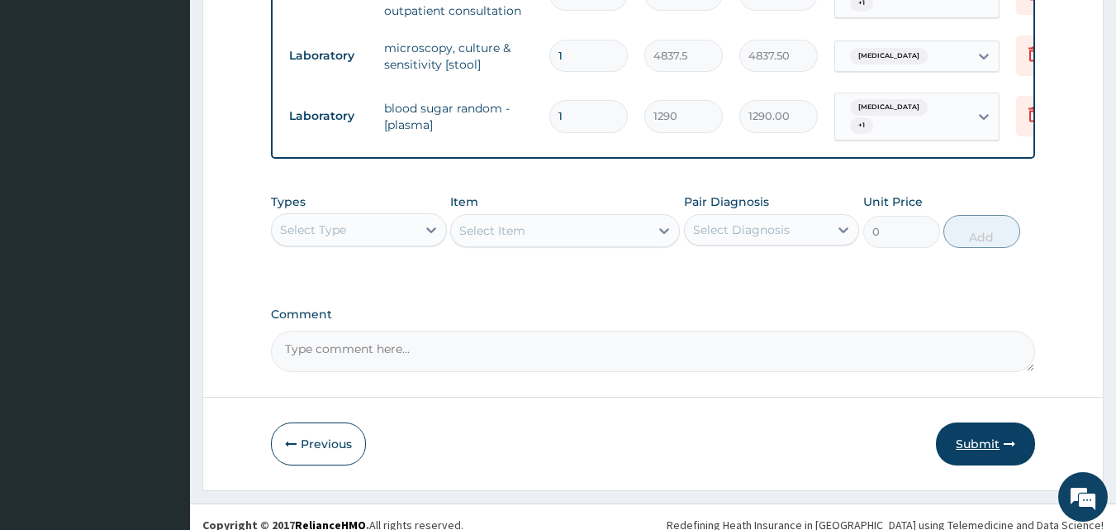
click at [979, 422] on button "Submit" at bounding box center [985, 443] width 99 height 43
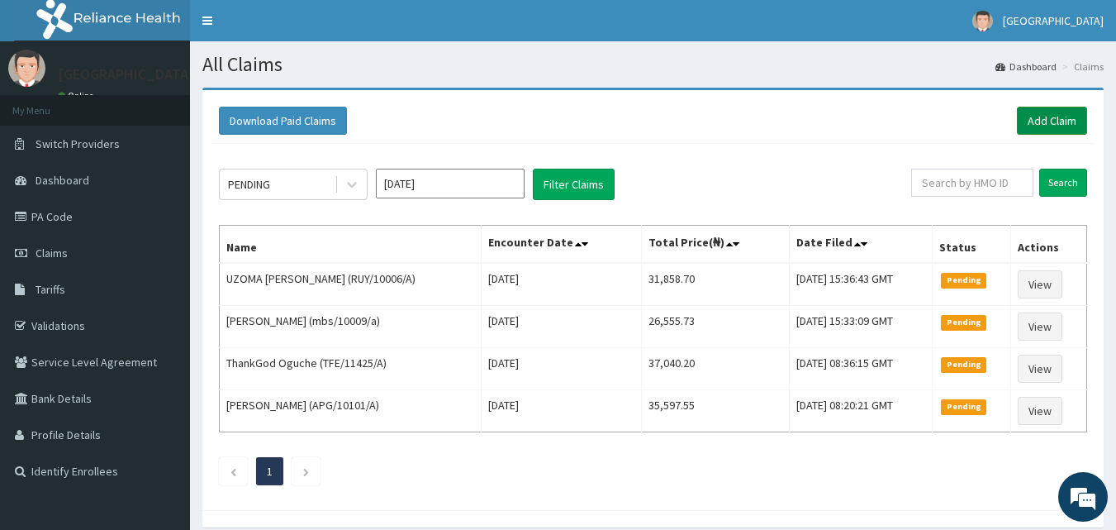
click at [1039, 119] on link "Add Claim" at bounding box center [1052, 121] width 70 height 28
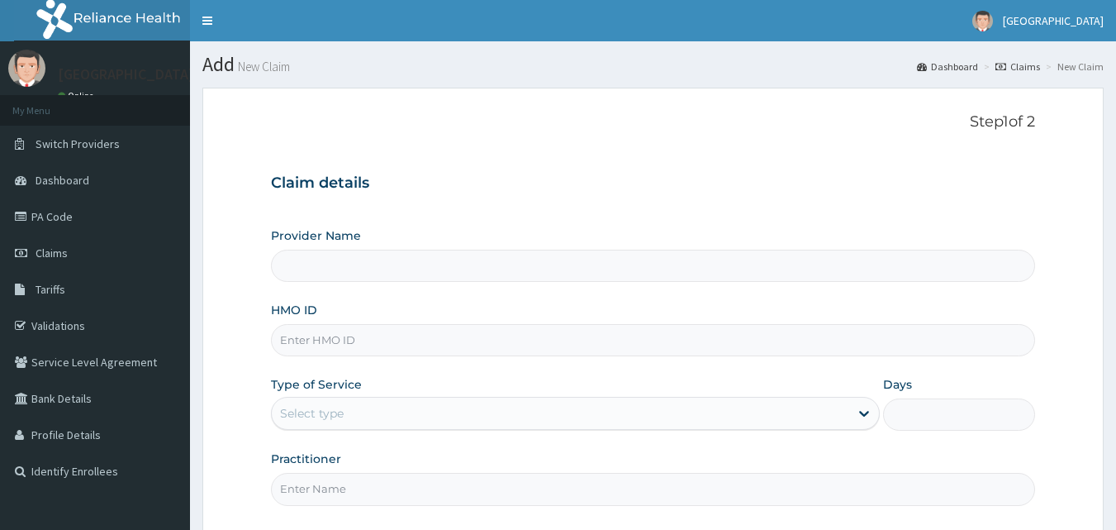
type input "Amuwo Medical Centre (AMC Hospital)"
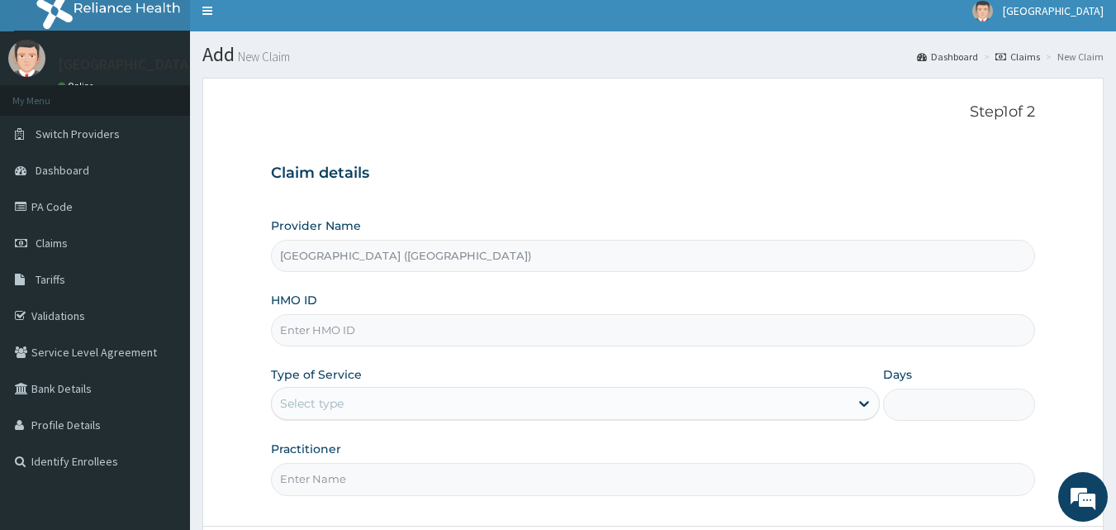
scroll to position [64, 0]
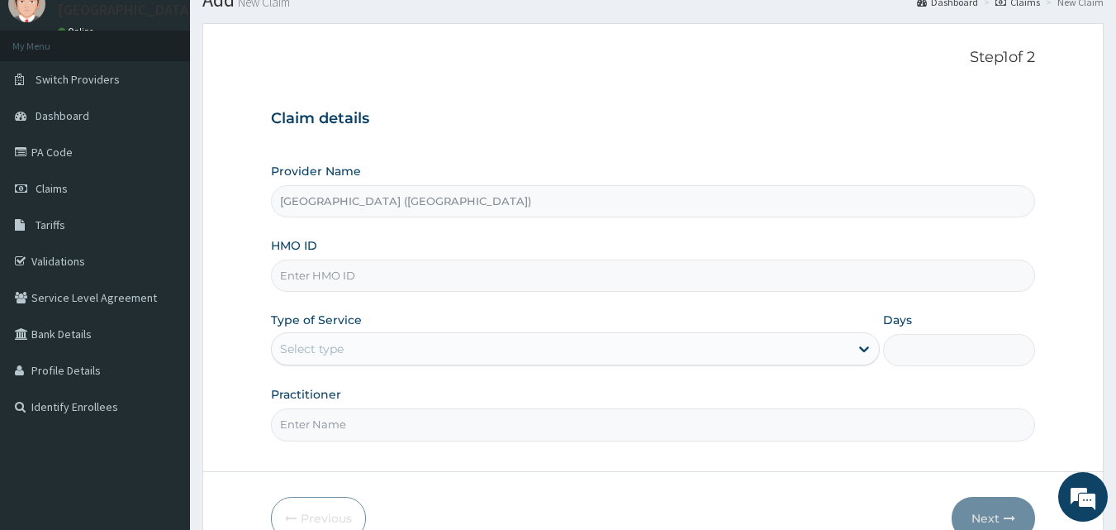
click at [1116, 288] on html "R EL Toggle navigation AMC Hospital AMC Hospital - amcmedical@yahoo.com Member …" at bounding box center [558, 278] width 1116 height 684
click at [52, 293] on link "Service Level Agreement" at bounding box center [95, 297] width 190 height 36
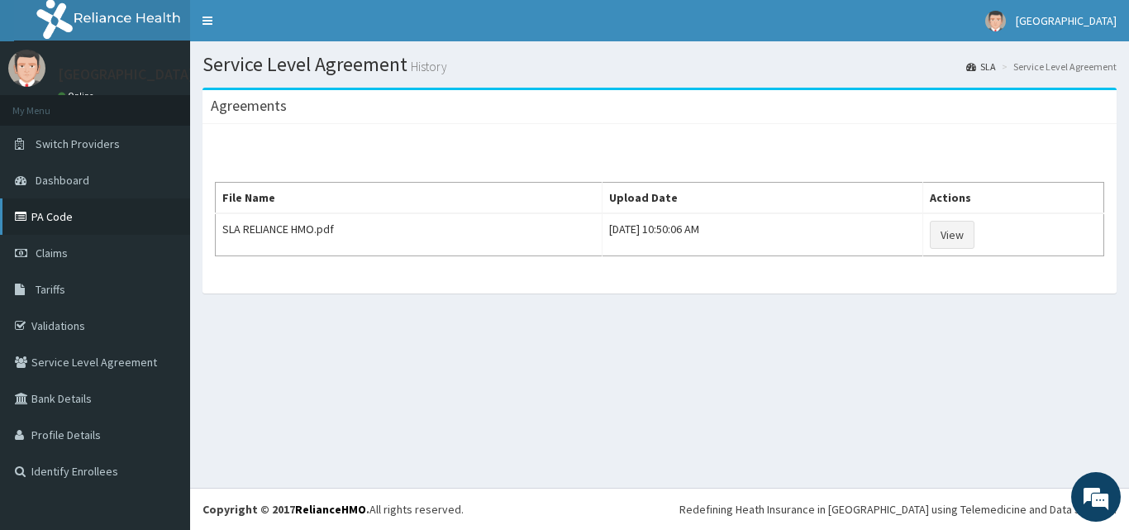
click at [65, 225] on link "PA Code" at bounding box center [95, 216] width 190 height 36
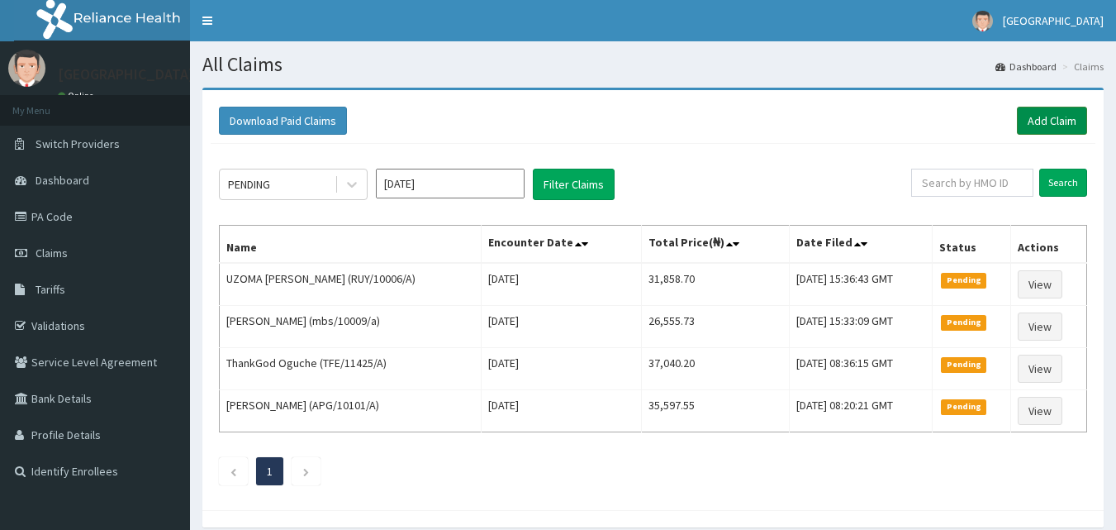
click at [1059, 111] on link "Add Claim" at bounding box center [1052, 121] width 70 height 28
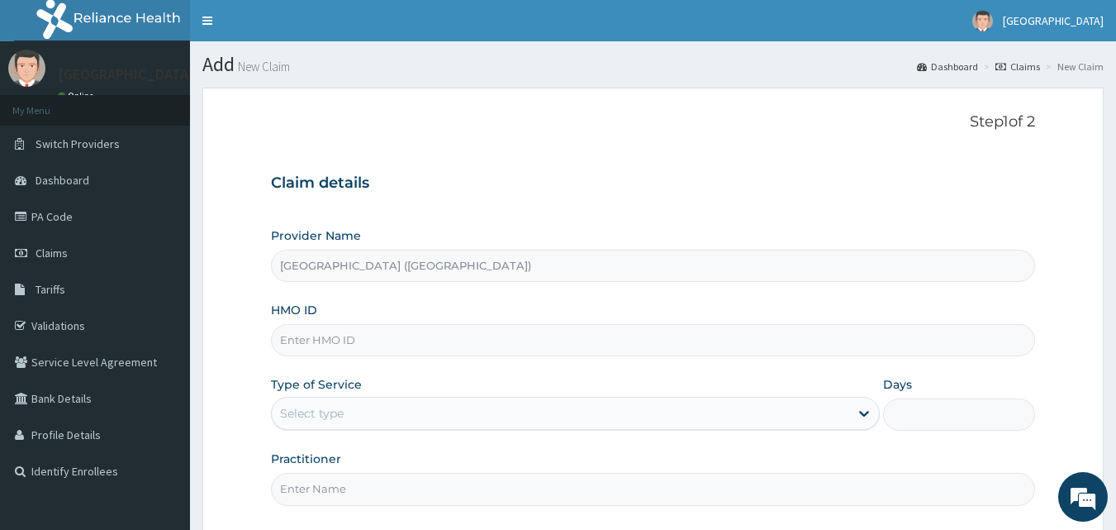
type input "[GEOGRAPHIC_DATA] ([GEOGRAPHIC_DATA])"
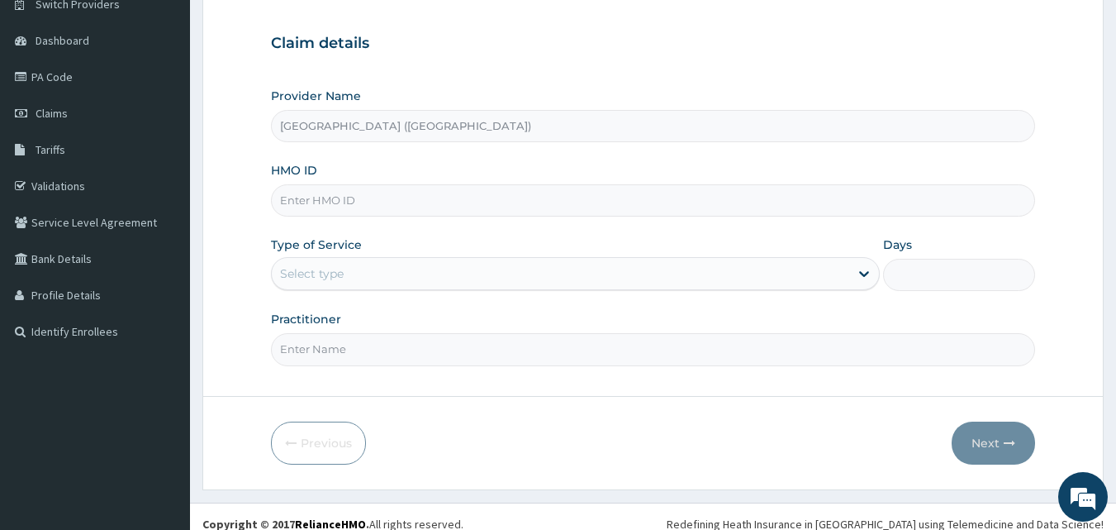
scroll to position [155, 0]
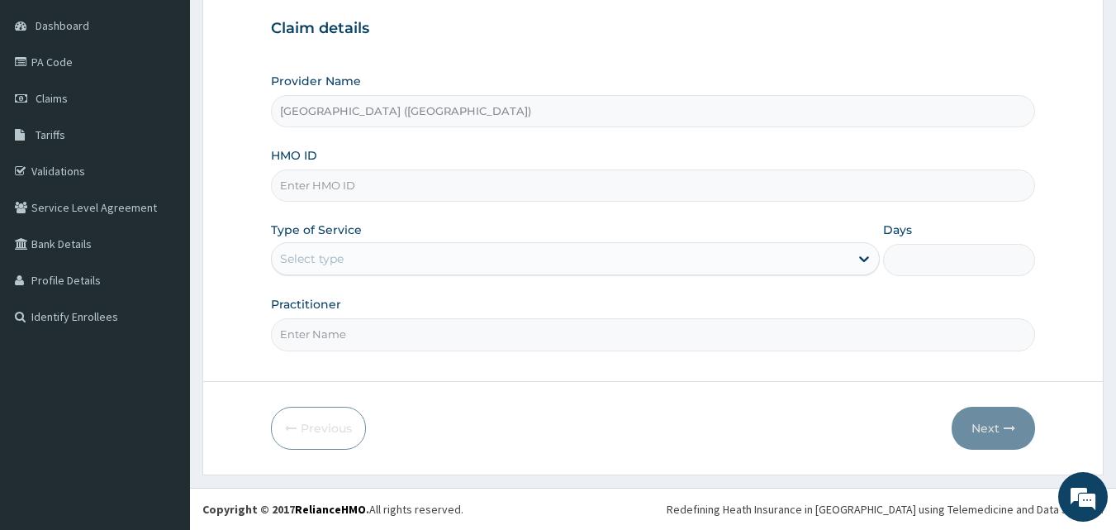
click at [511, 185] on input "HMO ID" at bounding box center [653, 185] width 765 height 32
type input "RUY/10018/C"
click at [856, 264] on icon at bounding box center [864, 258] width 17 height 17
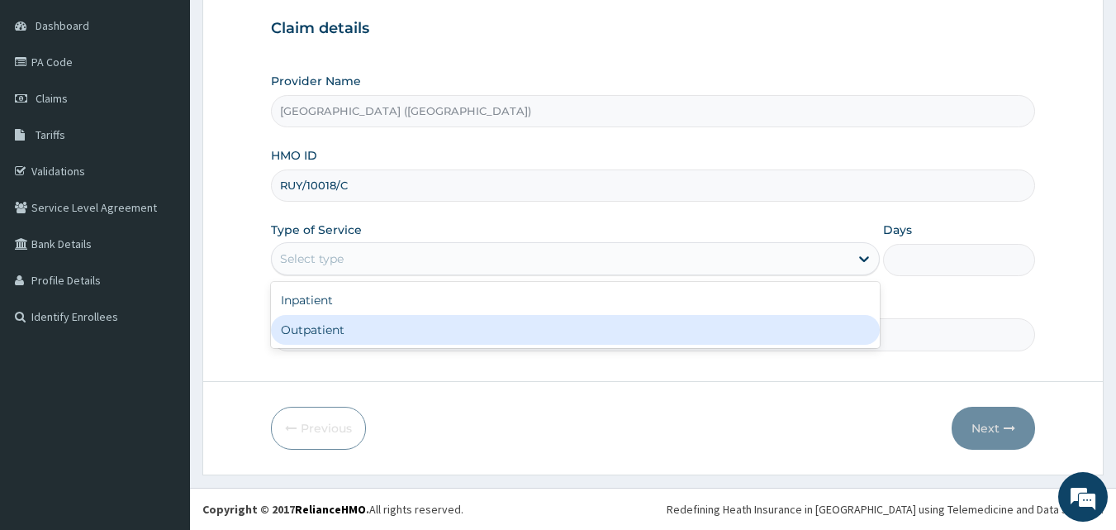
click at [621, 327] on div "Outpatient" at bounding box center [575, 330] width 609 height 30
type input "1"
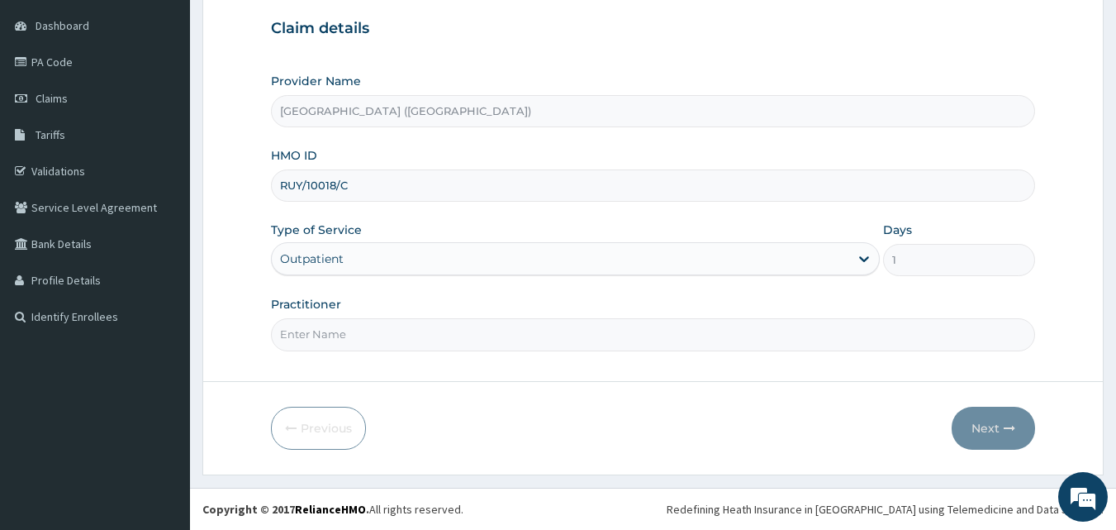
click at [810, 335] on input "Practitioner" at bounding box center [653, 334] width 765 height 32
type input "[PERSON_NAME]"
click at [985, 424] on button "Next" at bounding box center [993, 428] width 83 height 43
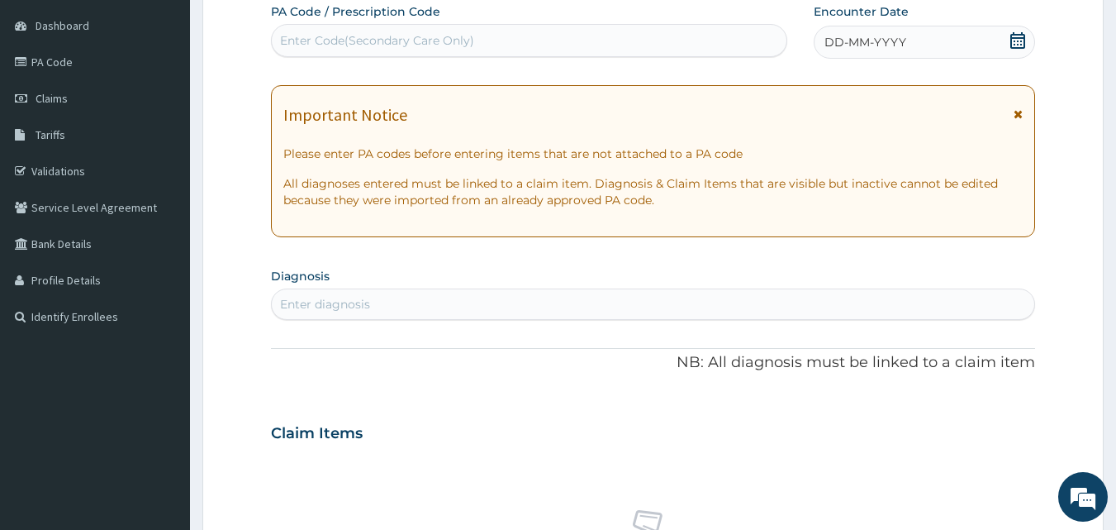
click at [671, 303] on div "Enter diagnosis" at bounding box center [654, 304] width 764 height 26
type input "[MEDICAL_DATA]"
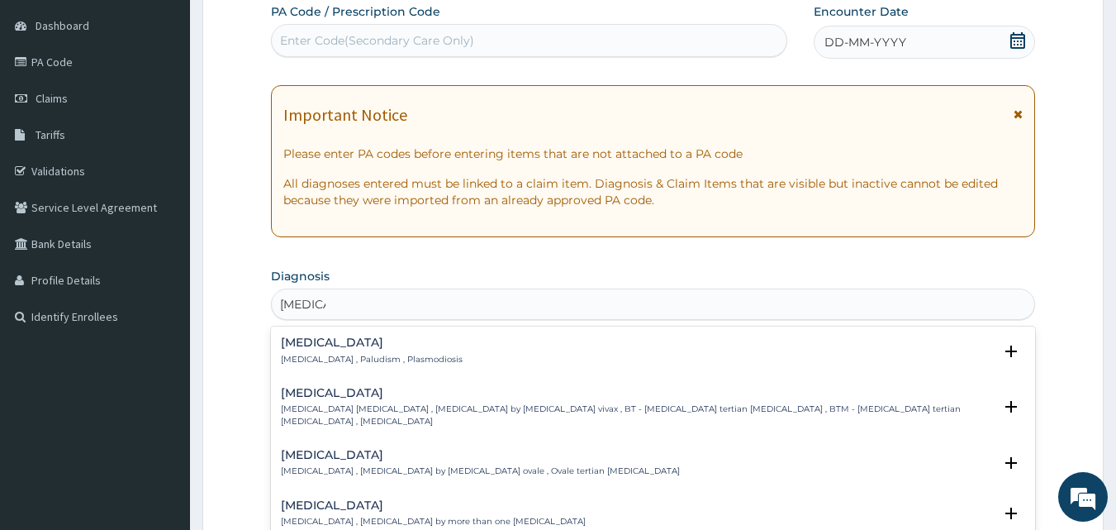
click at [388, 350] on div "Malaria Malaria , Paludism , Plasmodiosis" at bounding box center [372, 350] width 182 height 29
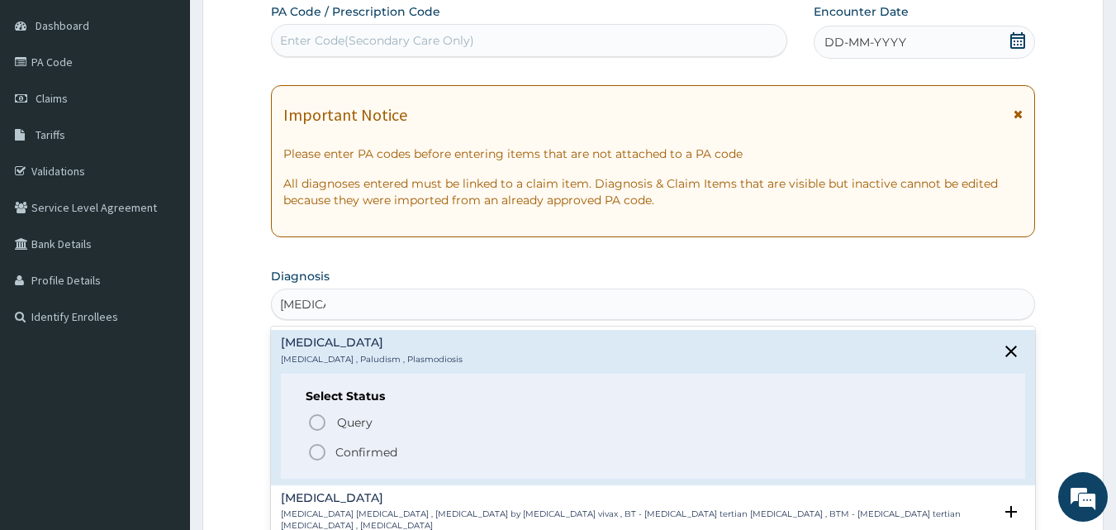
click at [316, 446] on icon "status option filled" at bounding box center [317, 452] width 20 height 20
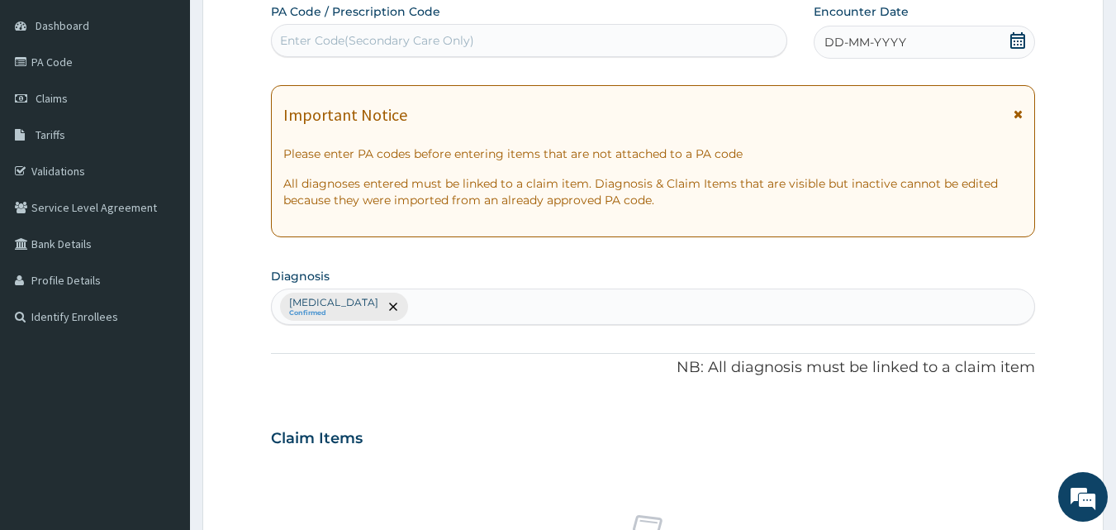
click at [368, 302] on div "Malaria Confirmed" at bounding box center [654, 306] width 764 height 35
type input "gastroenteri"
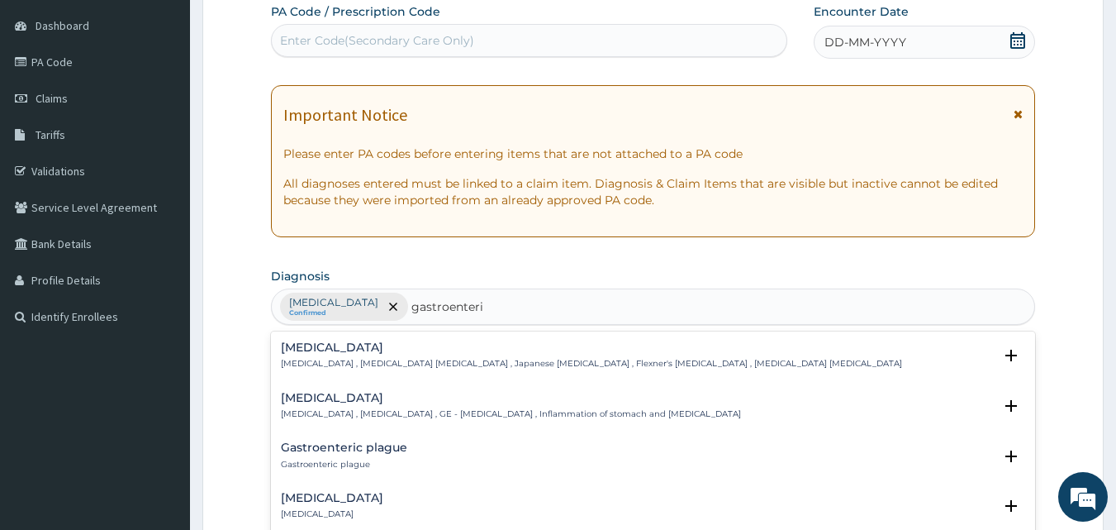
click at [303, 406] on div "Gastroenteritis Gastroenteritis , Gastroenteropathy , GE - Gastroenteritis , In…" at bounding box center [511, 406] width 460 height 29
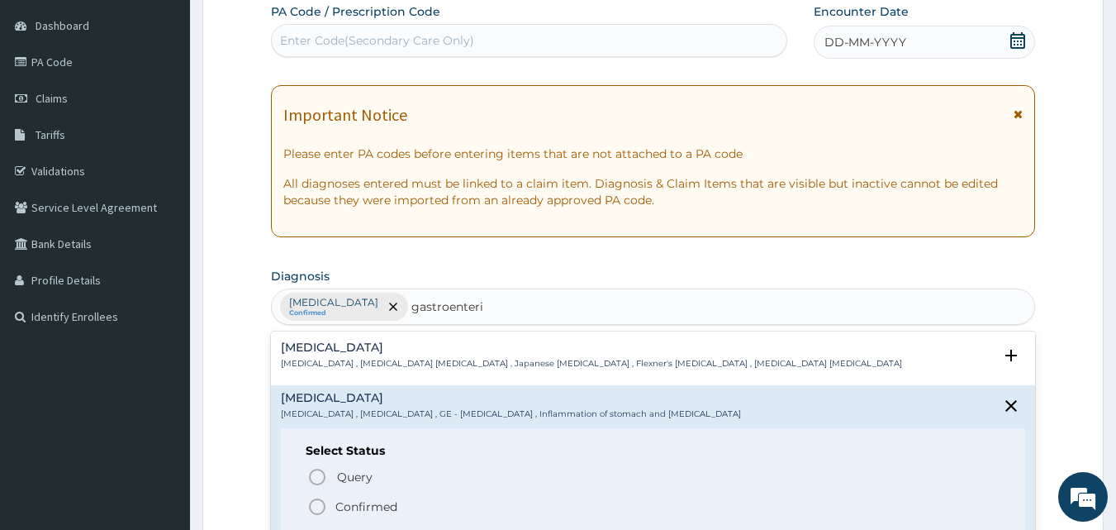
click at [318, 507] on icon "status option filled" at bounding box center [317, 507] width 20 height 20
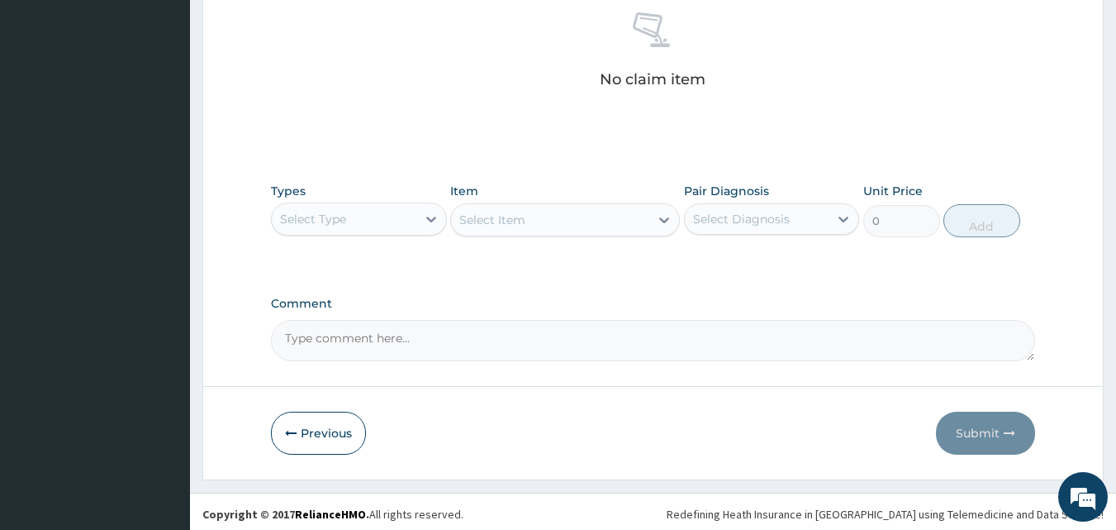
scroll to position [662, 0]
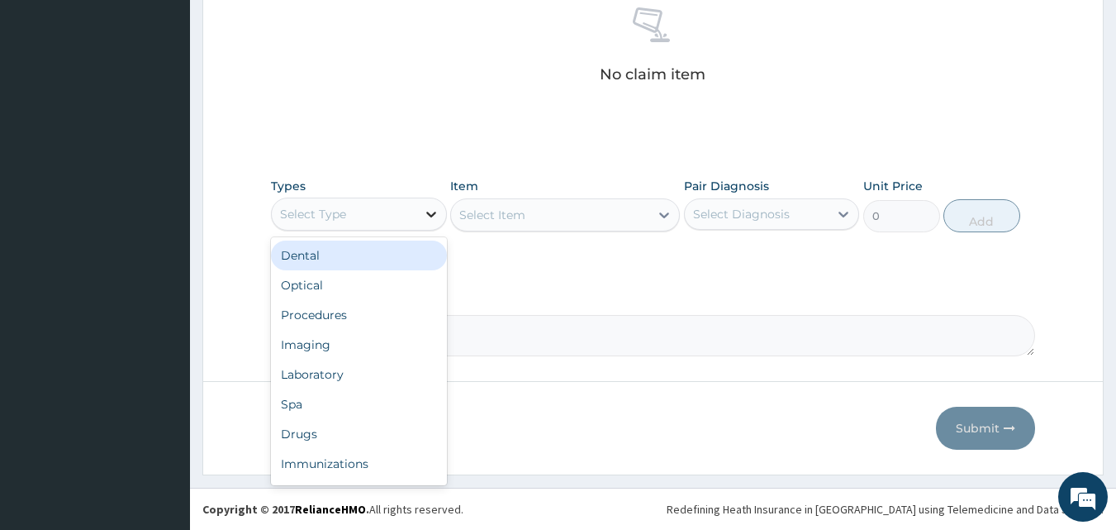
click at [423, 220] on icon at bounding box center [431, 214] width 17 height 17
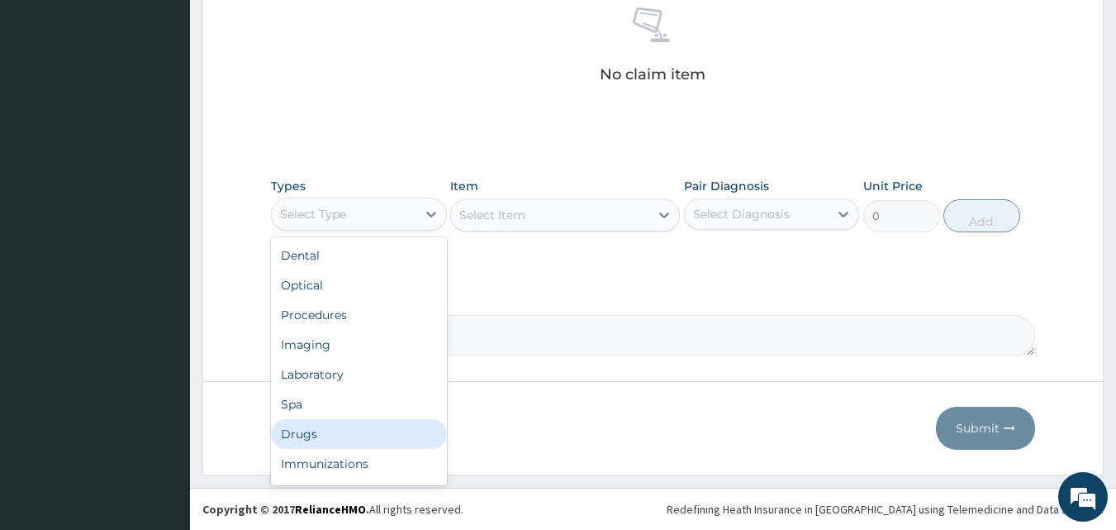
click at [331, 428] on div "Drugs" at bounding box center [359, 434] width 176 height 30
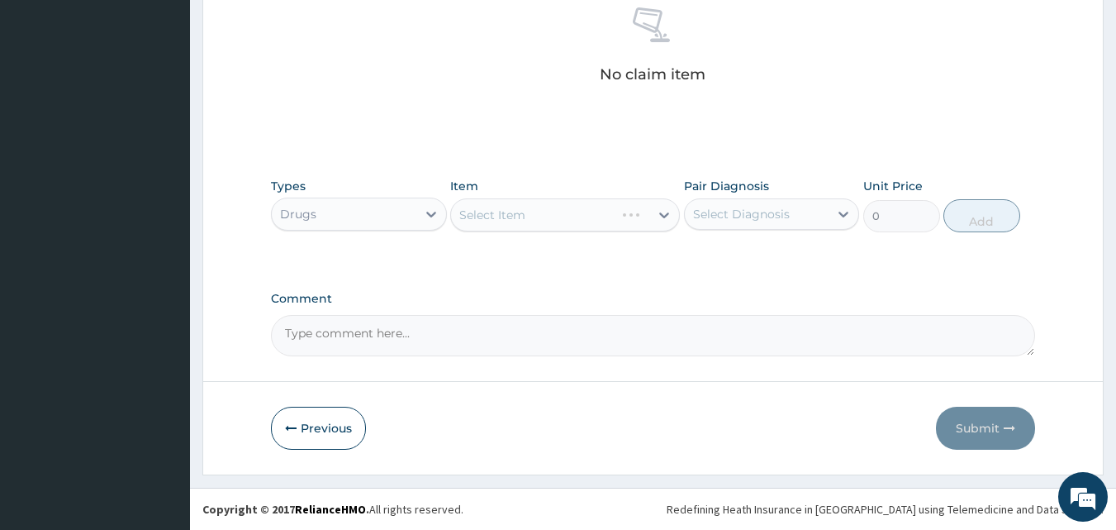
click at [659, 214] on div "Select Item" at bounding box center [565, 214] width 230 height 33
click at [662, 214] on icon at bounding box center [664, 215] width 10 height 6
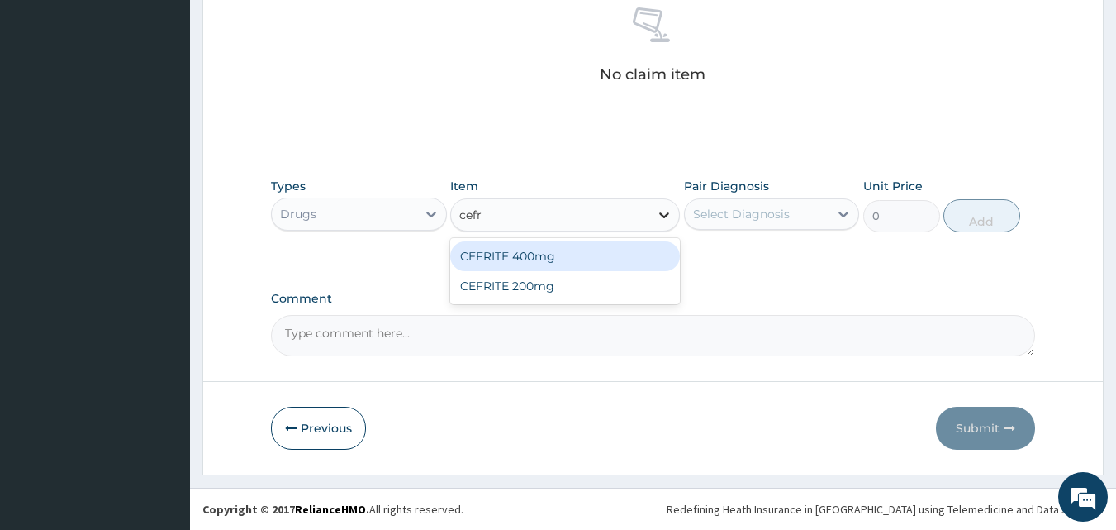
type input "cef"
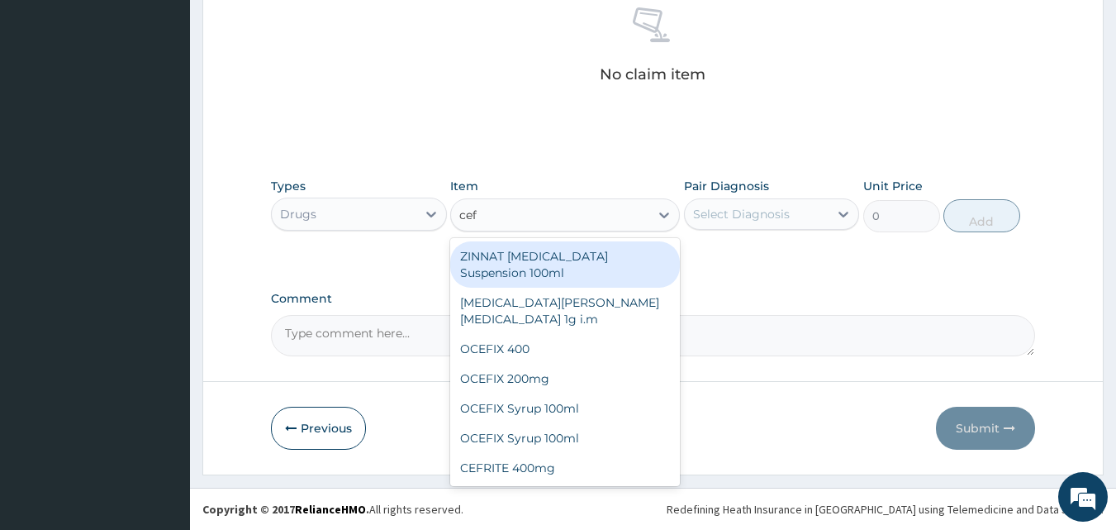
click at [529, 255] on div "ZINNAT CEFUROXIME Suspension 100ml" at bounding box center [565, 264] width 230 height 46
type input "8868.75"
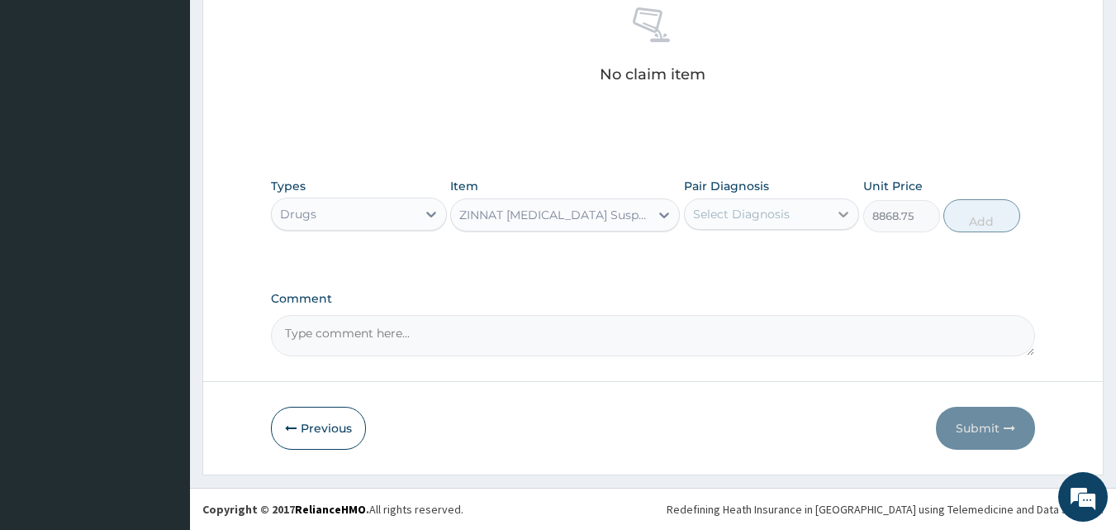
click at [834, 210] on div at bounding box center [844, 214] width 30 height 30
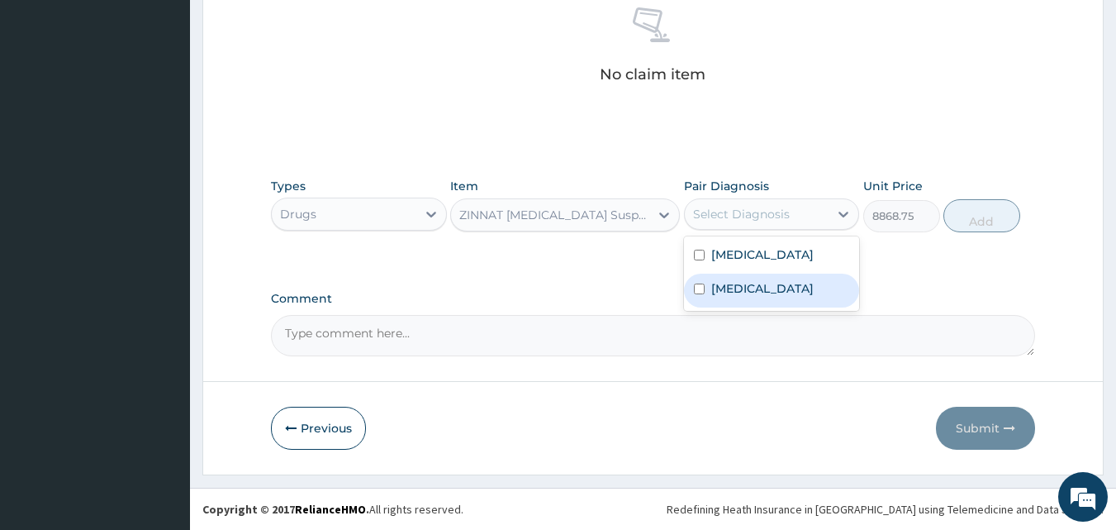
click at [701, 288] on input "checkbox" at bounding box center [699, 288] width 11 height 11
checkbox input "true"
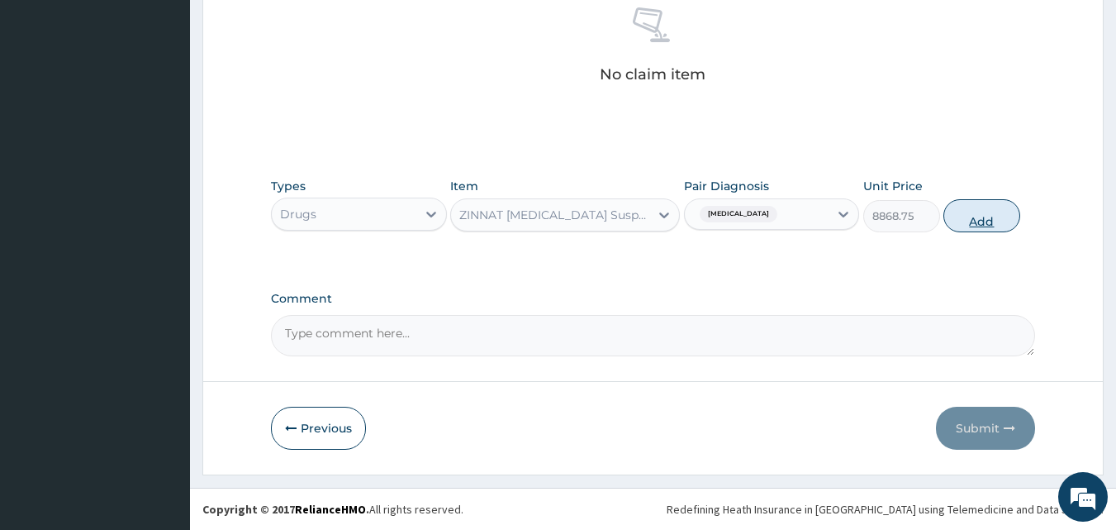
click at [975, 217] on button "Add" at bounding box center [982, 215] width 77 height 33
type input "0"
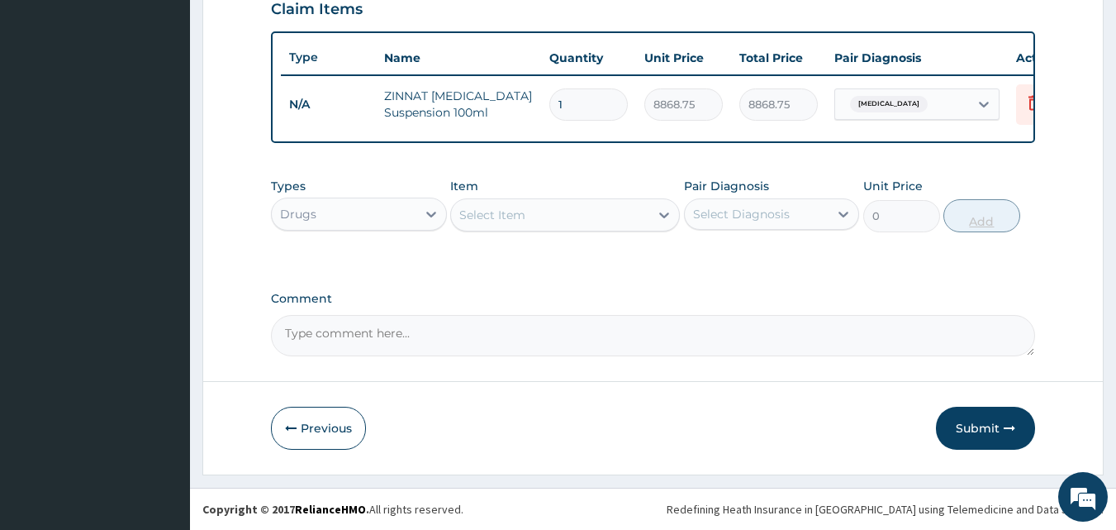
scroll to position [596, 0]
click at [663, 214] on icon at bounding box center [664, 215] width 17 height 17
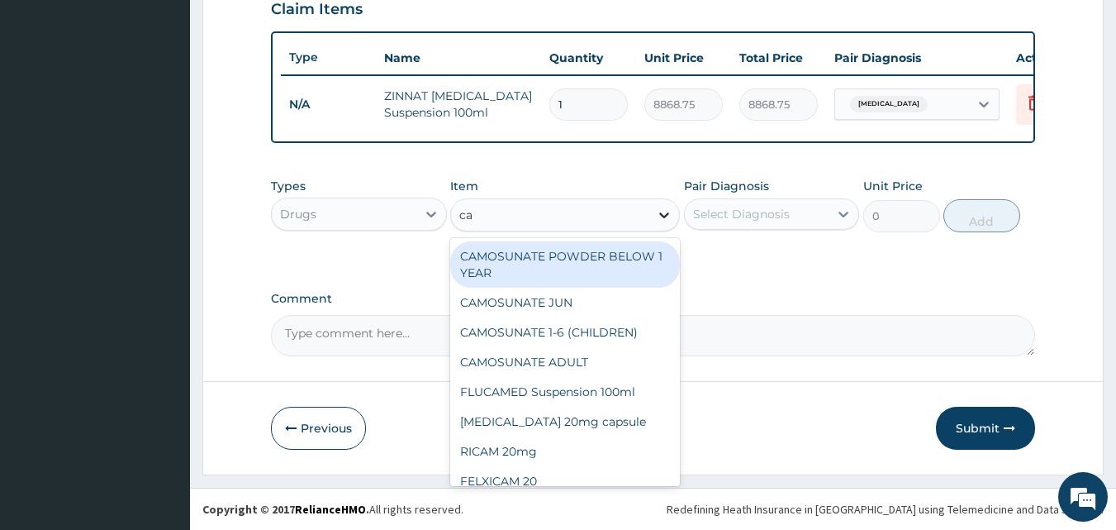
type input "cam"
click at [562, 248] on div "CAMOSUNATE POWDER BELOW 1 YEAR" at bounding box center [565, 264] width 230 height 46
type input "147.8125"
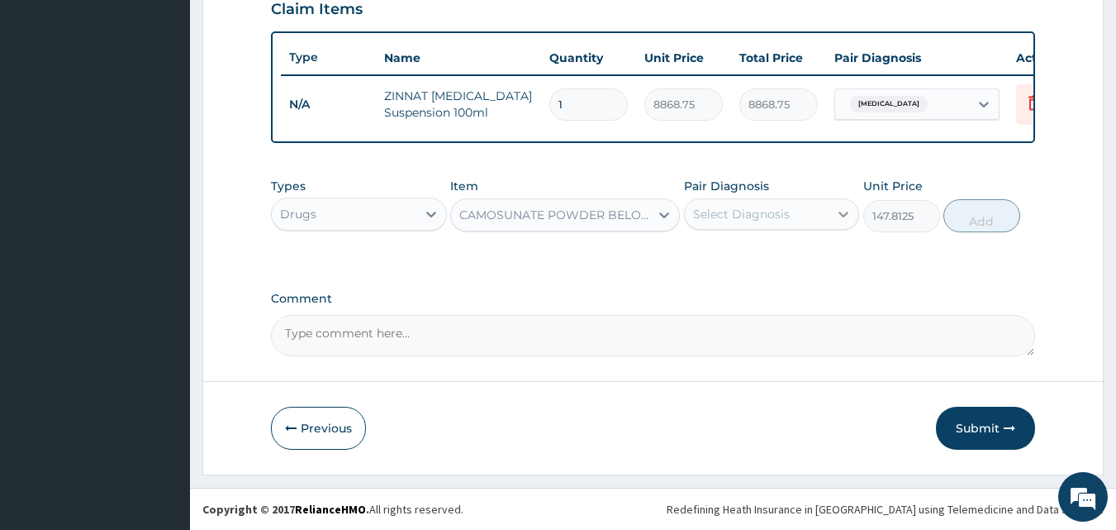
click at [839, 212] on icon at bounding box center [843, 214] width 17 height 17
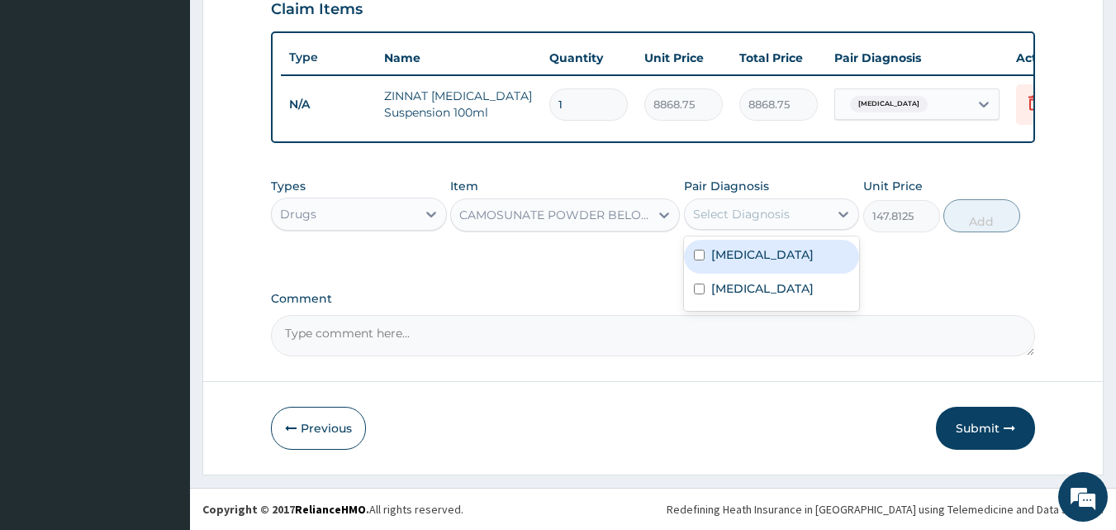
click at [694, 250] on input "checkbox" at bounding box center [699, 255] width 11 height 11
checkbox input "true"
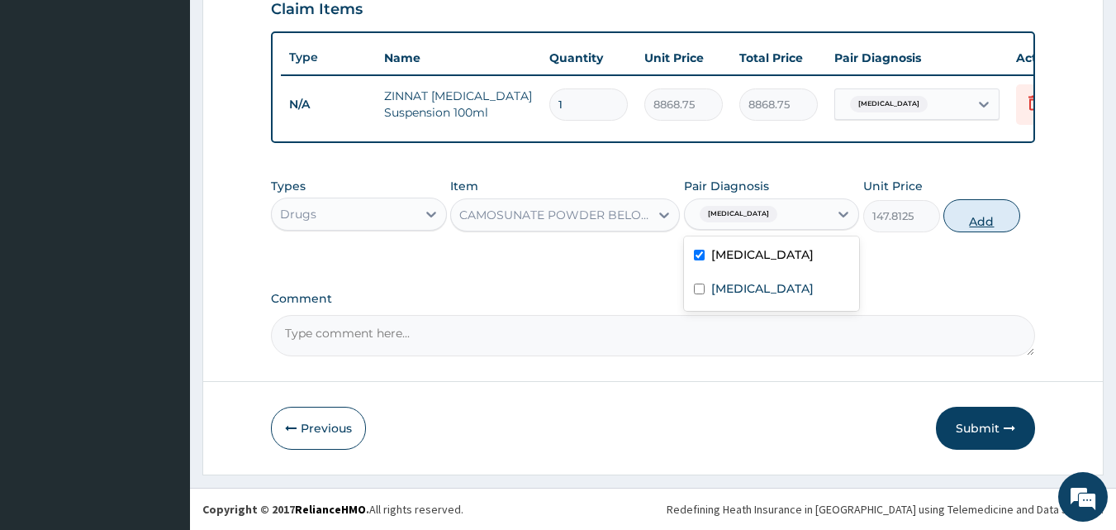
click at [985, 217] on button "Add" at bounding box center [982, 215] width 77 height 33
type input "0"
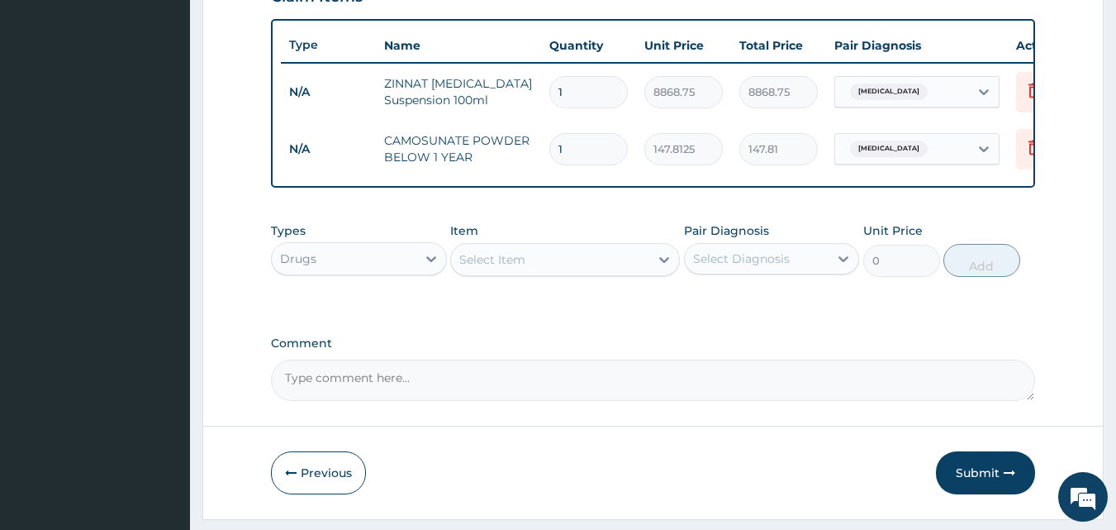
click at [528, 273] on div "Select Item" at bounding box center [550, 259] width 198 height 26
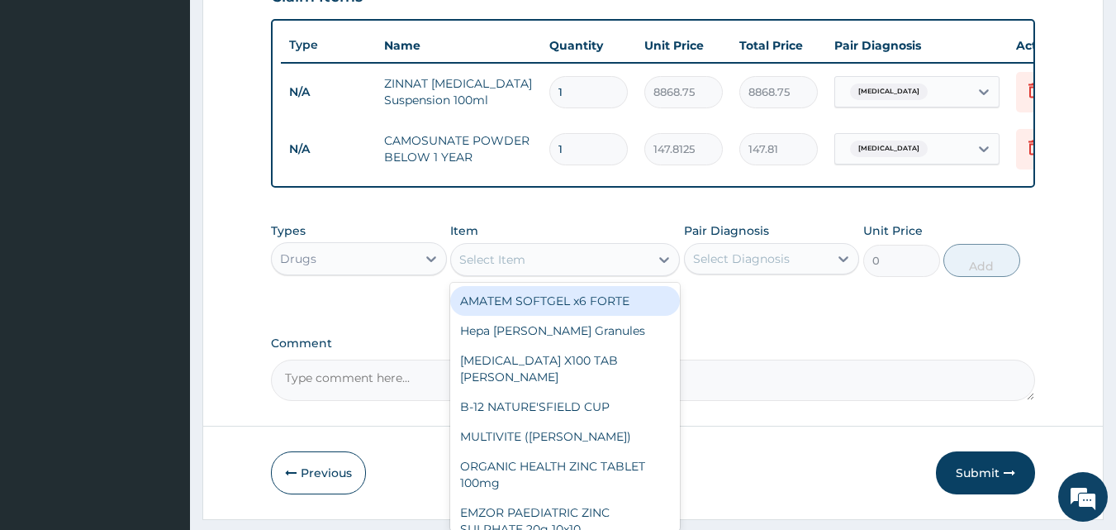
type input "v"
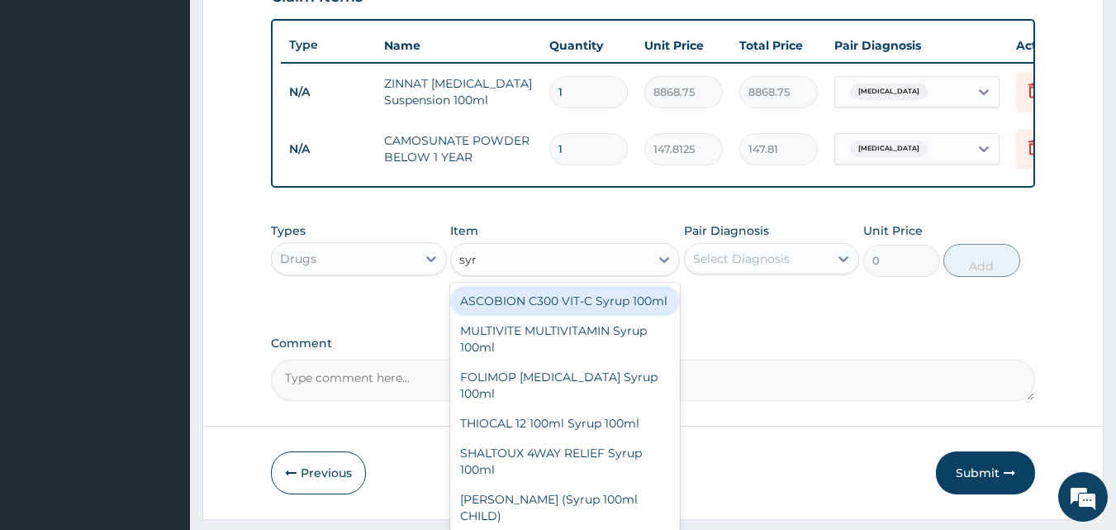
type input "syru"
click at [535, 316] on div "ASCOBION C300 VIT-C Syrup 100ml" at bounding box center [565, 301] width 230 height 30
type input "946"
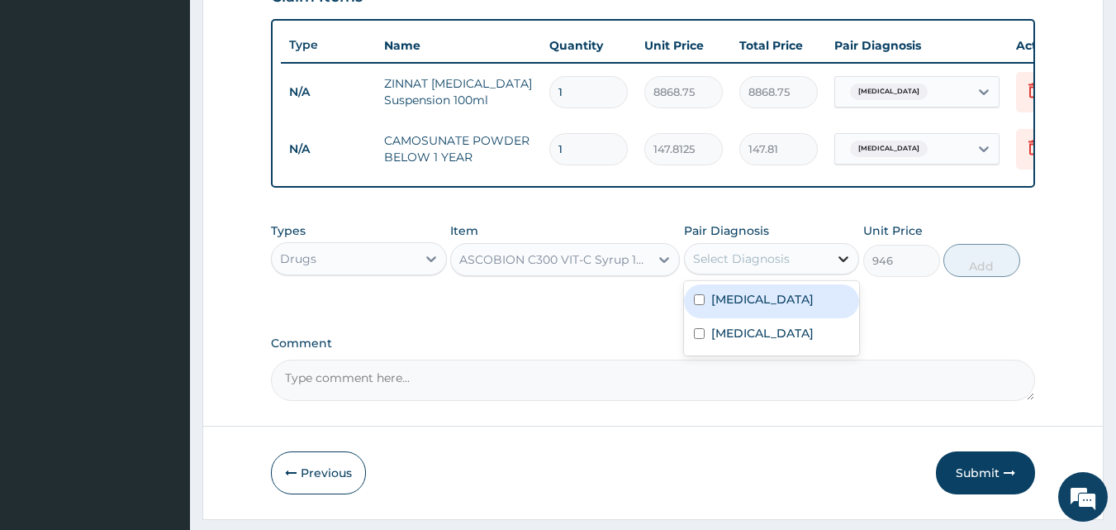
click at [845, 267] on icon at bounding box center [843, 258] width 17 height 17
click at [697, 305] on input "checkbox" at bounding box center [699, 299] width 11 height 11
checkbox input "true"
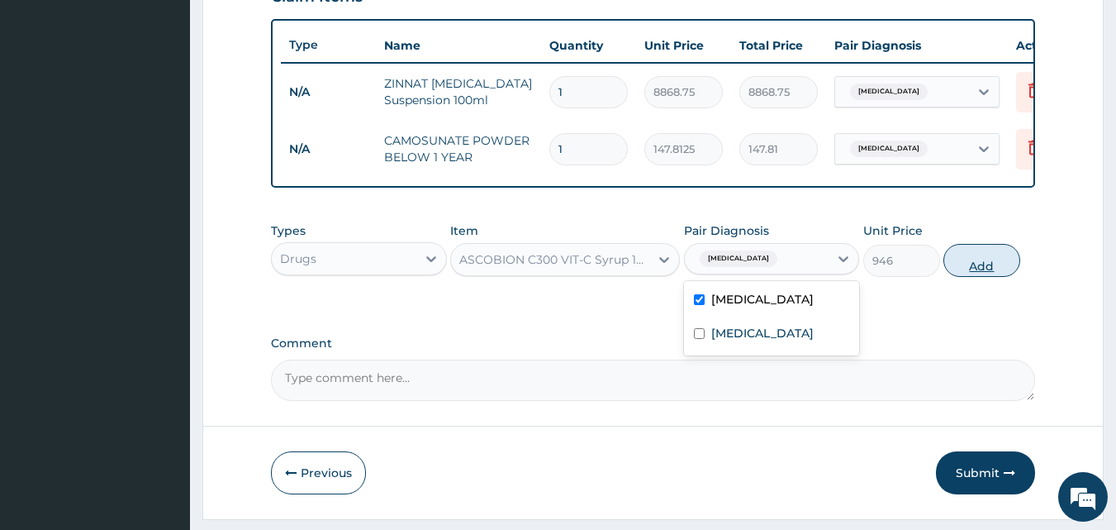
click at [988, 277] on button "Add" at bounding box center [982, 260] width 77 height 33
type input "0"
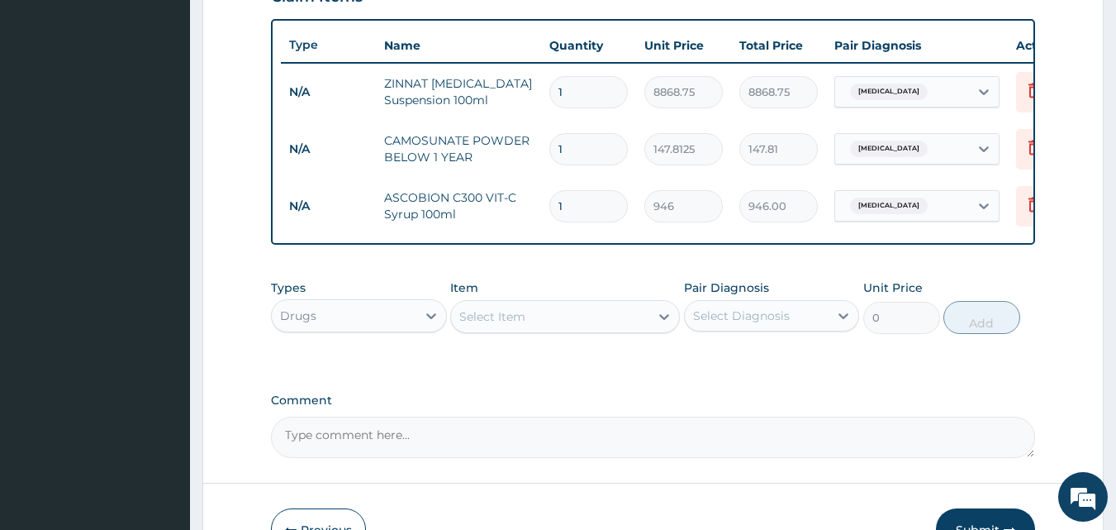
click at [645, 330] on div "Select Item" at bounding box center [550, 316] width 198 height 26
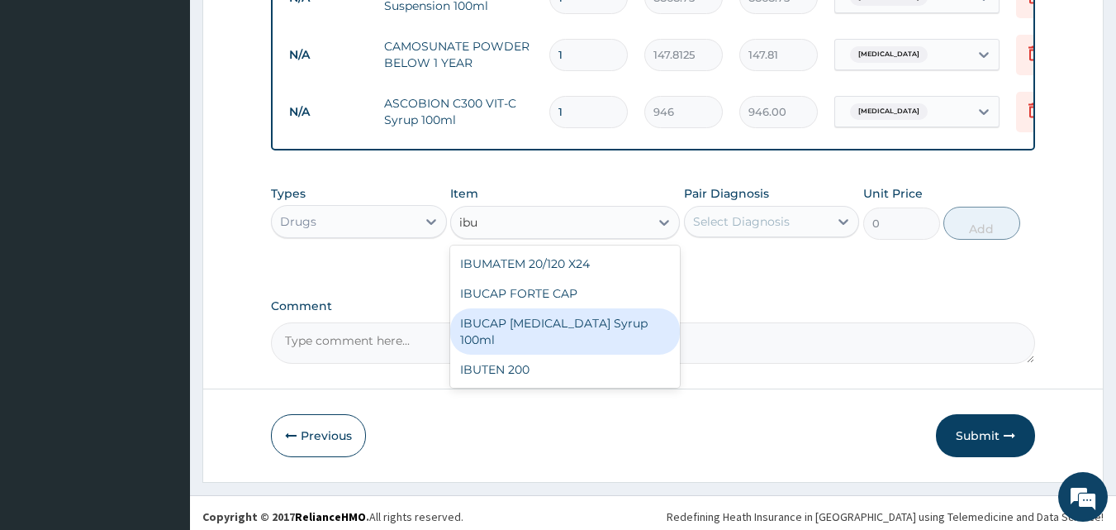
scroll to position [710, 0]
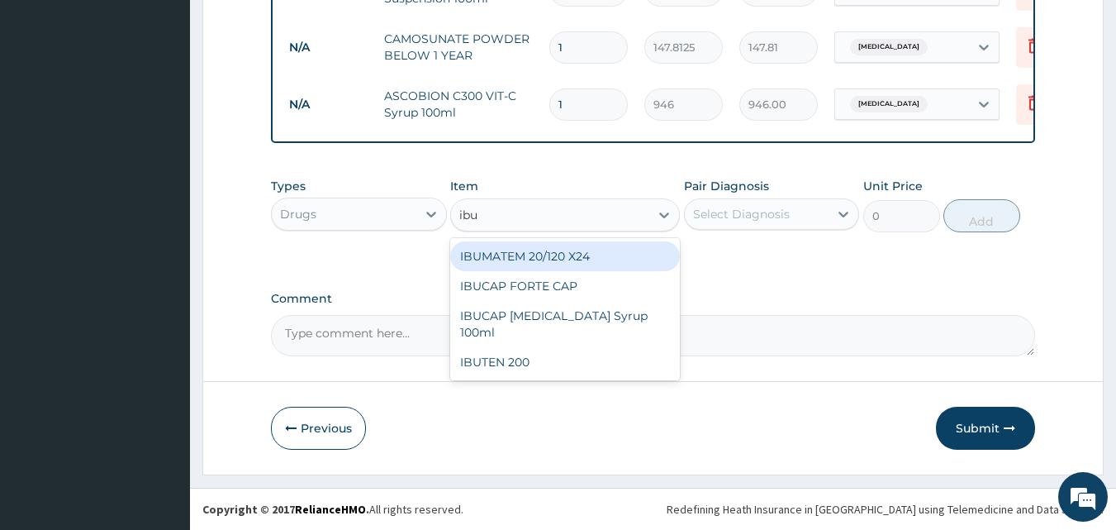
click at [479, 213] on input "ibu" at bounding box center [469, 215] width 21 height 17
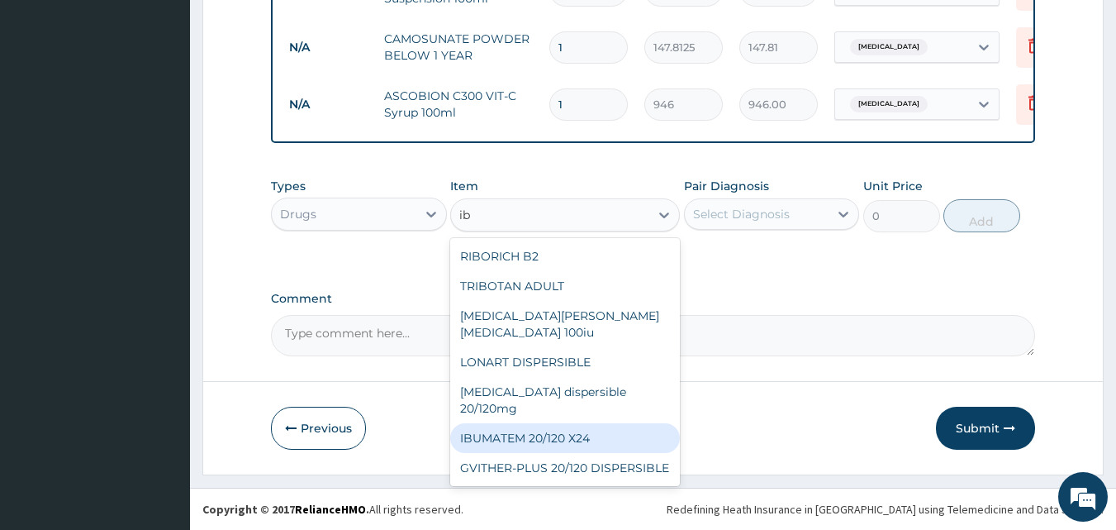
type input "i"
type input "ibu"
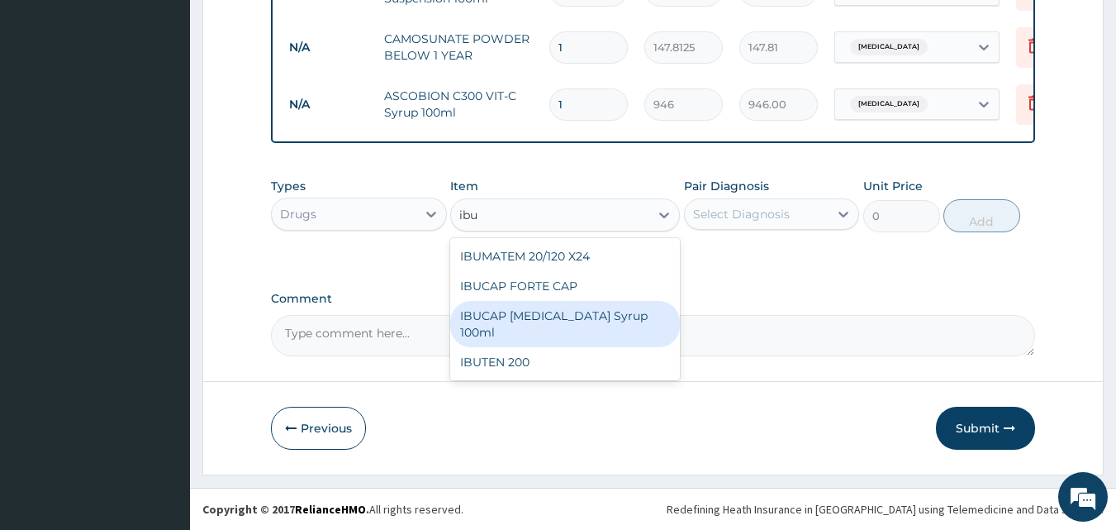
click at [510, 332] on div "IBUCAP COLD AND FLU Syrup 100ml" at bounding box center [565, 324] width 230 height 46
type input "768.625"
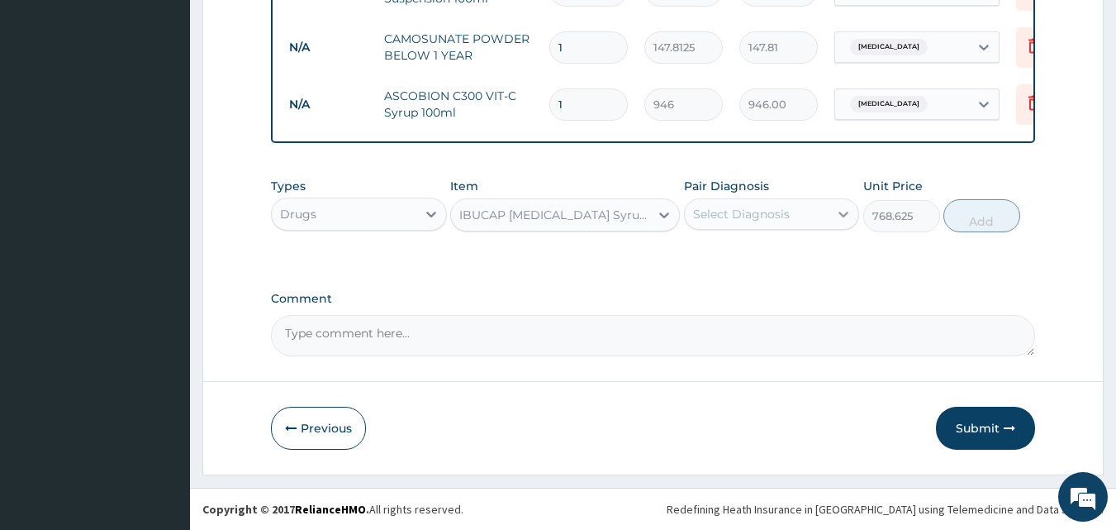
click at [840, 211] on icon at bounding box center [843, 214] width 17 height 17
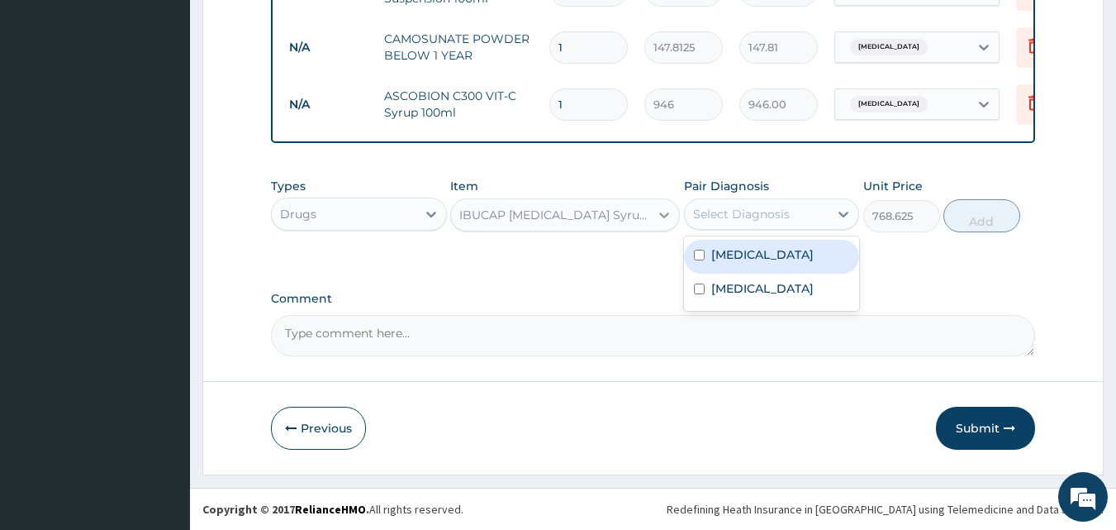
click at [658, 211] on icon at bounding box center [664, 215] width 17 height 17
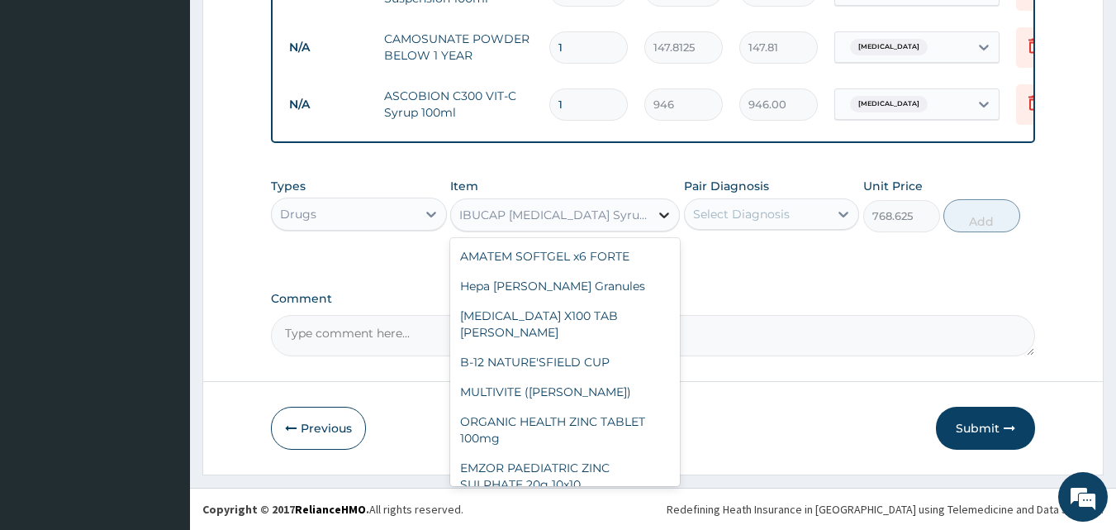
scroll to position [24260, 0]
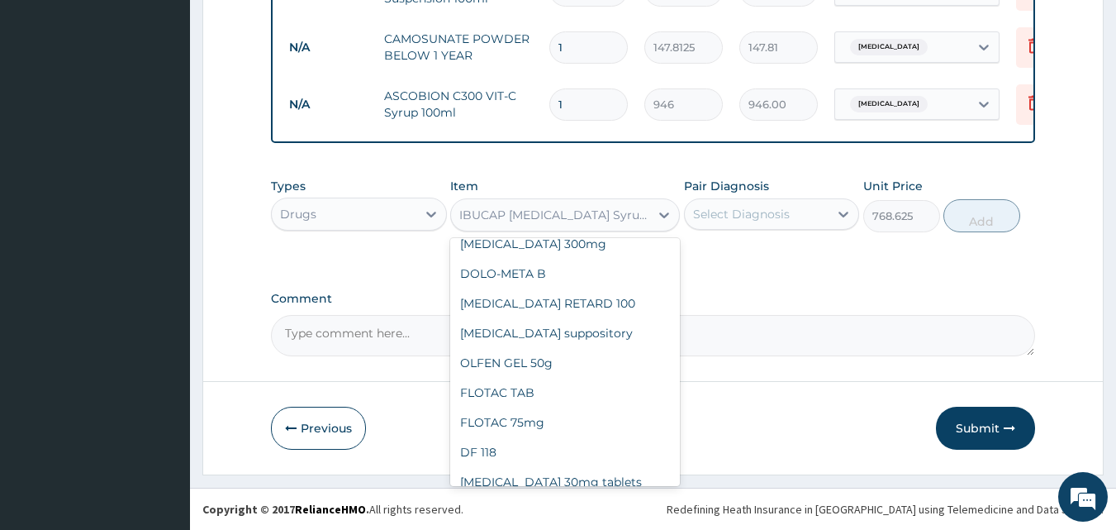
click at [485, 221] on div "IBUCAP COLD AND FLU Syrup 100ml" at bounding box center [555, 215] width 192 height 17
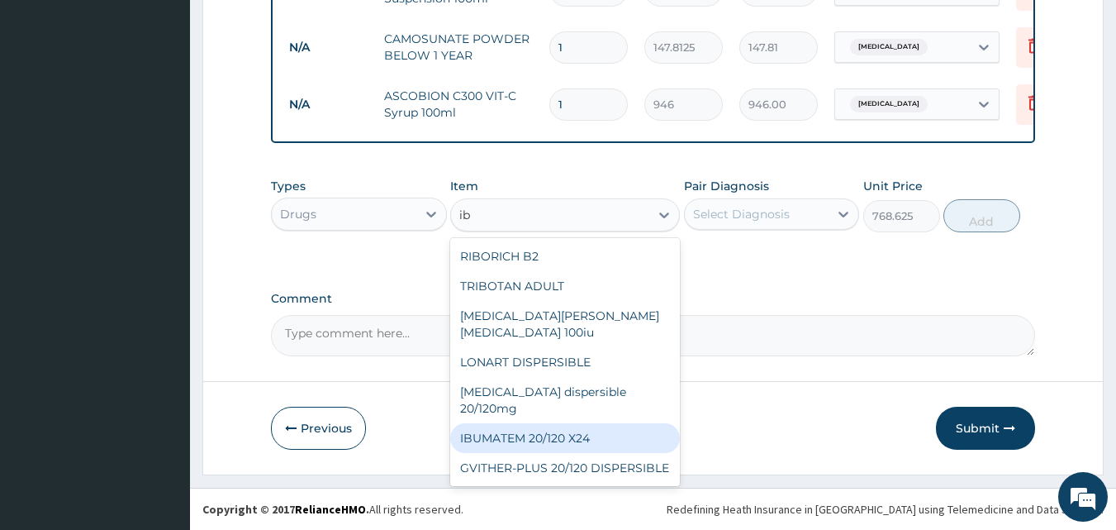
type input "i"
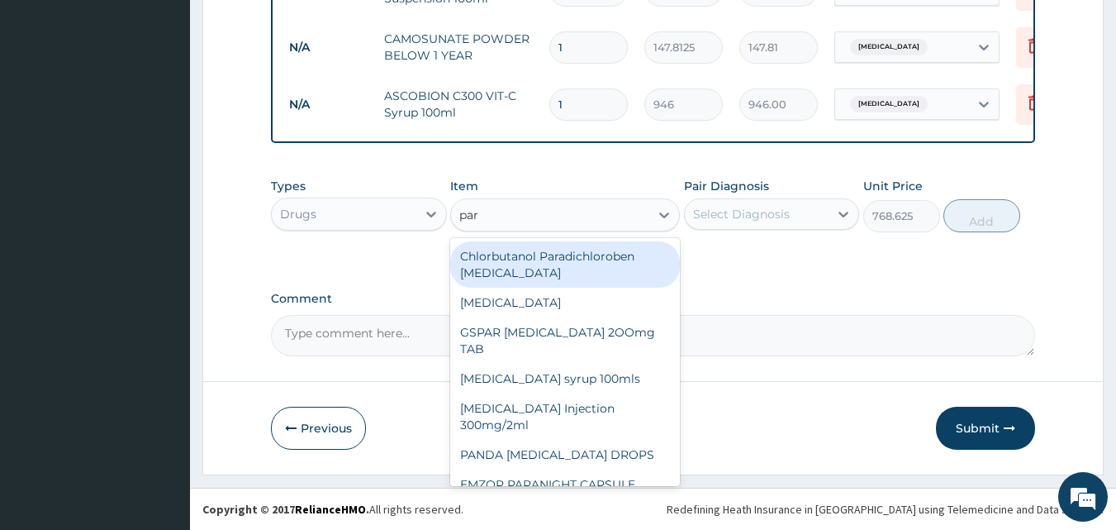
type input "para"
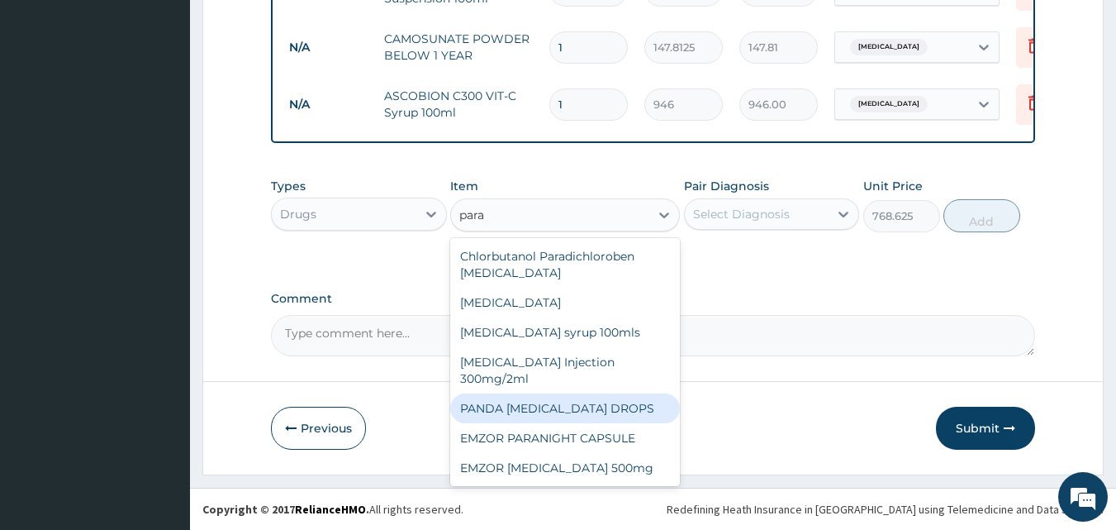
drag, startPoint x: 664, startPoint y: 401, endPoint x: 664, endPoint y: 426, distance: 24.8
click at [664, 426] on div "Chlorbutanol Paradichloroben ear drops Liquid paraffin Paracetamol syrup 100mls…" at bounding box center [565, 362] width 230 height 248
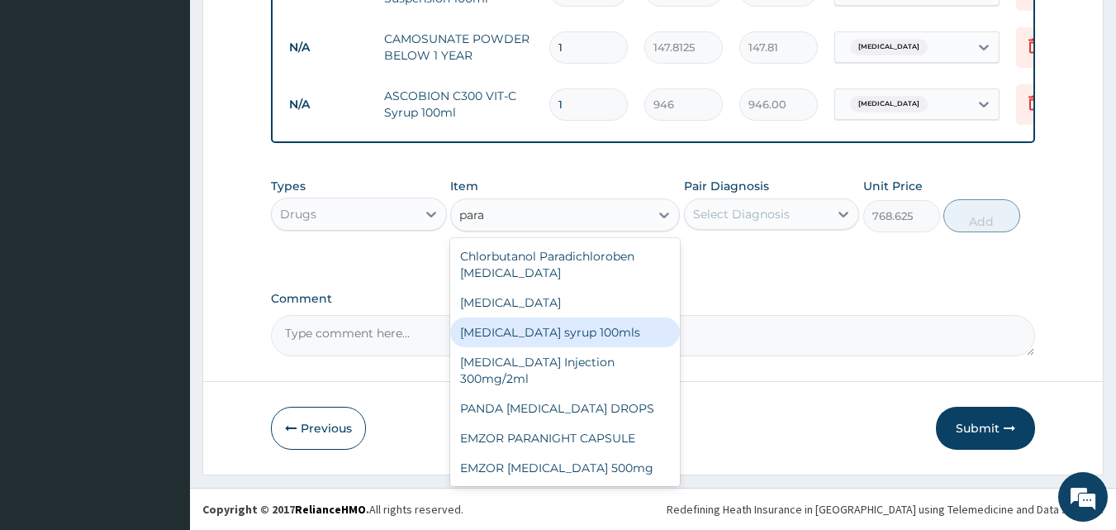
click at [545, 343] on div "Paracetamol syrup 100mls" at bounding box center [565, 332] width 230 height 30
type input "709.5"
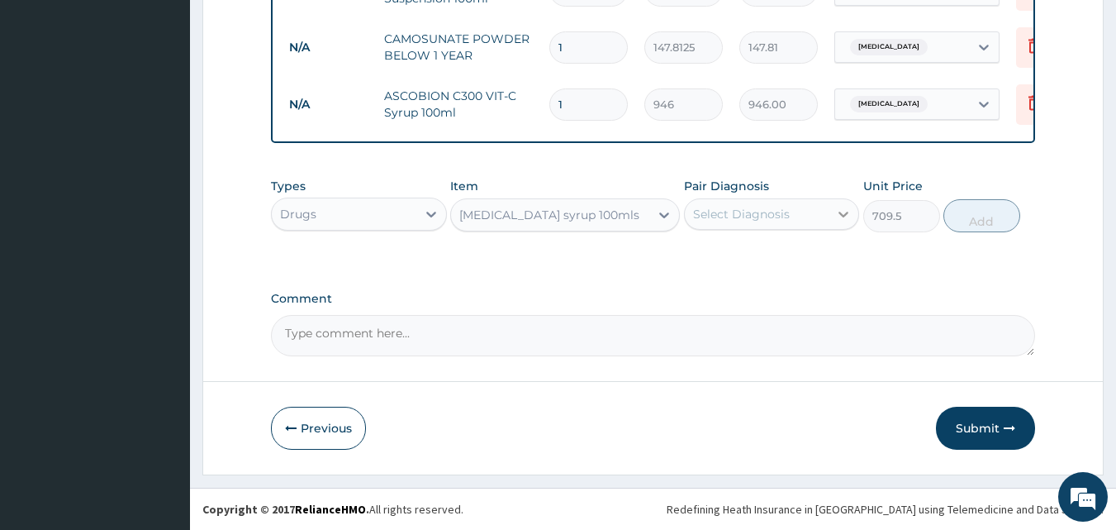
click at [838, 201] on div at bounding box center [844, 214] width 30 height 30
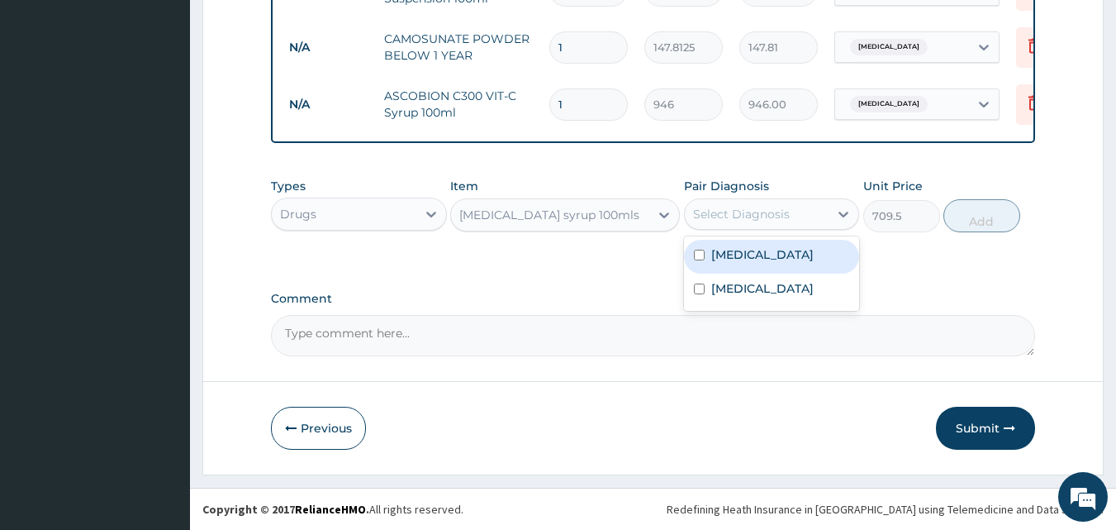
click at [702, 250] on input "checkbox" at bounding box center [699, 255] width 11 height 11
checkbox input "true"
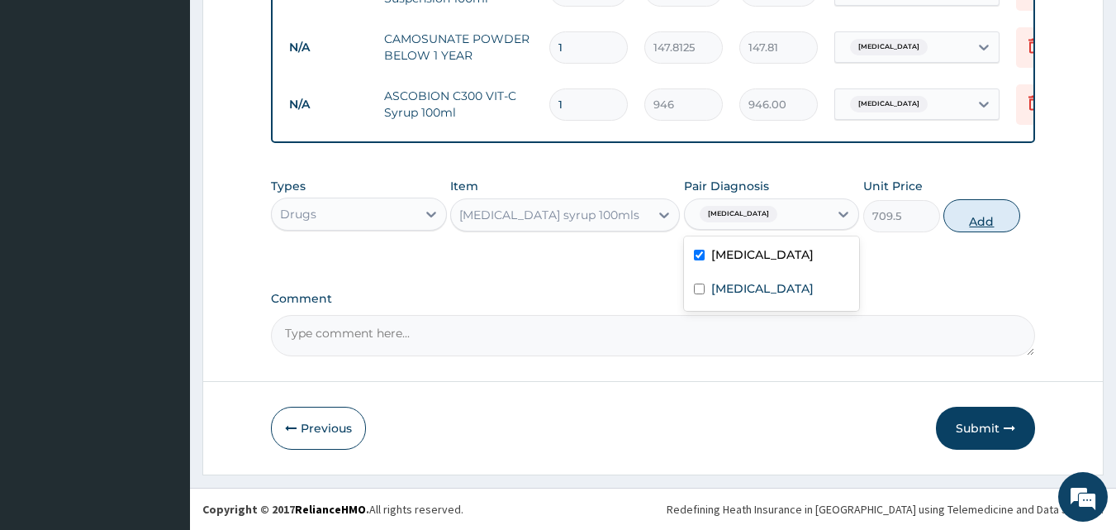
click at [986, 207] on button "Add" at bounding box center [982, 215] width 77 height 33
type input "0"
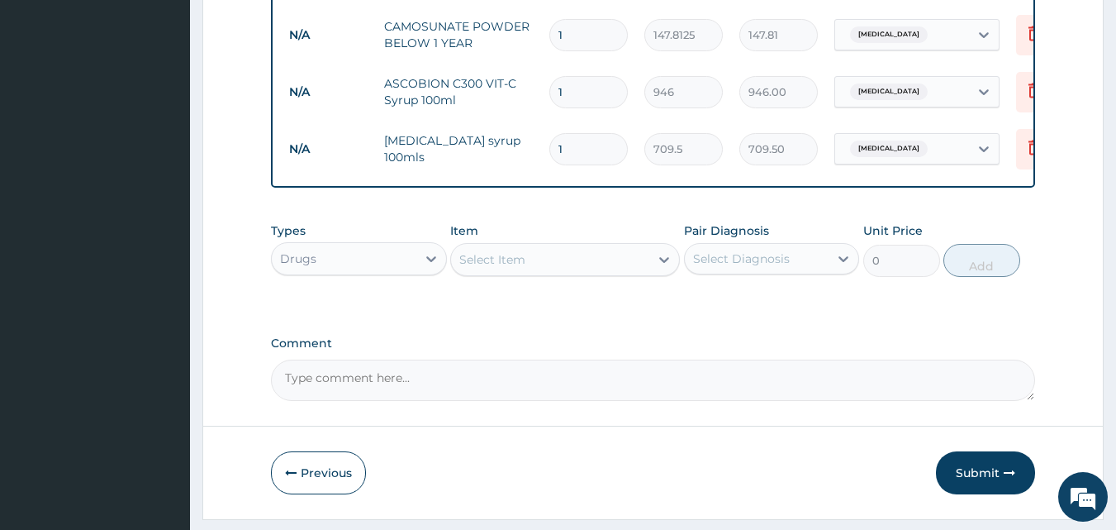
click at [643, 273] on div "Select Item" at bounding box center [550, 259] width 198 height 26
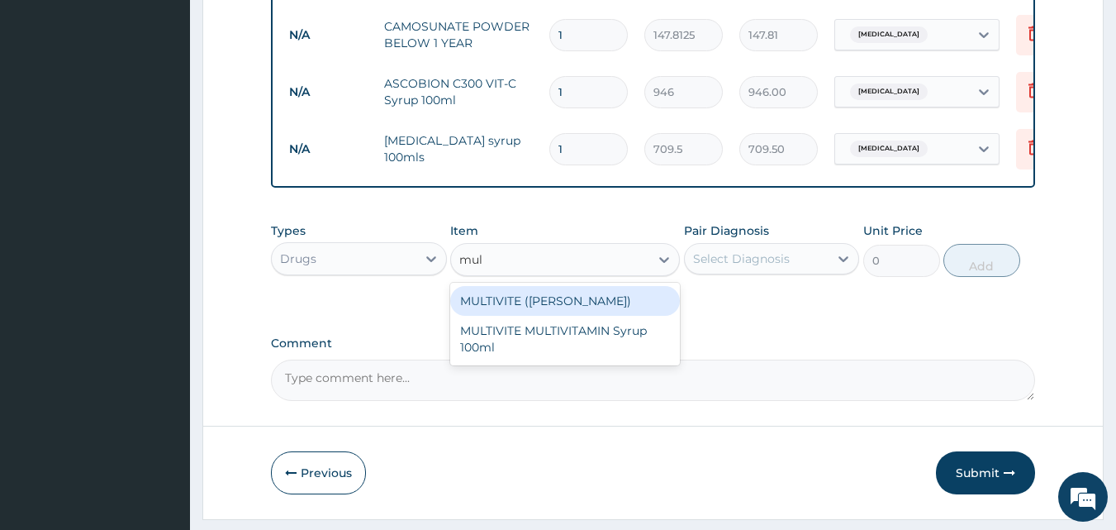
type input "mult"
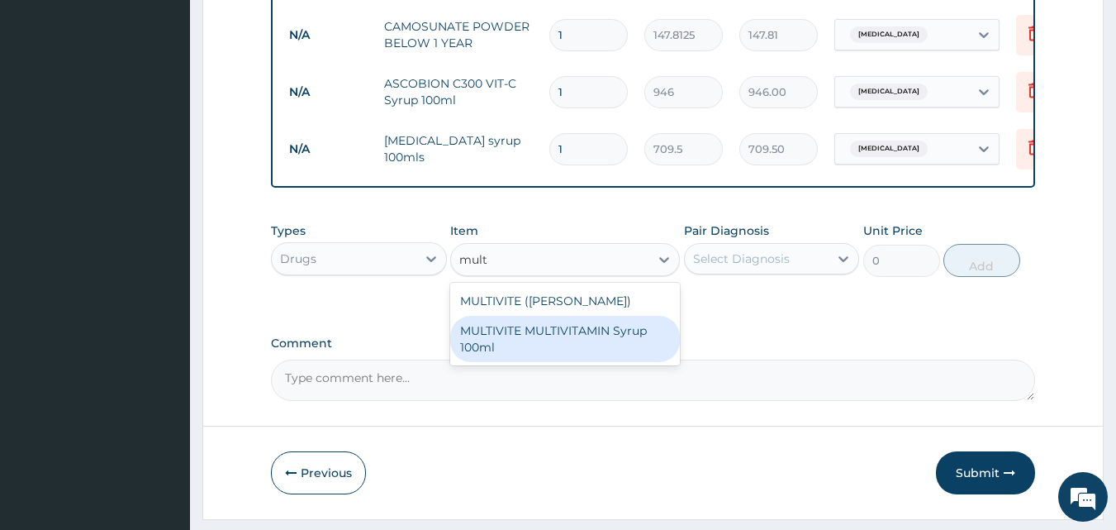
click at [617, 356] on div "MULTIVITE MULTIVITAMIN Syrup 100ml" at bounding box center [565, 339] width 230 height 46
type input "946"
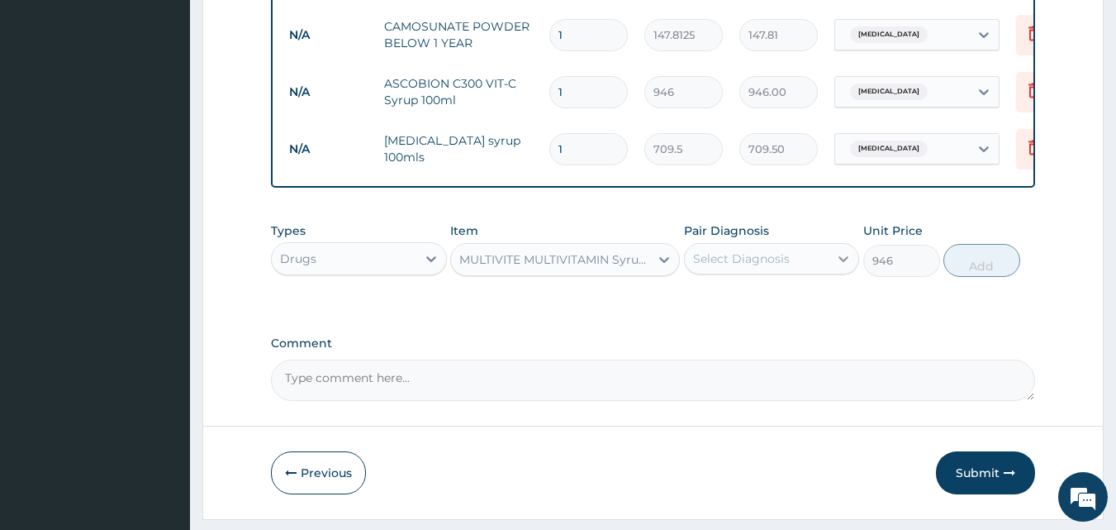
click at [833, 272] on div at bounding box center [844, 259] width 30 height 30
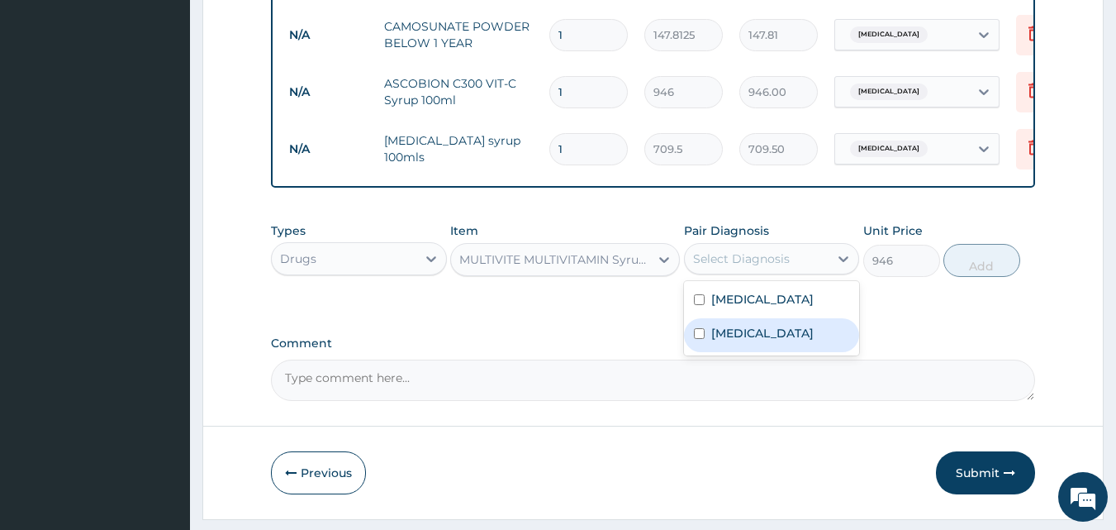
click at [697, 339] on input "checkbox" at bounding box center [699, 333] width 11 height 11
checkbox input "true"
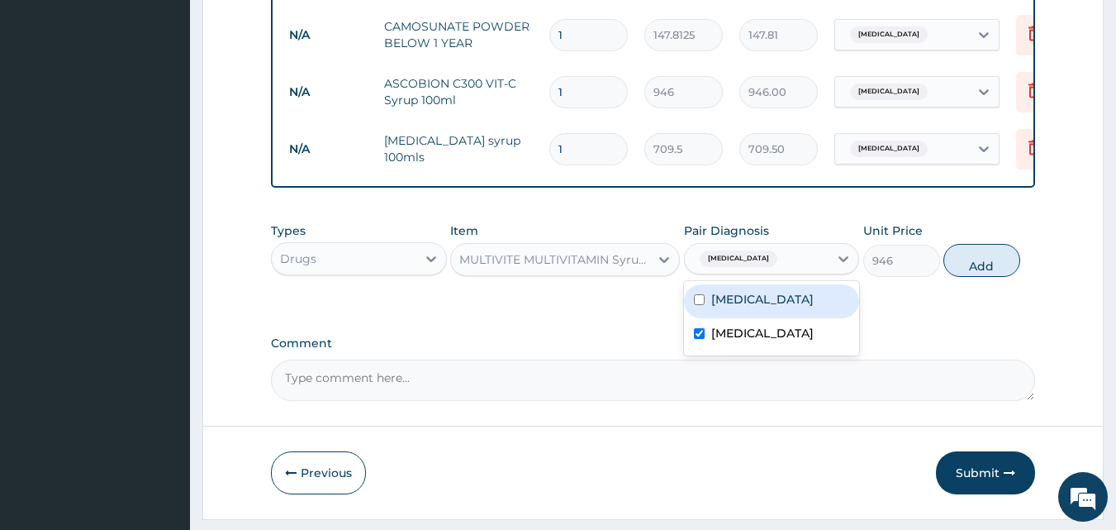
click at [697, 305] on input "checkbox" at bounding box center [699, 299] width 11 height 11
checkbox input "true"
click at [984, 271] on button "Add" at bounding box center [982, 260] width 77 height 33
type input "0"
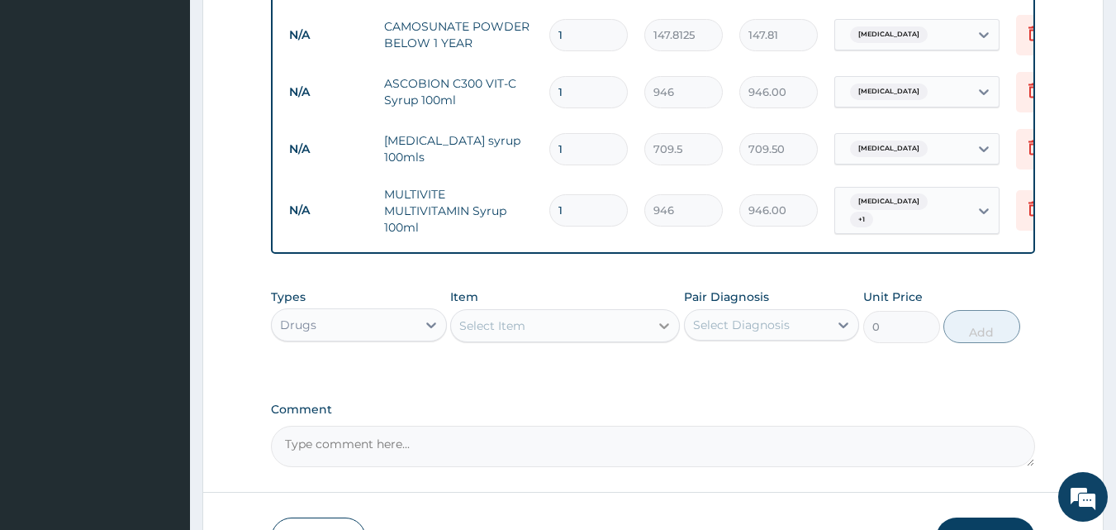
click at [661, 330] on icon at bounding box center [664, 325] width 17 height 17
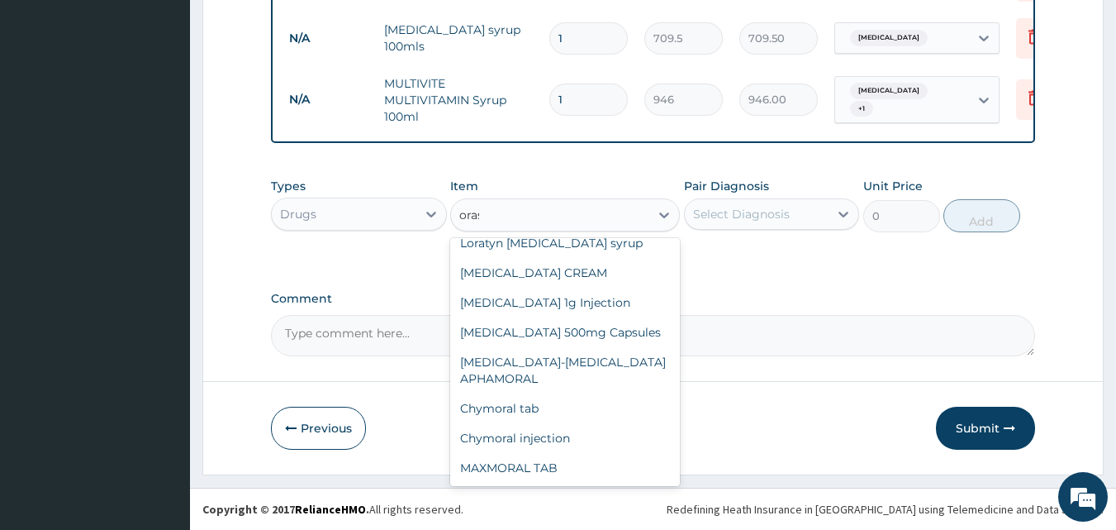
scroll to position [0, 0]
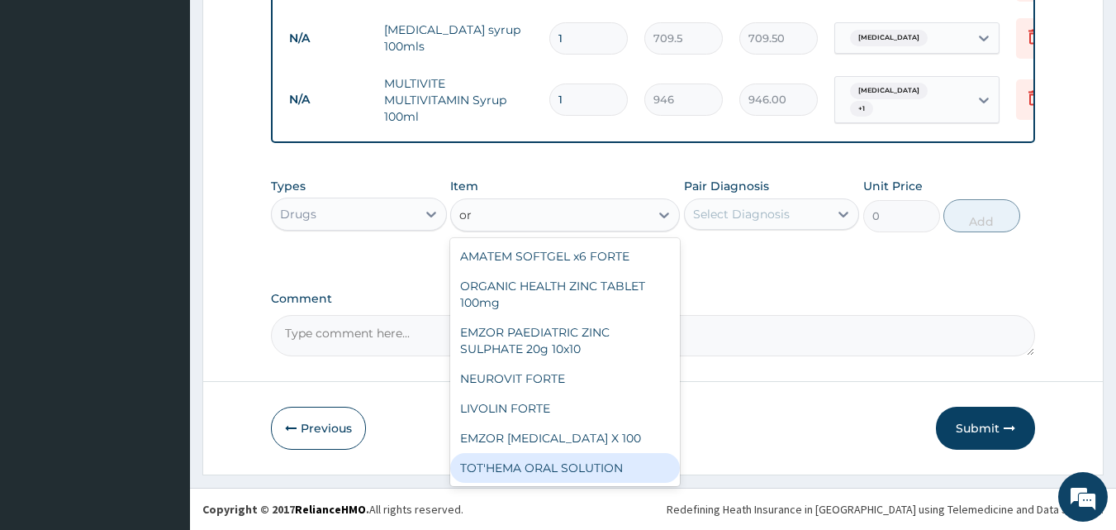
type input "ors"
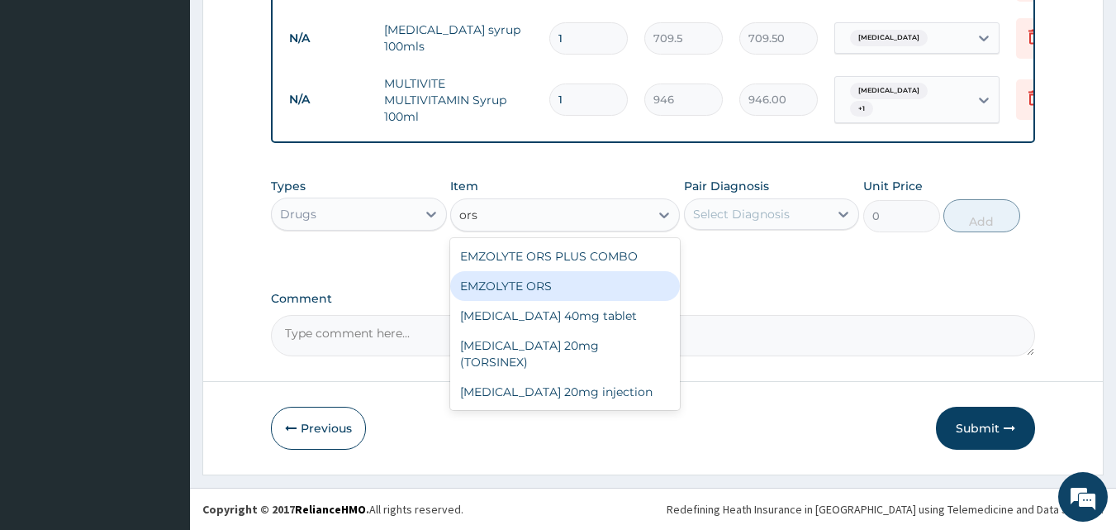
click at [563, 293] on div "EMZOLYTE ORS" at bounding box center [565, 286] width 230 height 30
type input "473"
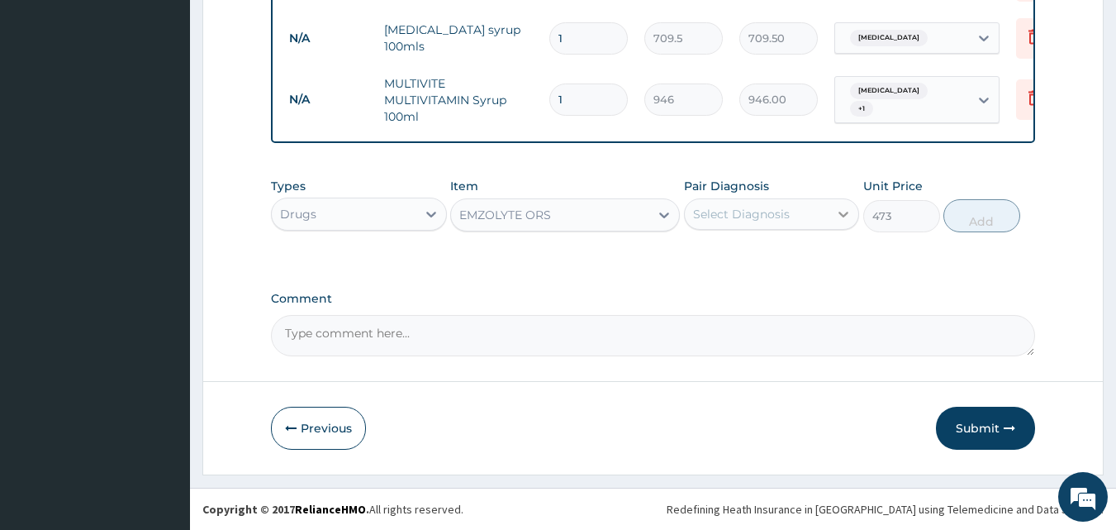
click at [840, 214] on icon at bounding box center [843, 214] width 17 height 17
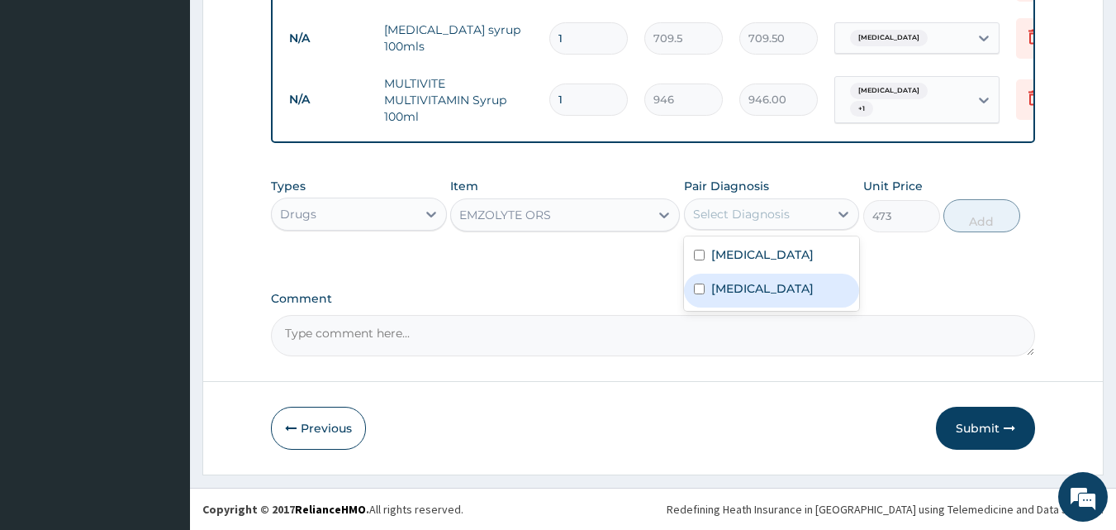
click at [697, 286] on input "checkbox" at bounding box center [699, 288] width 11 height 11
checkbox input "true"
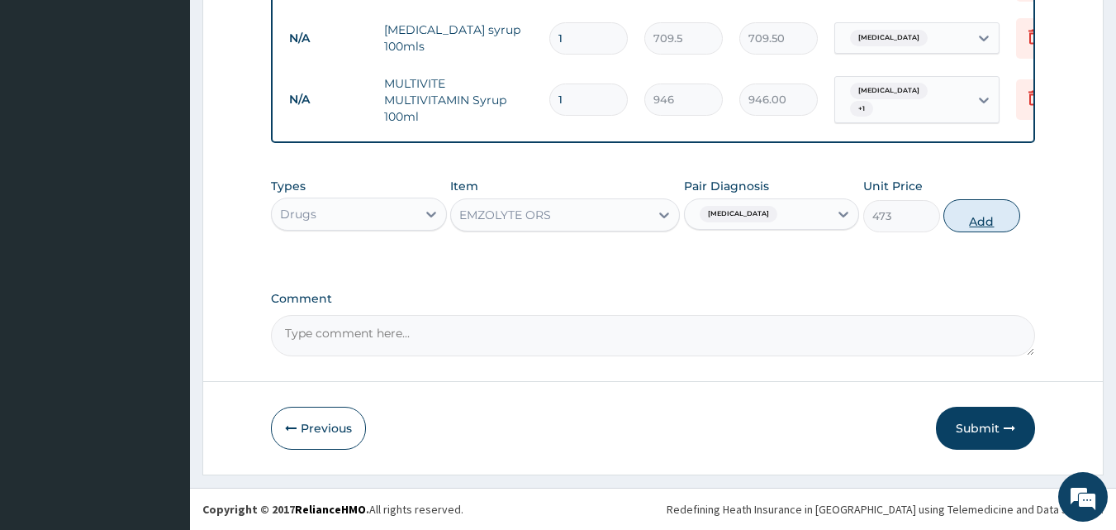
click at [988, 219] on button "Add" at bounding box center [982, 215] width 77 height 33
type input "0"
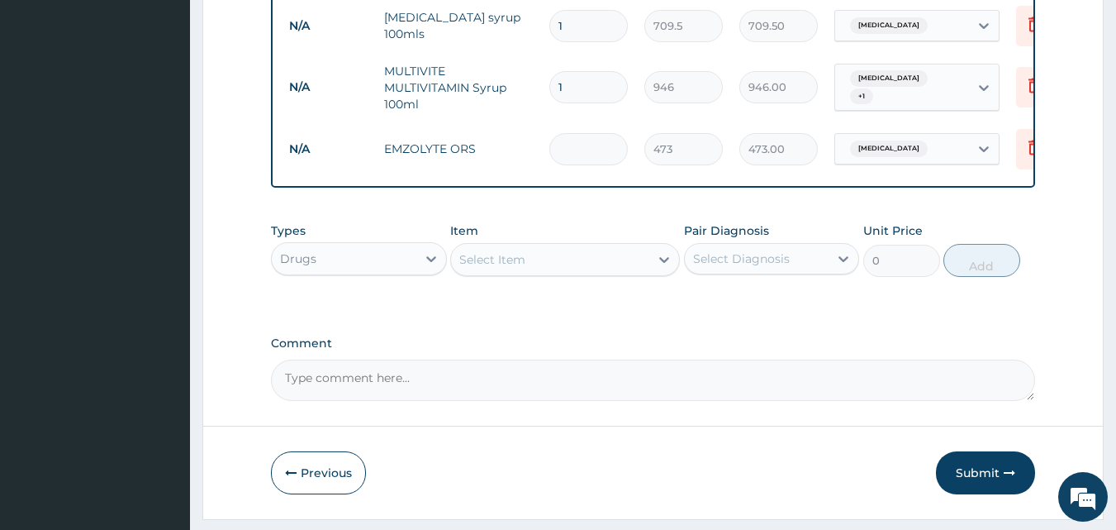
type input "0.00"
type input "2"
type input "946.00"
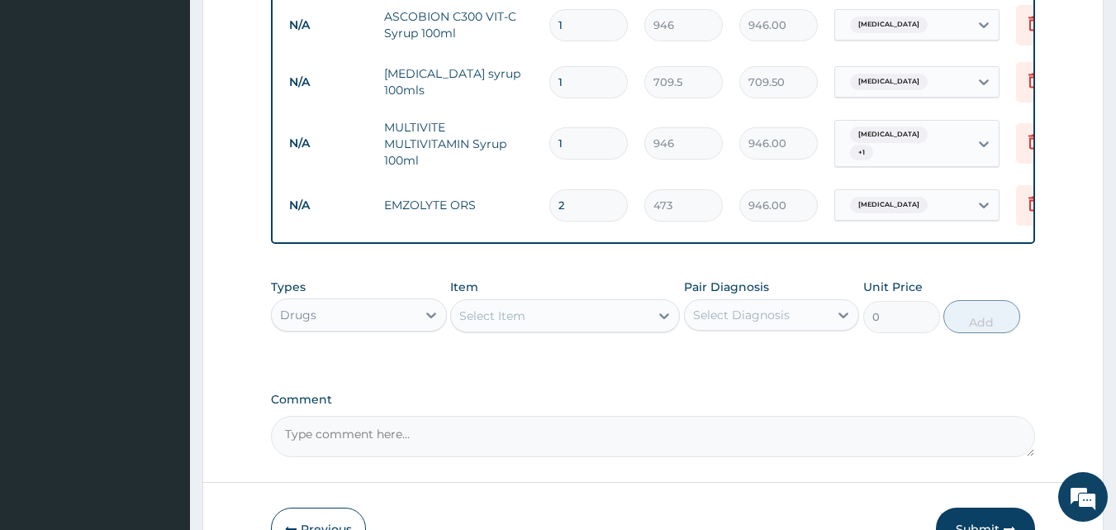
scroll to position [890, 0]
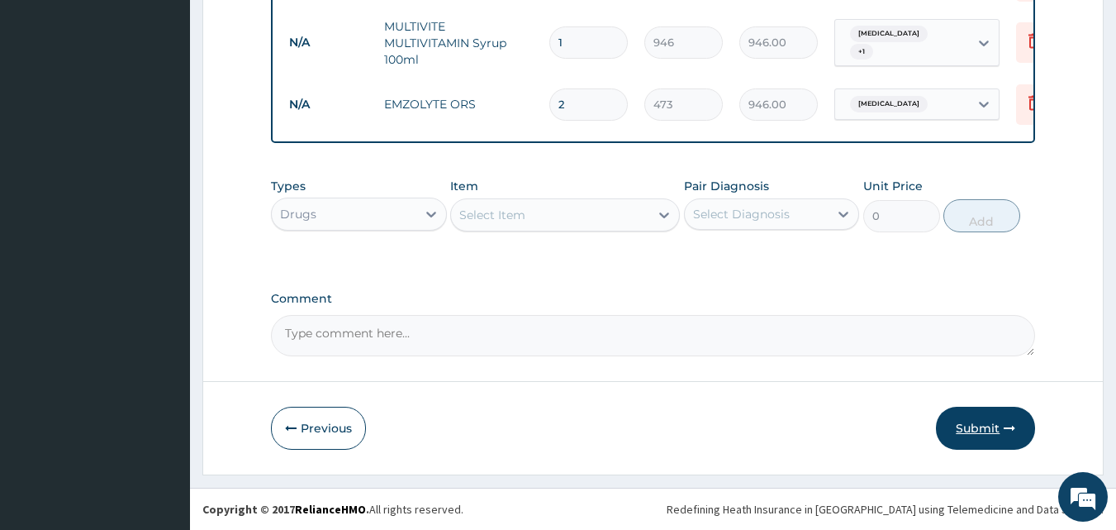
type input "2"
click at [979, 422] on button "Submit" at bounding box center [985, 428] width 99 height 43
click at [667, 216] on icon at bounding box center [664, 215] width 17 height 17
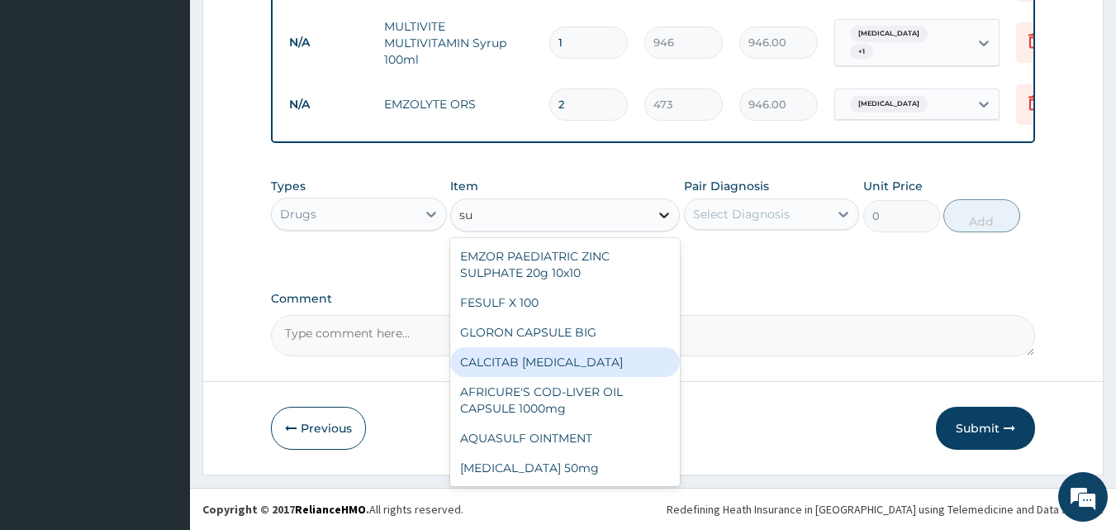
type input "s"
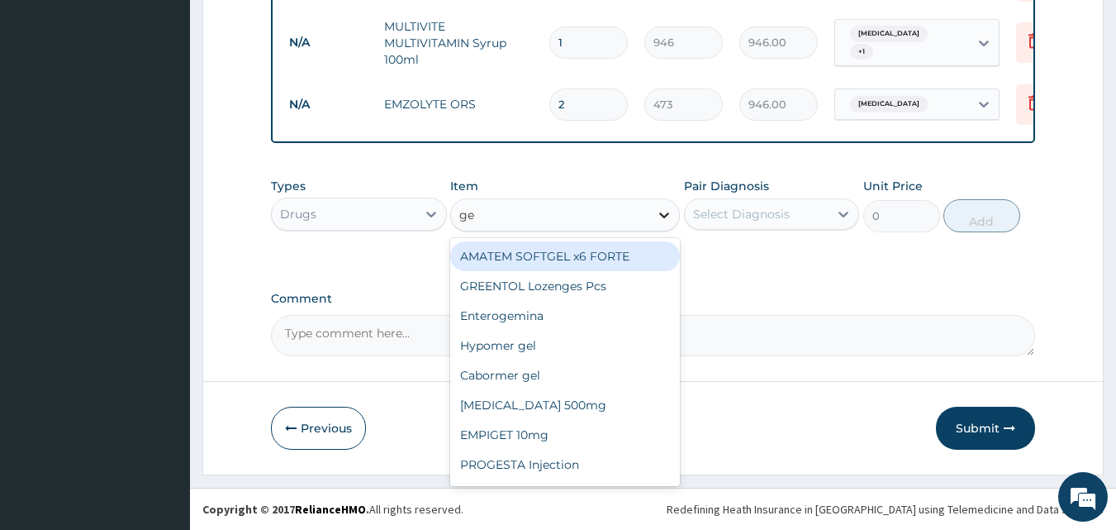
type input "ges"
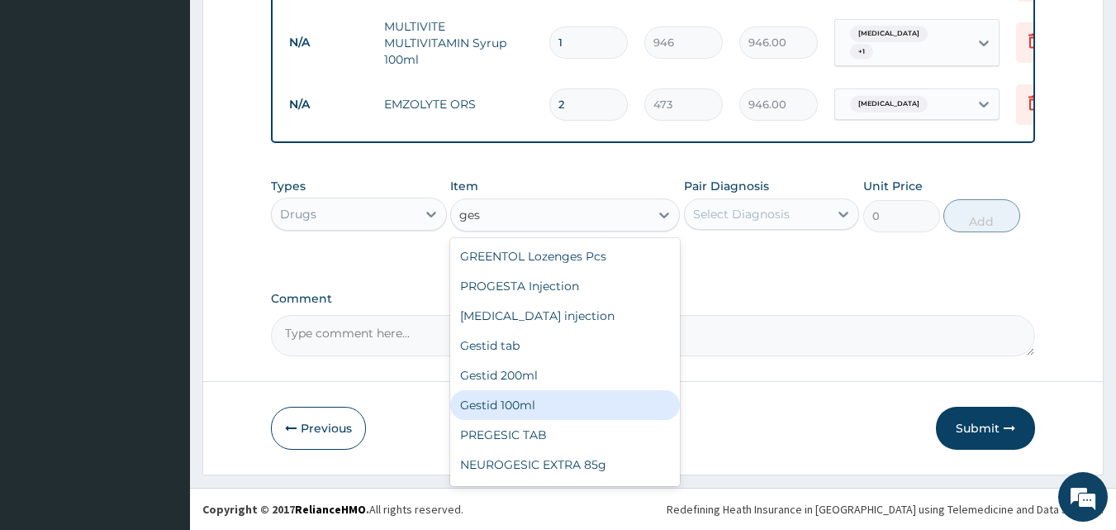
click at [518, 398] on div "Gestid 100ml" at bounding box center [565, 405] width 230 height 30
type input "827.75"
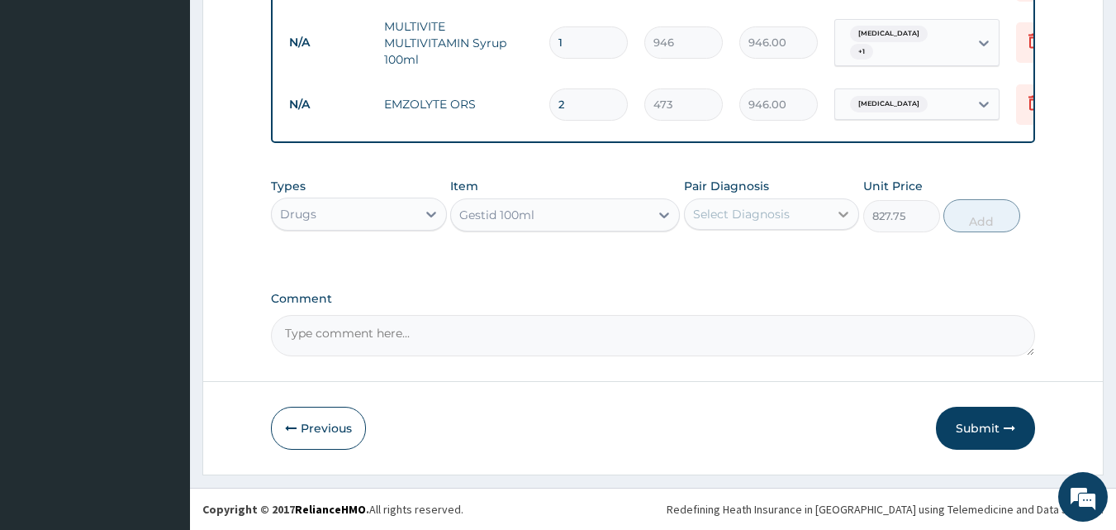
click at [840, 213] on icon at bounding box center [843, 214] width 17 height 17
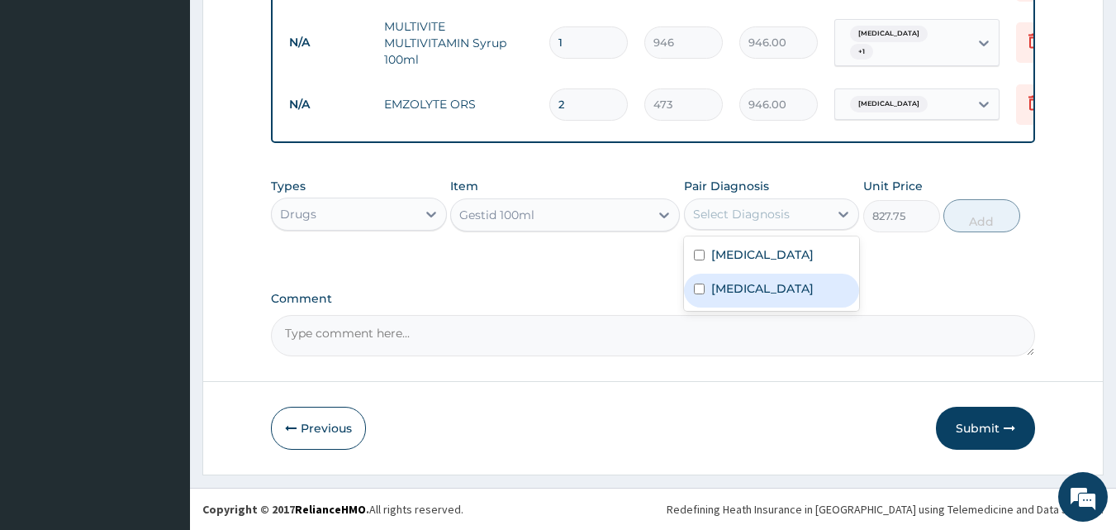
click at [696, 288] on input "checkbox" at bounding box center [699, 288] width 11 height 11
checkbox input "true"
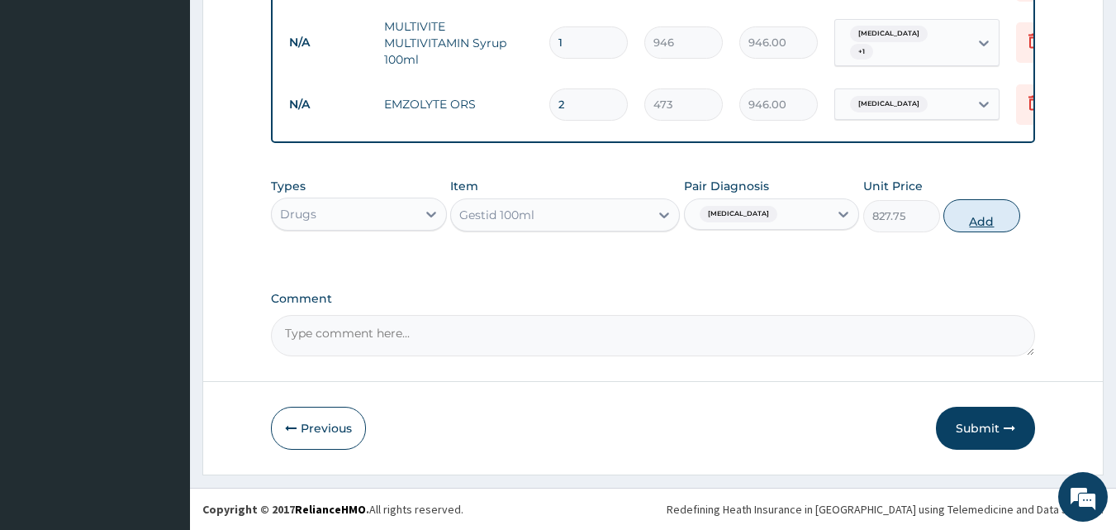
click at [973, 222] on button "Add" at bounding box center [982, 215] width 77 height 33
type input "0"
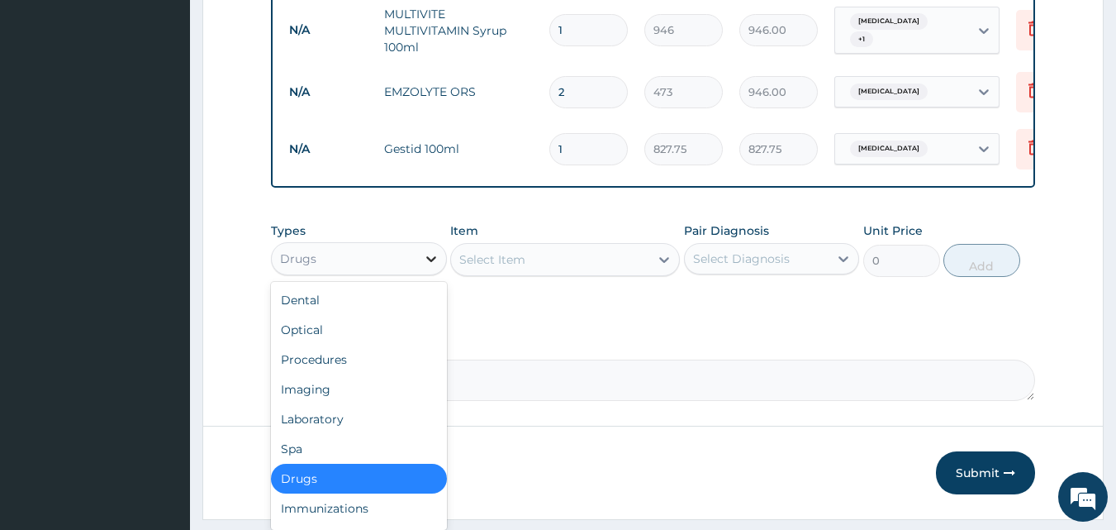
click at [431, 267] on icon at bounding box center [431, 258] width 17 height 17
click at [359, 369] on div "Procedures" at bounding box center [359, 360] width 176 height 30
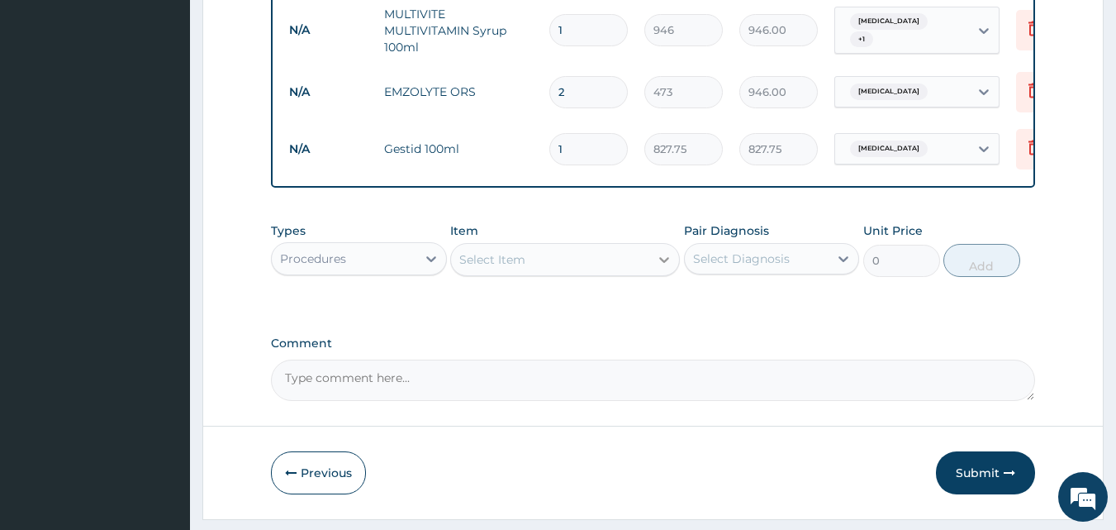
click at [656, 268] on icon at bounding box center [664, 259] width 17 height 17
click at [603, 270] on div "Select Item" at bounding box center [550, 259] width 198 height 26
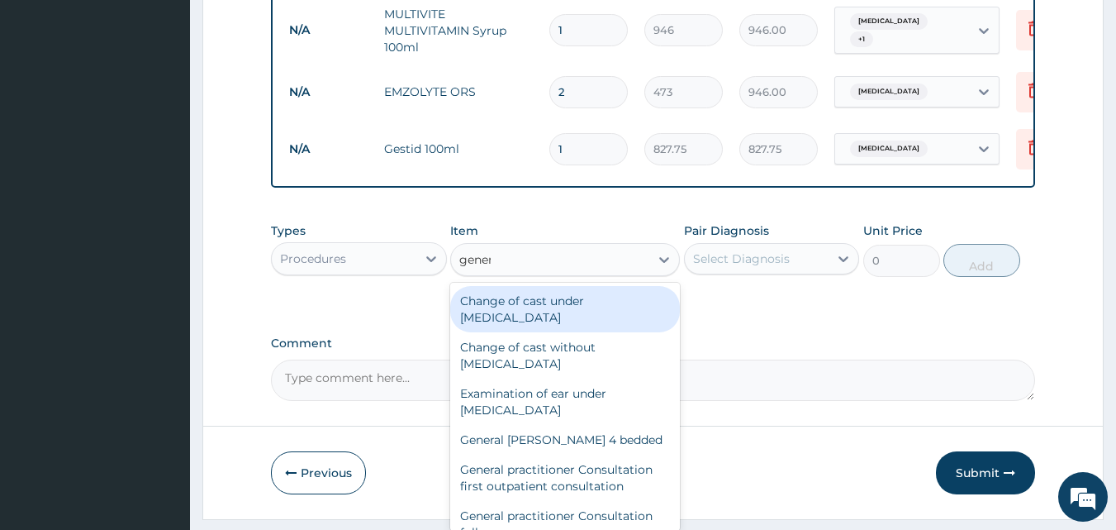
type input "genera"
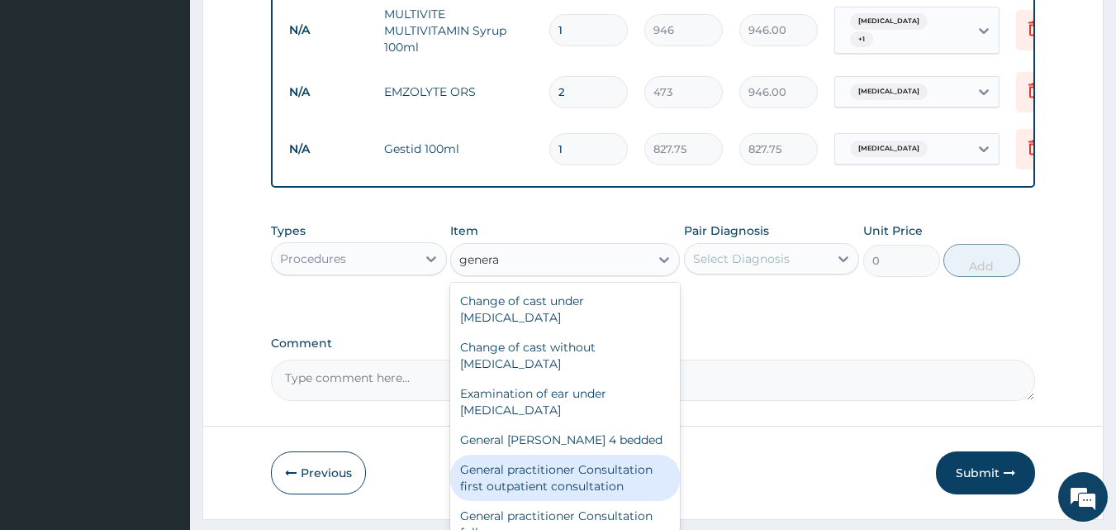
click at [593, 487] on div "General practitioner Consultation first outpatient consultation" at bounding box center [565, 477] width 230 height 46
type input "3547.5"
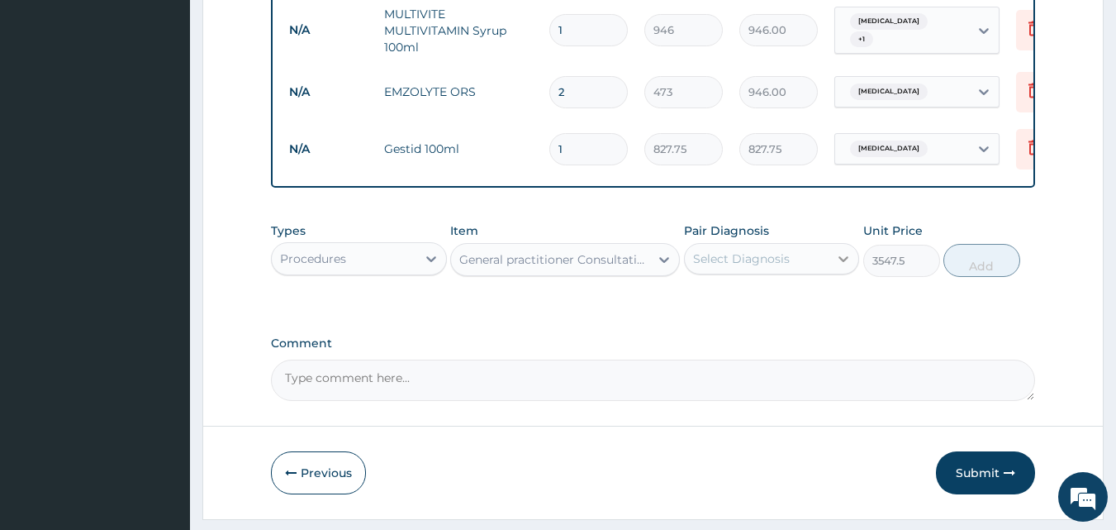
click at [846, 267] on icon at bounding box center [843, 258] width 17 height 17
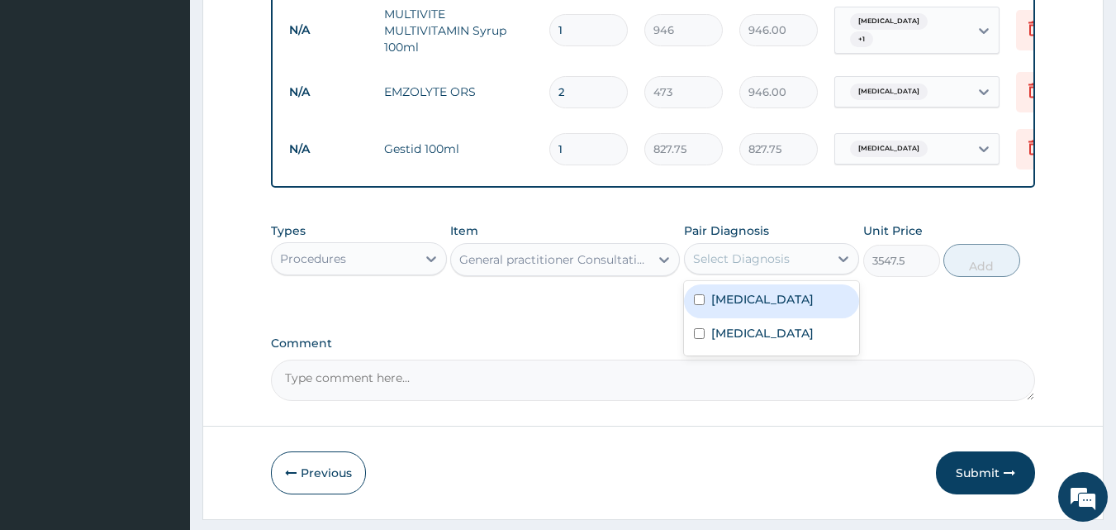
click at [702, 302] on div "Malaria" at bounding box center [772, 301] width 176 height 34
checkbox input "true"
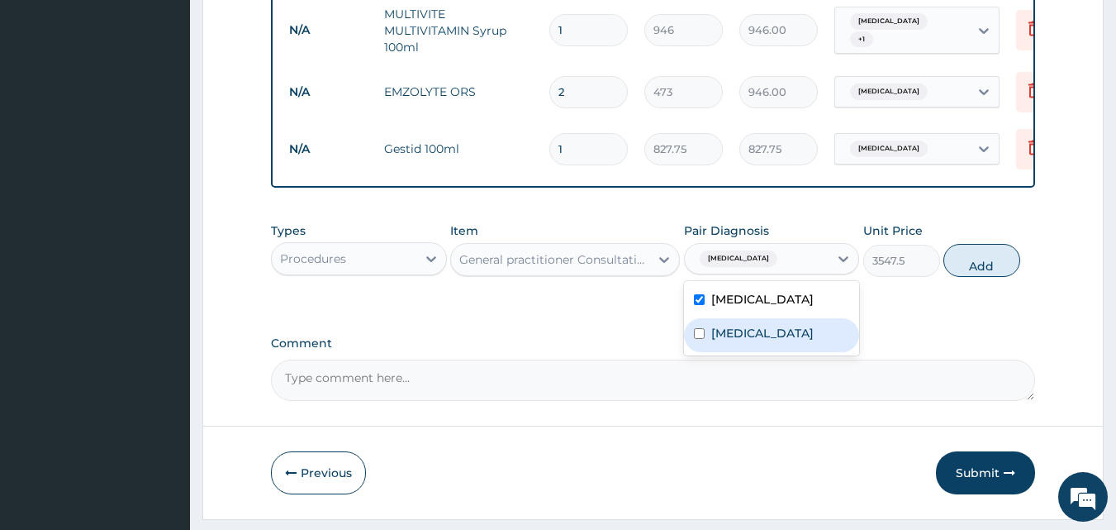
click at [702, 339] on input "checkbox" at bounding box center [699, 333] width 11 height 11
checkbox input "true"
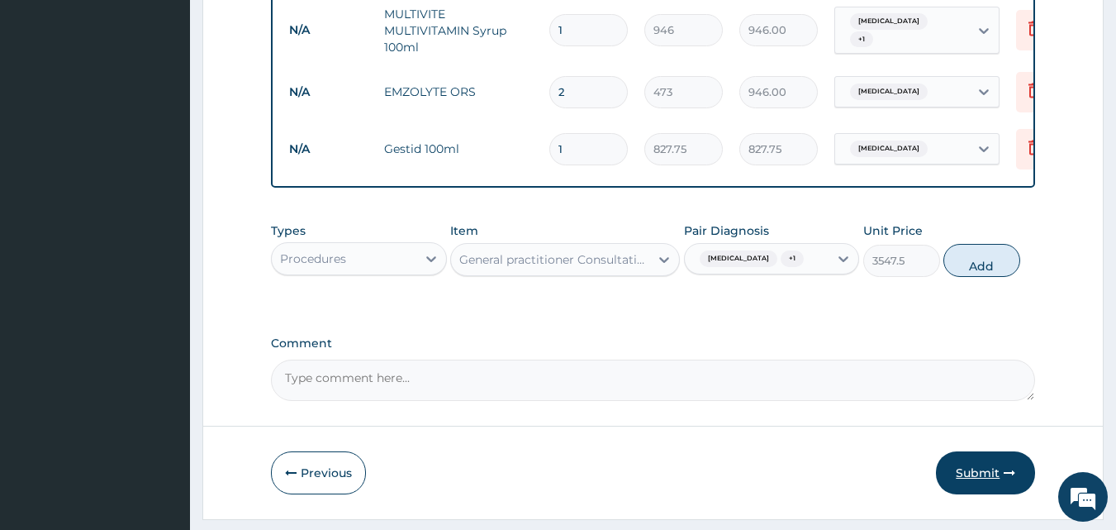
click at [971, 481] on button "Submit" at bounding box center [985, 472] width 99 height 43
click at [989, 275] on button "Add" at bounding box center [982, 260] width 77 height 33
type input "0"
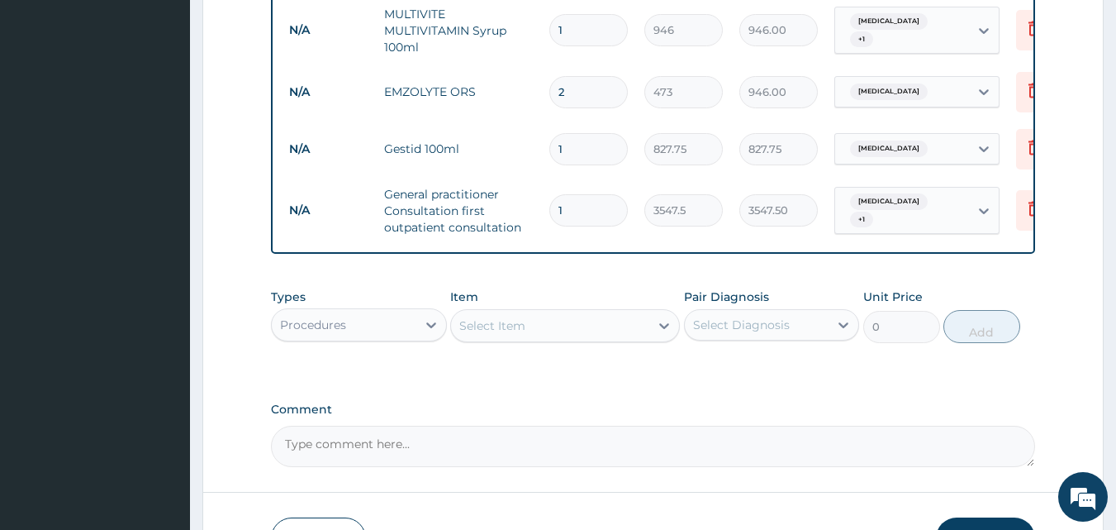
scroll to position [1013, 0]
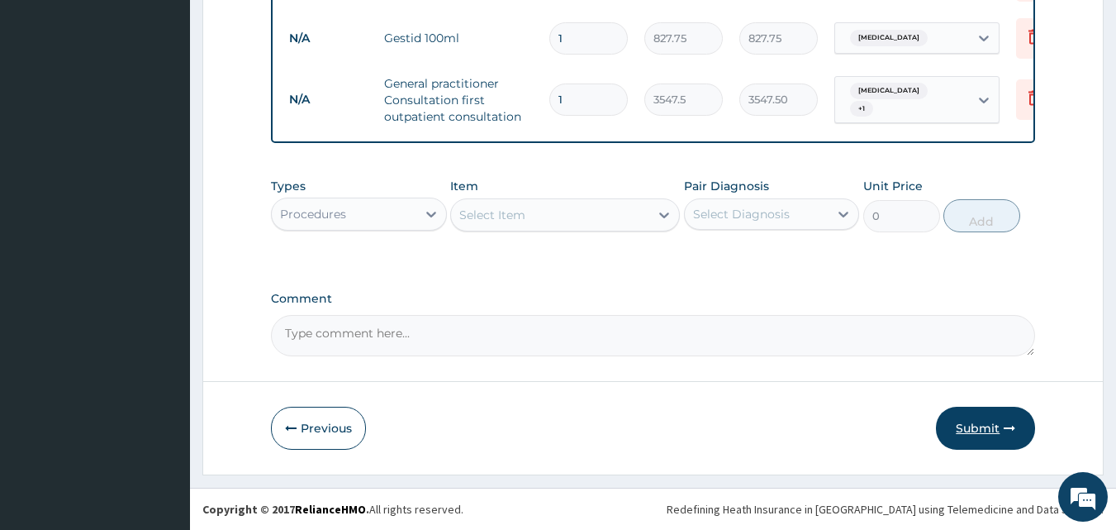
click at [966, 426] on button "Submit" at bounding box center [985, 428] width 99 height 43
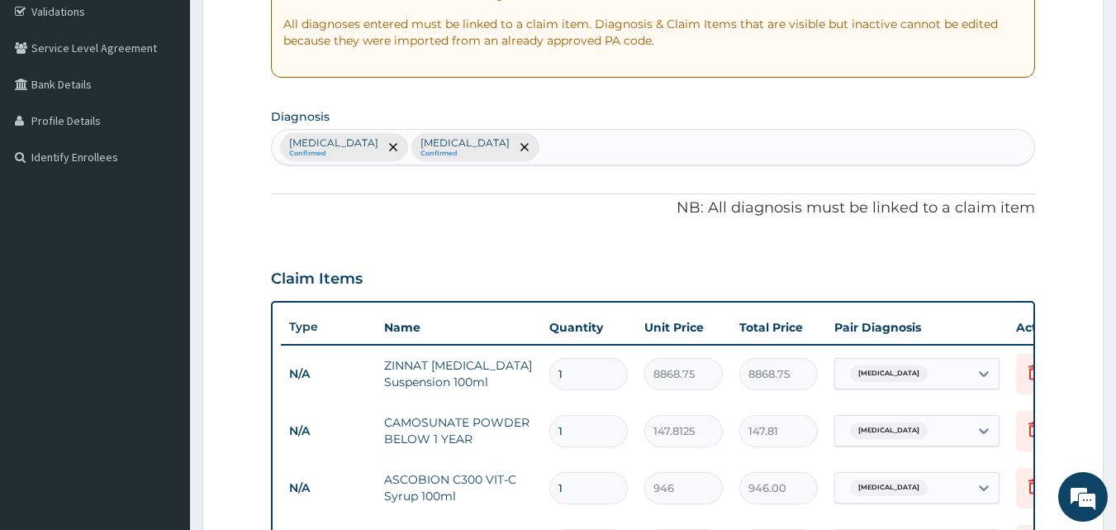
scroll to position [82, 0]
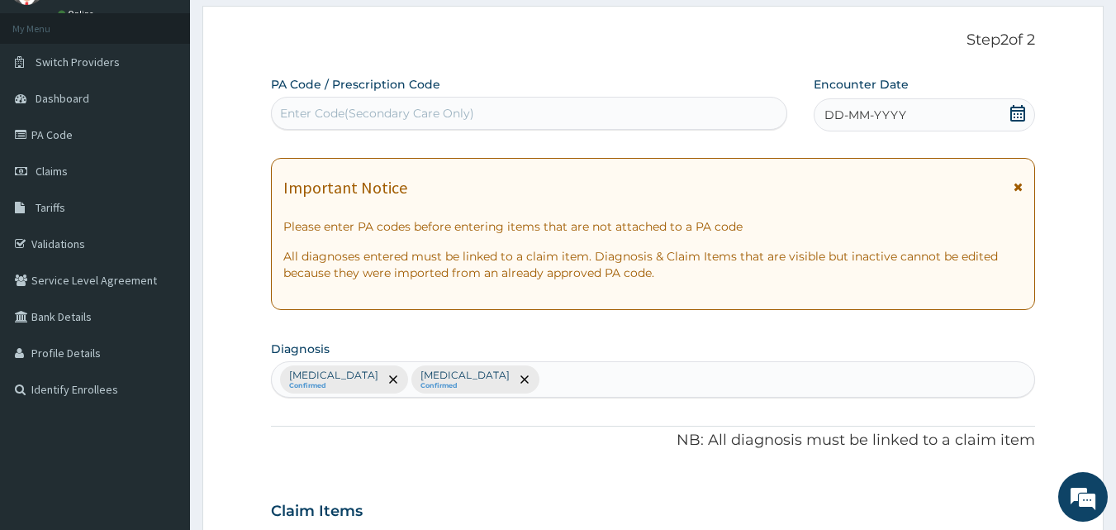
click at [1016, 117] on icon at bounding box center [1018, 113] width 15 height 17
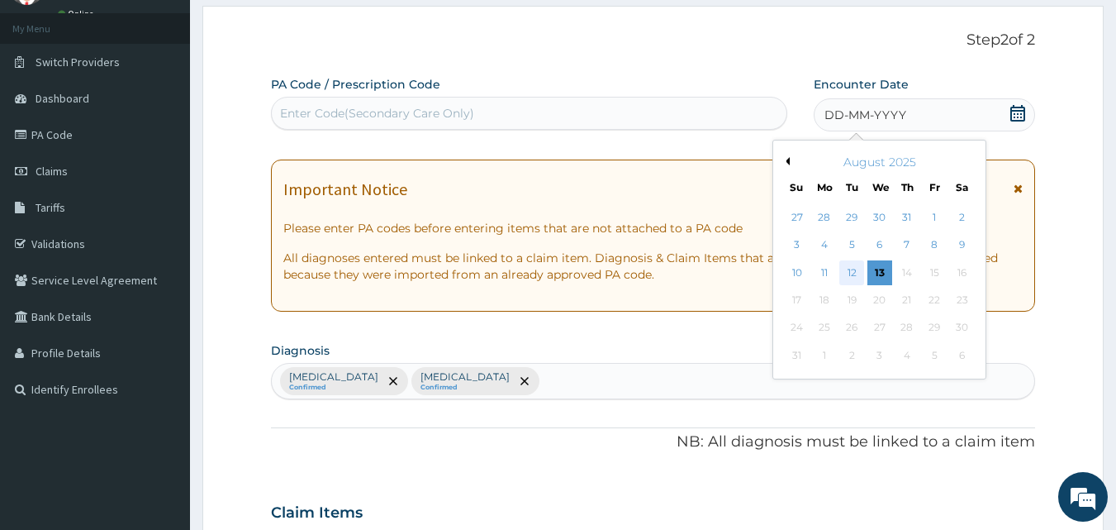
click at [849, 278] on div "12" at bounding box center [852, 272] width 25 height 25
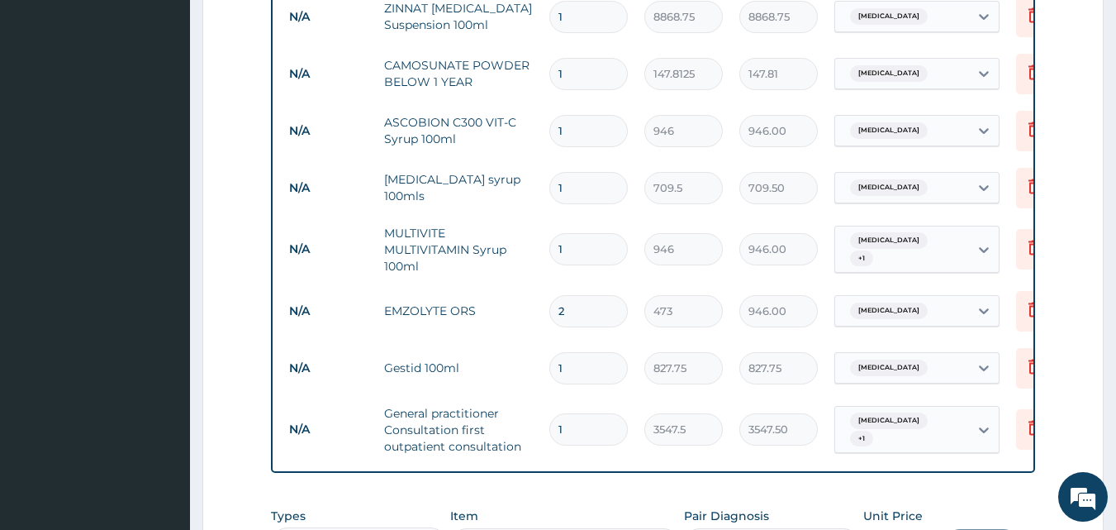
scroll to position [1013, 0]
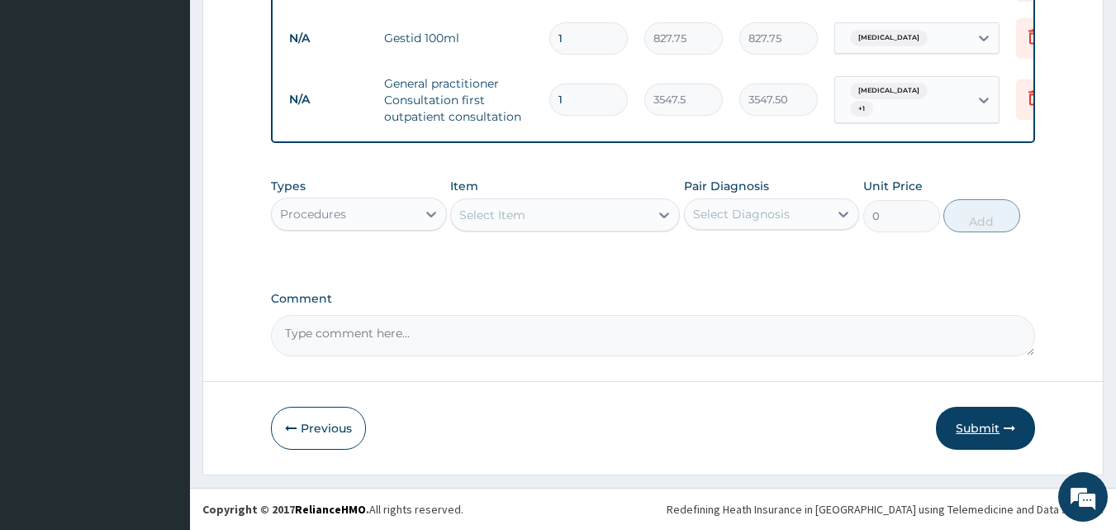
click at [982, 432] on button "Submit" at bounding box center [985, 428] width 99 height 43
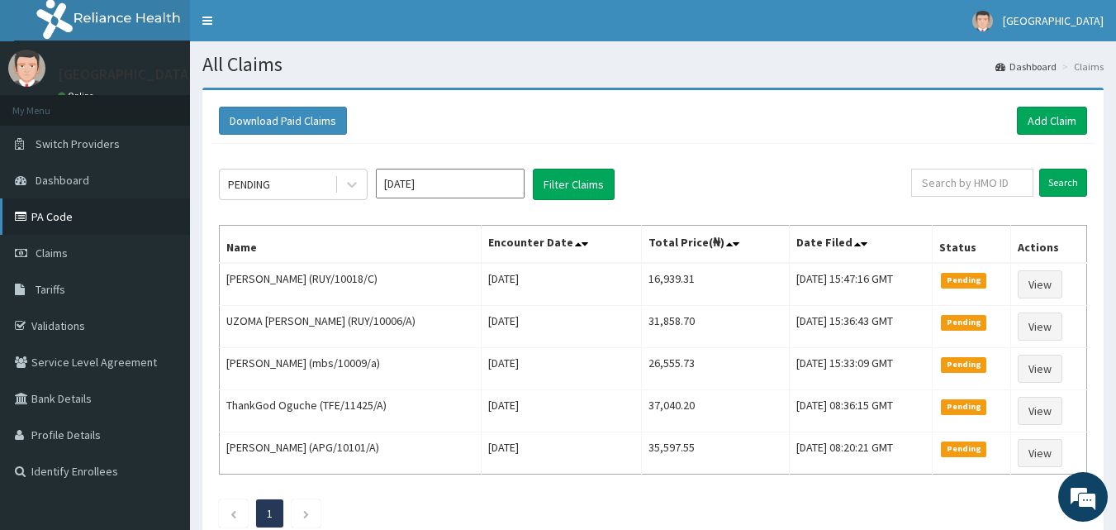
click at [55, 219] on link "PA Code" at bounding box center [95, 216] width 190 height 36
click at [1027, 126] on link "Add Claim" at bounding box center [1052, 121] width 70 height 28
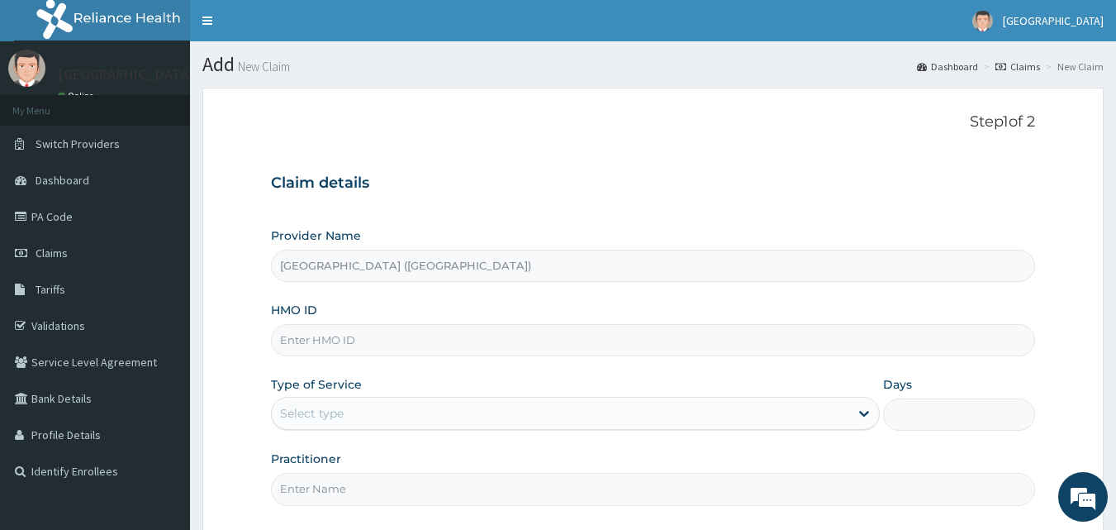
type input "[GEOGRAPHIC_DATA] ([GEOGRAPHIC_DATA])"
click at [566, 348] on input "HMO ID" at bounding box center [653, 340] width 765 height 32
type input "TFE/11230/A"
click at [865, 417] on icon at bounding box center [864, 413] width 17 height 17
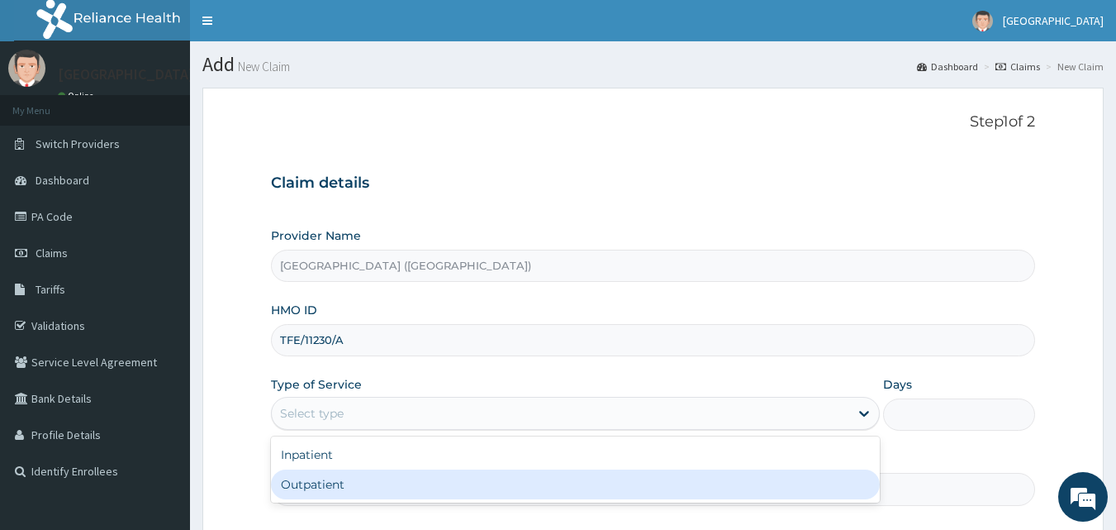
click at [560, 490] on div "Outpatient" at bounding box center [575, 484] width 609 height 30
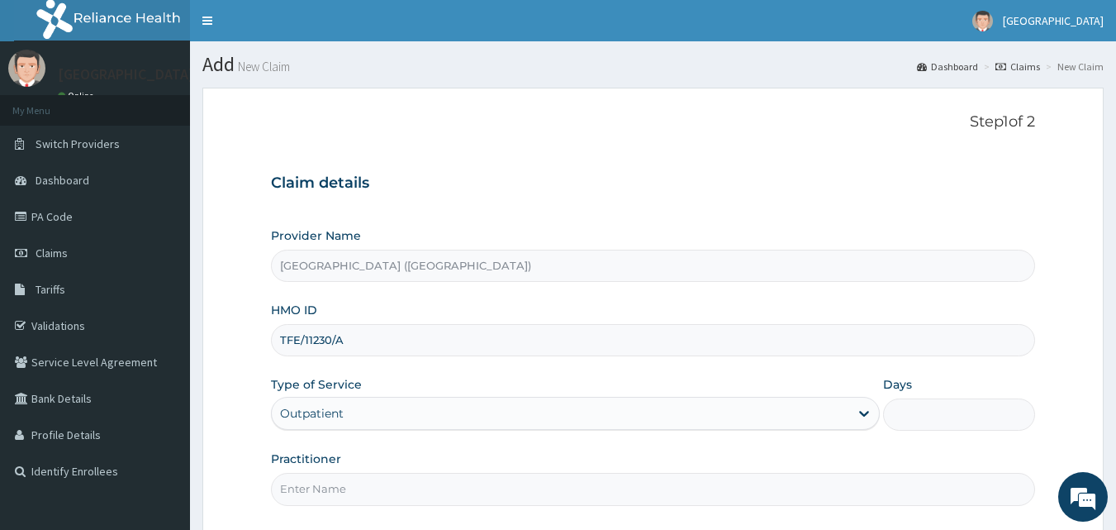
type input "1"
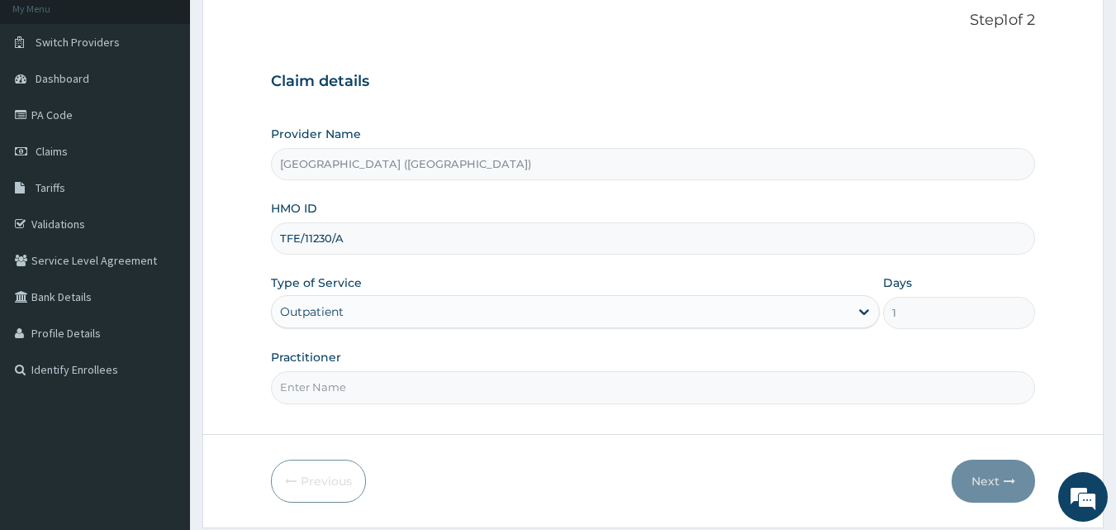
scroll to position [107, 0]
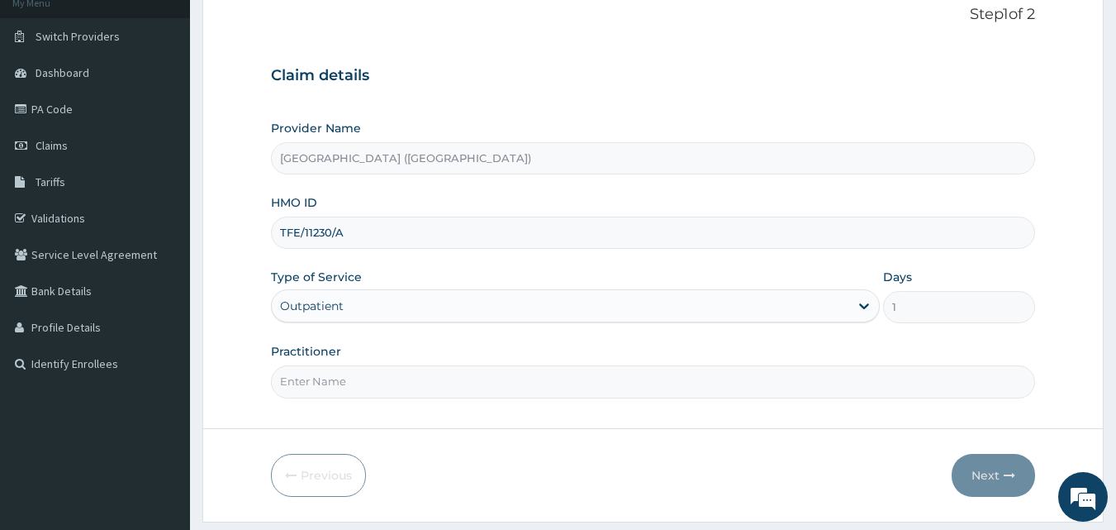
click at [657, 380] on input "Practitioner" at bounding box center [653, 381] width 765 height 32
type input "[PERSON_NAME]"
click at [989, 473] on button "Next" at bounding box center [993, 475] width 83 height 43
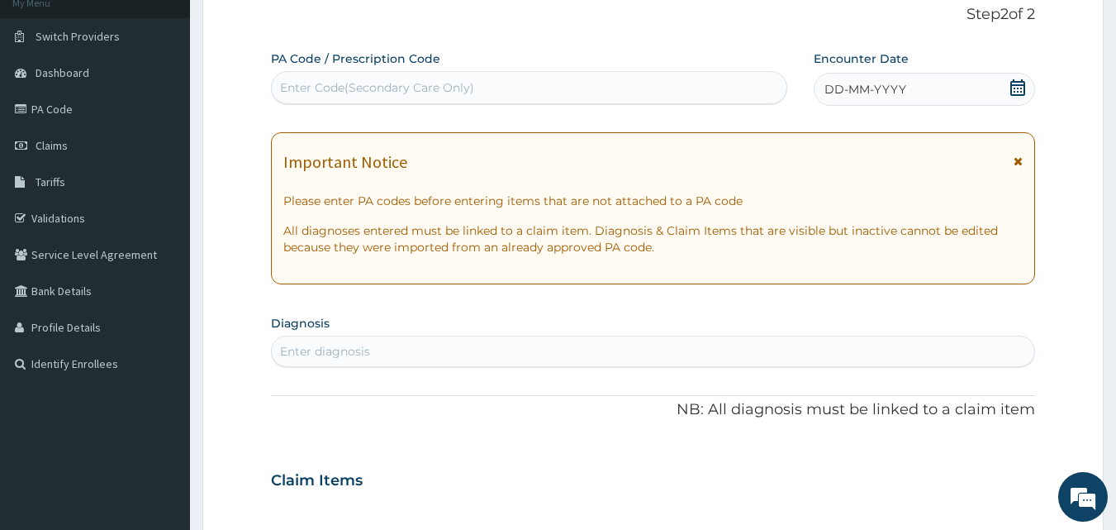
click at [534, 88] on div "Enter Code(Secondary Care Only)" at bounding box center [530, 87] width 516 height 26
drag, startPoint x: 534, startPoint y: 88, endPoint x: 318, endPoint y: 91, distance: 215.7
click at [318, 91] on div "Enter Code(Secondary Care Only)" at bounding box center [377, 87] width 194 height 17
type input "PA/9C04C4"
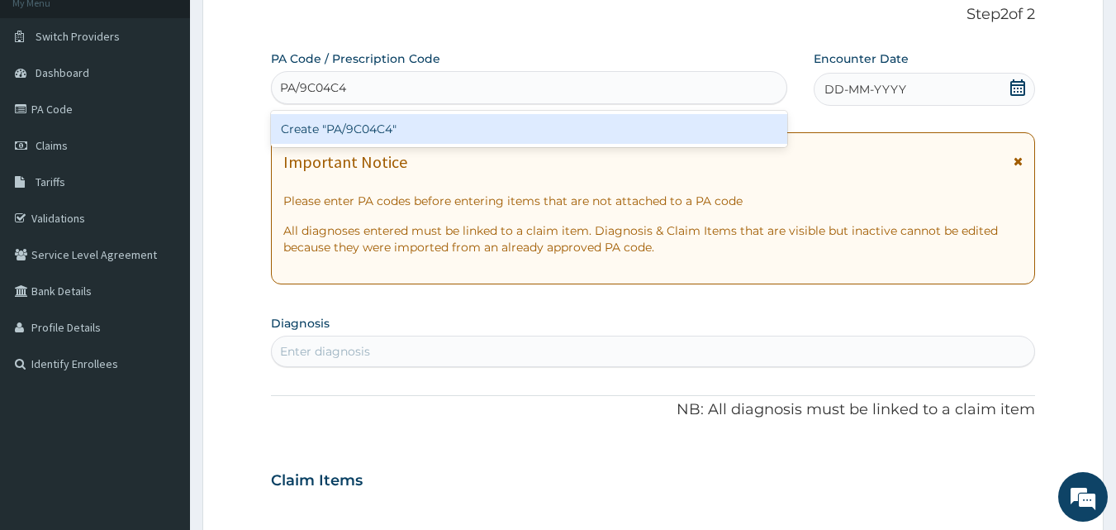
click at [371, 129] on div "Create "PA/9C04C4"" at bounding box center [529, 129] width 517 height 30
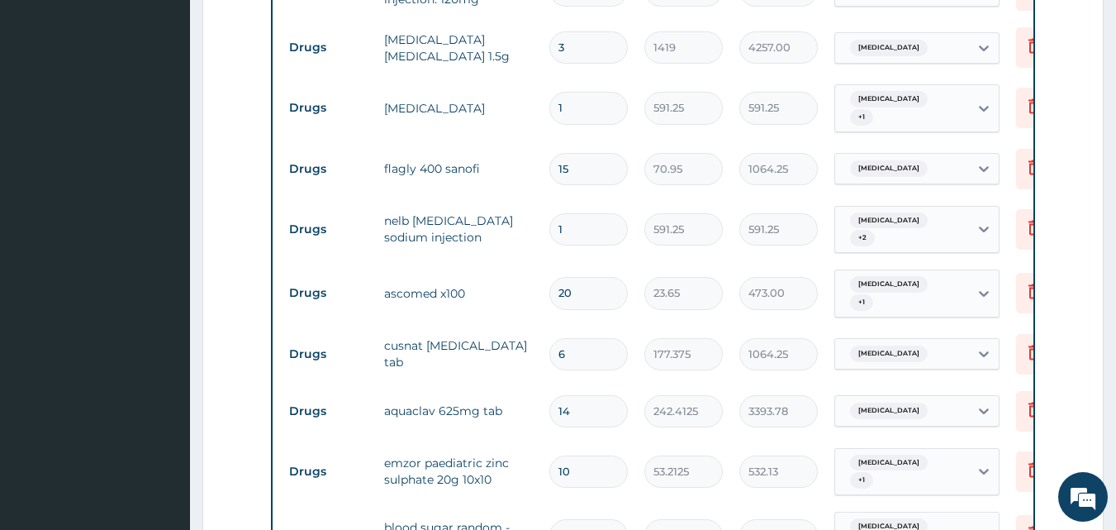
scroll to position [1412, 0]
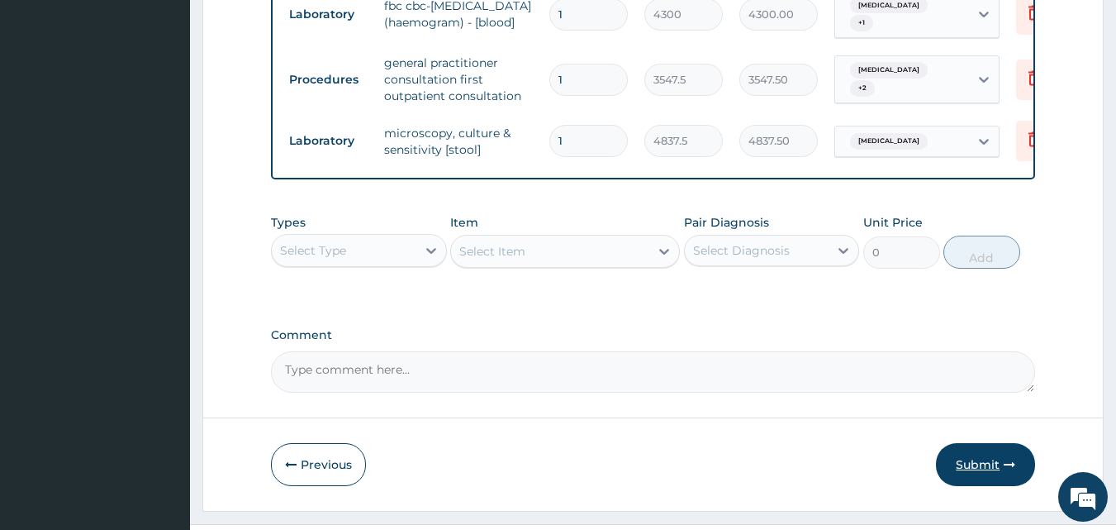
click at [971, 443] on button "Submit" at bounding box center [985, 464] width 99 height 43
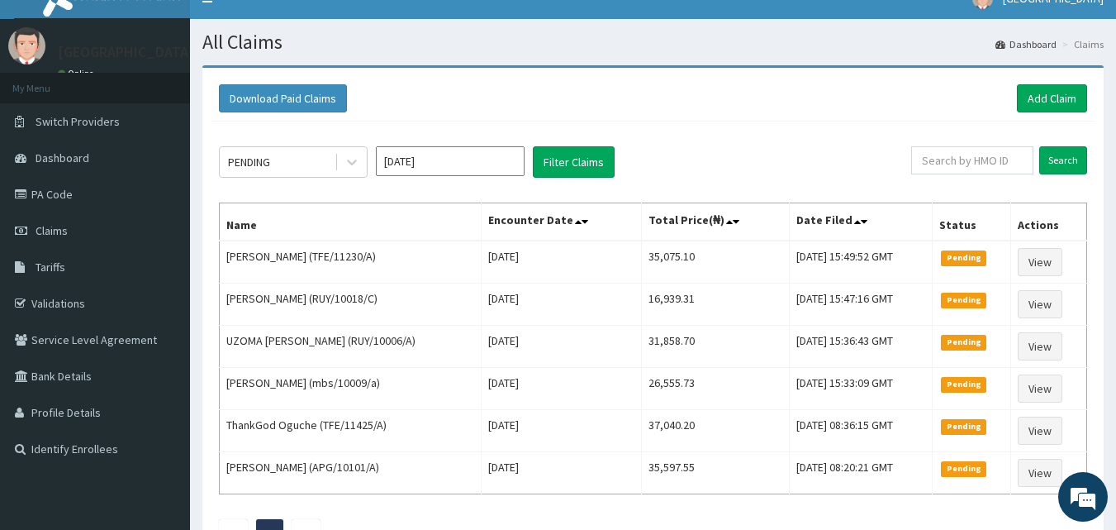
scroll to position [15, 0]
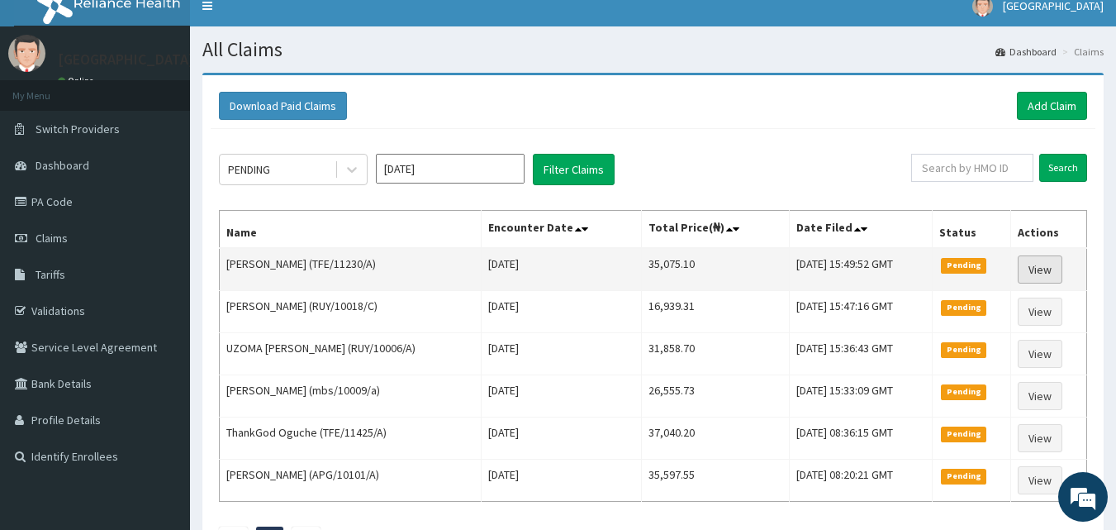
click at [1048, 263] on link "View" at bounding box center [1040, 269] width 45 height 28
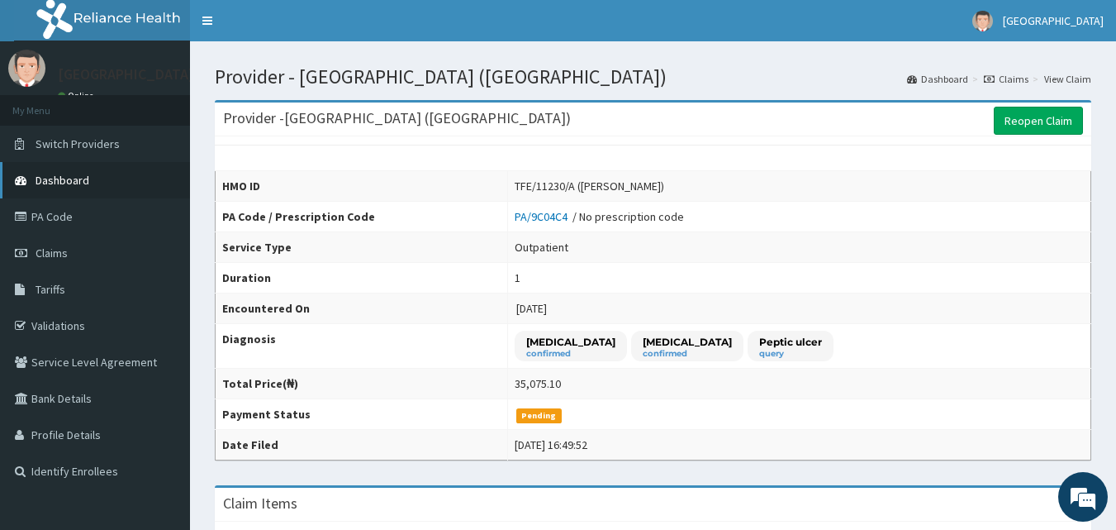
click at [64, 183] on span "Dashboard" at bounding box center [63, 180] width 54 height 15
